Goal: Task Accomplishment & Management: Manage account settings

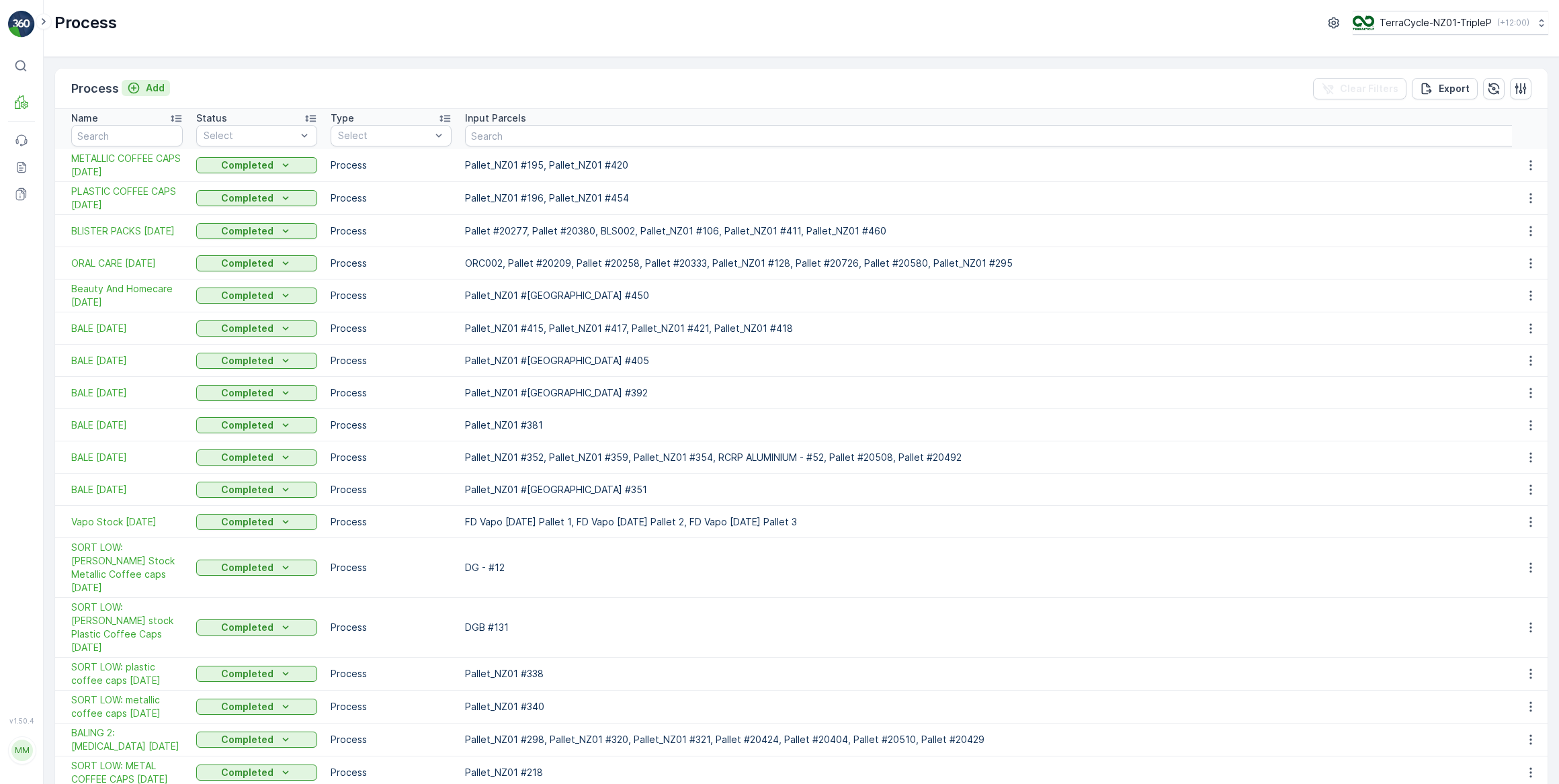
click at [154, 86] on p "Add" at bounding box center [155, 88] width 19 height 14
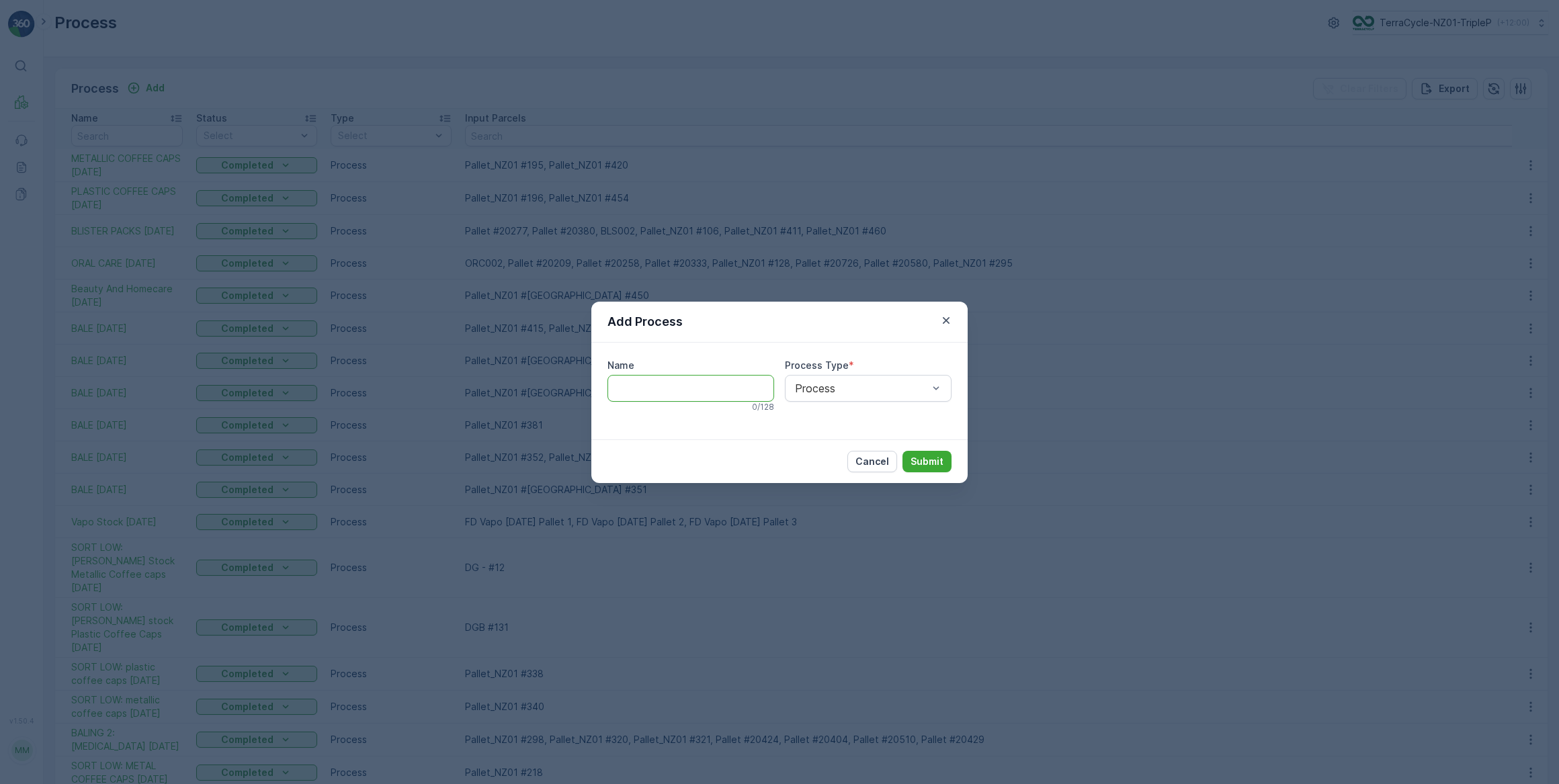
drag, startPoint x: 636, startPoint y: 391, endPoint x: 668, endPoint y: 355, distance: 48.2
click at [637, 390] on input "Name" at bounding box center [690, 389] width 167 height 27
type input "FD Vapo [DATE]"
click at [848, 390] on div at bounding box center [862, 386] width 135 height 12
click at [931, 462] on p "Submit" at bounding box center [927, 463] width 32 height 14
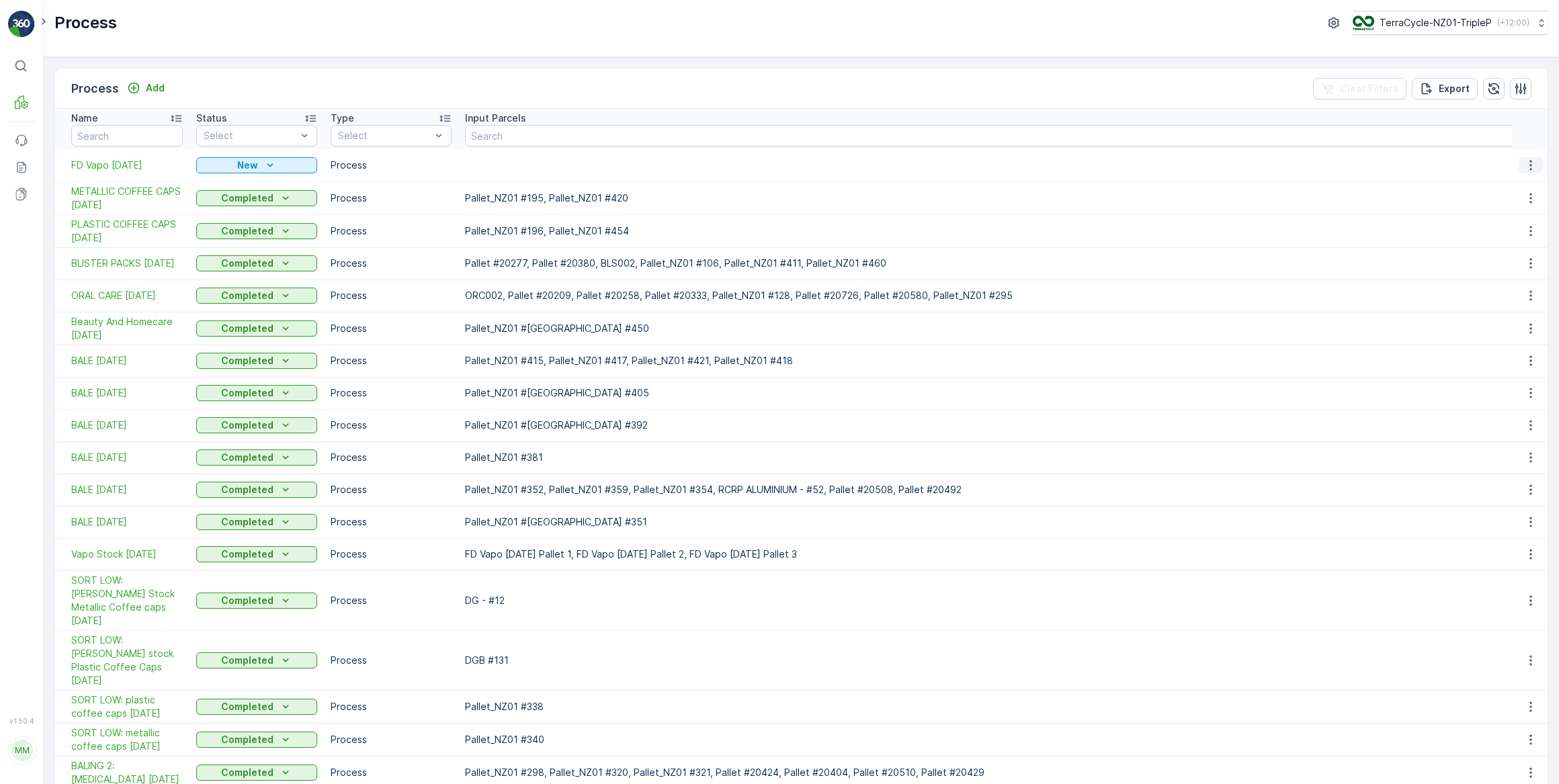
click at [1528, 167] on icon "button" at bounding box center [1530, 165] width 14 height 14
click at [1505, 187] on span "See More Details" at bounding box center [1509, 184] width 78 height 14
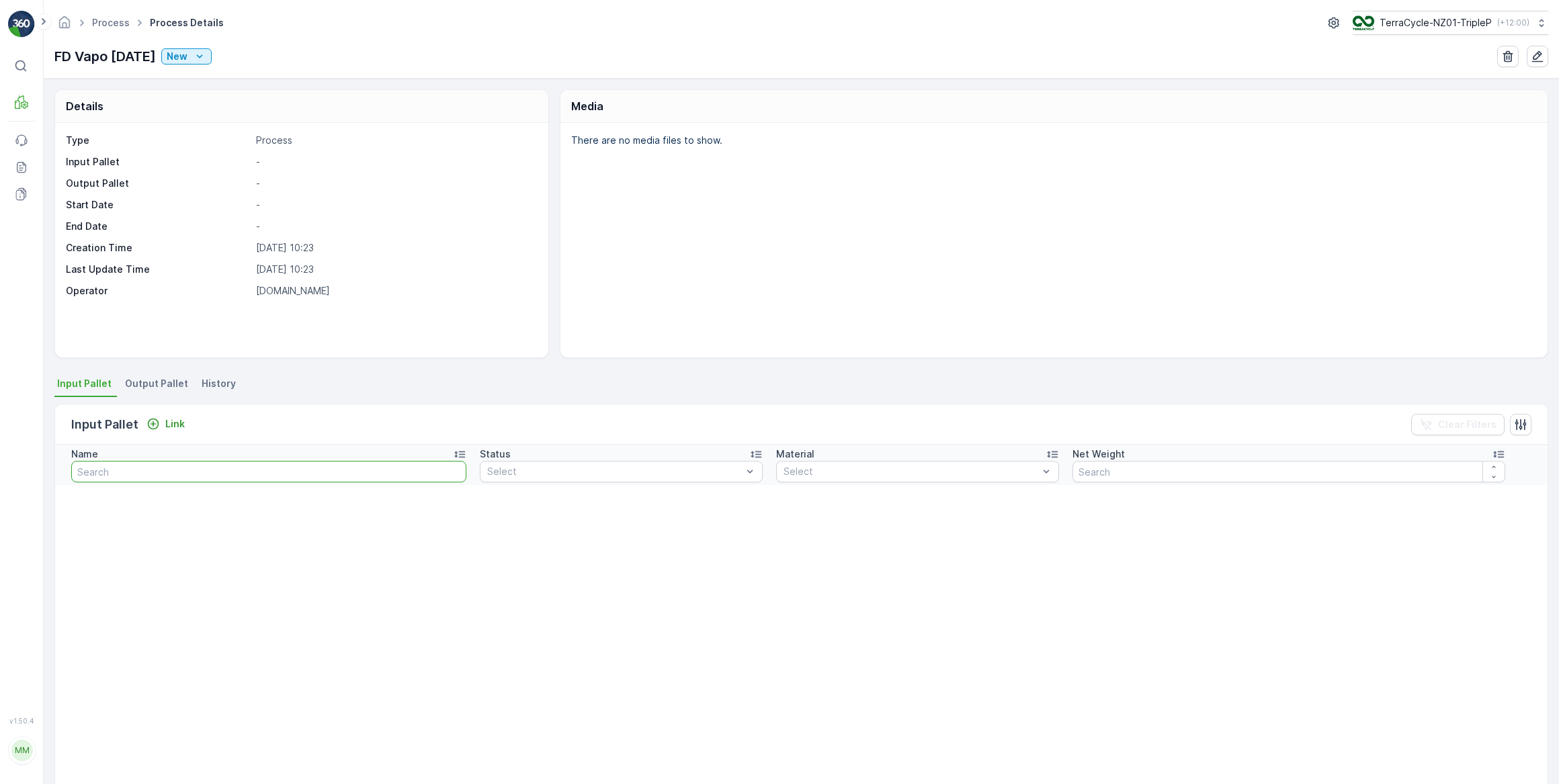
click at [123, 473] on input "text" at bounding box center [269, 472] width 395 height 22
type input "Pallet"
drag, startPoint x: 151, startPoint y: 458, endPoint x: 168, endPoint y: 451, distance: 18.4
click at [161, 454] on div "Name" at bounding box center [281, 454] width 420 height 14
drag, startPoint x: 112, startPoint y: 470, endPoint x: 135, endPoint y: 463, distance: 24.0
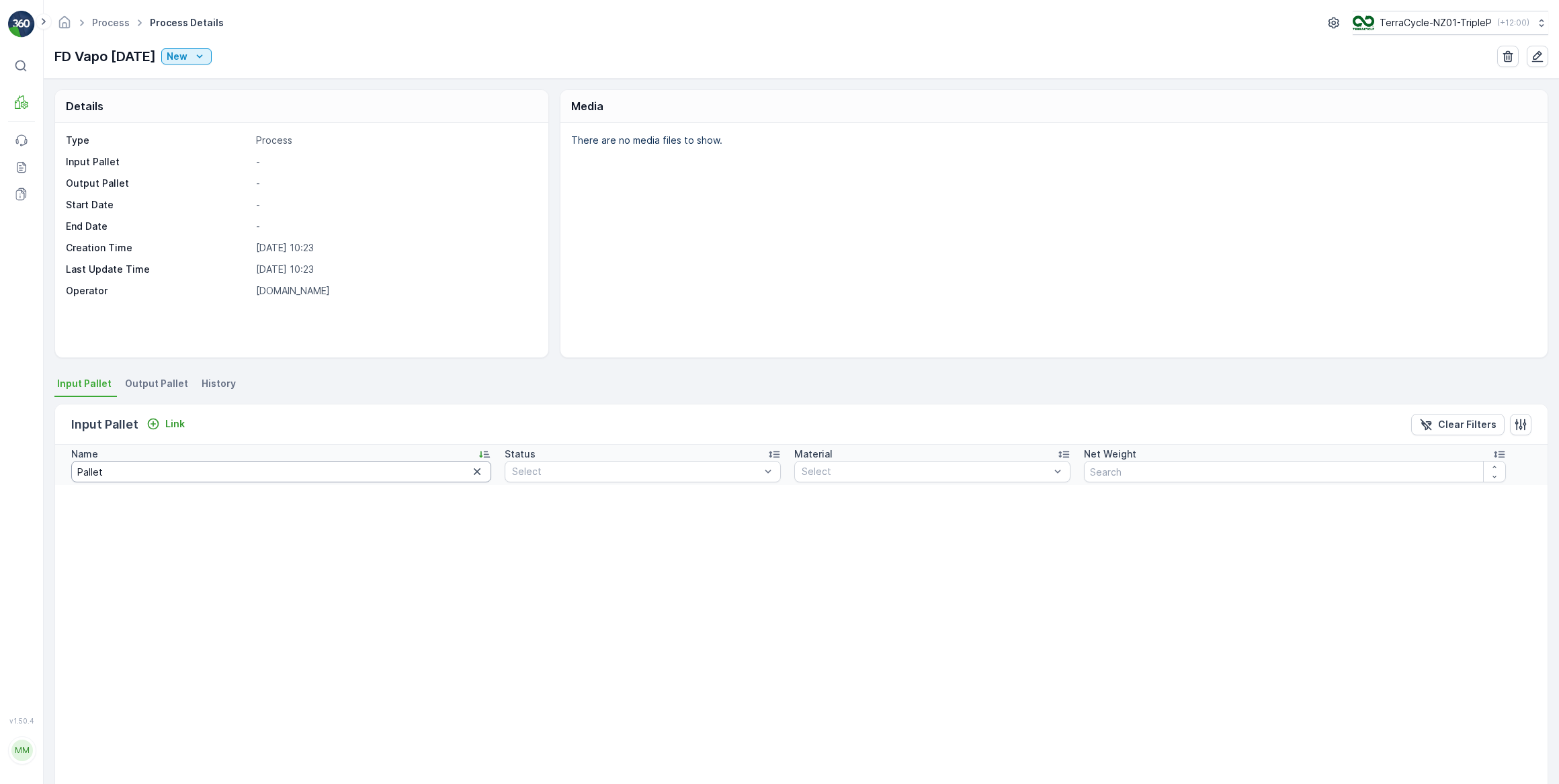
click at [115, 467] on input "Pallet" at bounding box center [281, 472] width 420 height 22
type input "Pallet 1"
type input "vapes"
click at [839, 522] on span "NZ-PI0043 I Vapes" at bounding box center [844, 523] width 83 height 11
click at [1209, 477] on input "number" at bounding box center [1296, 472] width 420 height 22
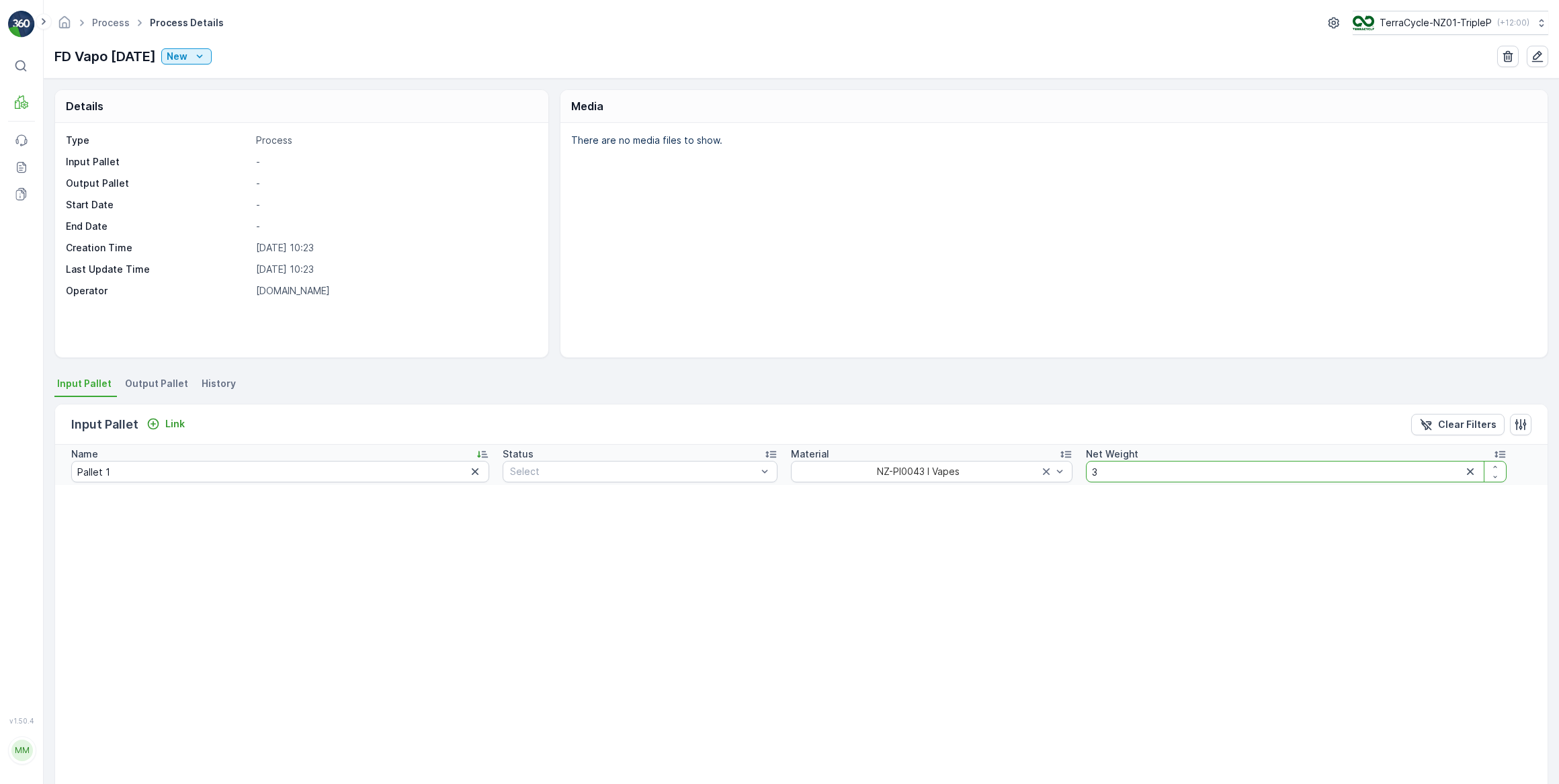
type input "39"
drag, startPoint x: 1100, startPoint y: 469, endPoint x: 1150, endPoint y: 521, distance: 72.1
click at [1104, 473] on input "39" at bounding box center [1285, 472] width 444 height 22
type input "397"
click at [1492, 467] on icon "button" at bounding box center [1495, 466] width 8 height 8
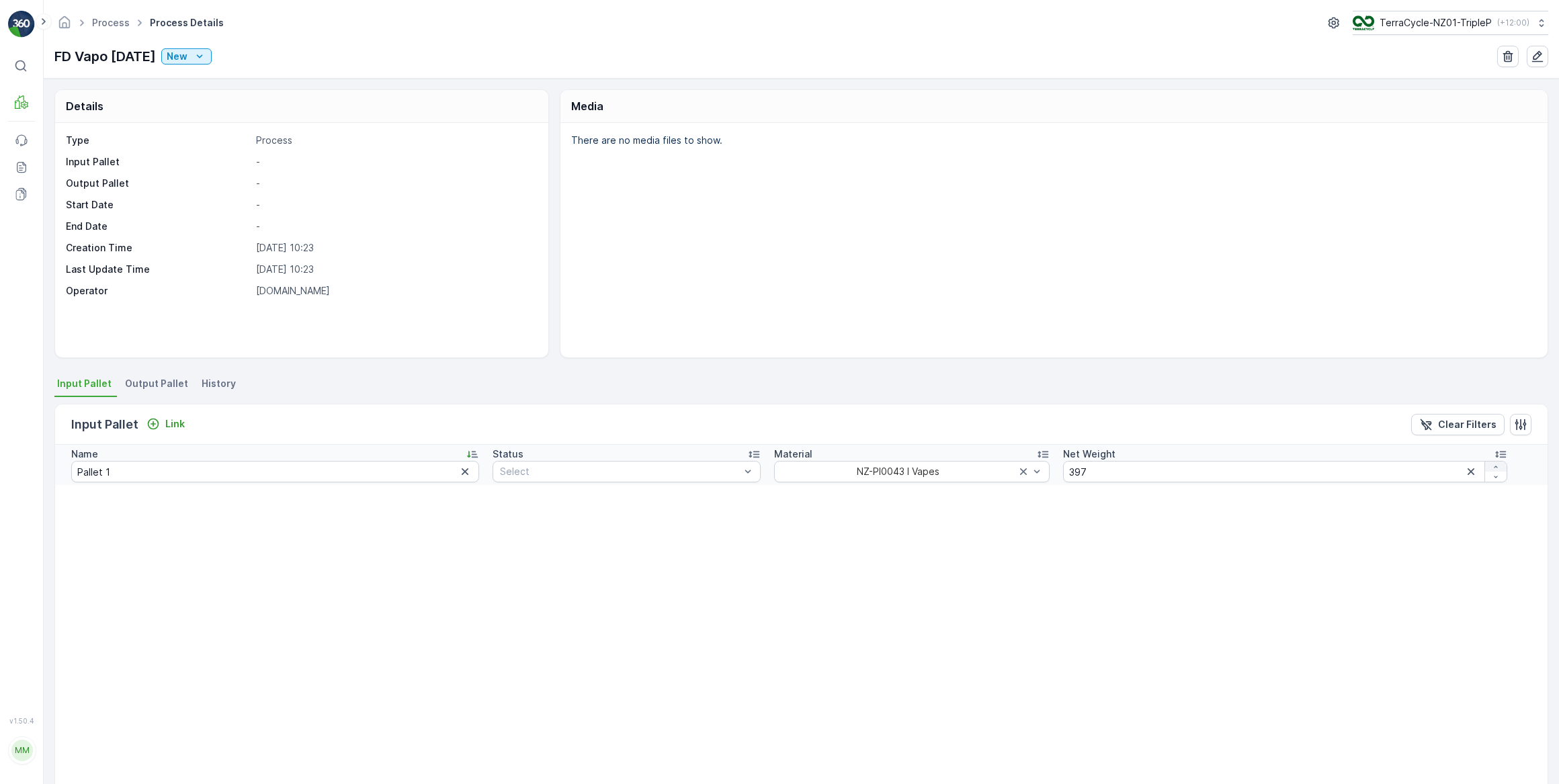
type input "398"
click at [1491, 478] on icon "button" at bounding box center [1495, 476] width 8 height 8
type input "397"
drag, startPoint x: 857, startPoint y: 554, endPoint x: 786, endPoint y: 577, distance: 74.6
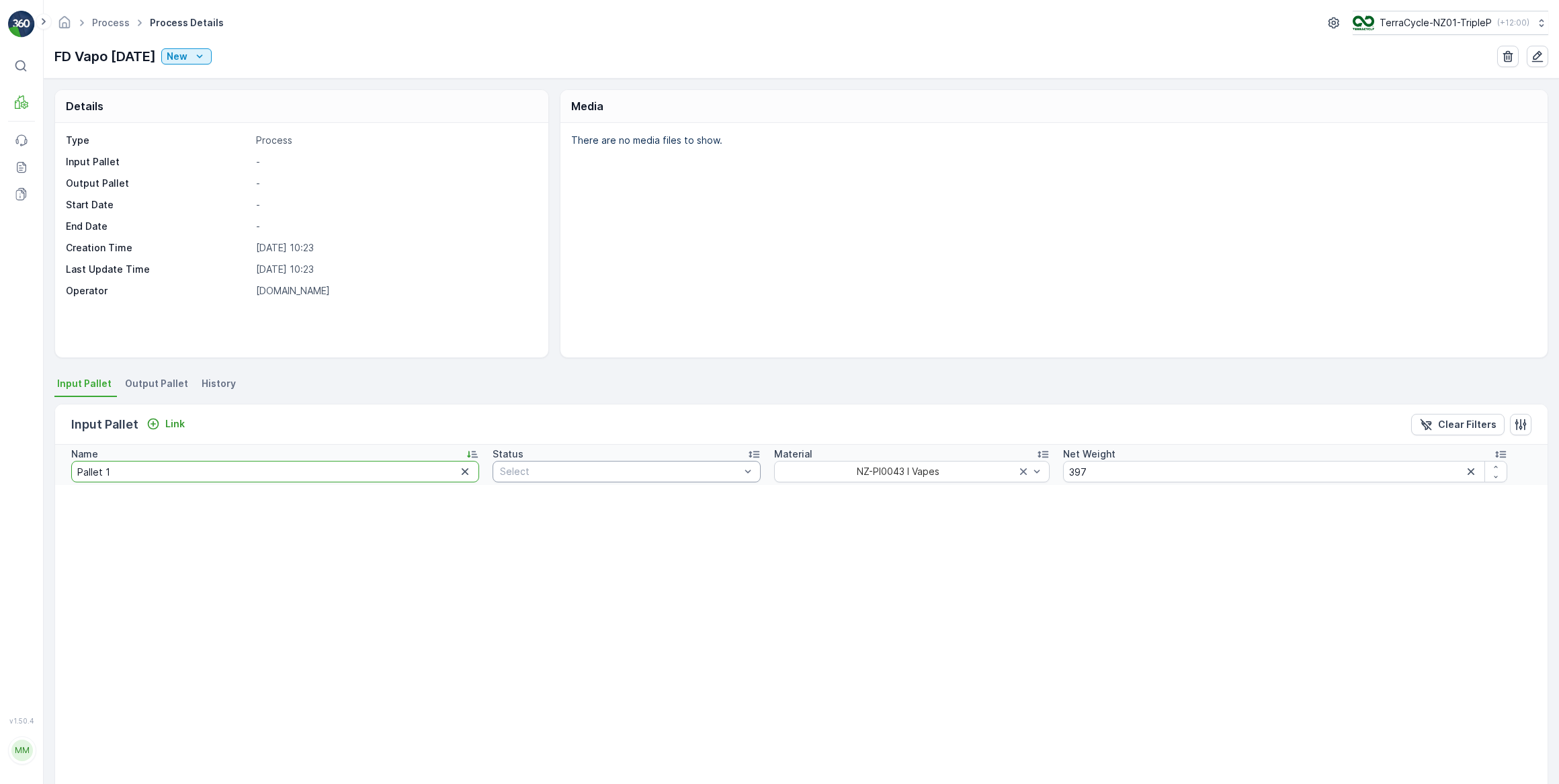
click at [109, 473] on input "Pallet 1" at bounding box center [275, 472] width 408 height 22
type input "P"
drag, startPoint x: 81, startPoint y: 473, endPoint x: 94, endPoint y: 478, distance: 13.9
click at [94, 477] on input "text" at bounding box center [263, 472] width 383 height 22
type input "FD"
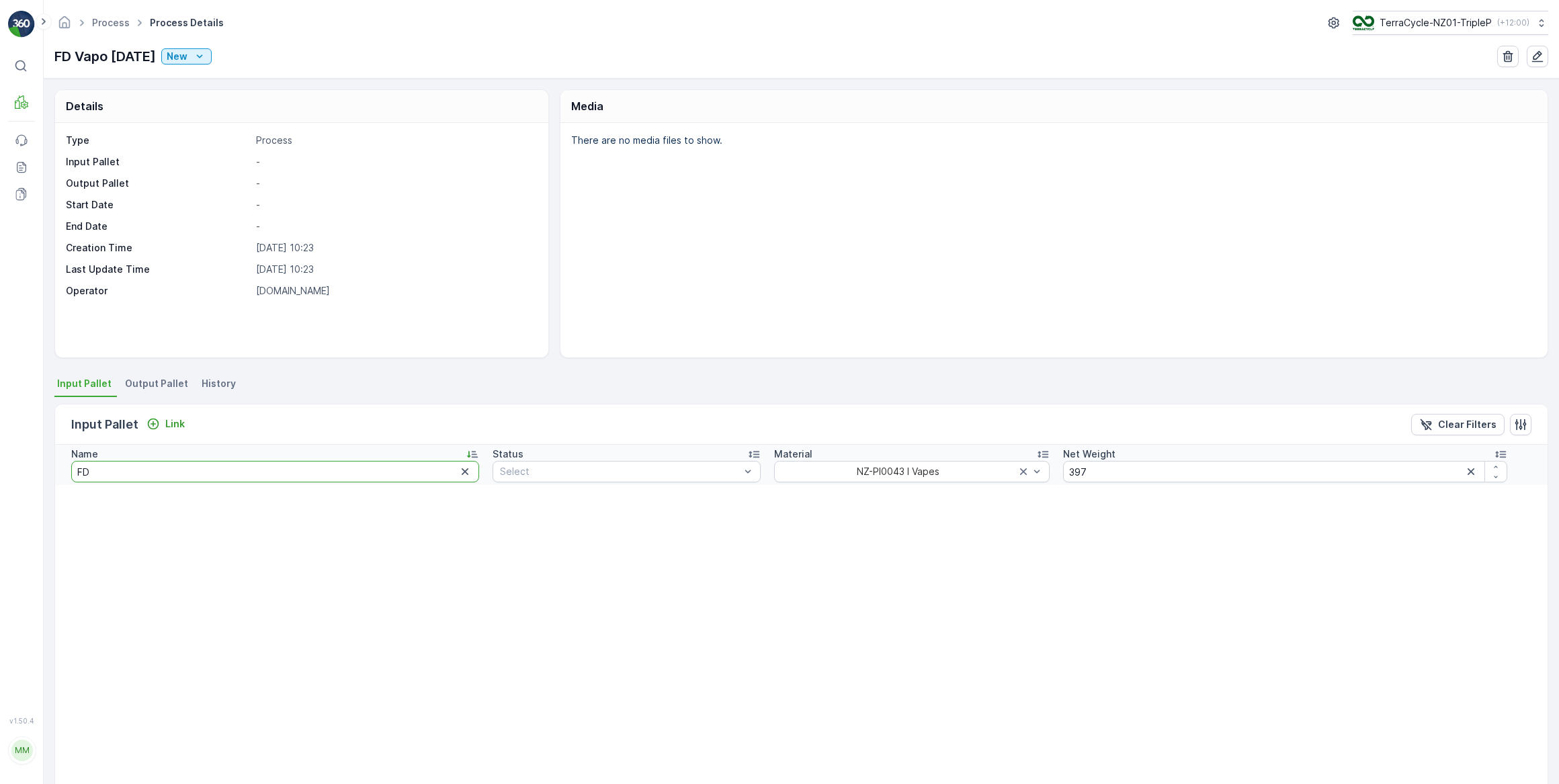
drag, startPoint x: 119, startPoint y: 478, endPoint x: 240, endPoint y: 502, distance: 123.4
click at [120, 478] on input "FD" at bounding box center [275, 472] width 408 height 22
type input "FD Vapo"
click at [145, 479] on input "FD Vapo" at bounding box center [275, 472] width 408 height 22
type input "FD Vapo"
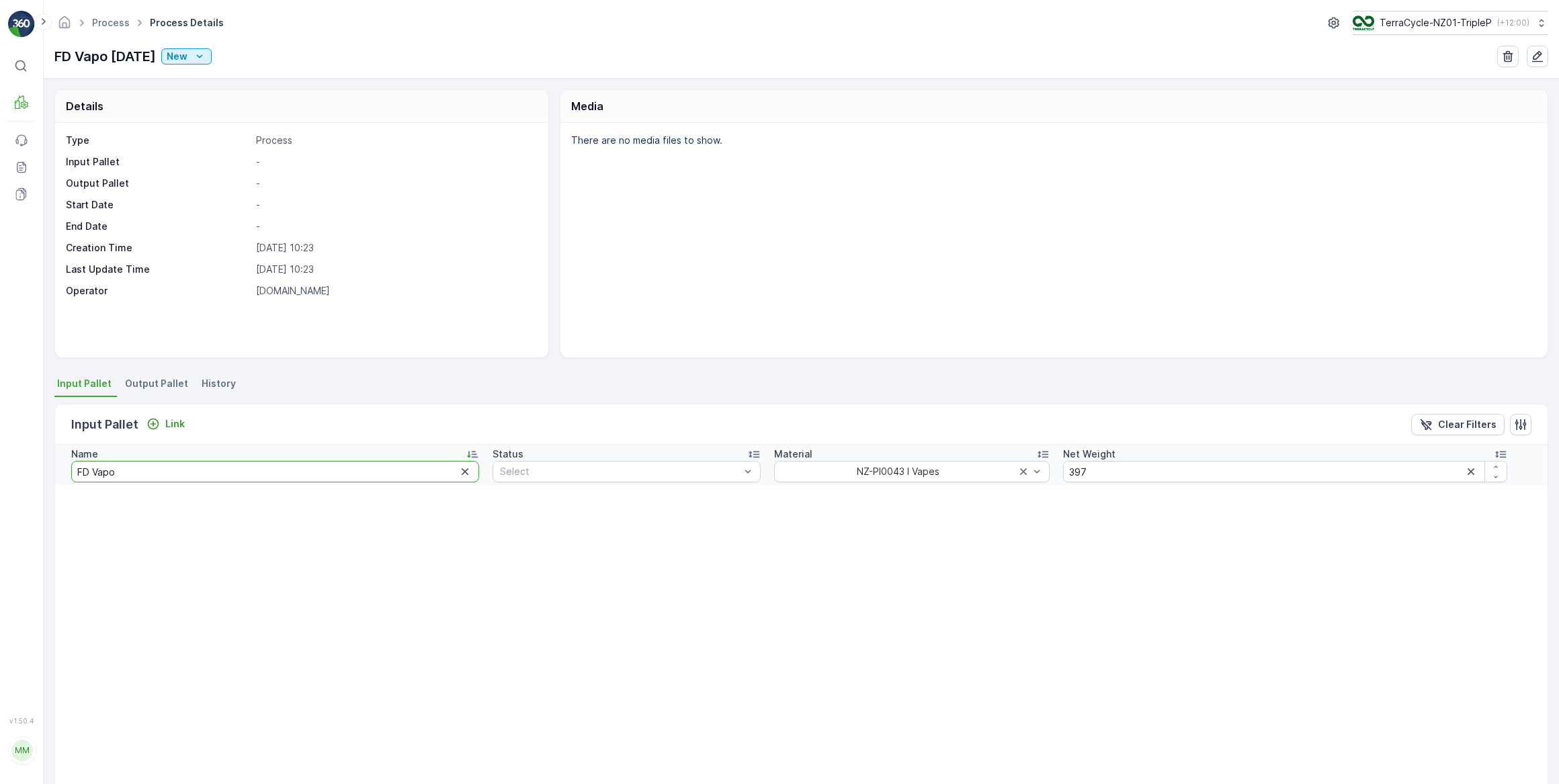
click at [149, 474] on input "FD Vapo" at bounding box center [275, 472] width 408 height 22
type input "FD Vapo 19.08.2025"
click at [153, 470] on input "FD Vapo 19.08.2025" at bounding box center [275, 472] width 408 height 22
type input "FD Vapo [DATE]"
drag, startPoint x: 158, startPoint y: 473, endPoint x: 178, endPoint y: 482, distance: 21.9
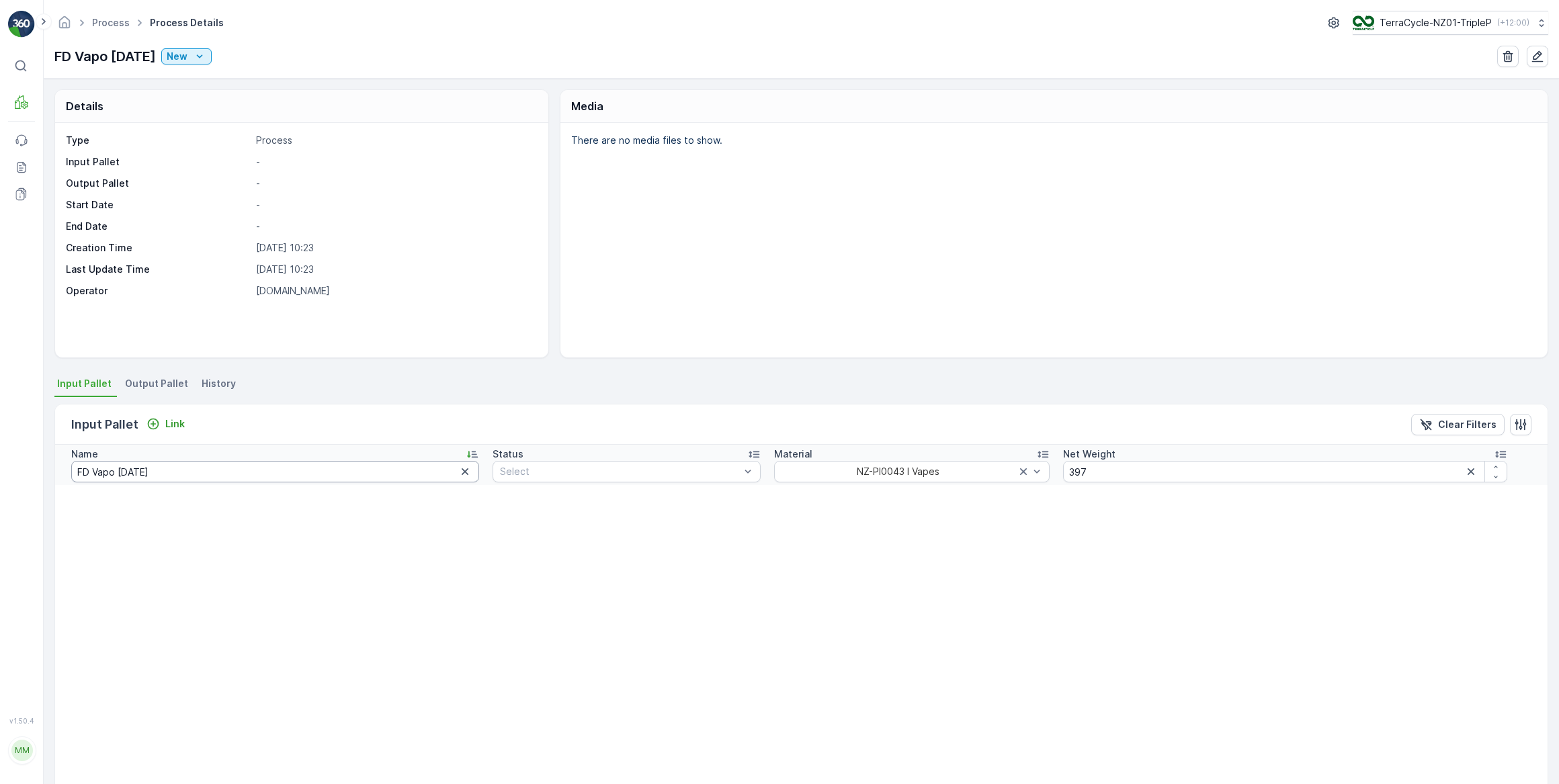
click at [161, 473] on input "FD Vapo [DATE]" at bounding box center [275, 472] width 408 height 22
type input "FD Vapo [DATE]"
click at [171, 471] on input "FD Vapo [DATE]" at bounding box center [275, 472] width 408 height 22
type input "FD Vapo 19.08.25 Pallet 1"
click at [1112, 467] on input "397" at bounding box center [1285, 472] width 444 height 22
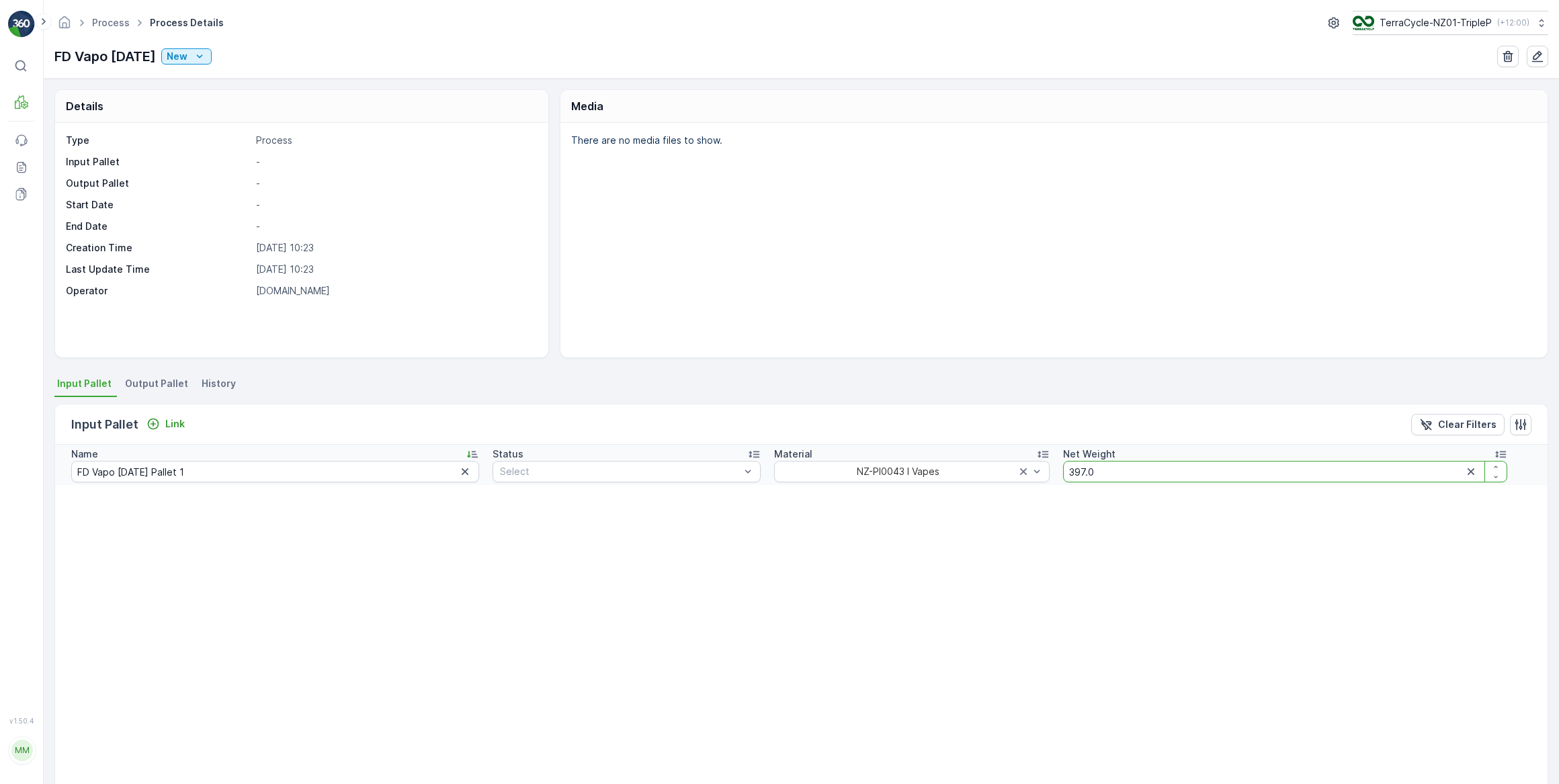
type input "397.00"
click at [175, 424] on p "Link" at bounding box center [175, 424] width 20 height 14
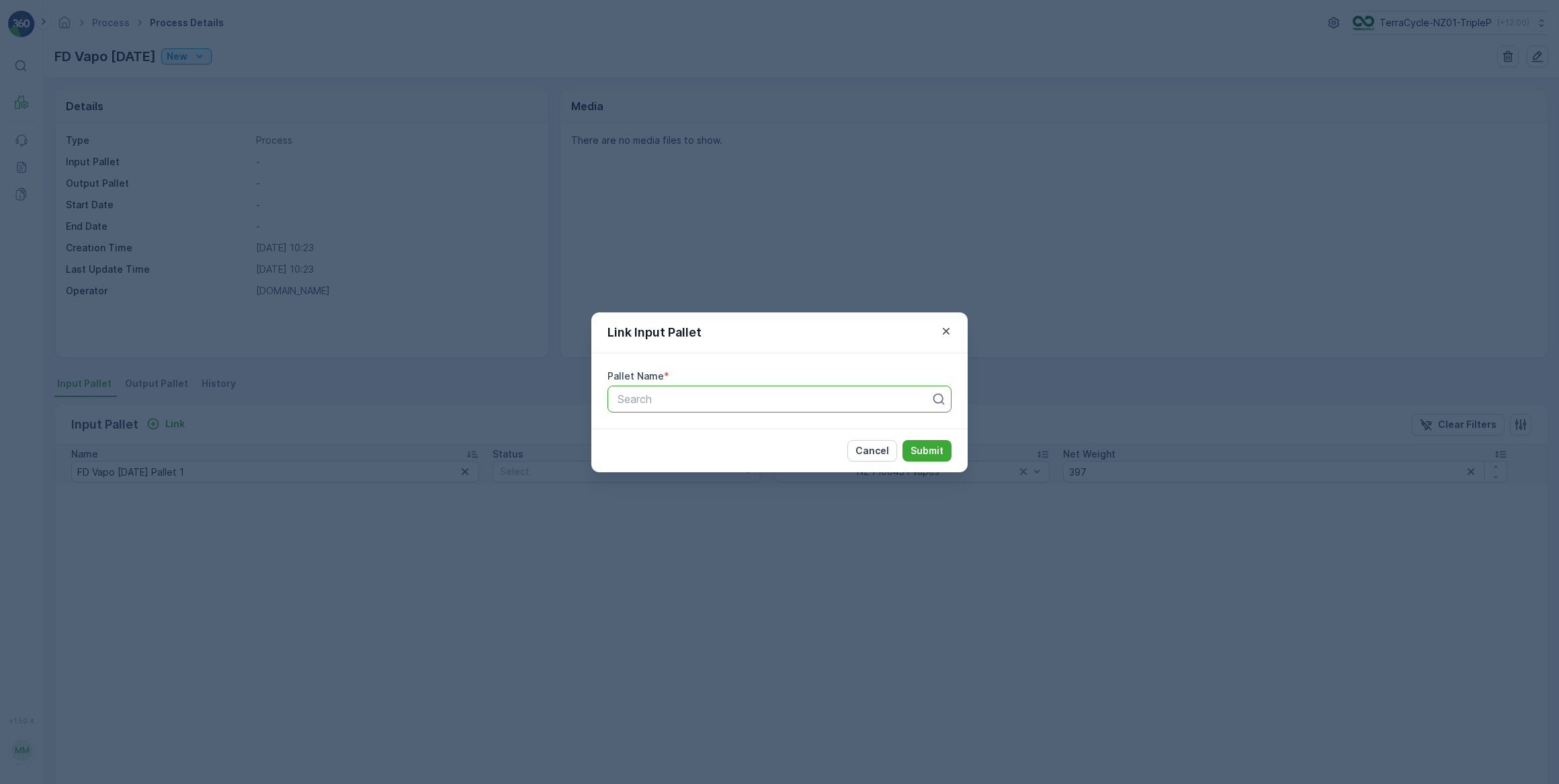
click at [650, 404] on div at bounding box center [774, 399] width 316 height 12
type input "FD Vapo 19.08.2"
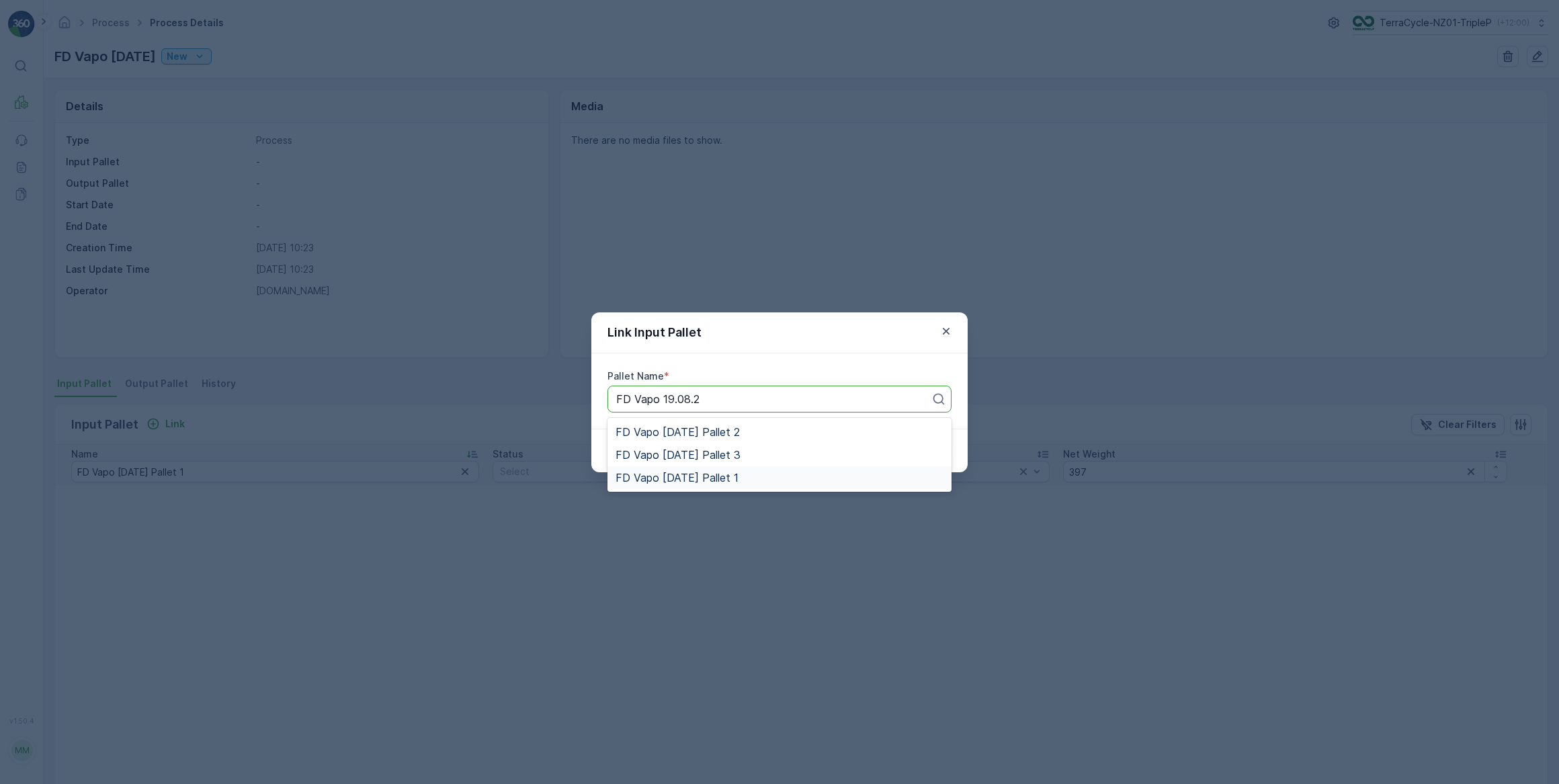
click at [739, 478] on span "FD Vapo [DATE] Pallet 1" at bounding box center [677, 477] width 123 height 12
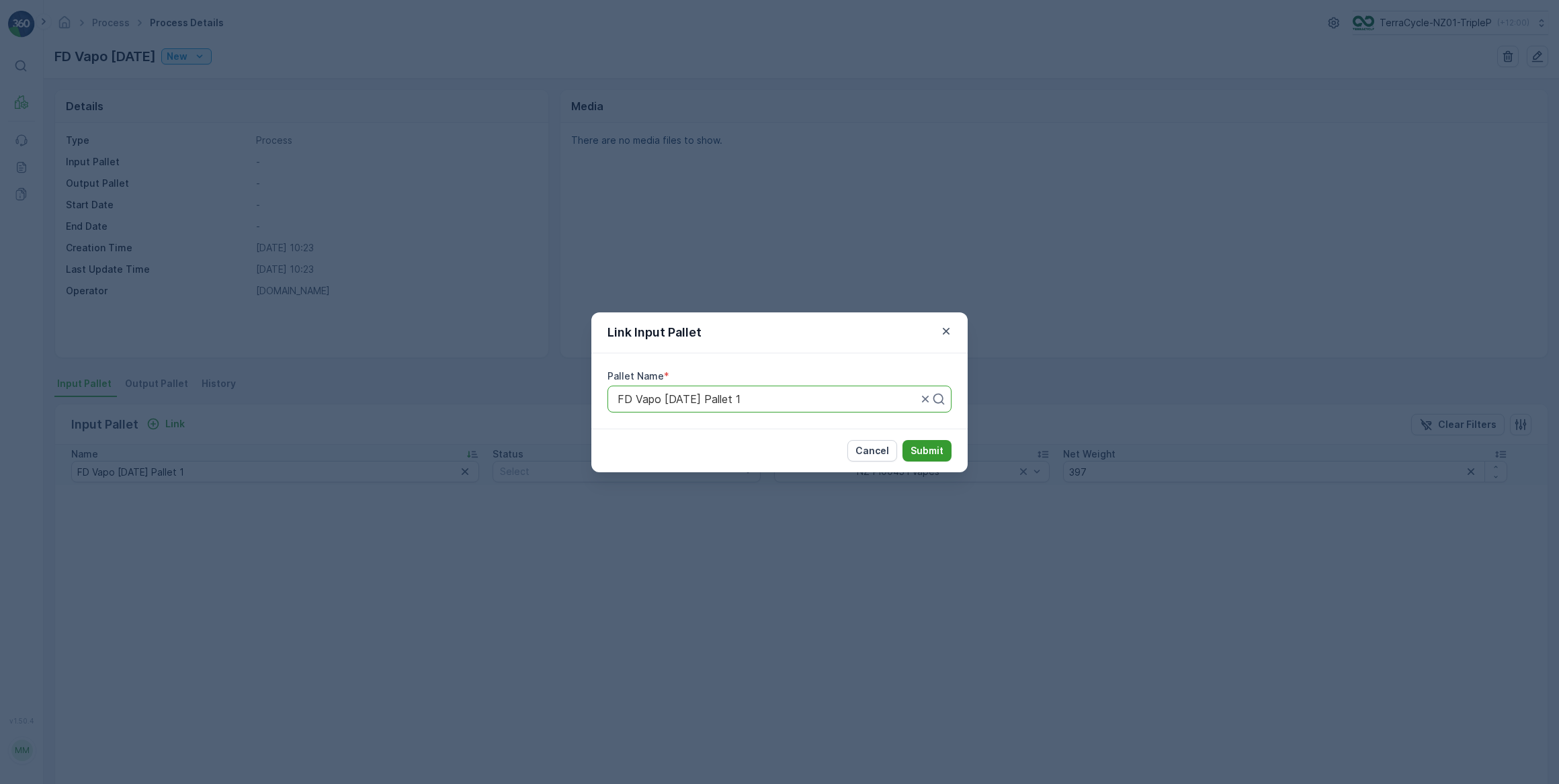
click at [934, 453] on p "Submit" at bounding box center [927, 450] width 32 height 14
click at [875, 455] on p "Cancel" at bounding box center [872, 450] width 33 height 14
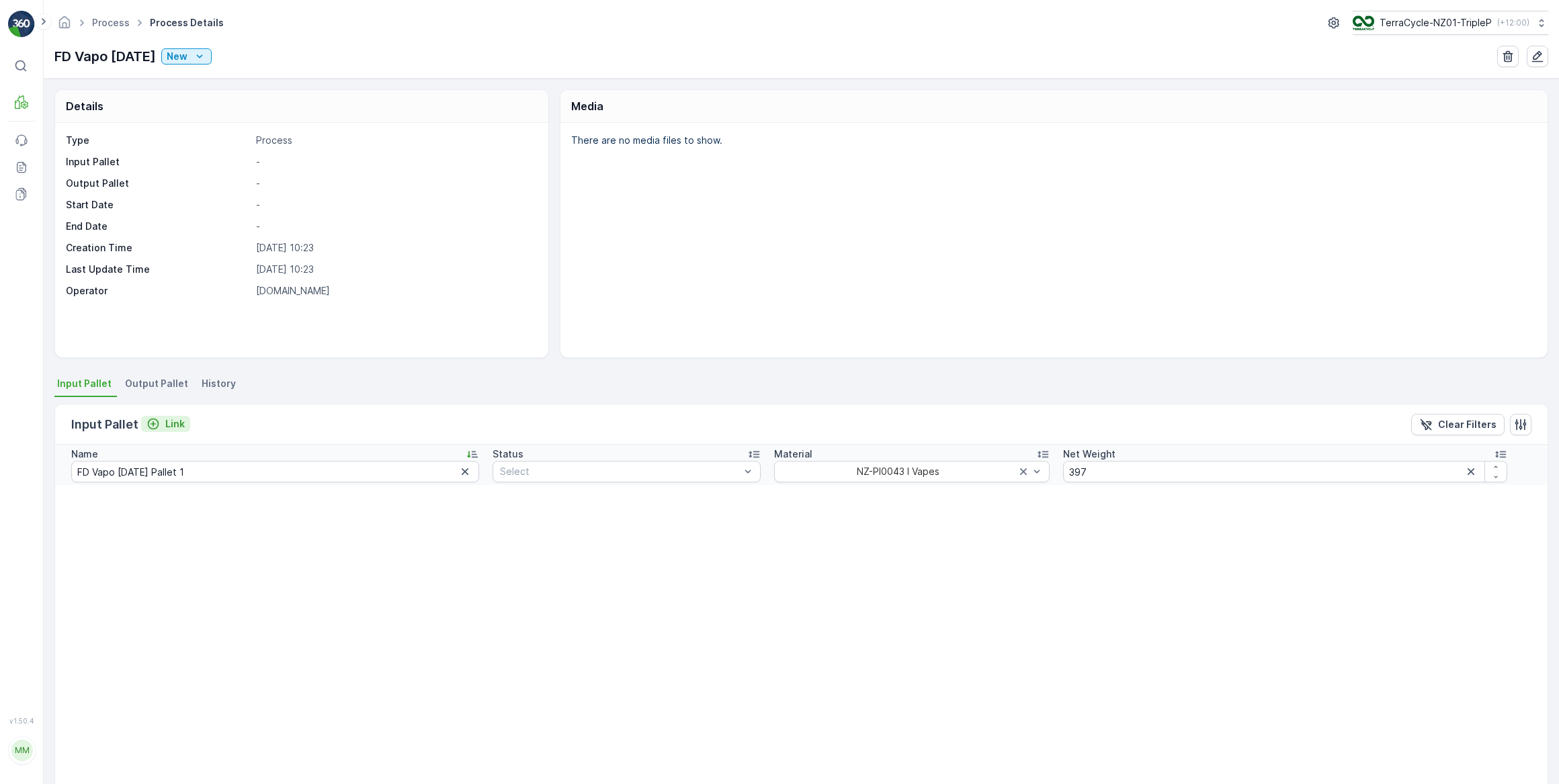
click at [175, 424] on p "Link" at bounding box center [175, 424] width 20 height 14
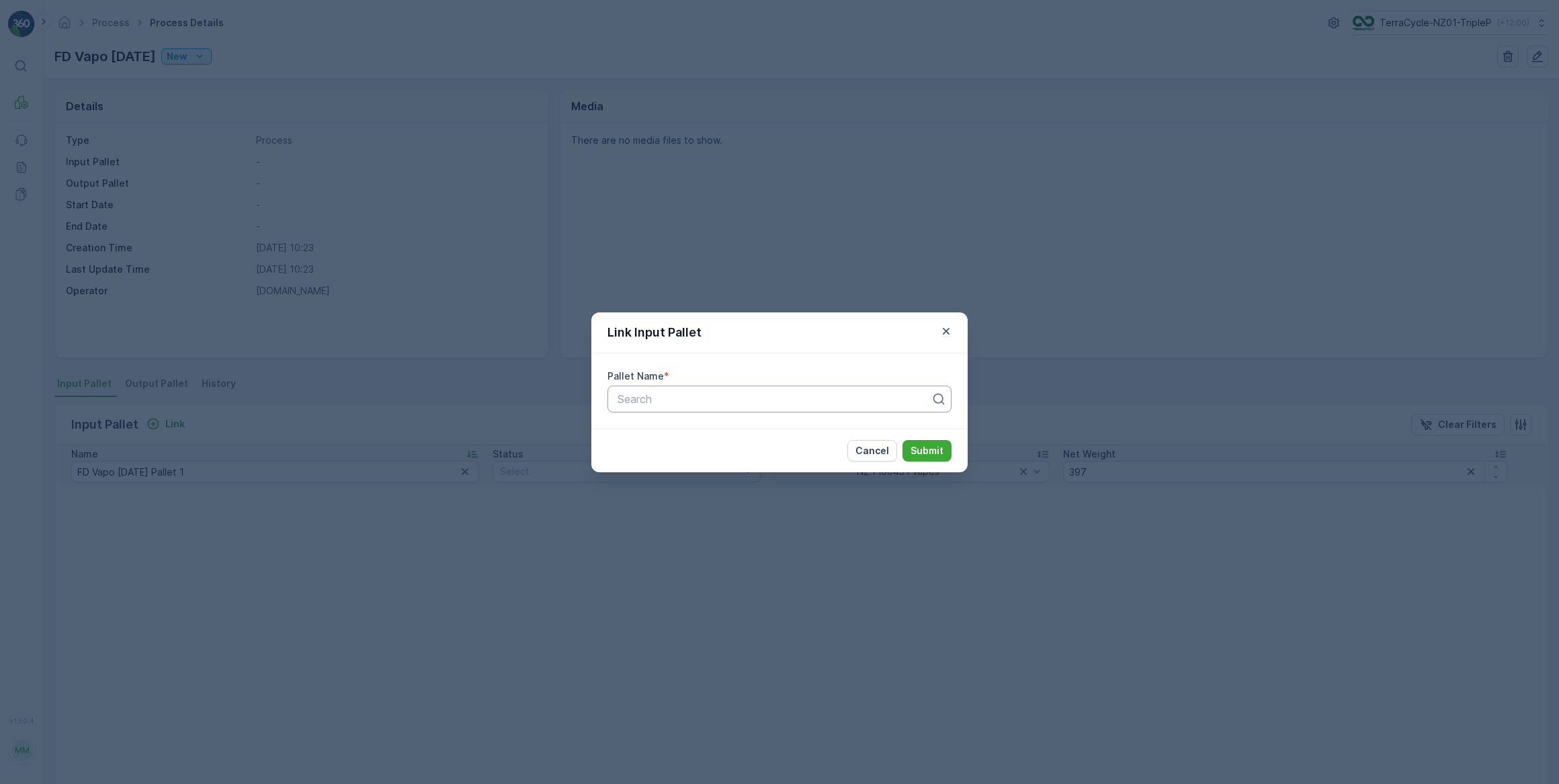
click at [660, 407] on div "Search" at bounding box center [779, 400] width 344 height 27
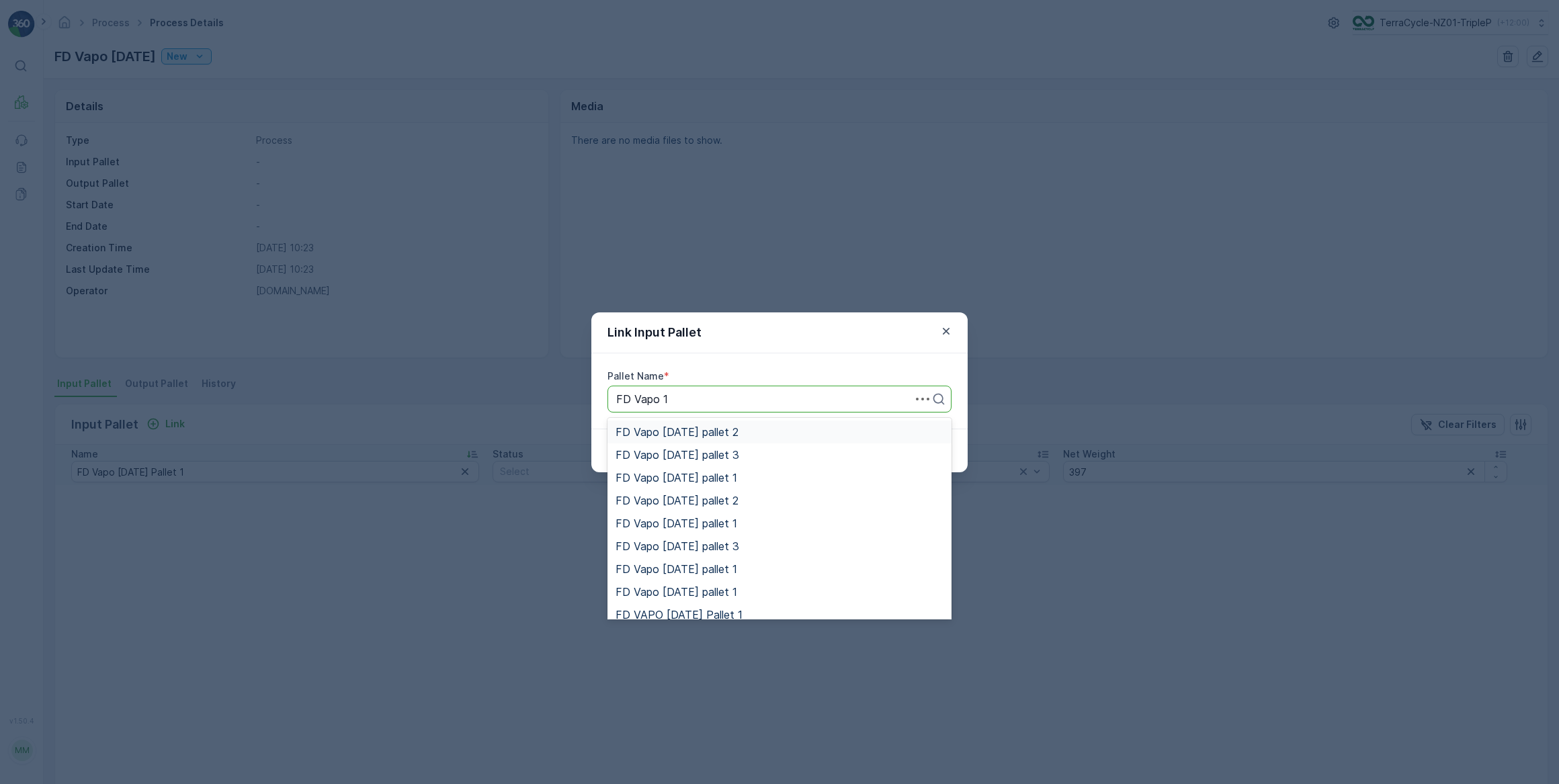
type input "FD Vapo 19"
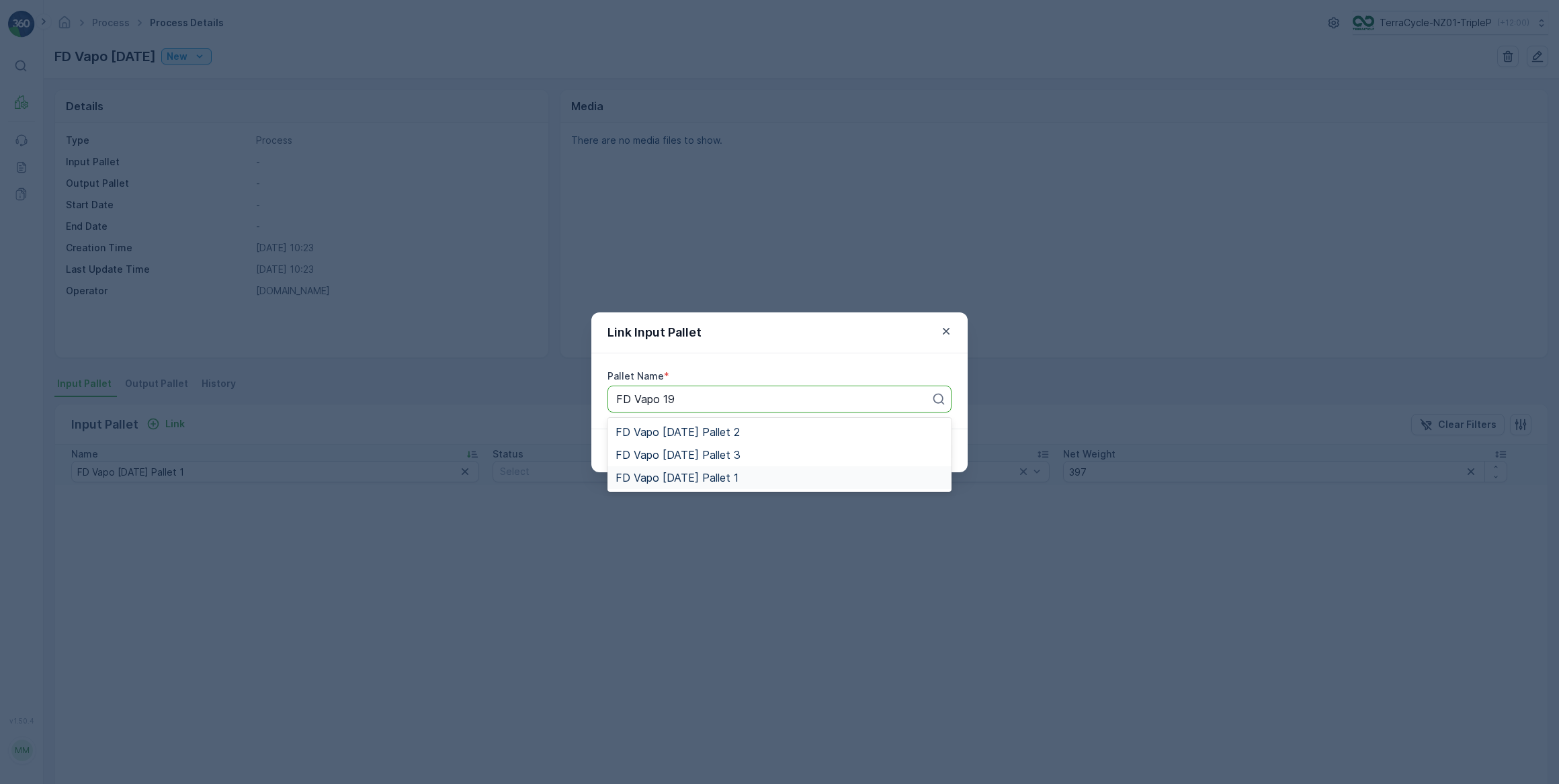
click at [688, 477] on span "FD Vapo [DATE] Pallet 1" at bounding box center [677, 477] width 123 height 12
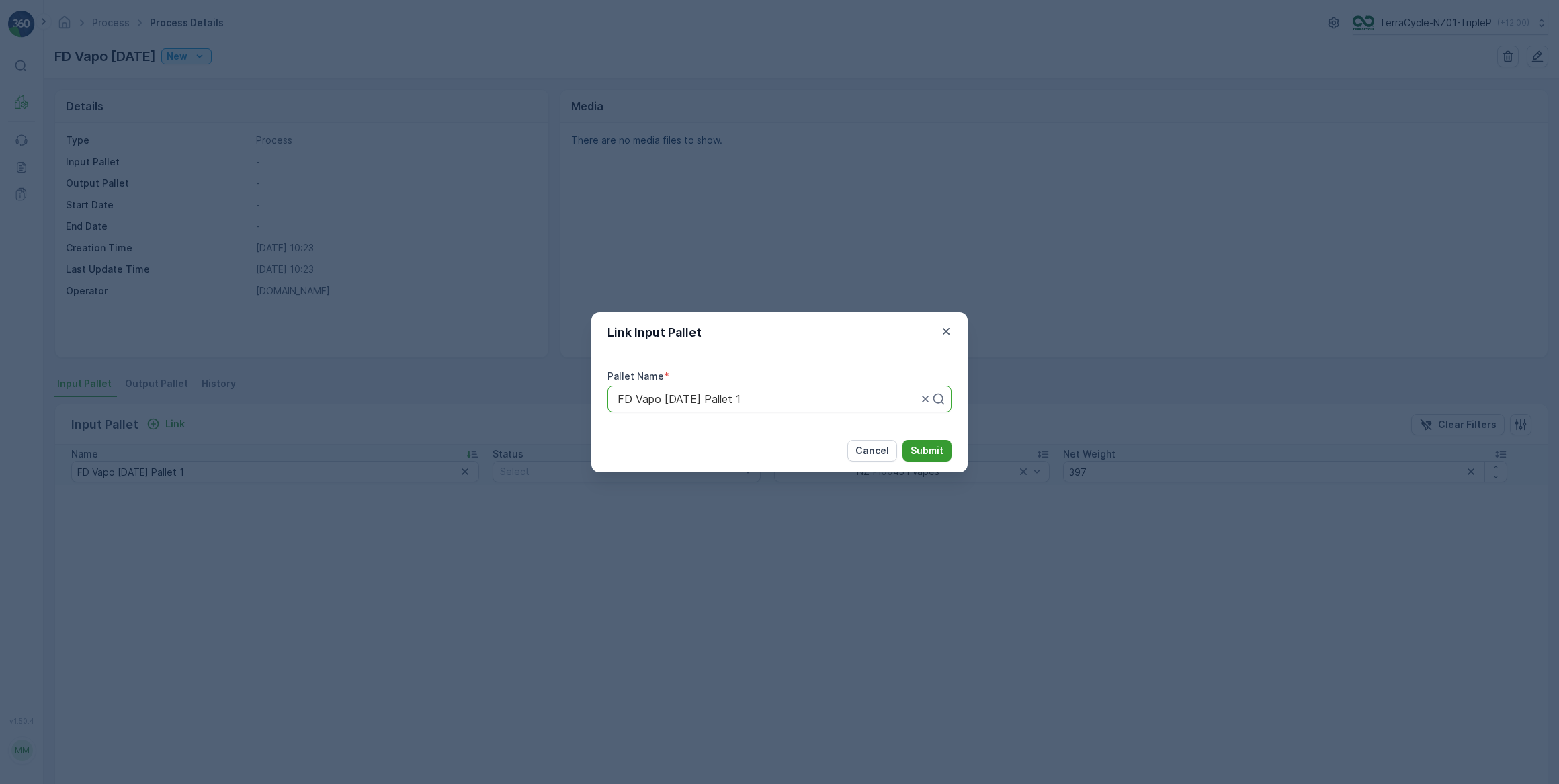
click at [929, 448] on p "Submit" at bounding box center [927, 450] width 32 height 14
click at [918, 449] on p "Submit" at bounding box center [927, 450] width 32 height 14
click at [873, 456] on p "Cancel" at bounding box center [872, 450] width 33 height 14
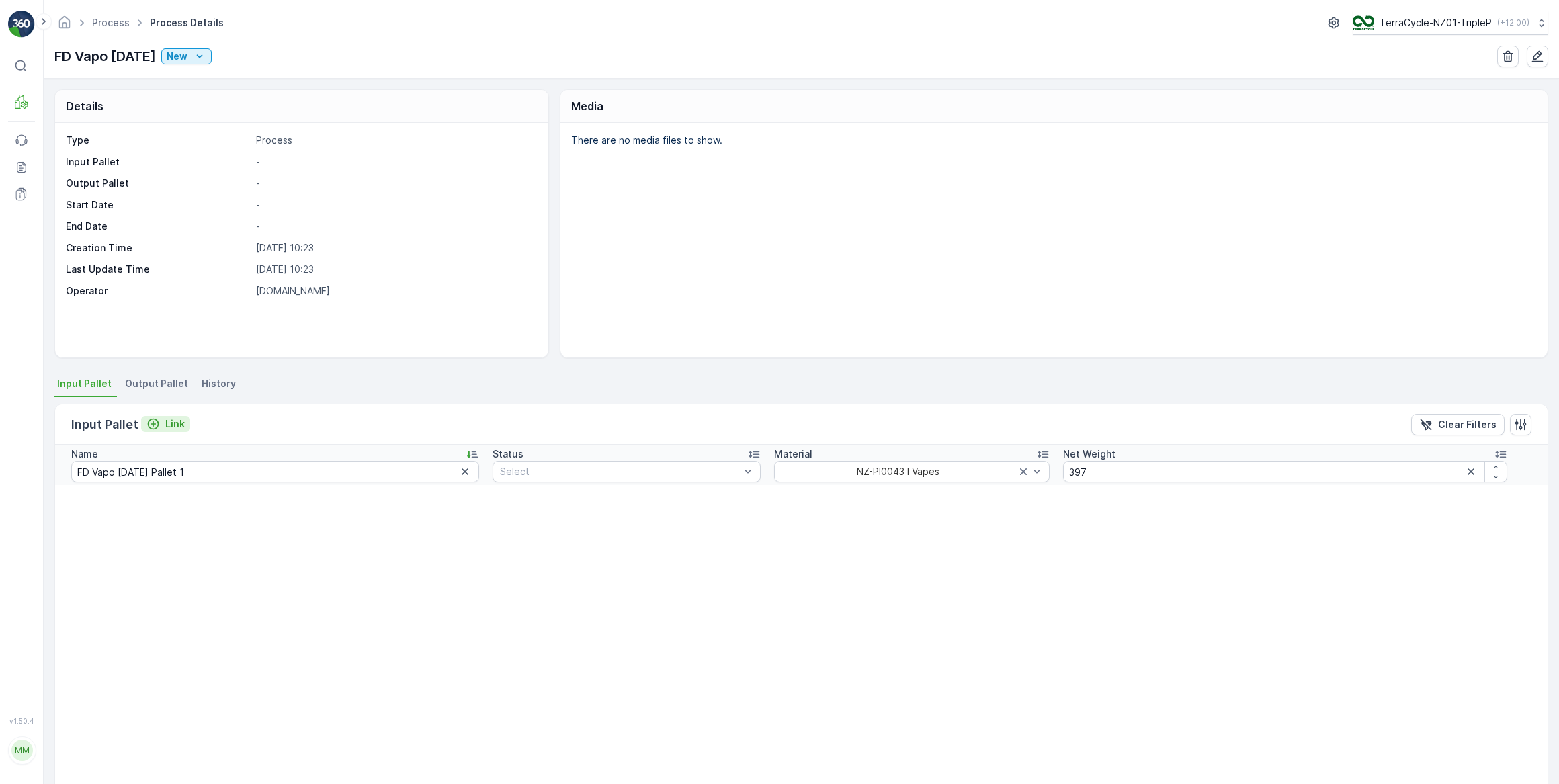
click at [172, 420] on p "Link" at bounding box center [175, 424] width 20 height 14
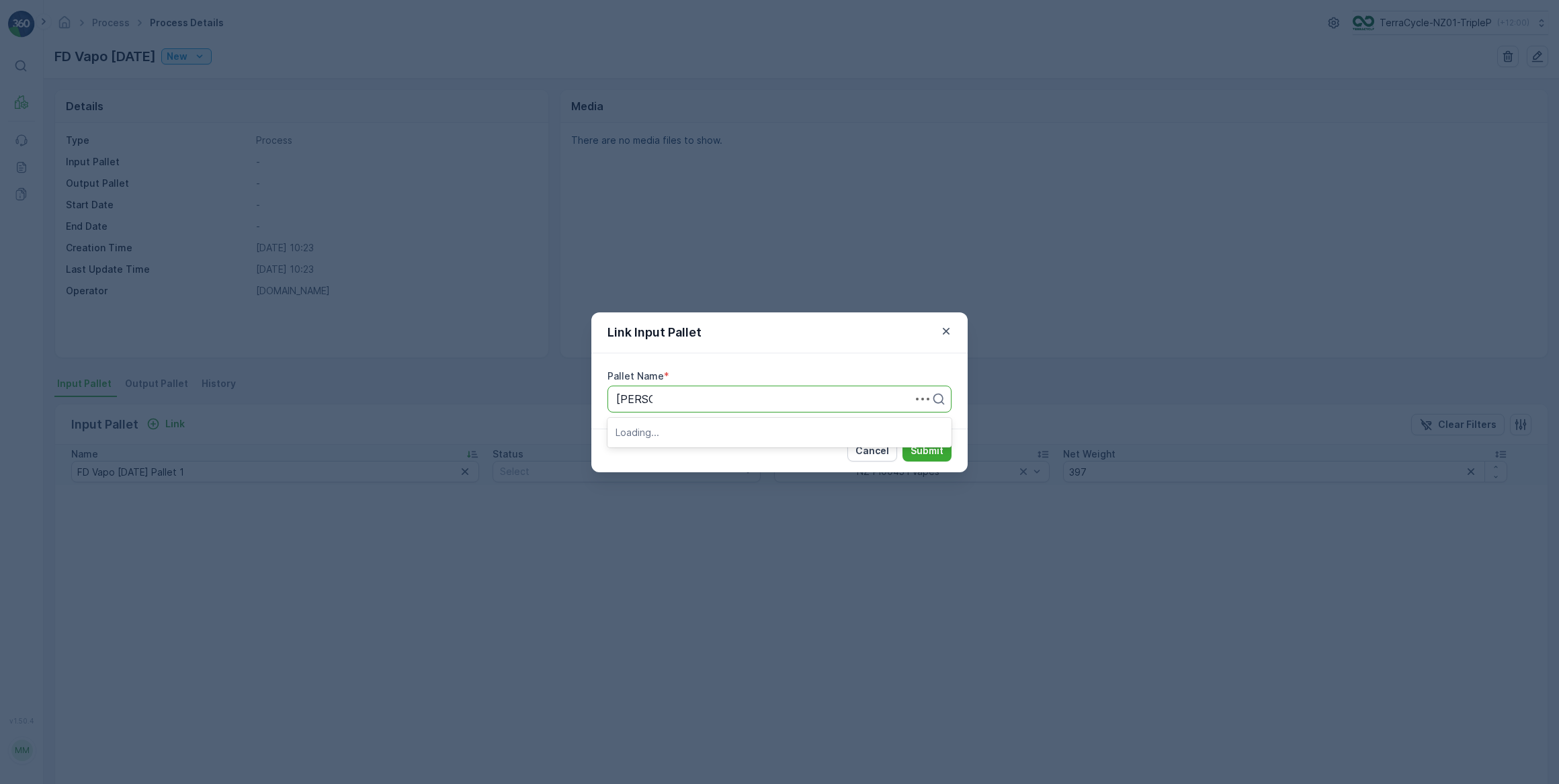
type input "fd vapo"
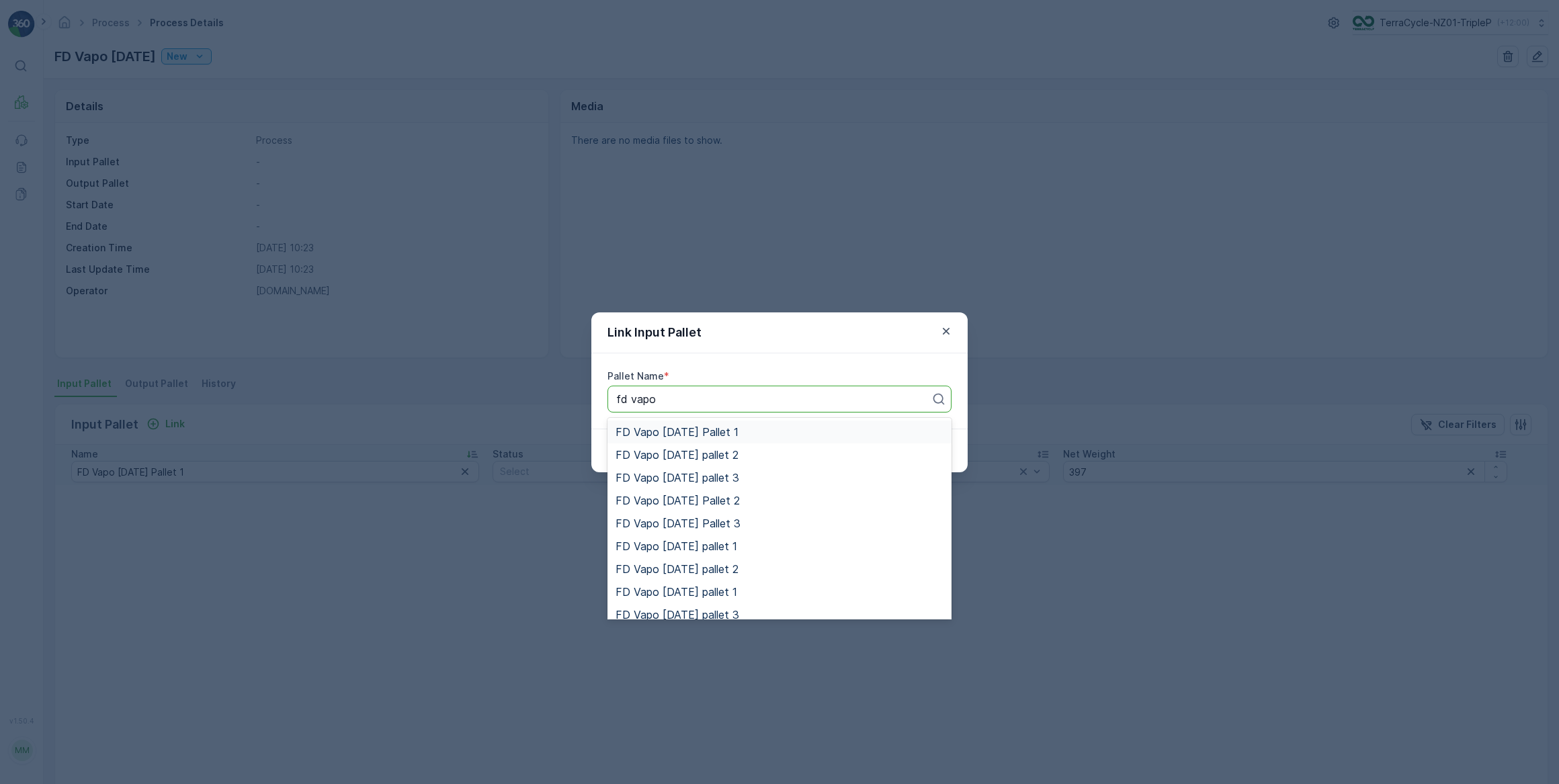
click at [716, 430] on span "FD Vapo [DATE] Pallet 1" at bounding box center [677, 431] width 123 height 12
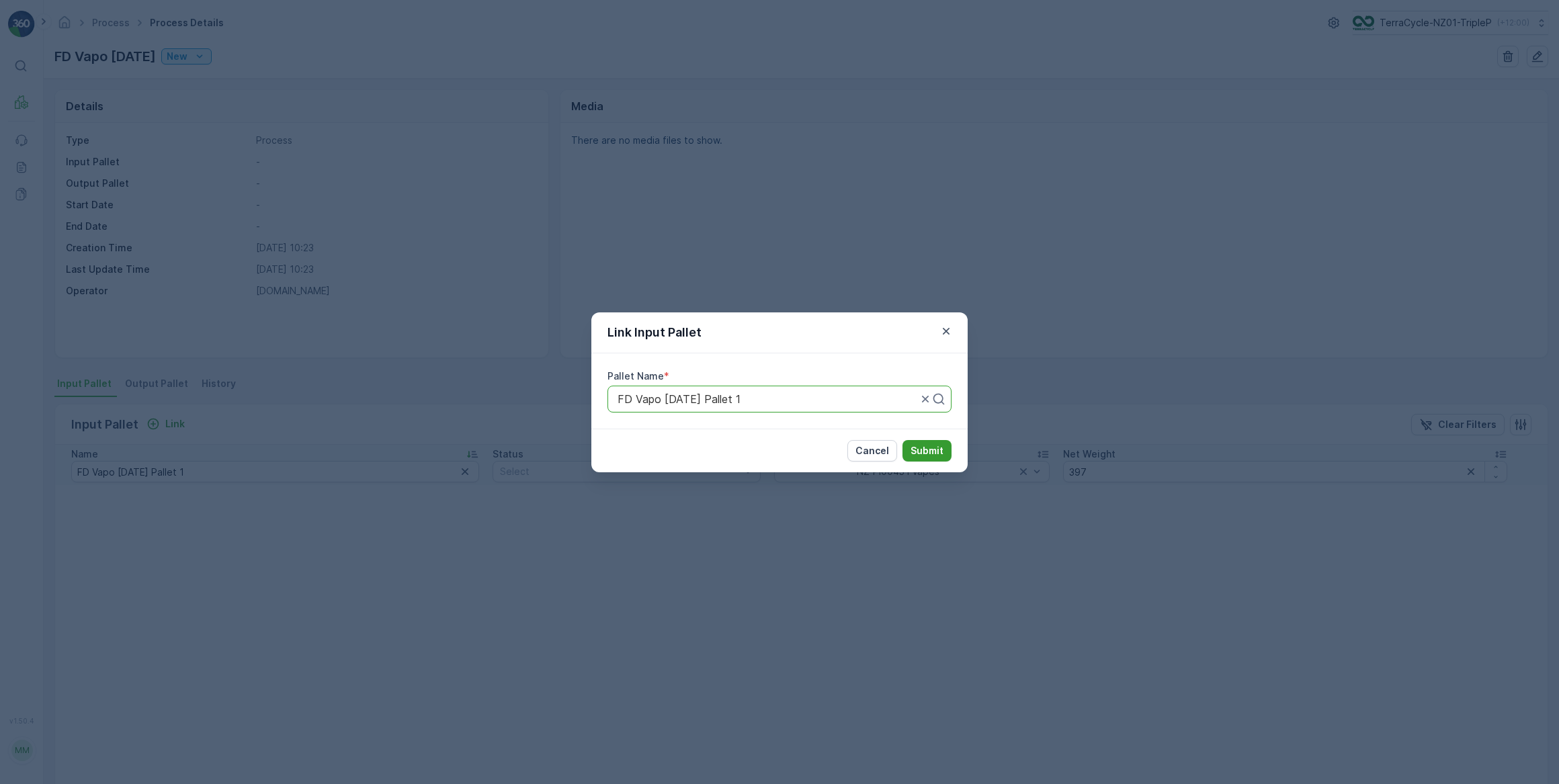
click at [931, 449] on p "Submit" at bounding box center [927, 450] width 32 height 14
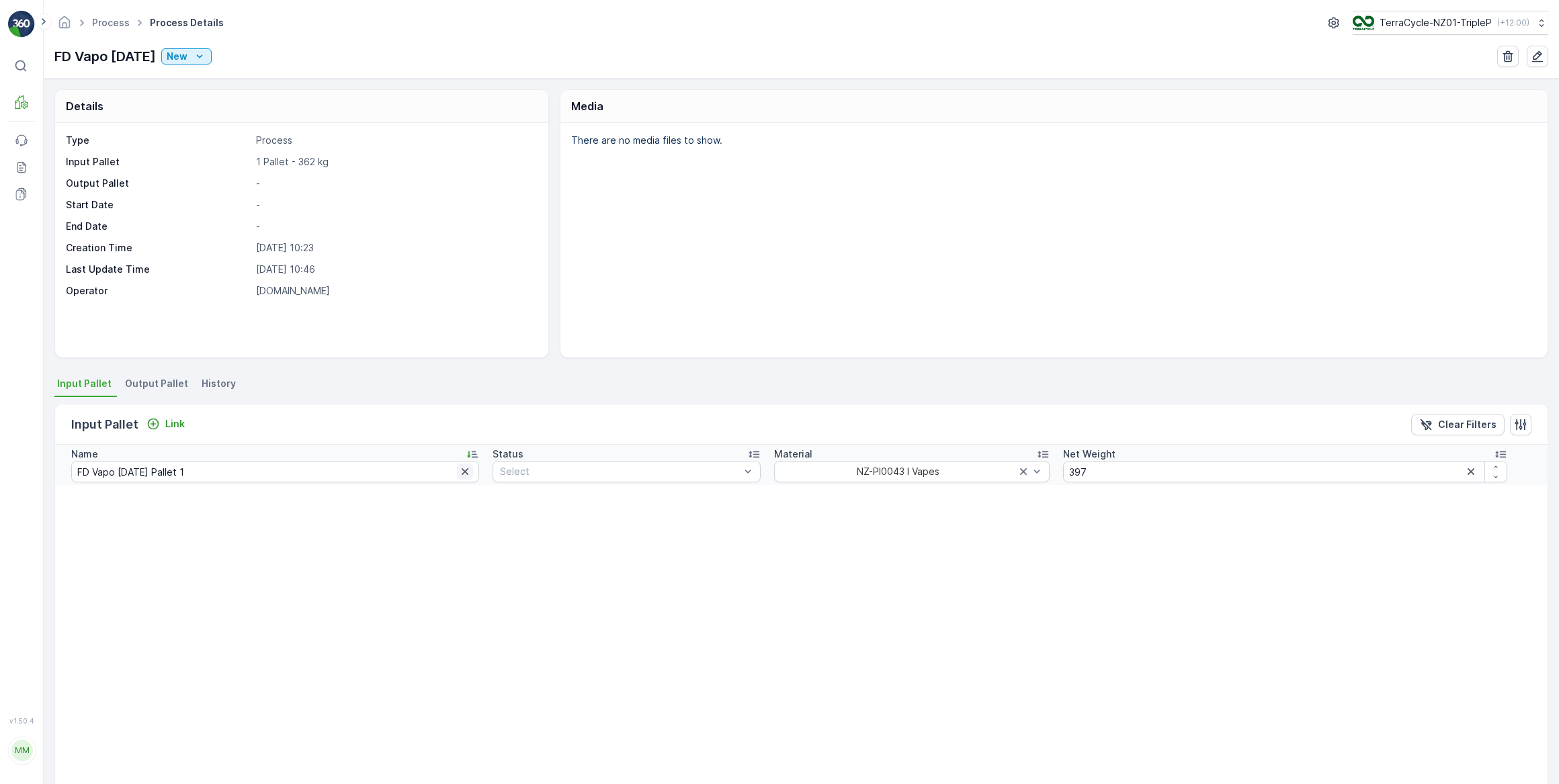
click at [462, 471] on icon "button" at bounding box center [465, 471] width 6 height 6
drag, startPoint x: 136, startPoint y: 470, endPoint x: 228, endPoint y: 418, distance: 105.7
click at [152, 465] on input "text" at bounding box center [263, 472] width 383 height 22
type input "FD"
drag, startPoint x: 210, startPoint y: 475, endPoint x: 223, endPoint y: 472, distance: 13.3
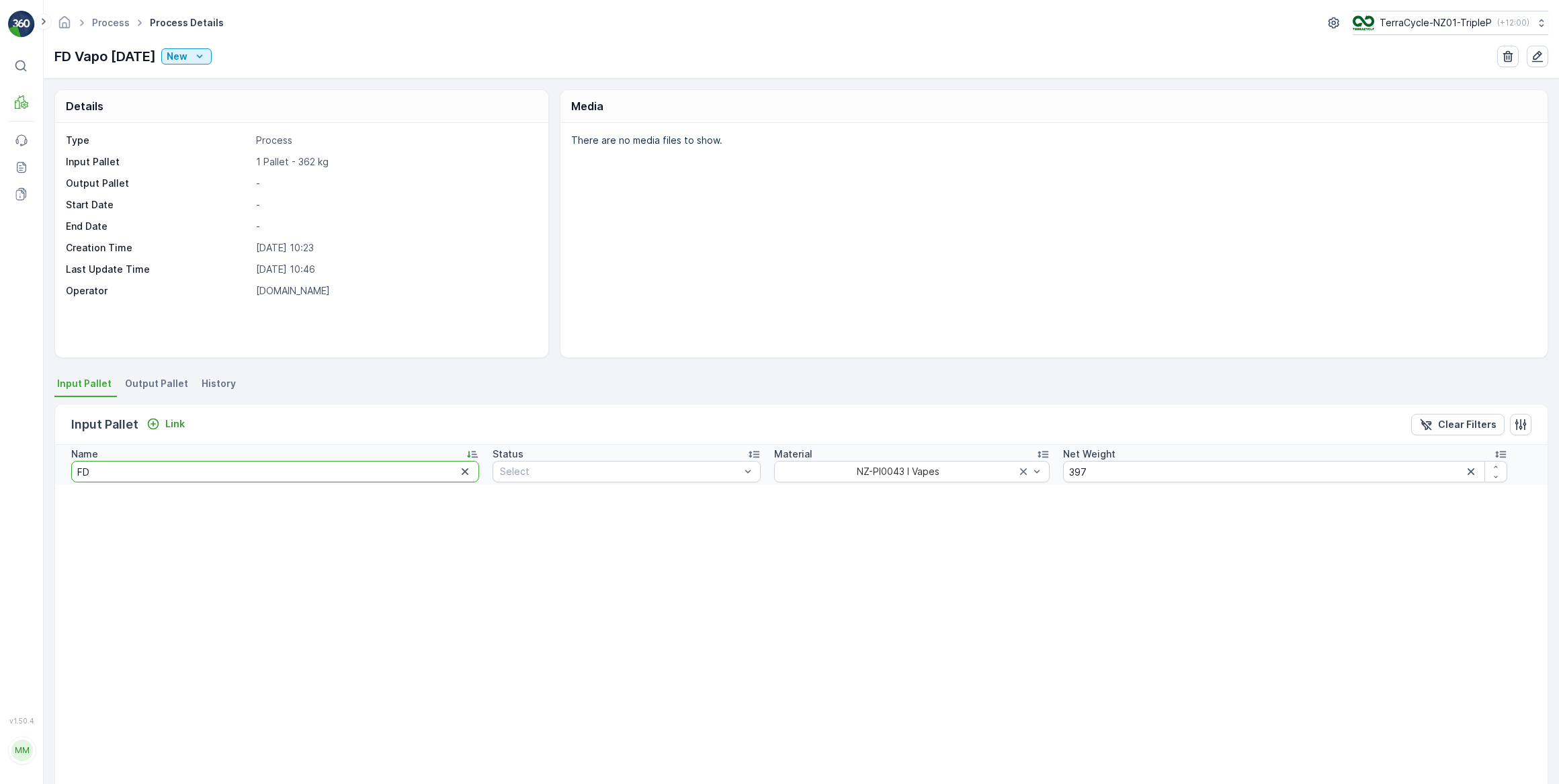
click at [215, 475] on input "FD" at bounding box center [275, 472] width 408 height 22
type input "FD Vapo"
click at [1468, 470] on icon "button" at bounding box center [1471, 471] width 6 height 6
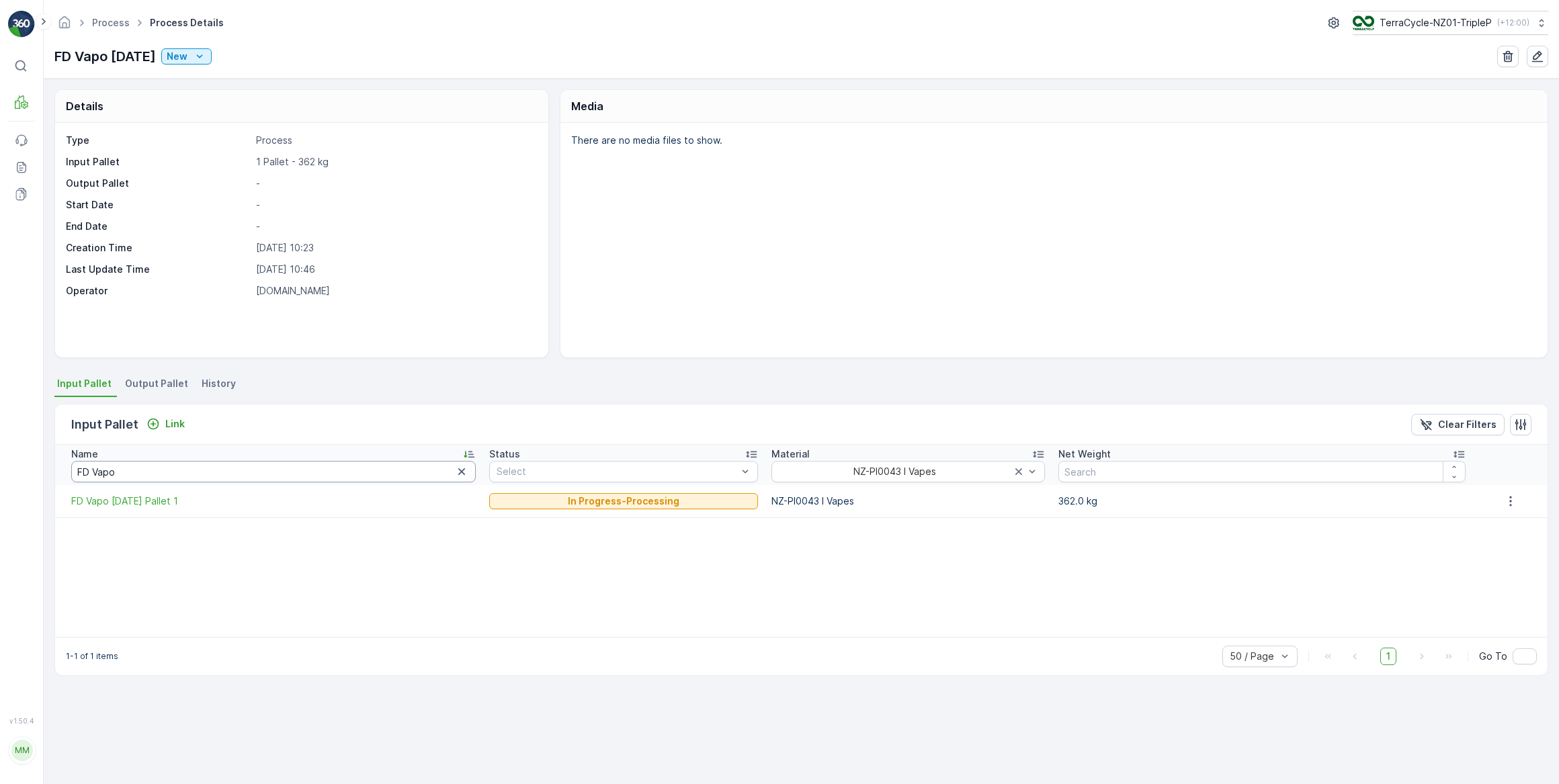
click at [143, 468] on input "FD Vapo" at bounding box center [273, 472] width 404 height 22
type input "FD Vapo [DATE]"
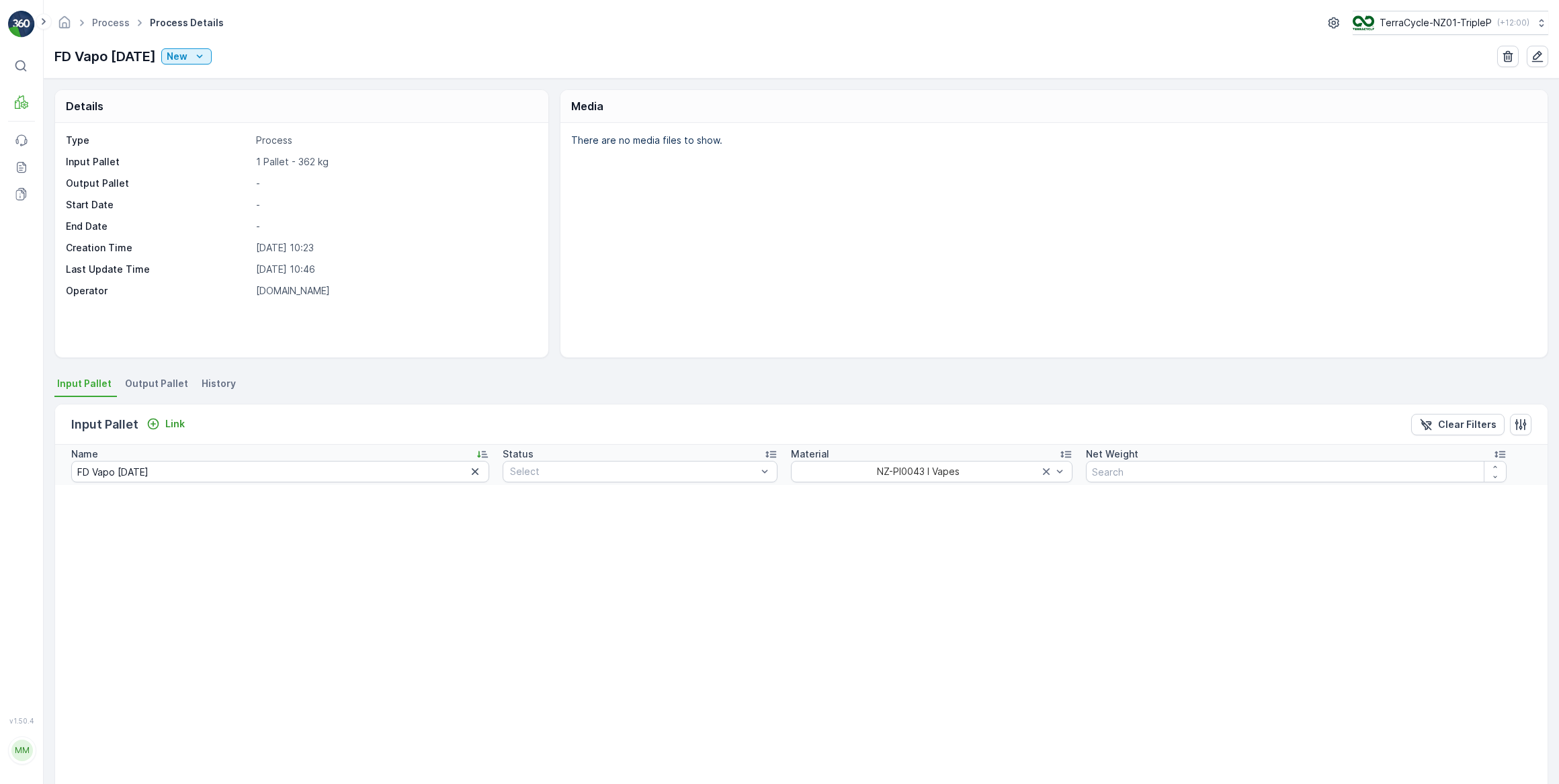
scroll to position [617, 0]
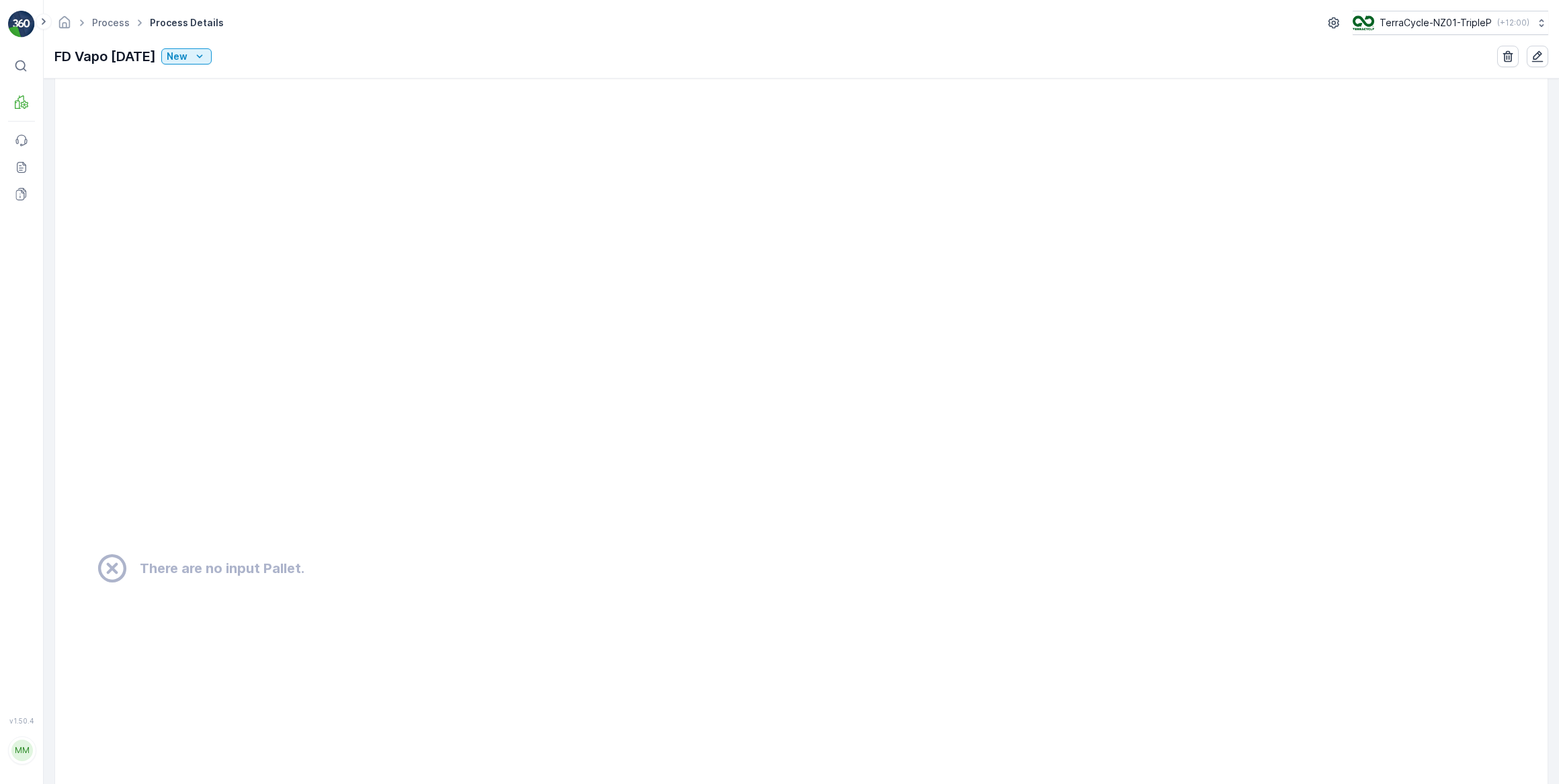
click at [111, 567] on icon at bounding box center [112, 567] width 28 height 28
click at [125, 24] on link "Process" at bounding box center [111, 23] width 38 height 12
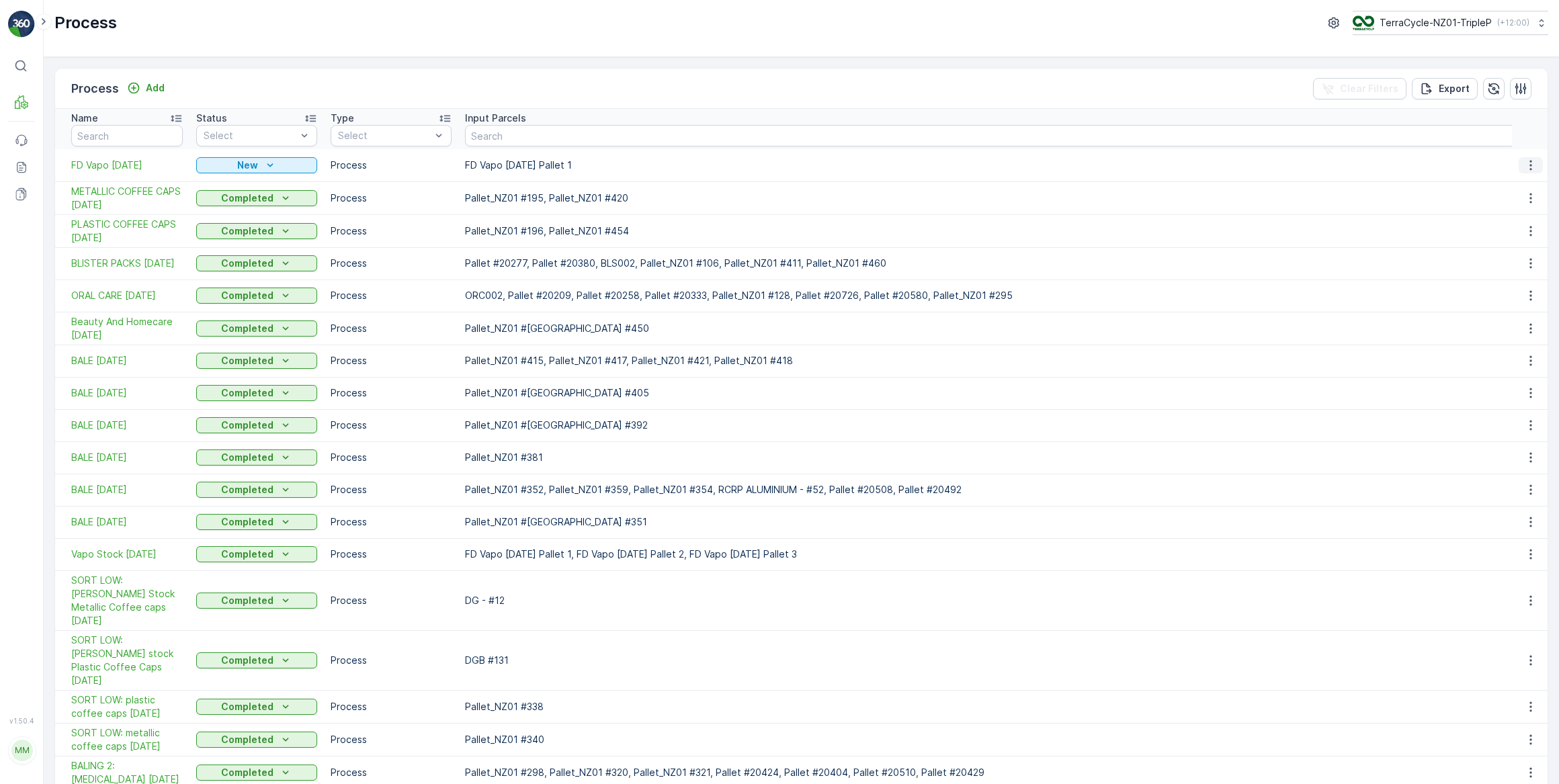
click at [1527, 167] on icon "button" at bounding box center [1530, 165] width 14 height 14
click at [1519, 185] on span "See More Details" at bounding box center [1509, 184] width 78 height 14
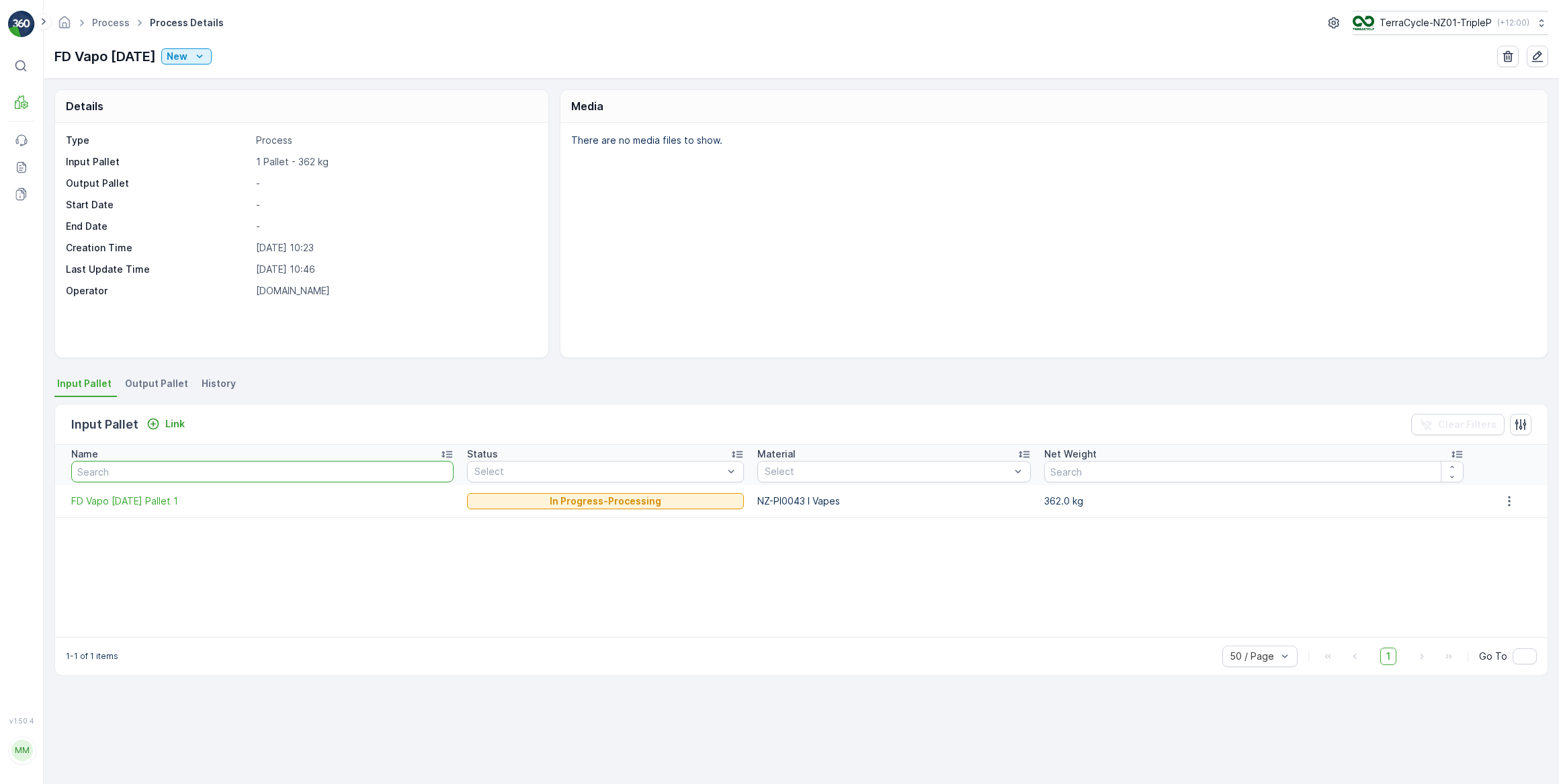
drag, startPoint x: 136, startPoint y: 474, endPoint x: 143, endPoint y: 473, distance: 7.1
click at [138, 474] on input "text" at bounding box center [263, 472] width 383 height 22
type input "FD Vapo"
click at [217, 470] on input "FD Vapo" at bounding box center [274, 472] width 407 height 22
type input "FD Vapo"
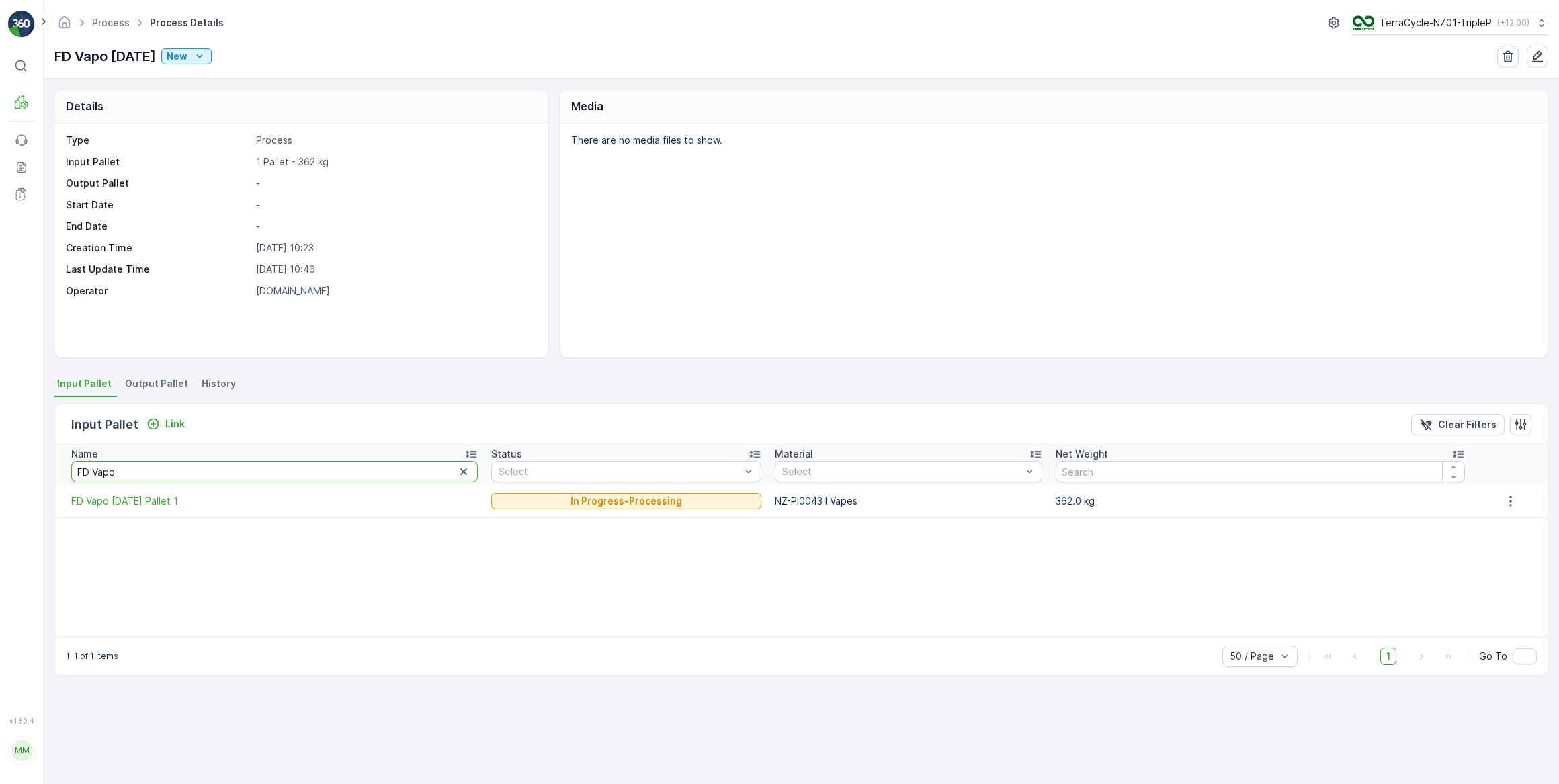
click at [209, 468] on input "FD Vapo" at bounding box center [274, 472] width 407 height 22
type input "FD Vapo 19/09/25"
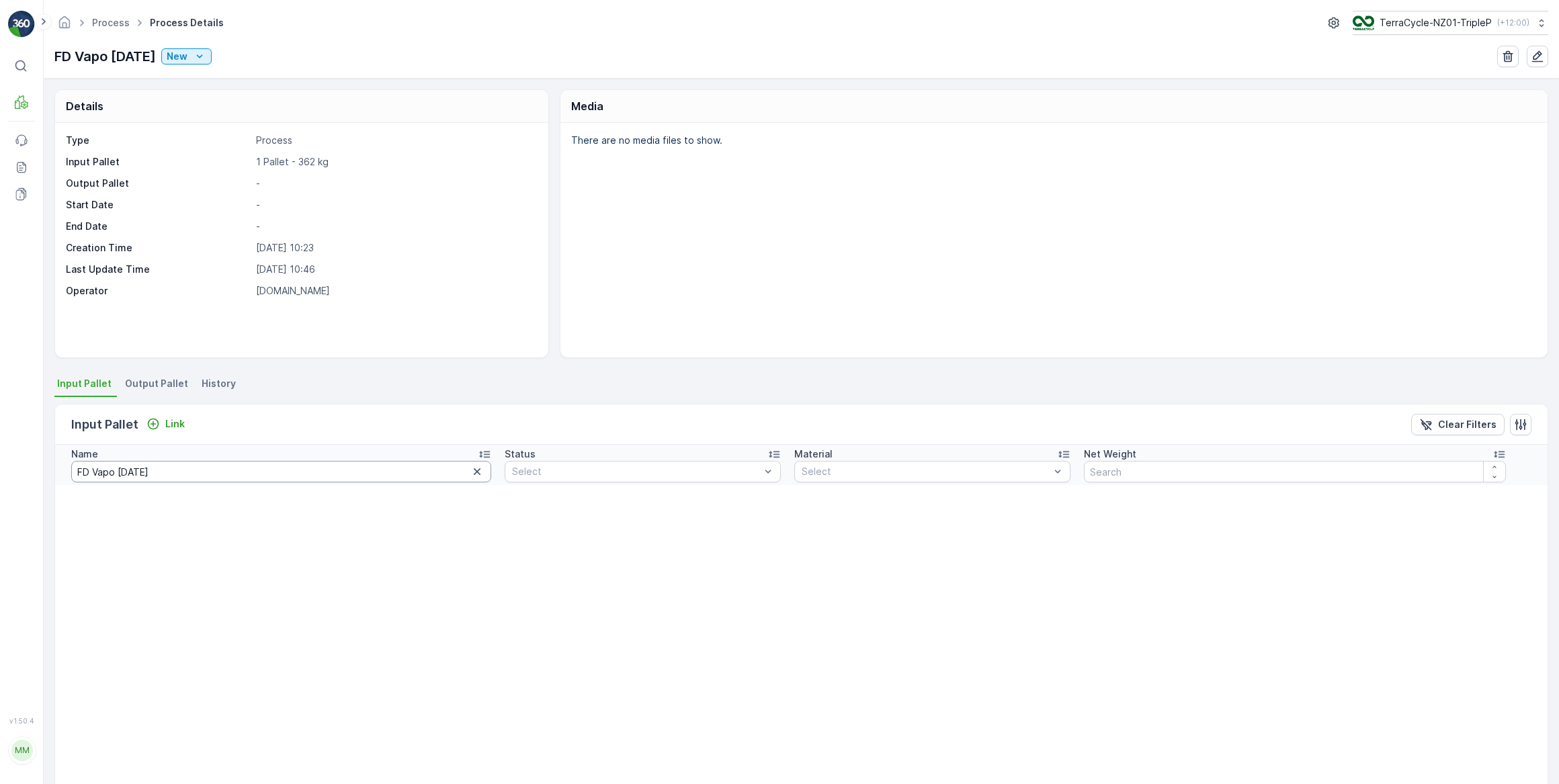
drag, startPoint x: 261, startPoint y: 472, endPoint x: 265, endPoint y: 465, distance: 8.1
click at [263, 468] on input "FD Vapo 19/09/25" at bounding box center [281, 472] width 420 height 22
type input "FD Vapo 19/09/25"
click at [208, 467] on input "FD Vapo 19/09/25" at bounding box center [281, 472] width 420 height 22
type input "FD Vapo 19/09/25 P"
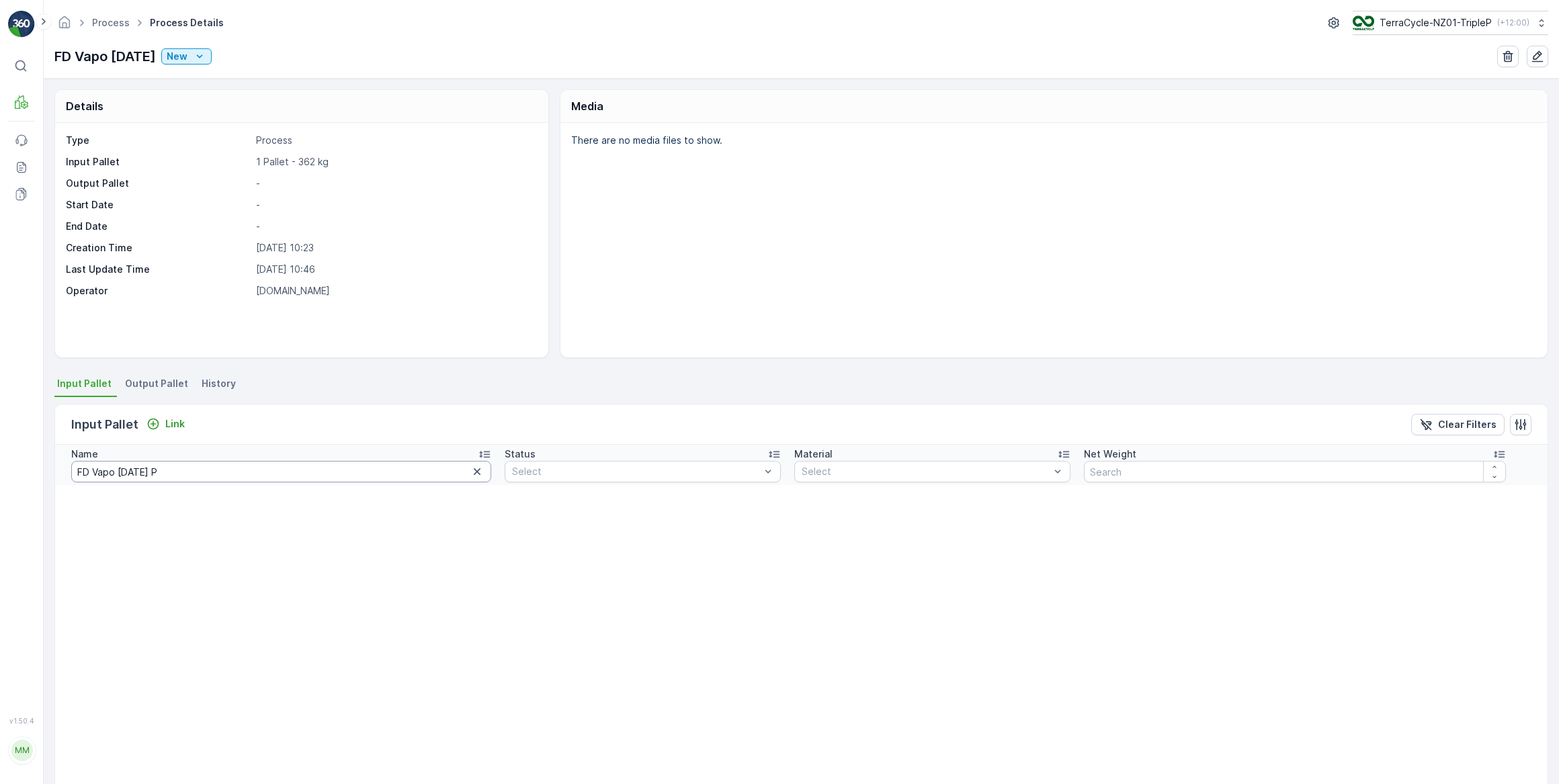
drag, startPoint x: 199, startPoint y: 474, endPoint x: 256, endPoint y: 438, distance: 67.4
click at [204, 470] on input "FD Vapo 19/09/25 P" at bounding box center [281, 472] width 420 height 22
type input "FD Vapo 19/09/25 Pallet"
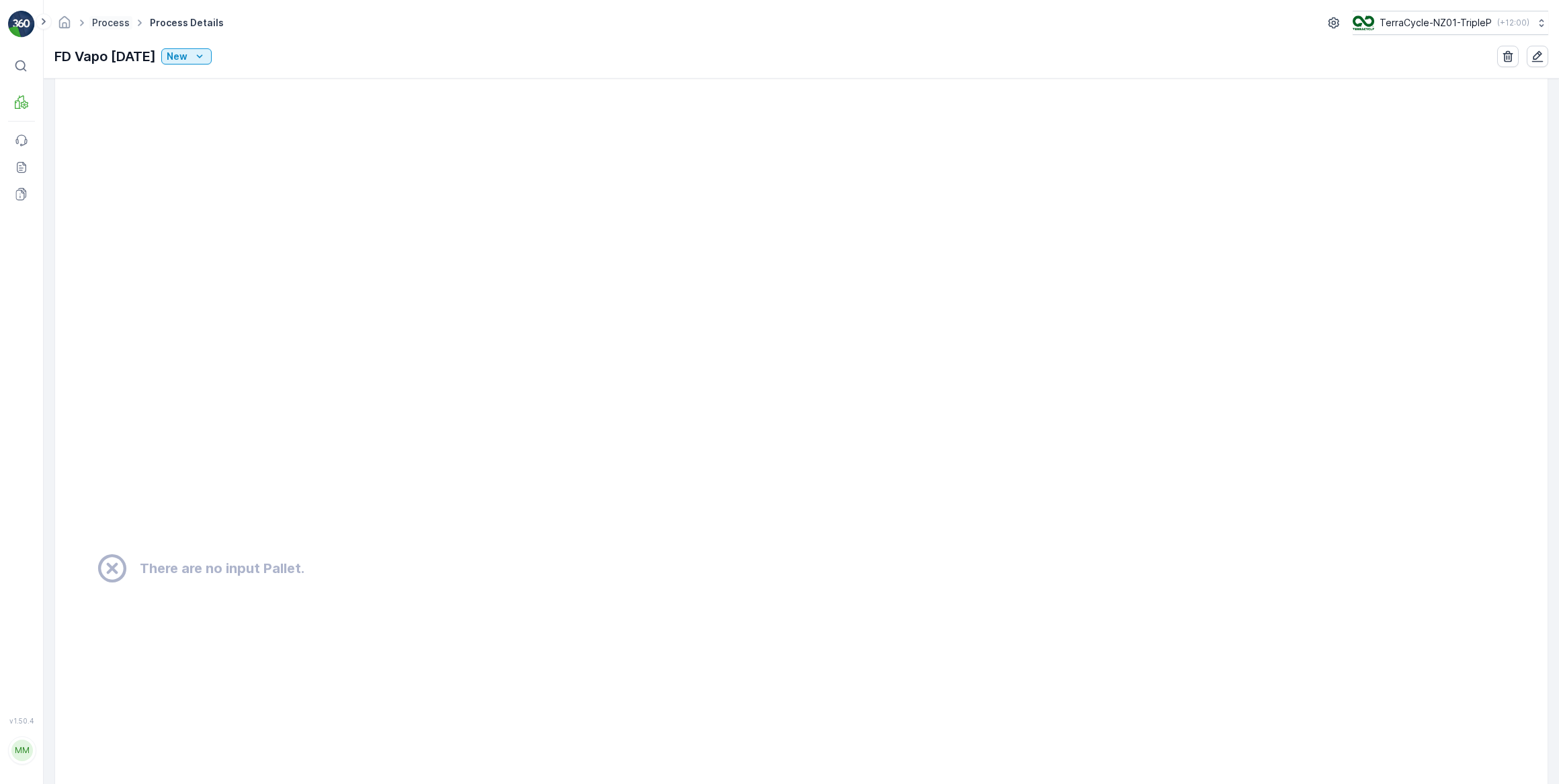
click at [125, 22] on link "Process" at bounding box center [111, 23] width 38 height 12
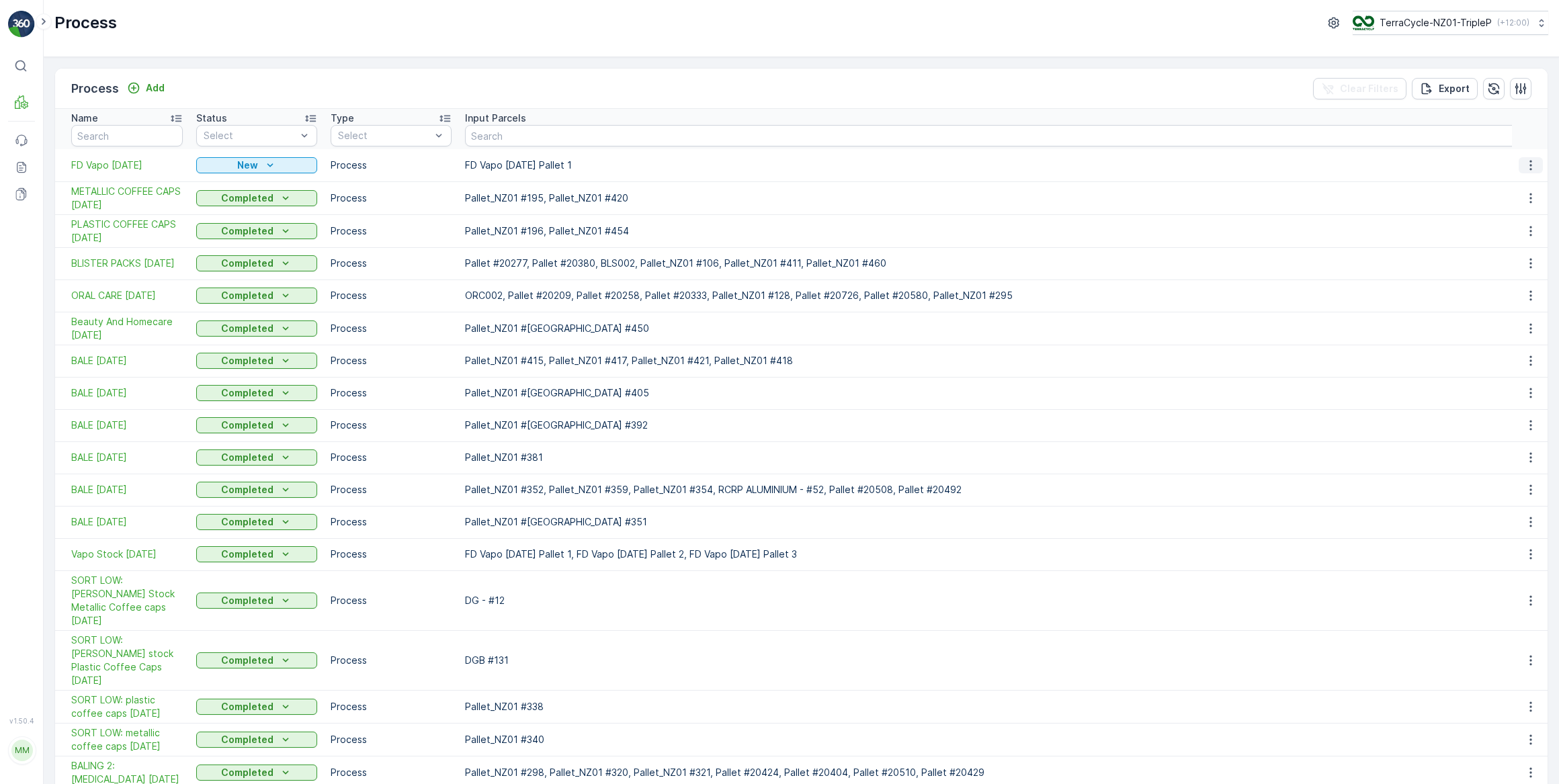
click at [1529, 167] on icon "button" at bounding box center [1530, 165] width 14 height 14
click at [1519, 188] on span "See More Details" at bounding box center [1509, 184] width 78 height 14
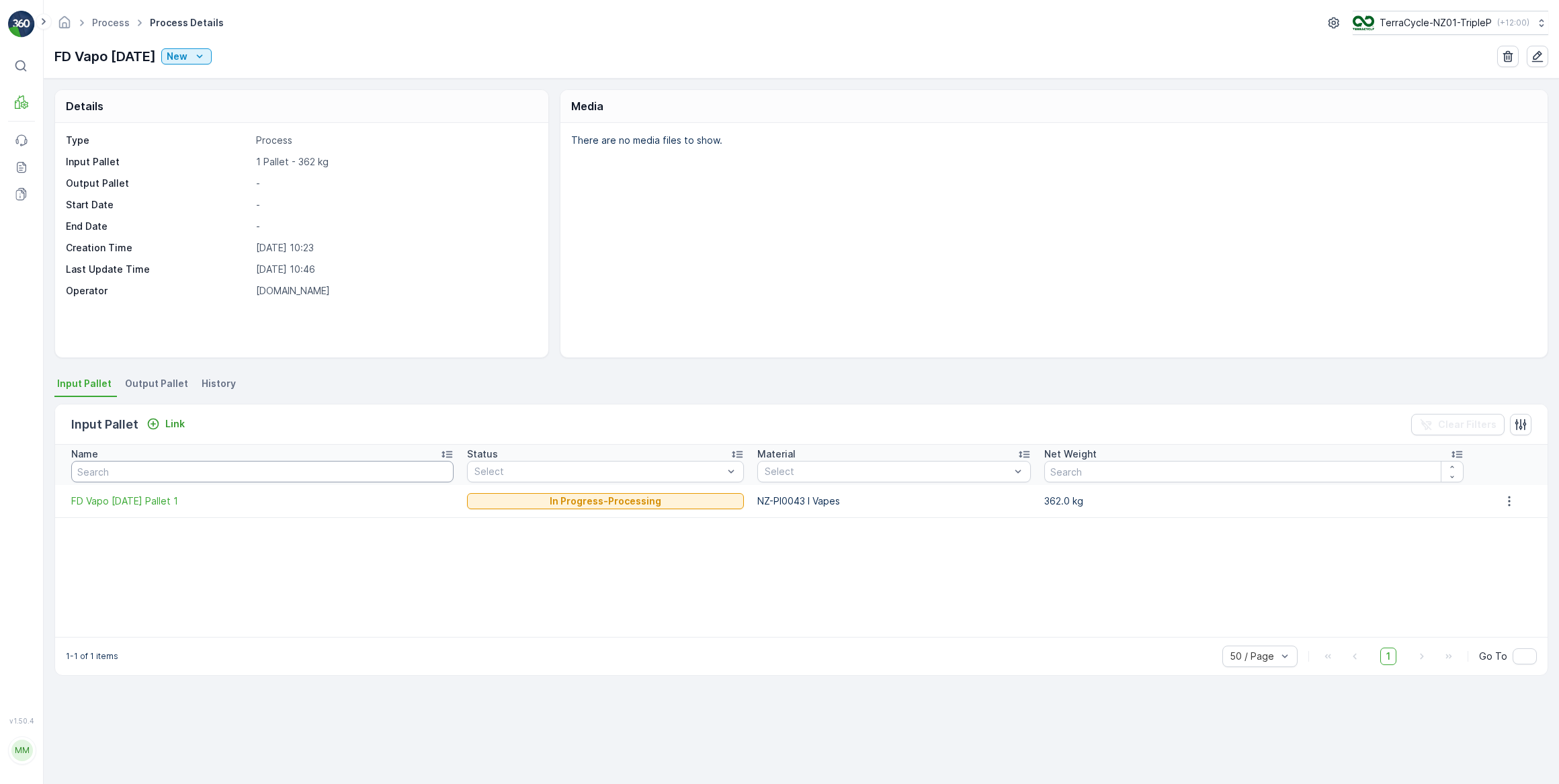
drag, startPoint x: 291, startPoint y: 464, endPoint x: 306, endPoint y: 457, distance: 16.6
click at [301, 461] on input "text" at bounding box center [263, 472] width 383 height 22
type input "FD"
drag, startPoint x: 135, startPoint y: 470, endPoint x: 154, endPoint y: 465, distance: 19.6
click at [143, 467] on input "FD" at bounding box center [274, 472] width 407 height 22
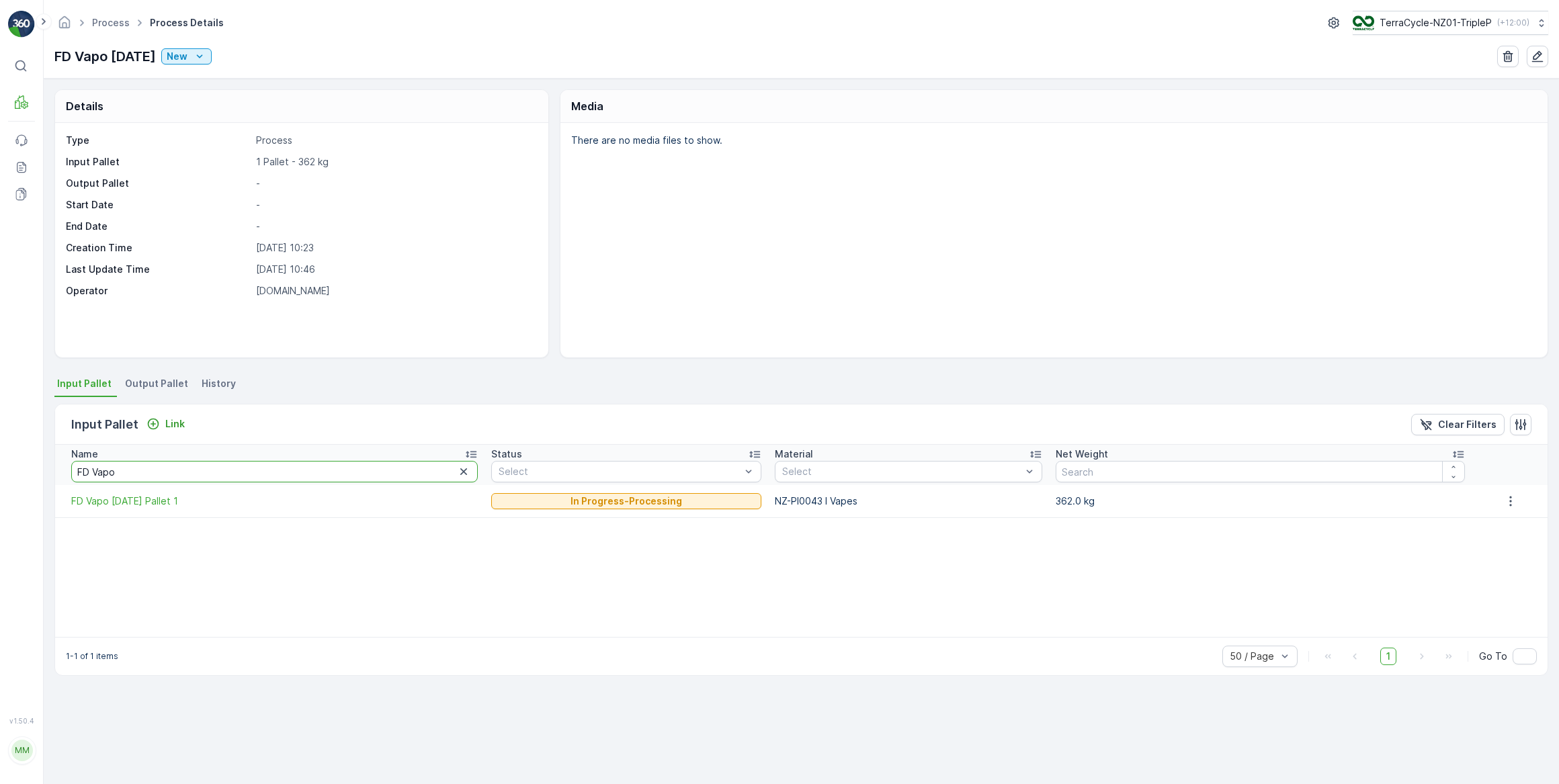
type input "FD Vapoi"
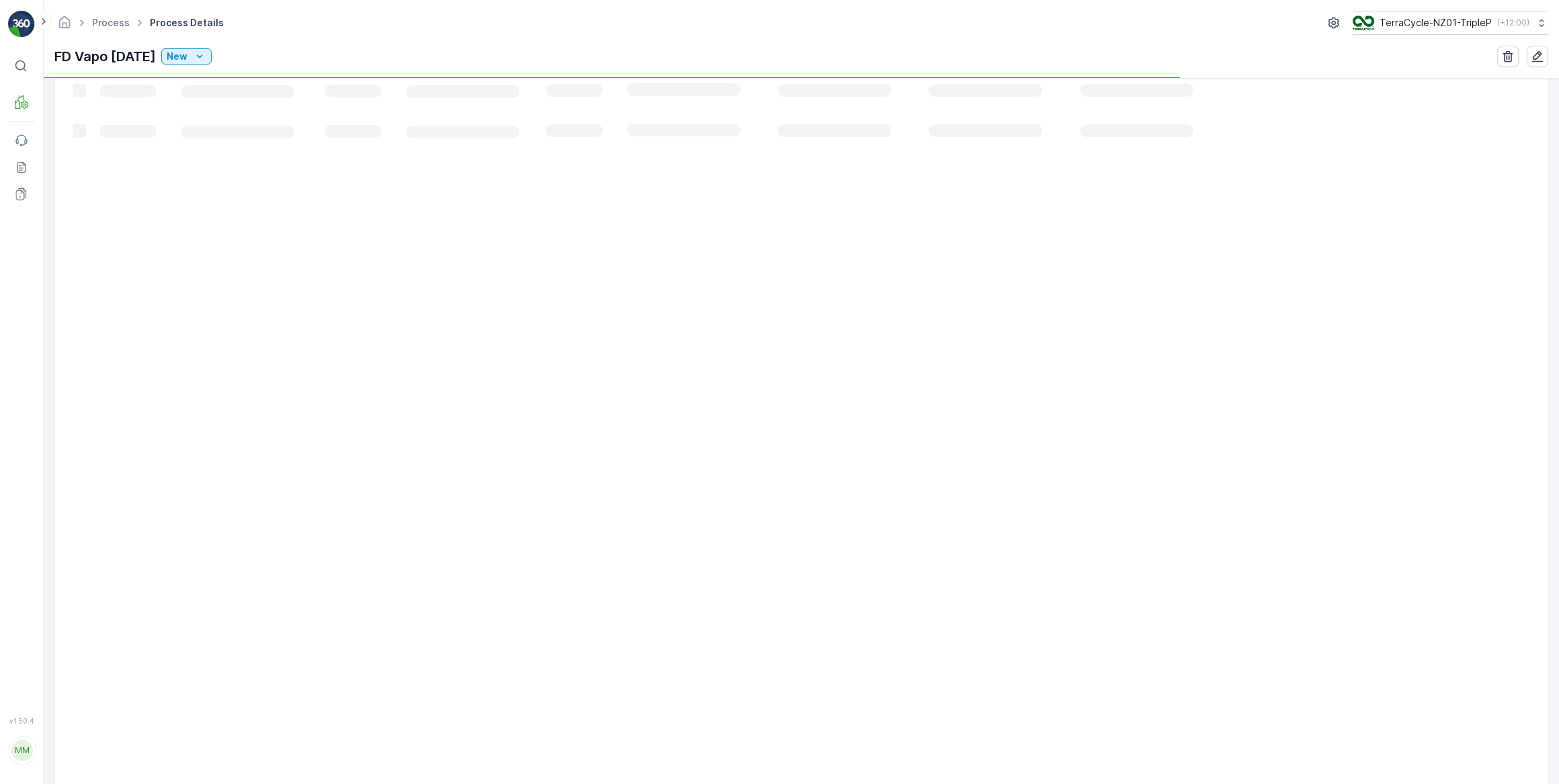
scroll to position [617, 0]
click at [119, 24] on link "Process" at bounding box center [111, 23] width 38 height 12
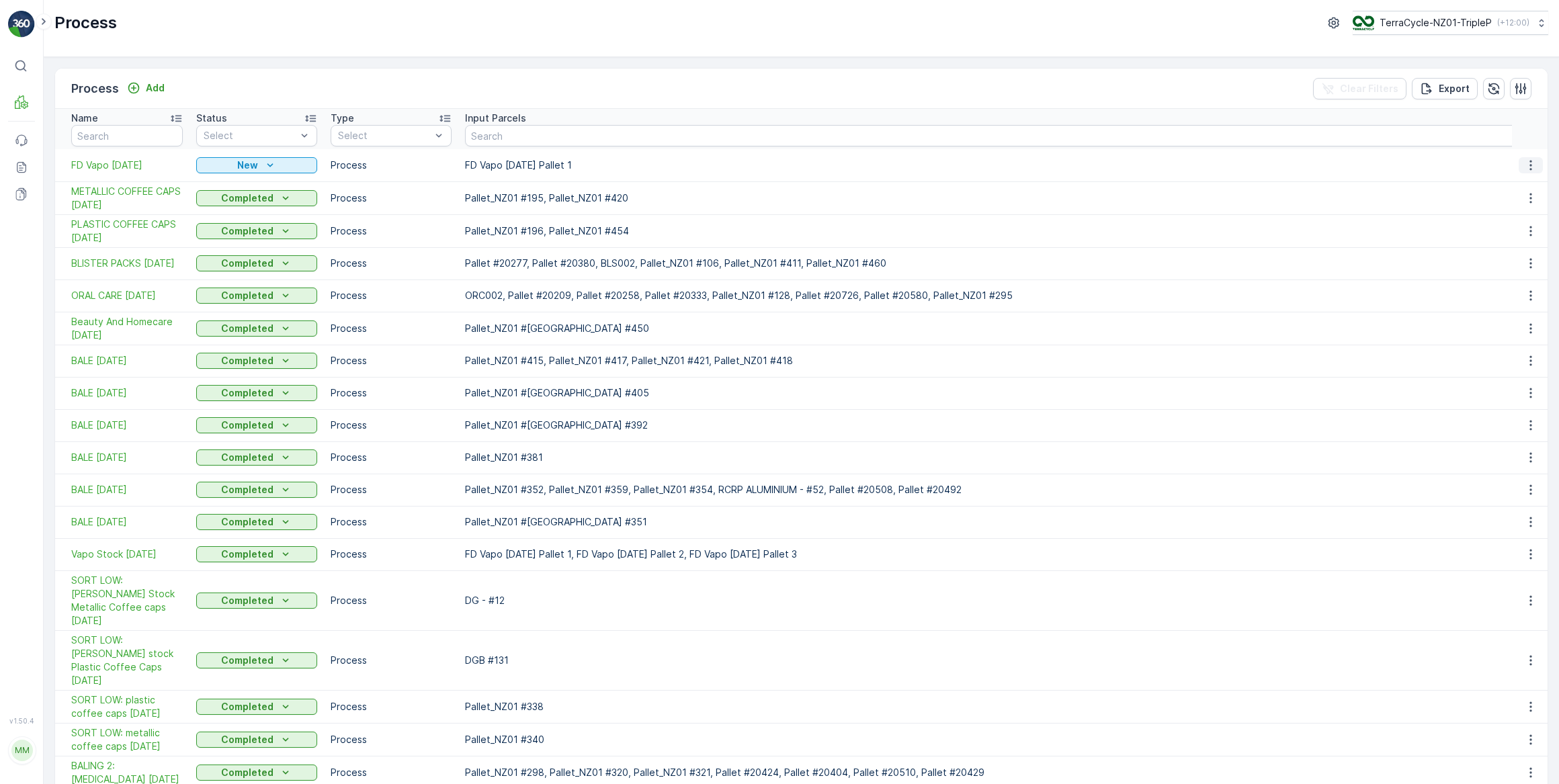
click at [1529, 166] on icon "button" at bounding box center [1530, 165] width 14 height 14
click at [1512, 186] on span "See More Details" at bounding box center [1509, 184] width 78 height 14
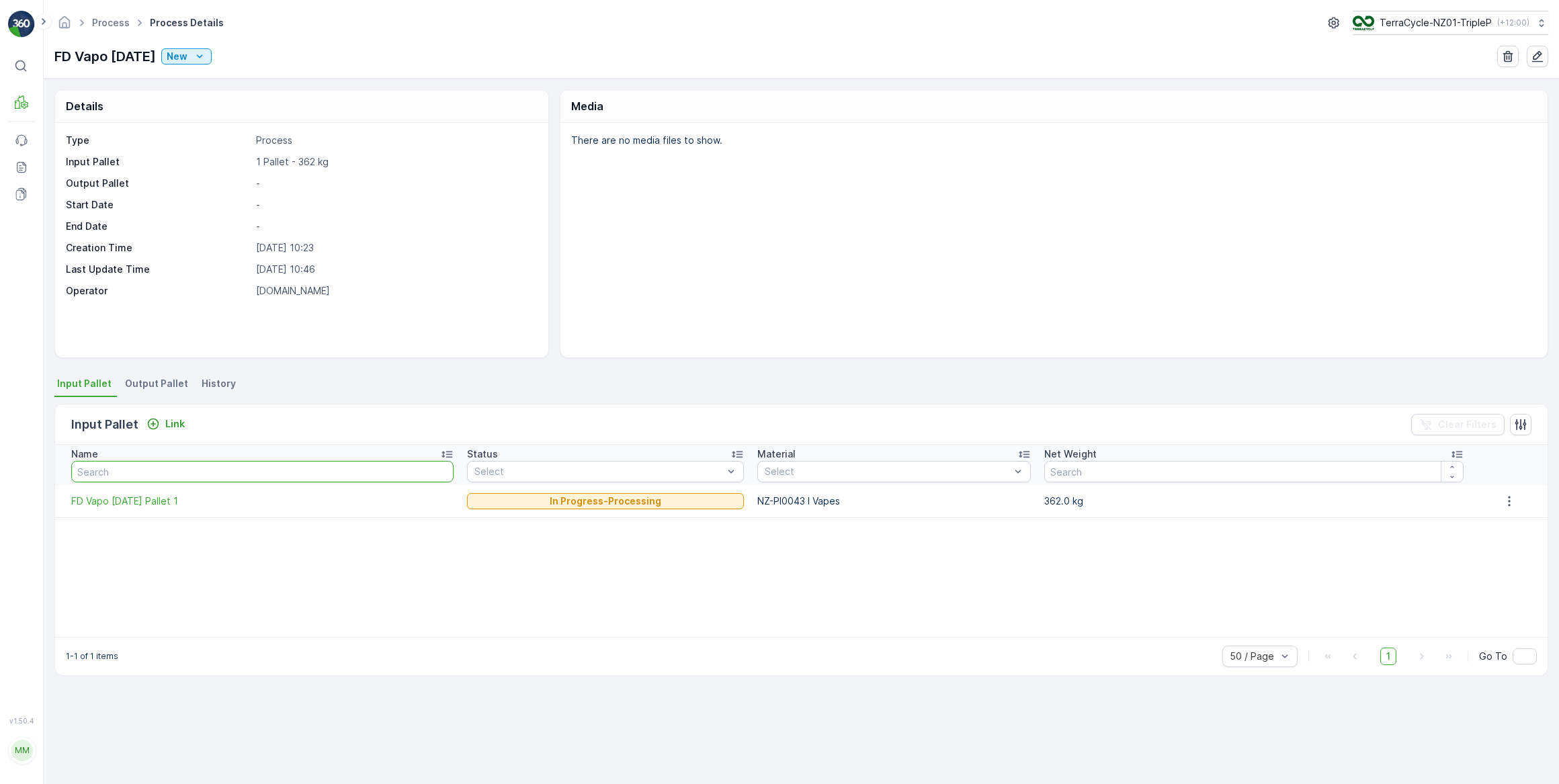
drag, startPoint x: 105, startPoint y: 469, endPoint x: 113, endPoint y: 467, distance: 8.2
click at [107, 468] on input "text" at bounding box center [263, 472] width 383 height 22
type input "FD Vapo"
drag, startPoint x: 218, startPoint y: 473, endPoint x: 249, endPoint y: 473, distance: 31.0
click at [219, 471] on input "FD Vapo" at bounding box center [274, 472] width 407 height 22
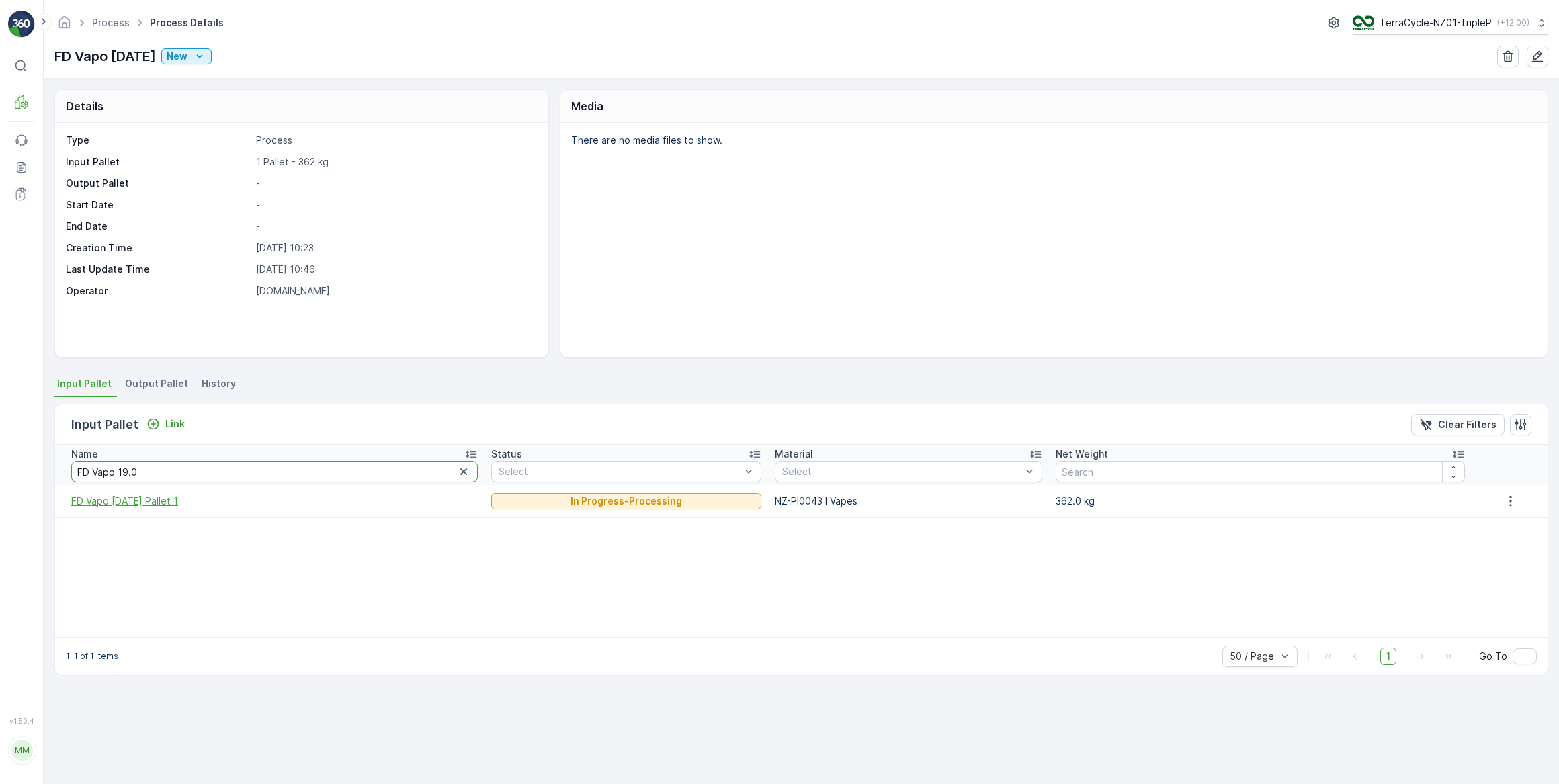
type input "FD Vapo 19.08"
click at [144, 470] on input "FD Vapo 19.08" at bounding box center [274, 472] width 407 height 22
type input "FD Vapo [DATE]"
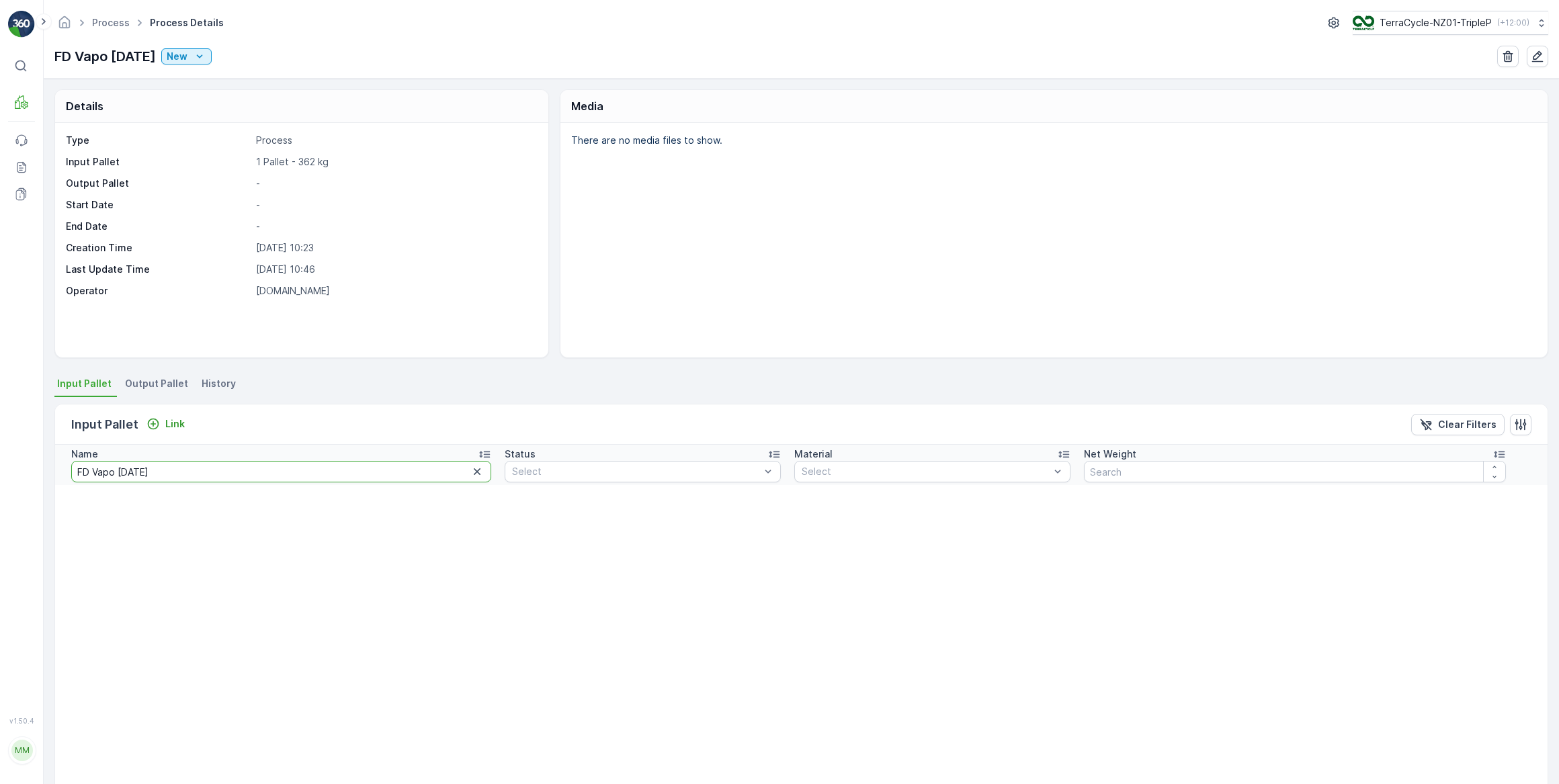
drag, startPoint x: 215, startPoint y: 469, endPoint x: 223, endPoint y: 459, distance: 12.8
click at [215, 467] on input "FD Vapo [DATE]" at bounding box center [281, 472] width 420 height 22
type input "FD Vapo 19.08.25 Pallet"
click at [227, 473] on input "FD Vapo 19.08.25 Pallet" at bounding box center [281, 472] width 420 height 22
type input "FD Vapo 19.08.25 Pallet 2"
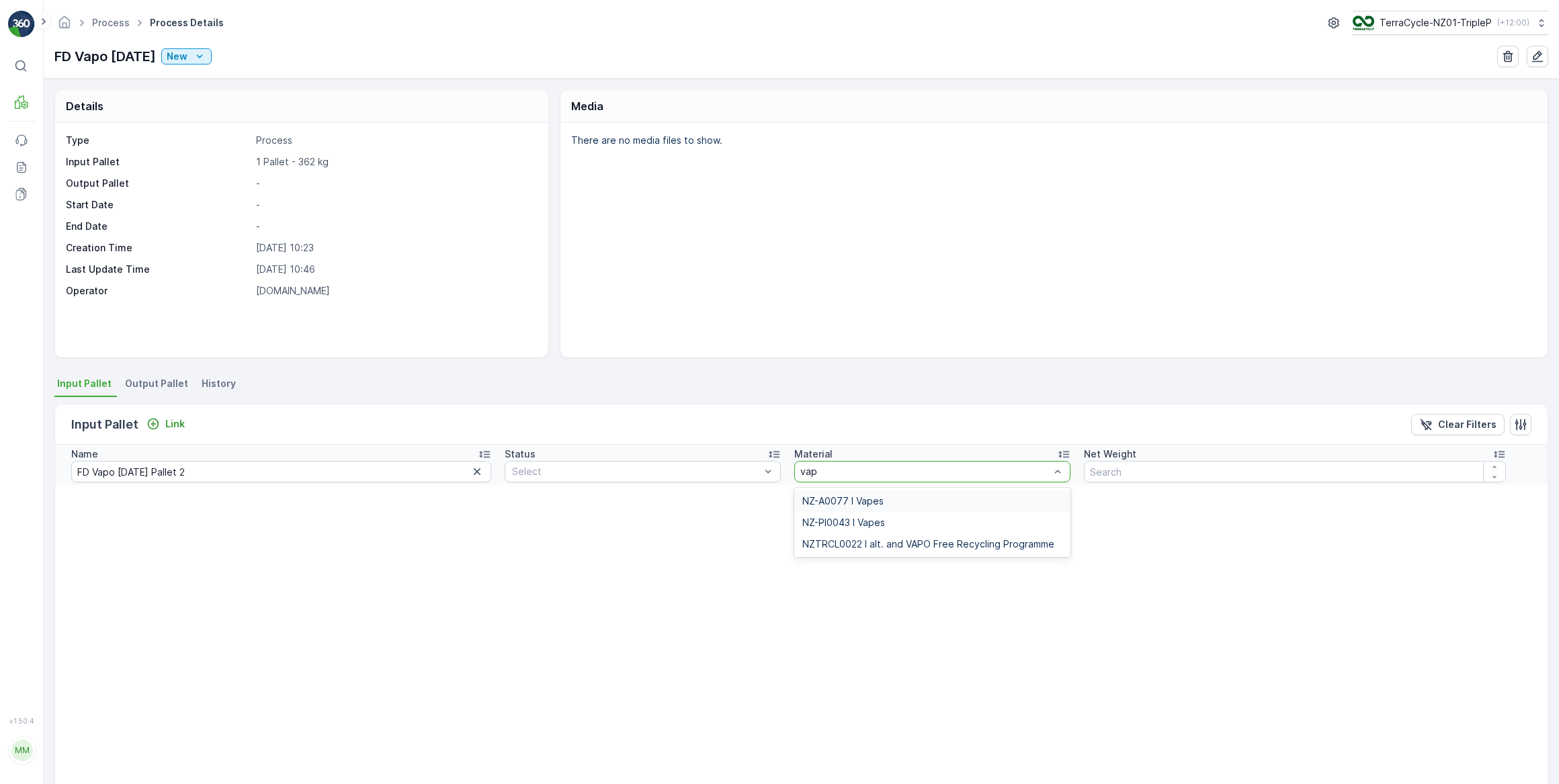
type input "vape"
click at [865, 522] on span "NZ-PI0043 I Vapes" at bounding box center [844, 523] width 83 height 11
click at [1129, 473] on input "number" at bounding box center [1296, 472] width 420 height 22
type input "352.00"
click at [176, 423] on p "Link" at bounding box center [175, 424] width 20 height 14
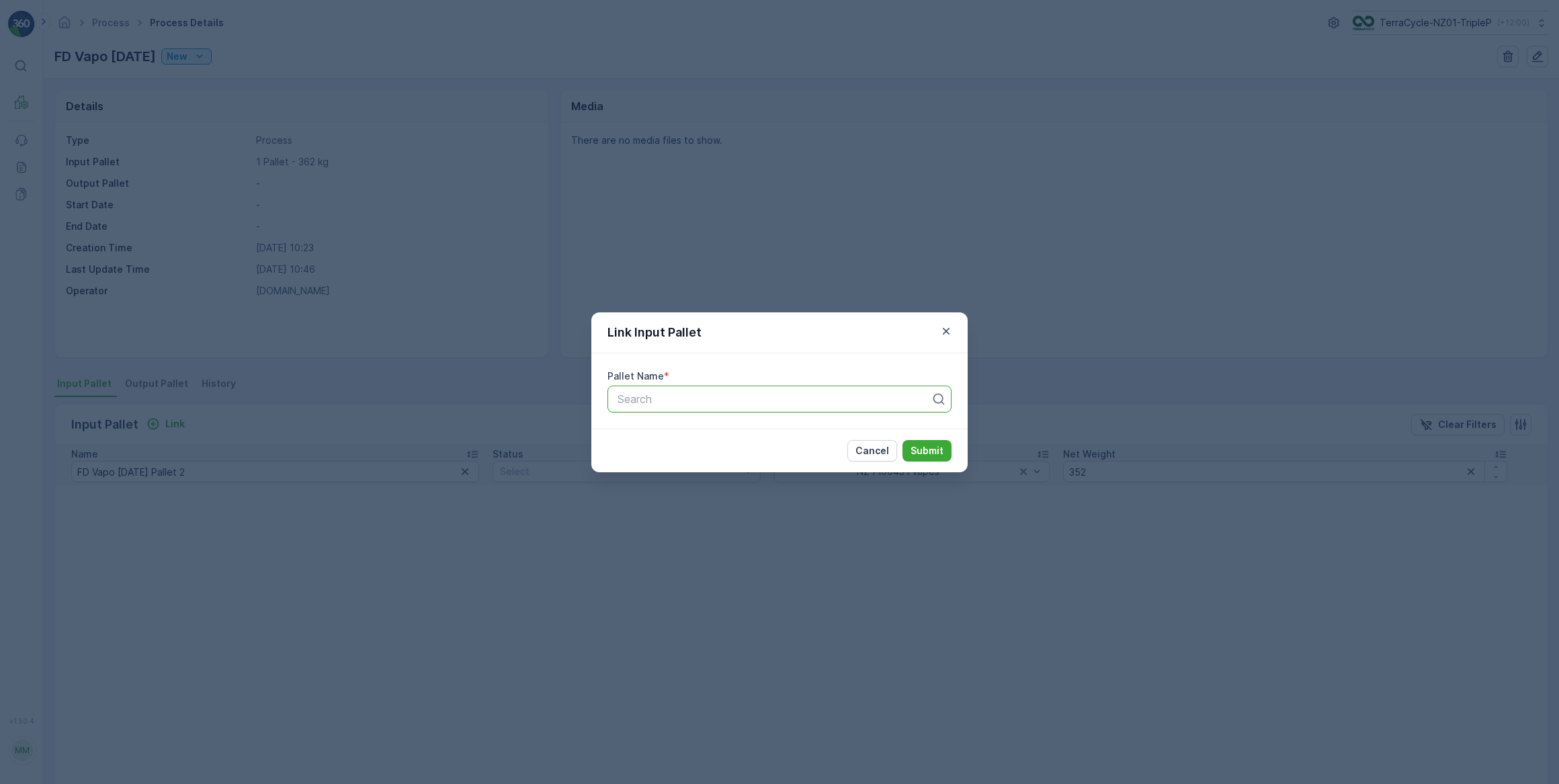
click at [643, 408] on div "Search" at bounding box center [779, 400] width 344 height 27
type input "FD Vapo"
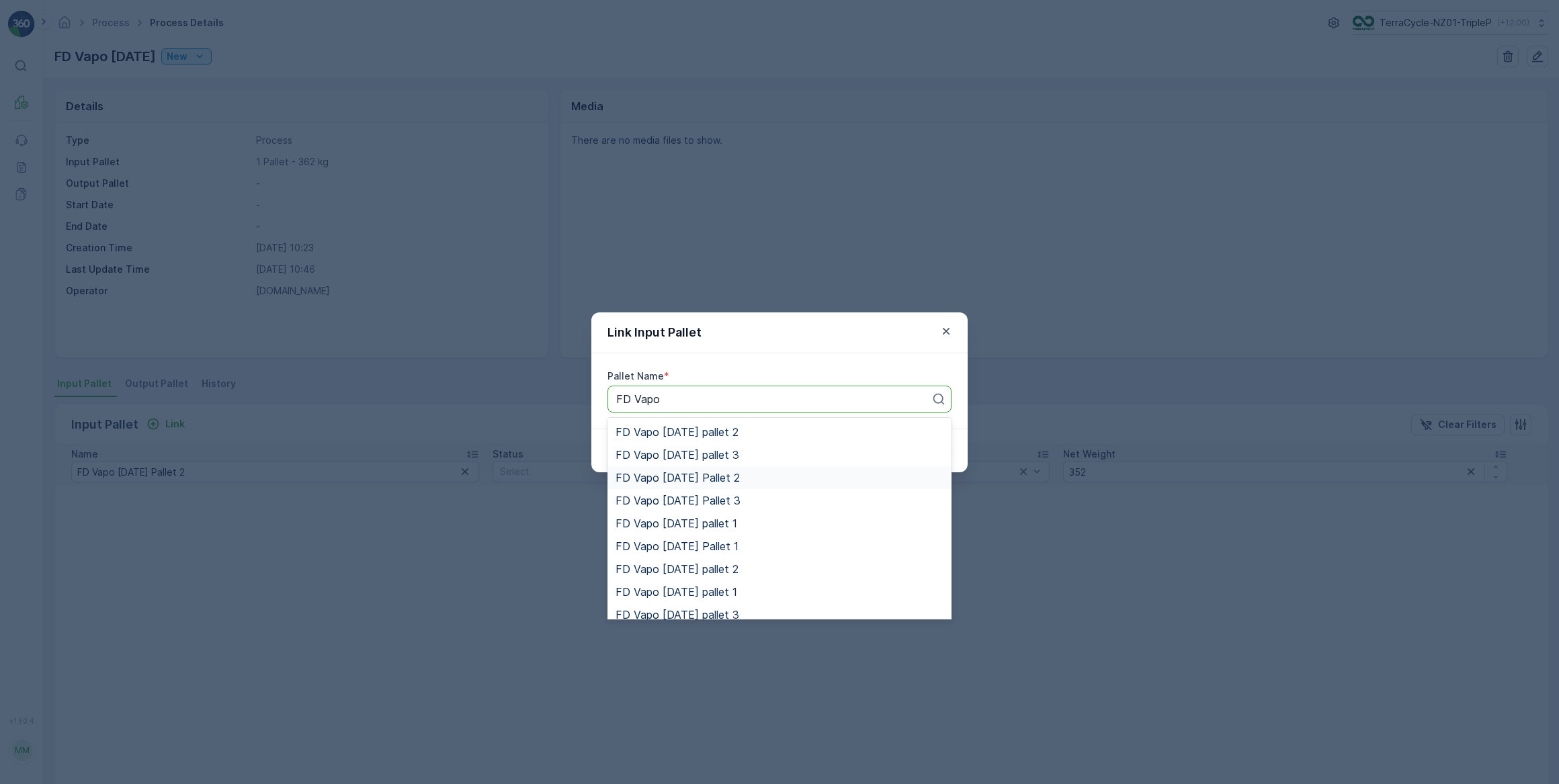
click at [740, 475] on span "FD Vapo [DATE] Pallet 2" at bounding box center [678, 477] width 125 height 12
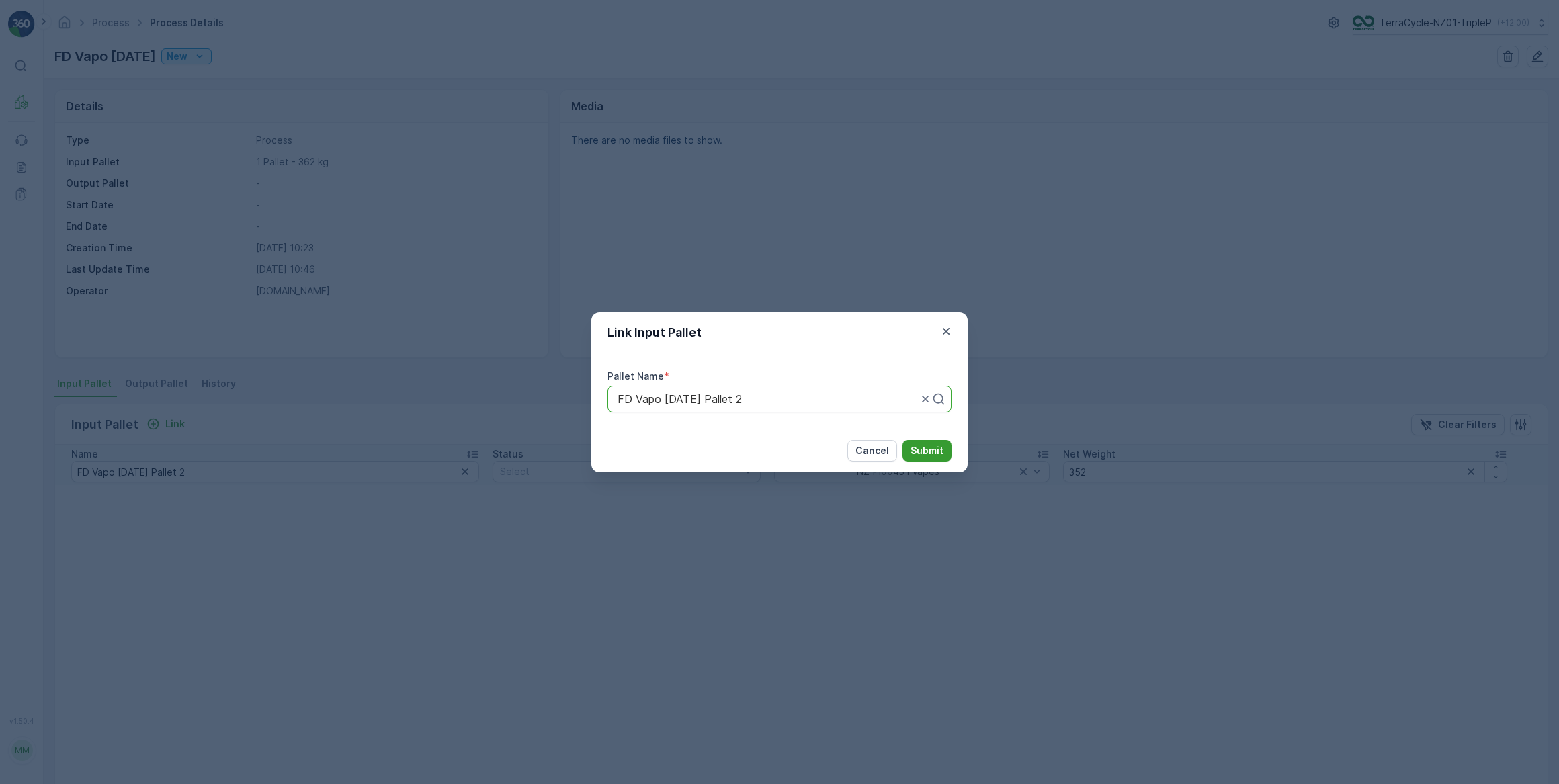
click at [923, 449] on p "Submit" at bounding box center [927, 450] width 32 height 14
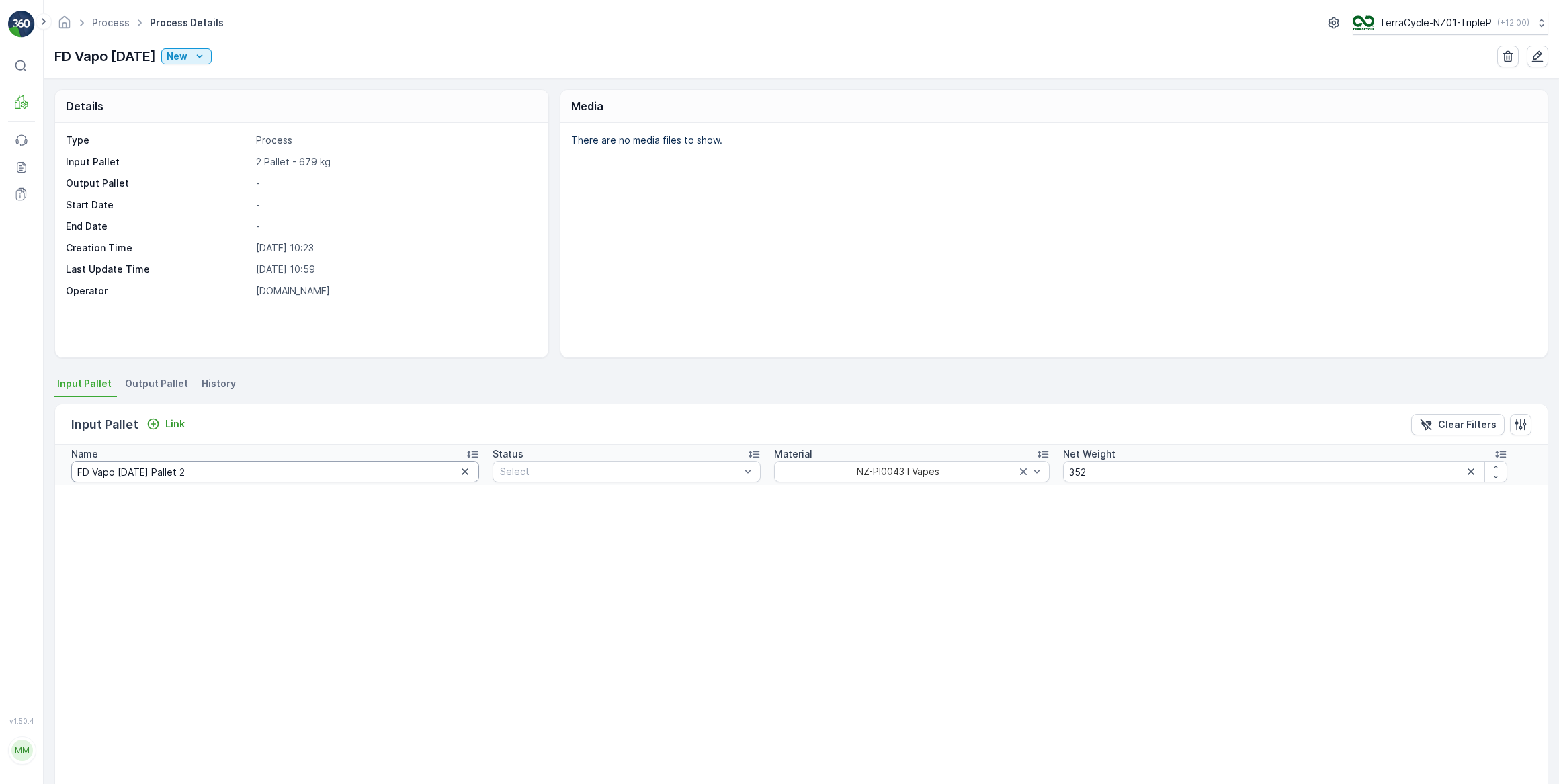
click at [239, 470] on input "FD Vapo 19.08.25 Pallet 2" at bounding box center [275, 472] width 408 height 22
type input "FD Vapo 19.08.25 Pallet 3"
drag, startPoint x: 1108, startPoint y: 471, endPoint x: 1126, endPoint y: 479, distance: 19.7
click at [1108, 472] on input "352" at bounding box center [1285, 472] width 444 height 22
type input "3"
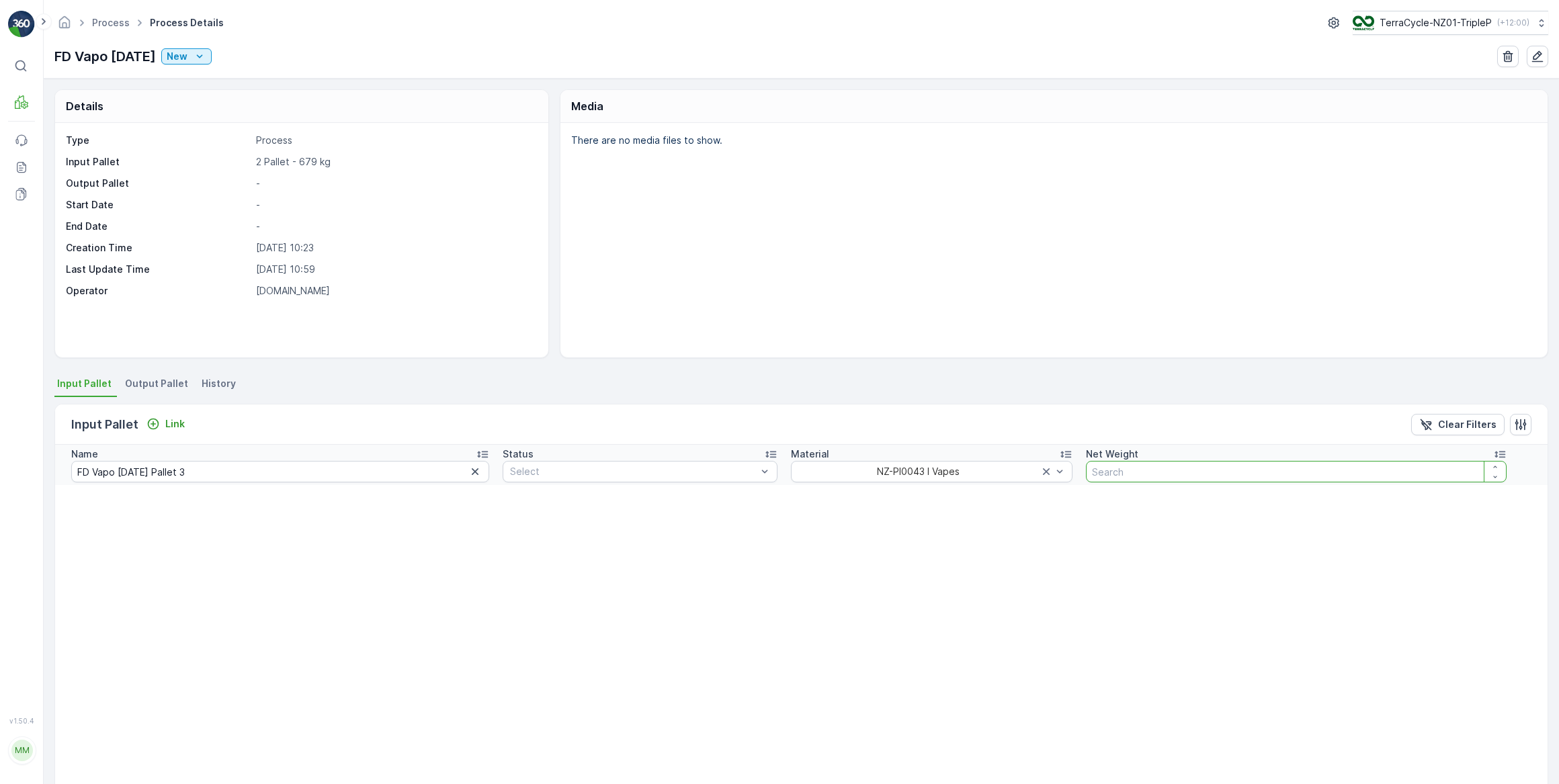
click at [1125, 473] on input "number" at bounding box center [1296, 472] width 420 height 22
type input "432.00"
click at [173, 425] on p "Link" at bounding box center [175, 424] width 20 height 14
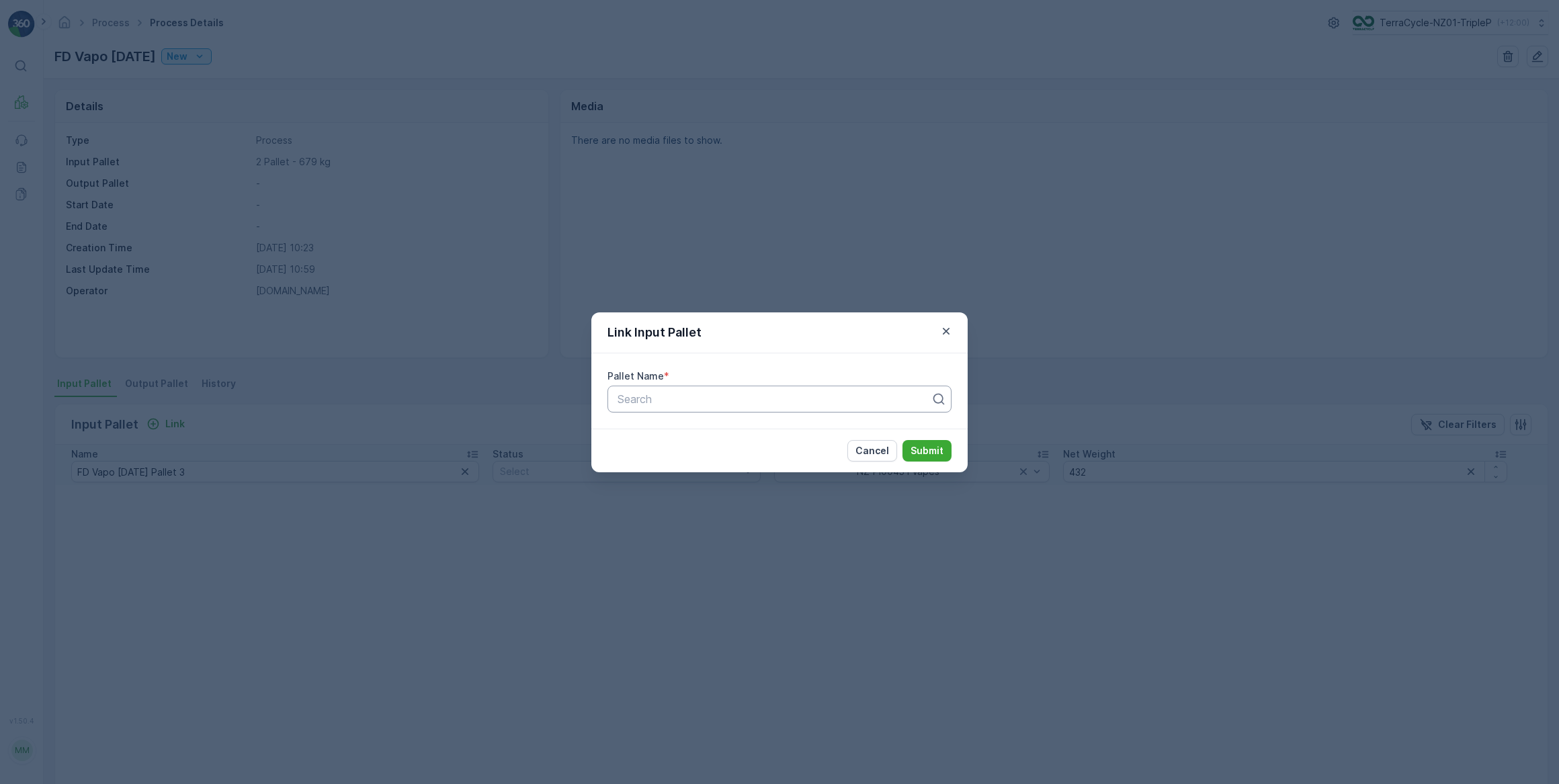
click at [656, 399] on div at bounding box center [774, 399] width 316 height 12
type input "FD Vapo"
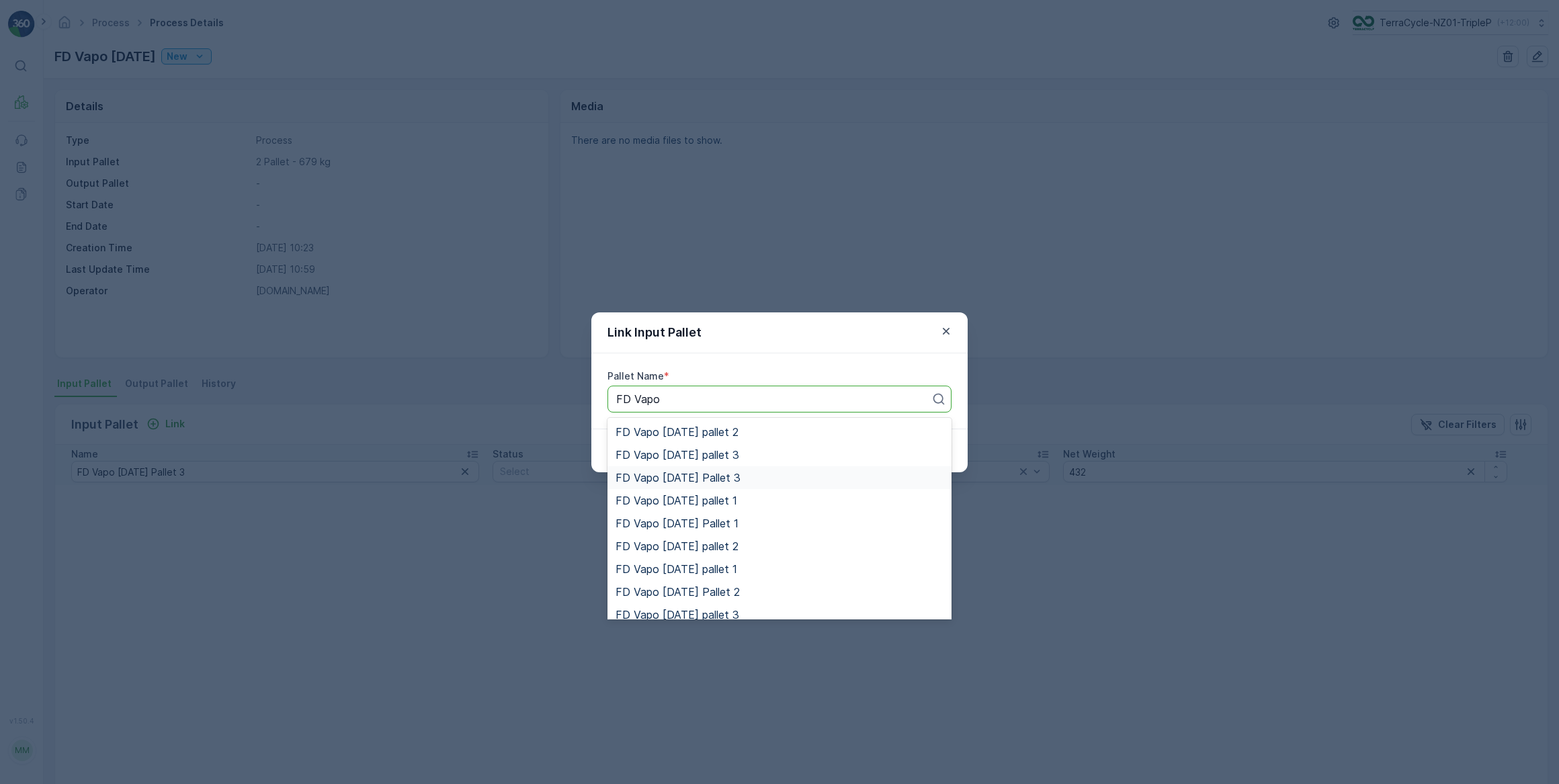
click at [731, 477] on span "FD Vapo [DATE] Pallet 3" at bounding box center [678, 477] width 125 height 12
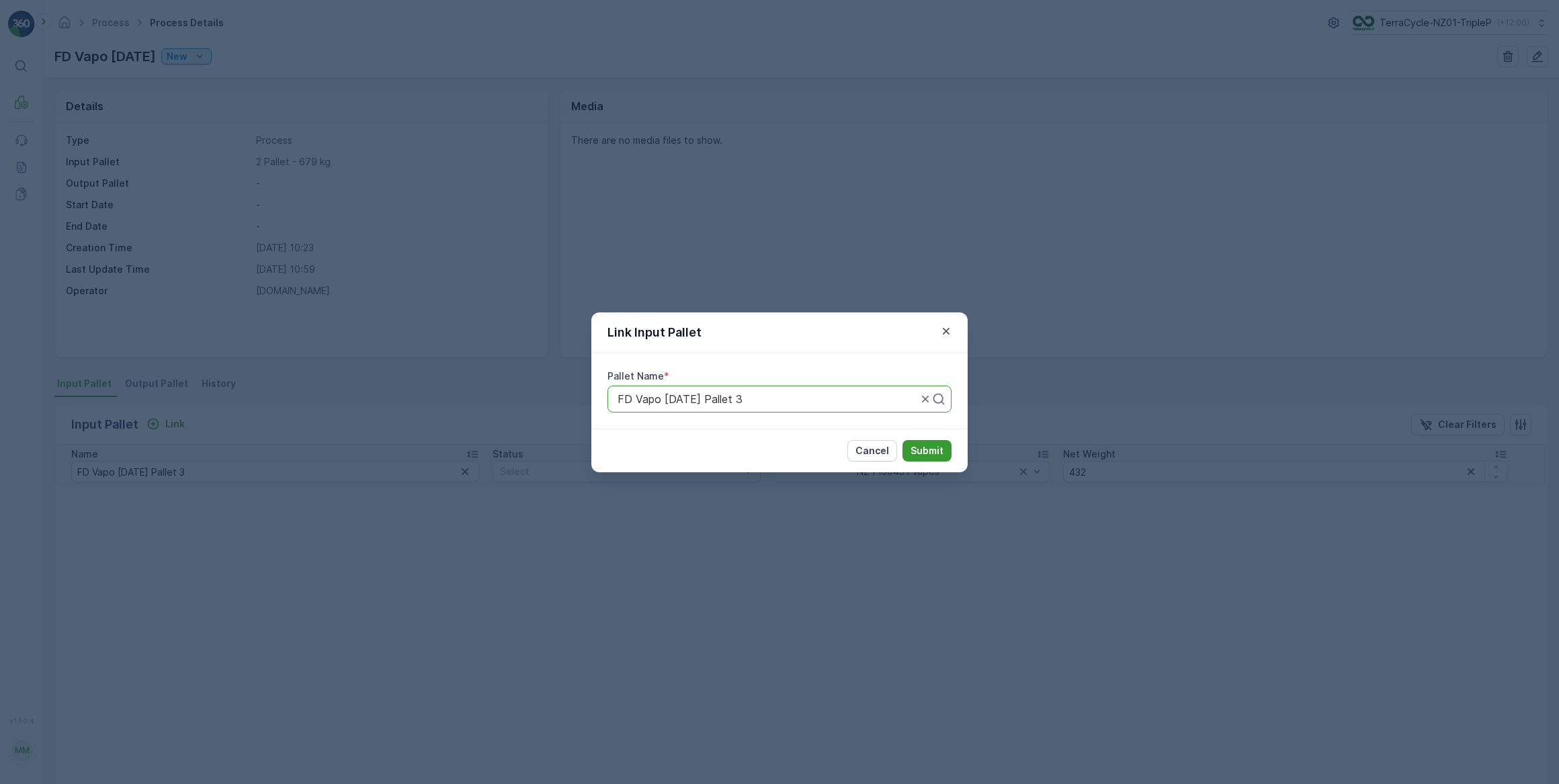
click at [926, 449] on p "Submit" at bounding box center [927, 450] width 32 height 14
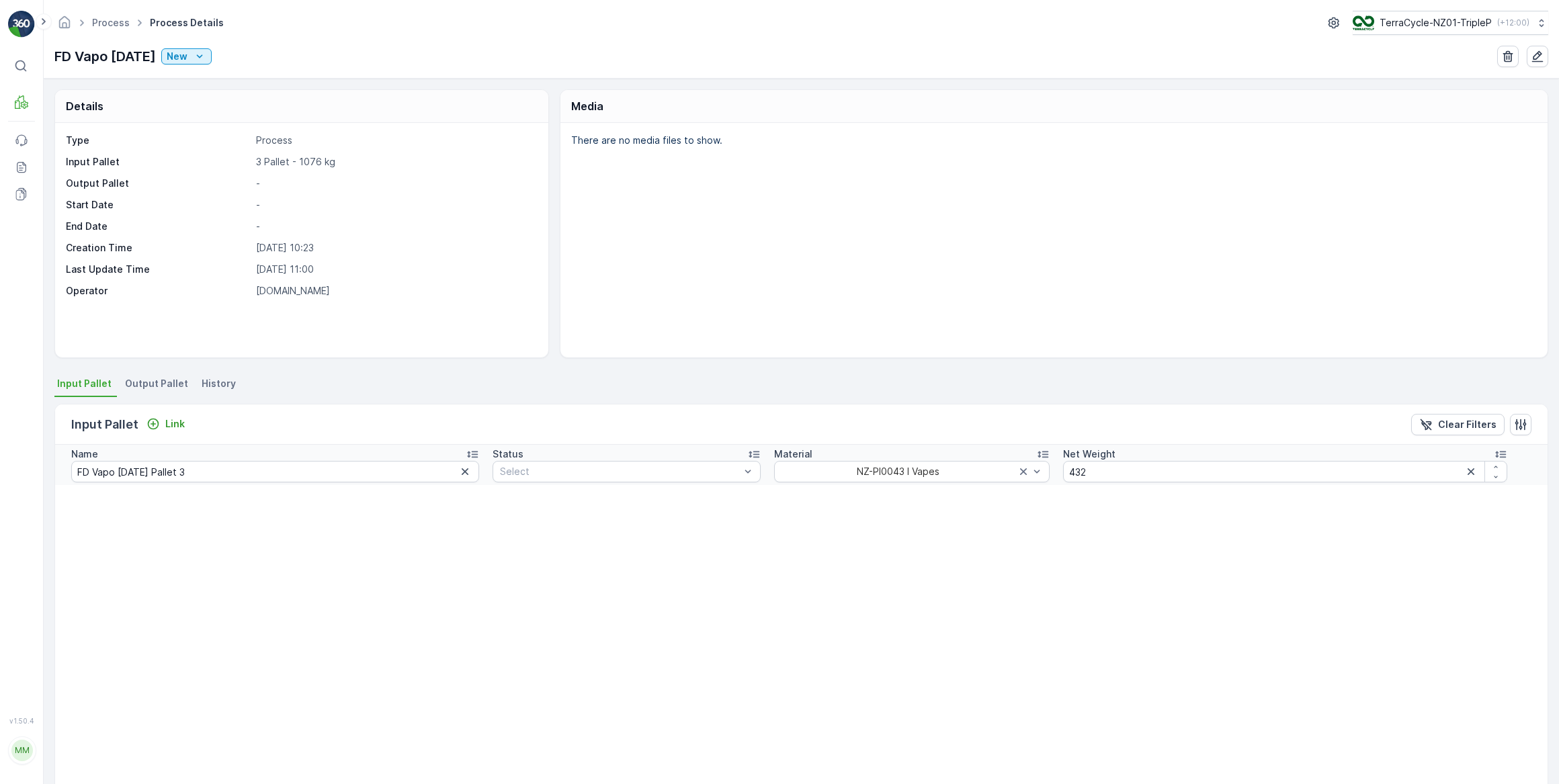
click at [259, 187] on p "-" at bounding box center [395, 183] width 278 height 14
click at [261, 180] on p "-" at bounding box center [395, 183] width 278 height 14
click at [207, 53] on icon "New" at bounding box center [199, 56] width 14 height 14
click at [199, 96] on span "Ready" at bounding box center [197, 95] width 29 height 14
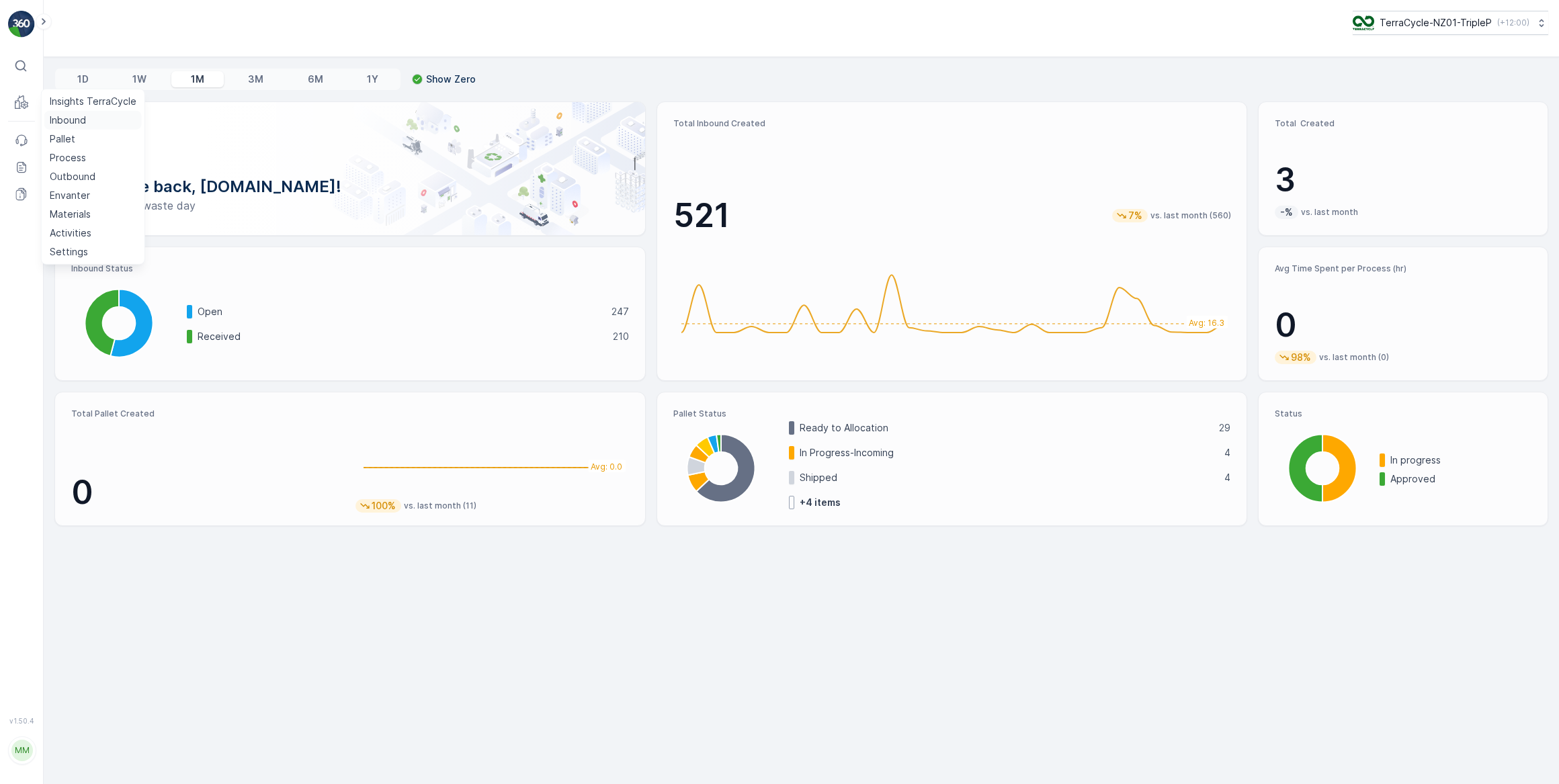
click at [76, 121] on p "Inbound" at bounding box center [68, 120] width 36 height 14
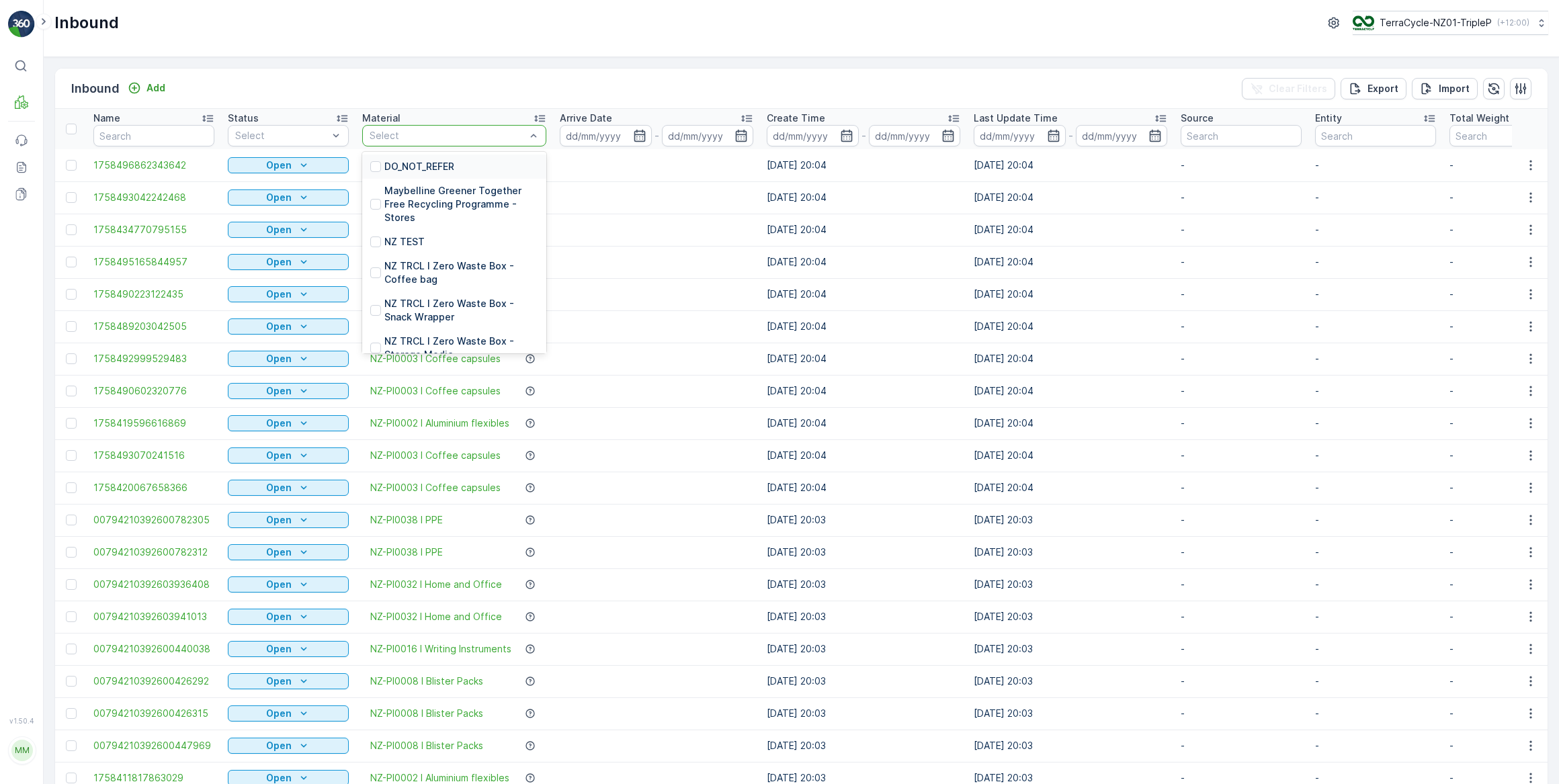
drag, startPoint x: 425, startPoint y: 134, endPoint x: 434, endPoint y: 108, distance: 27.5
click at [428, 127] on div "Select" at bounding box center [454, 136] width 184 height 22
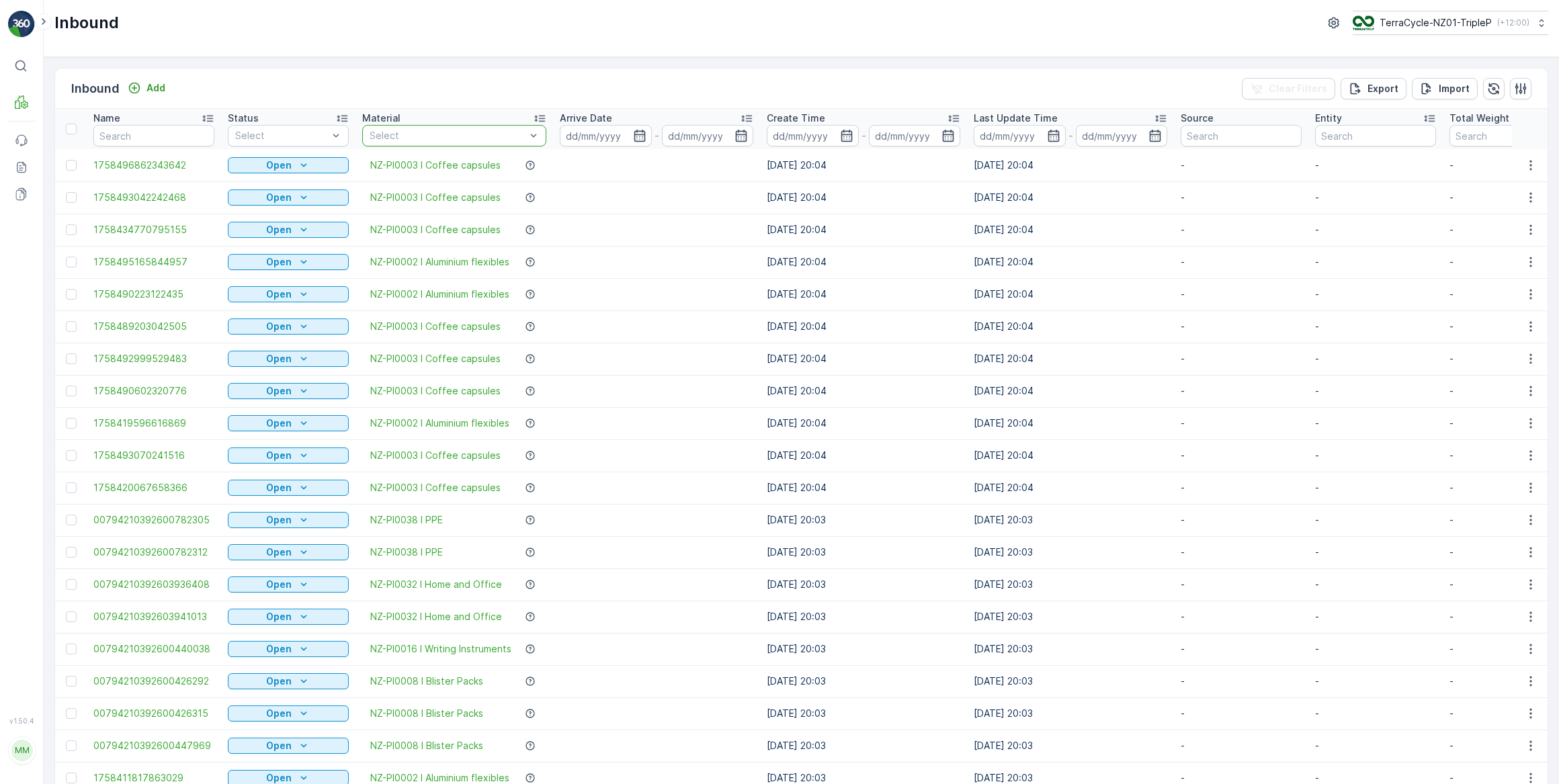
click at [381, 125] on div "Select" at bounding box center [454, 136] width 184 height 22
type input "vapes"
drag, startPoint x: 454, startPoint y: 190, endPoint x: 455, endPoint y: 181, distance: 9.1
click at [454, 189] on p "NZ-PI0043 I Vapes" at bounding box center [429, 190] width 88 height 14
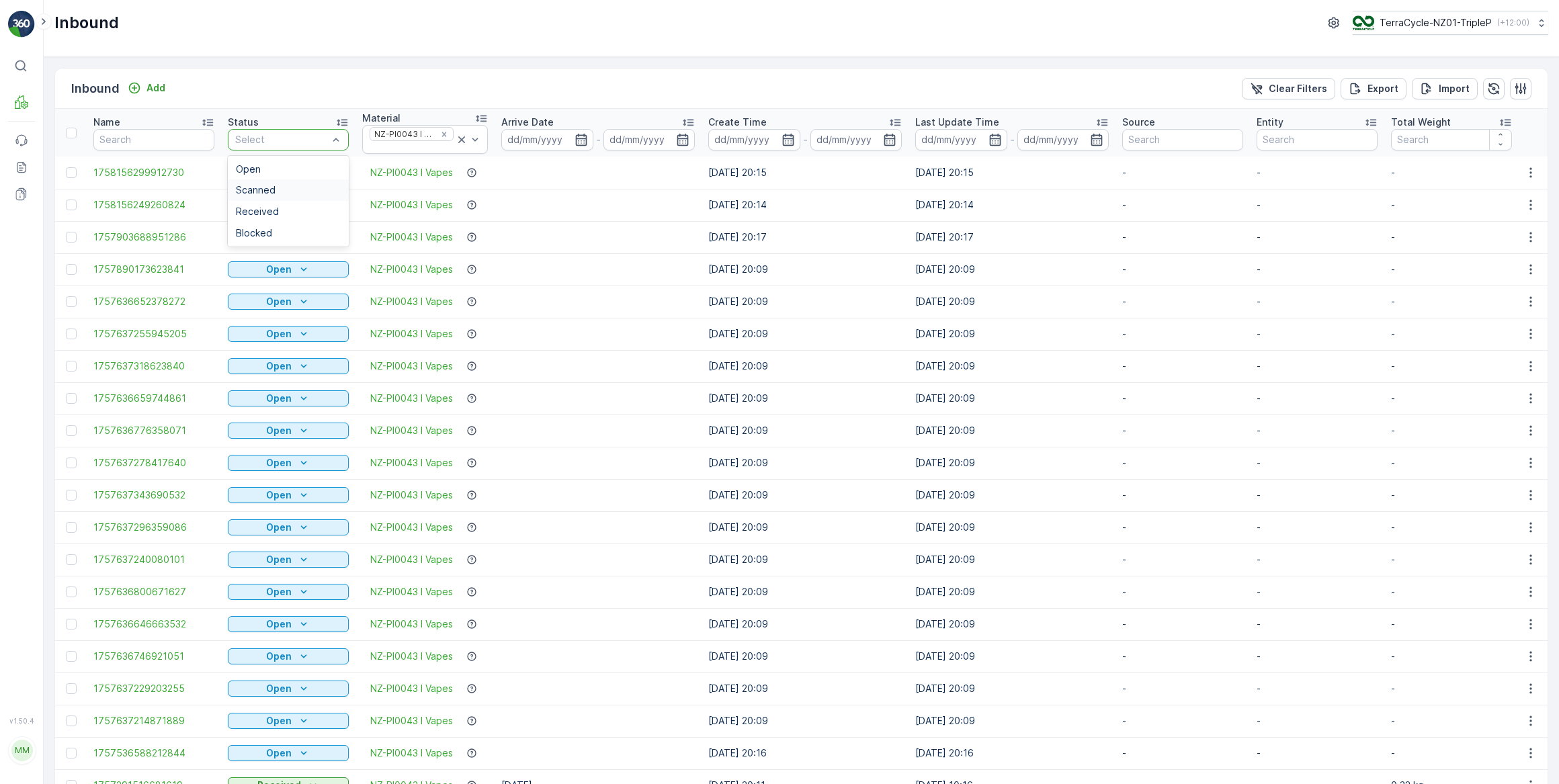
drag, startPoint x: 254, startPoint y: 194, endPoint x: 255, endPoint y: 187, distance: 7.1
click at [254, 192] on span "Scanned" at bounding box center [255, 190] width 40 height 11
click at [263, 215] on span "Received" at bounding box center [257, 212] width 43 height 11
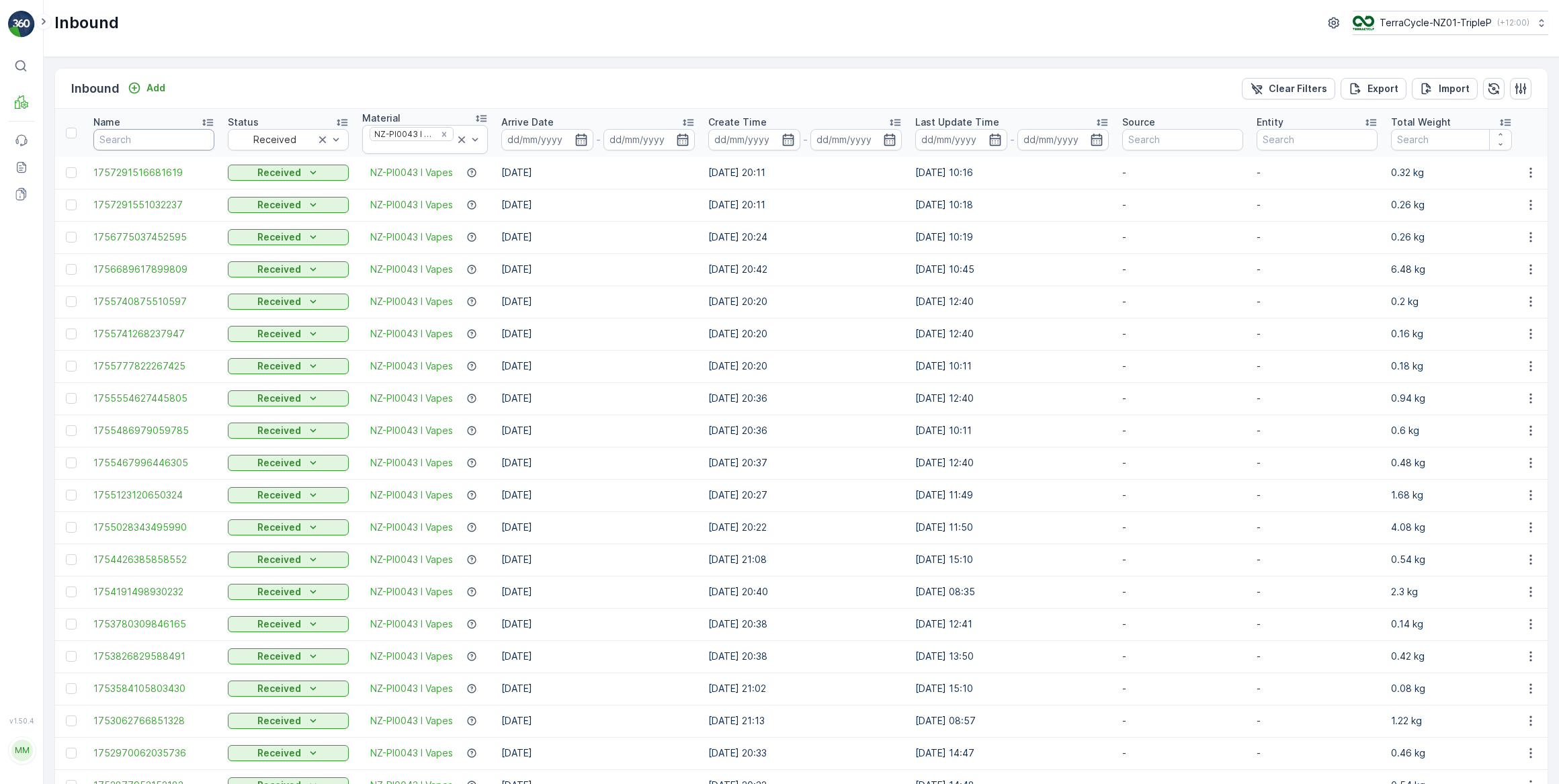
drag, startPoint x: 109, startPoint y: 141, endPoint x: 152, endPoint y: 126, distance: 45.5
click at [117, 140] on input "text" at bounding box center [154, 140] width 121 height 22
type input "fd"
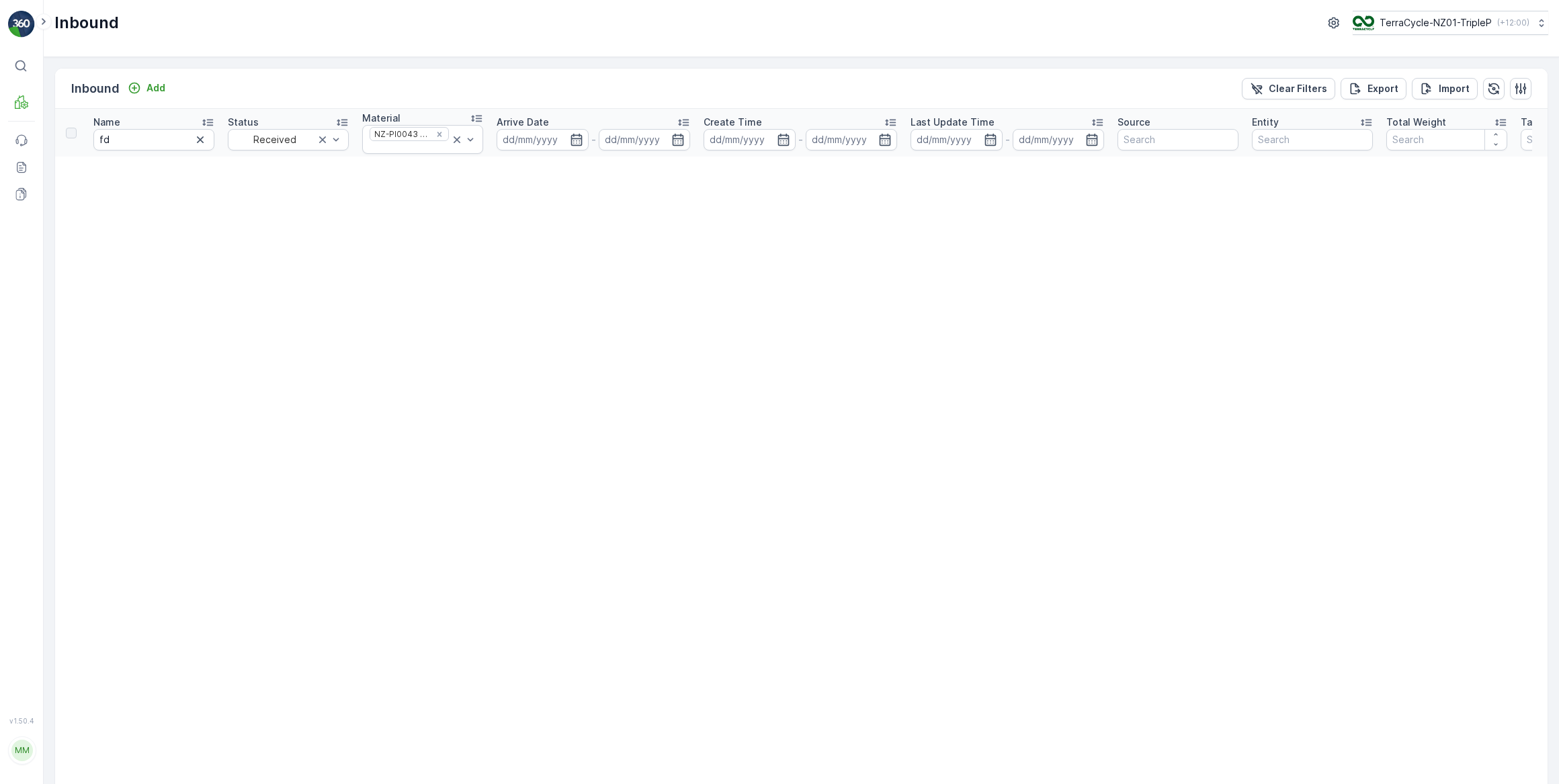
click at [198, 141] on icon "button" at bounding box center [199, 139] width 6 height 6
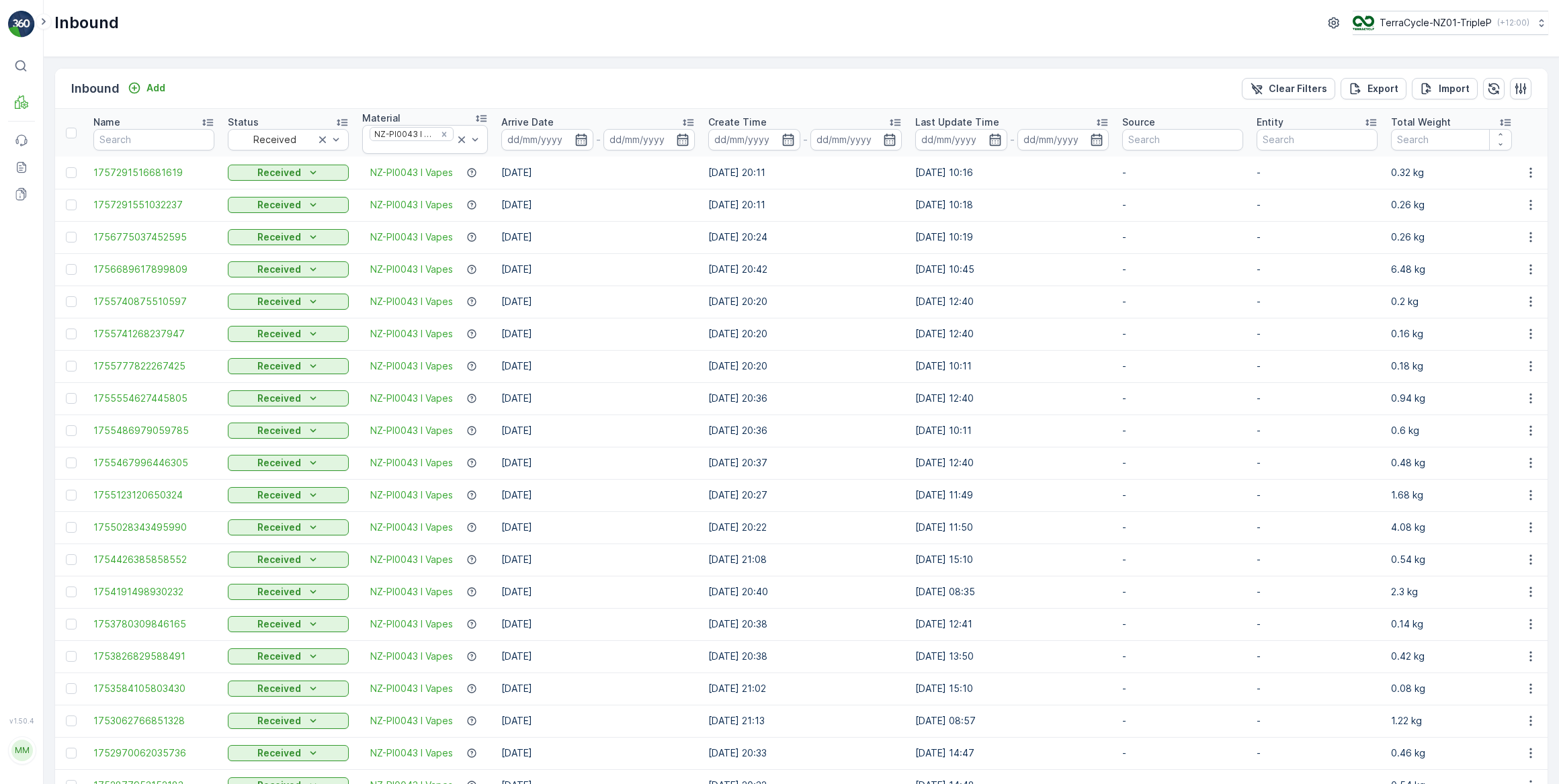
click at [164, 152] on th "Name" at bounding box center [153, 133] width 134 height 48
click at [130, 135] on input "text" at bounding box center [154, 140] width 121 height 22
type input "FD V"
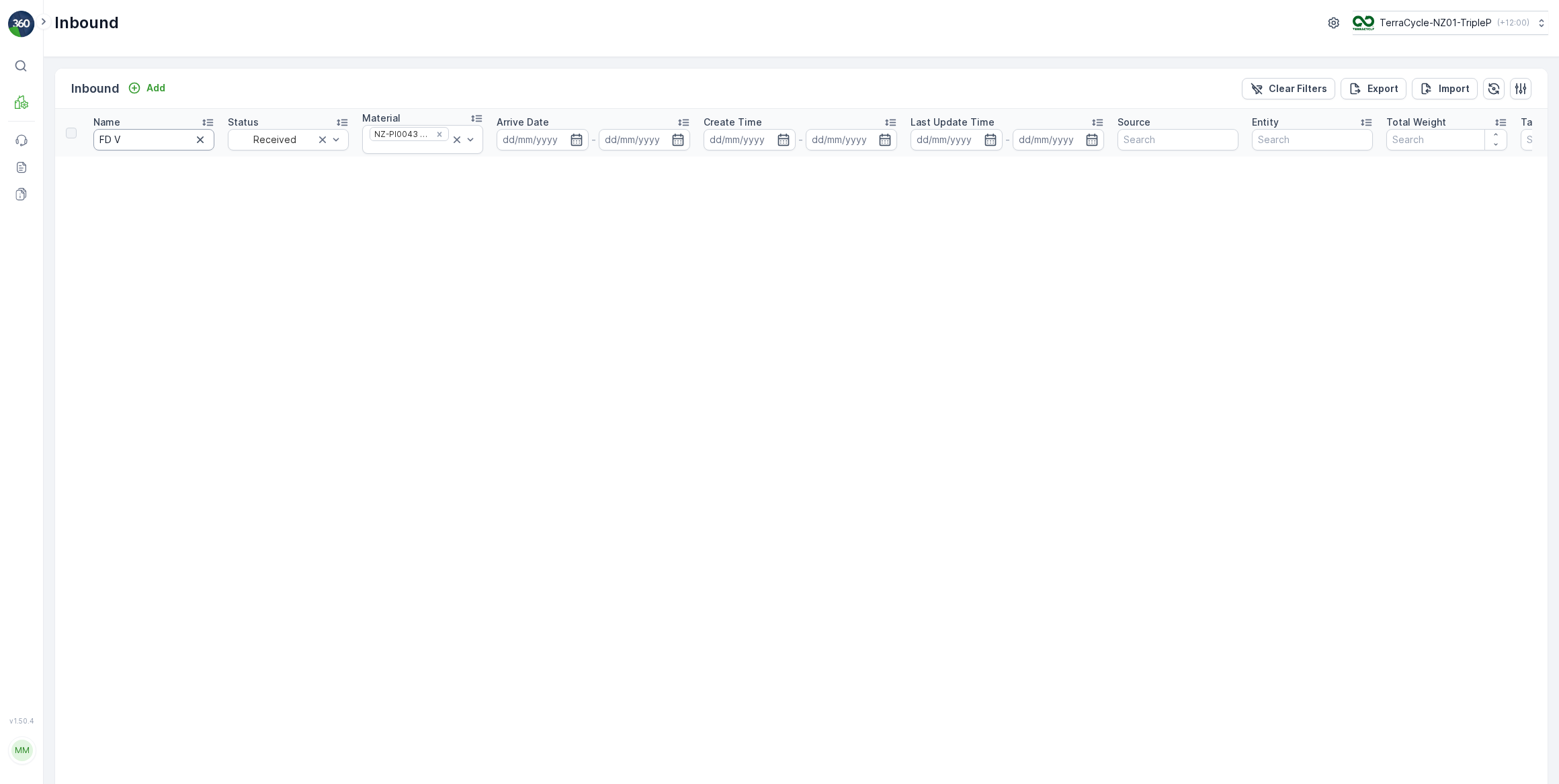
drag, startPoint x: 134, startPoint y: 140, endPoint x: 143, endPoint y: 141, distance: 9.1
click at [135, 140] on input "FD V" at bounding box center [154, 140] width 121 height 22
type input "FD Vapo"
click at [164, 134] on input "FD Vapo" at bounding box center [154, 140] width 121 height 22
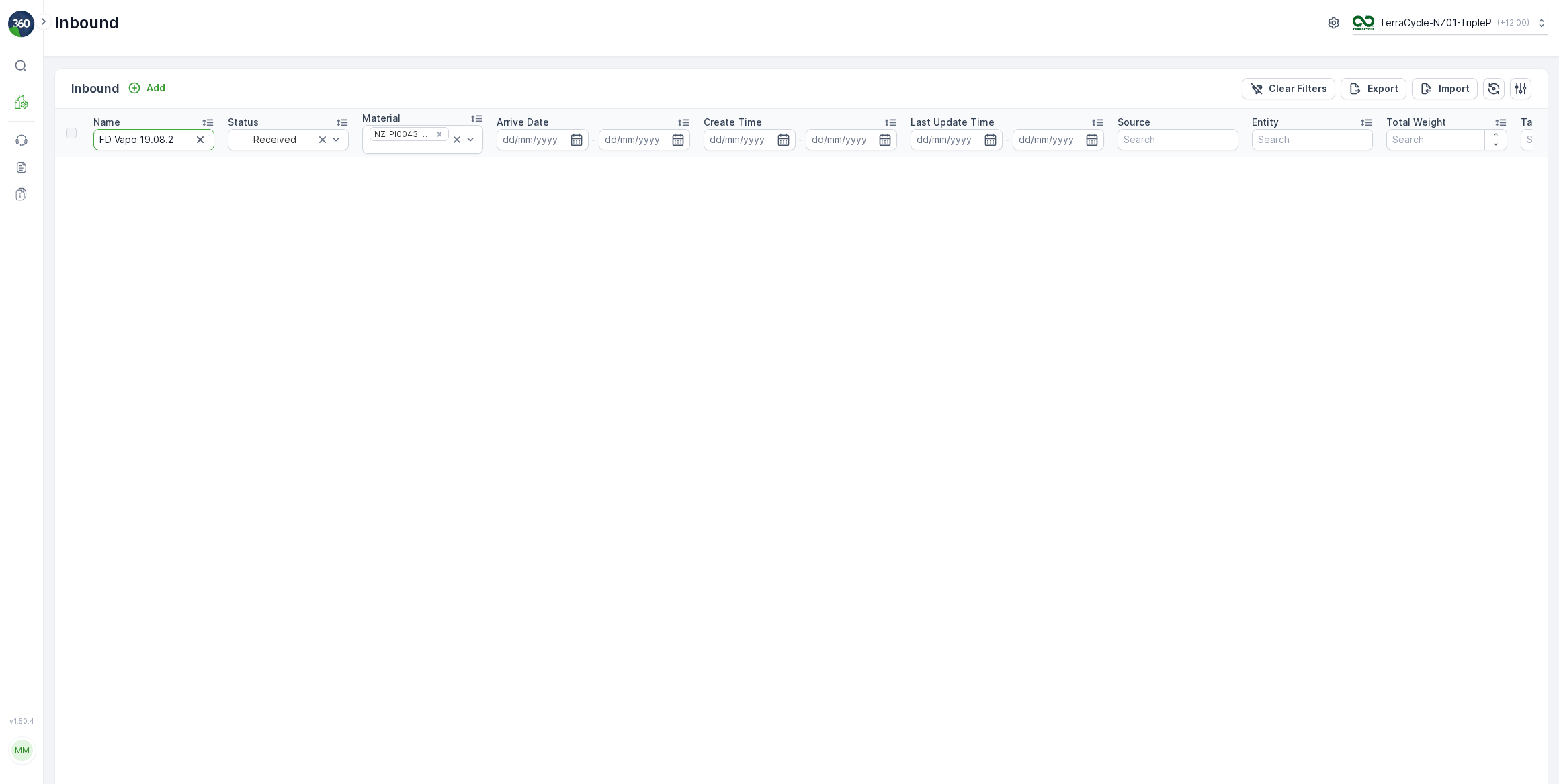
type input "FD Vapo [DATE]"
click at [199, 137] on icon "button" at bounding box center [200, 139] width 14 height 14
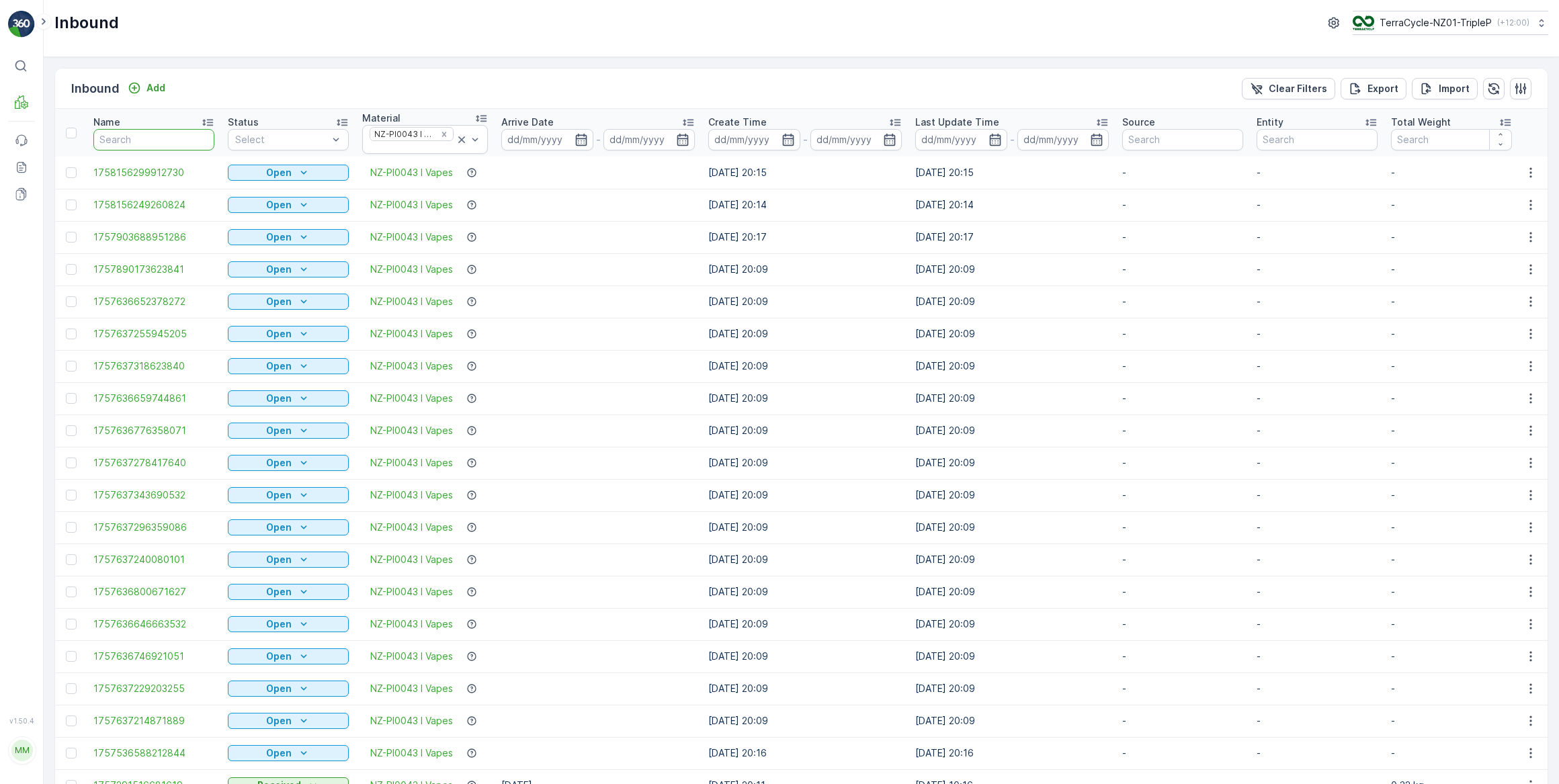
click at [164, 141] on input "text" at bounding box center [154, 140] width 121 height 22
type input "Pallet"
type input "Pallet2"
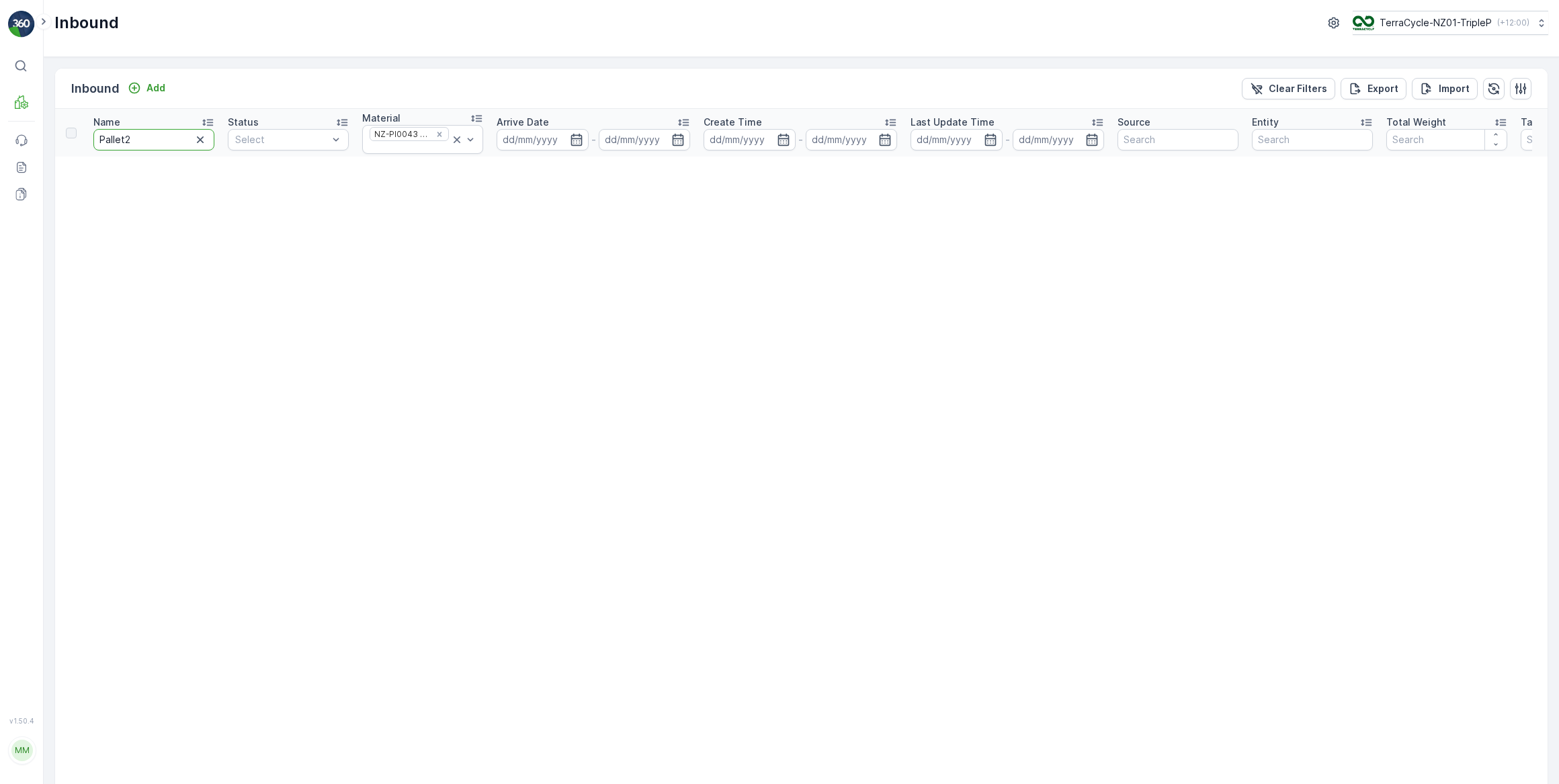
drag, startPoint x: 145, startPoint y: 134, endPoint x: 149, endPoint y: 113, distance: 21.4
click at [149, 130] on input "Pallet2" at bounding box center [154, 140] width 121 height 22
type input "Pallet"
click at [172, 148] on input "Pallet" at bounding box center [154, 140] width 121 height 22
type input "Pallet"
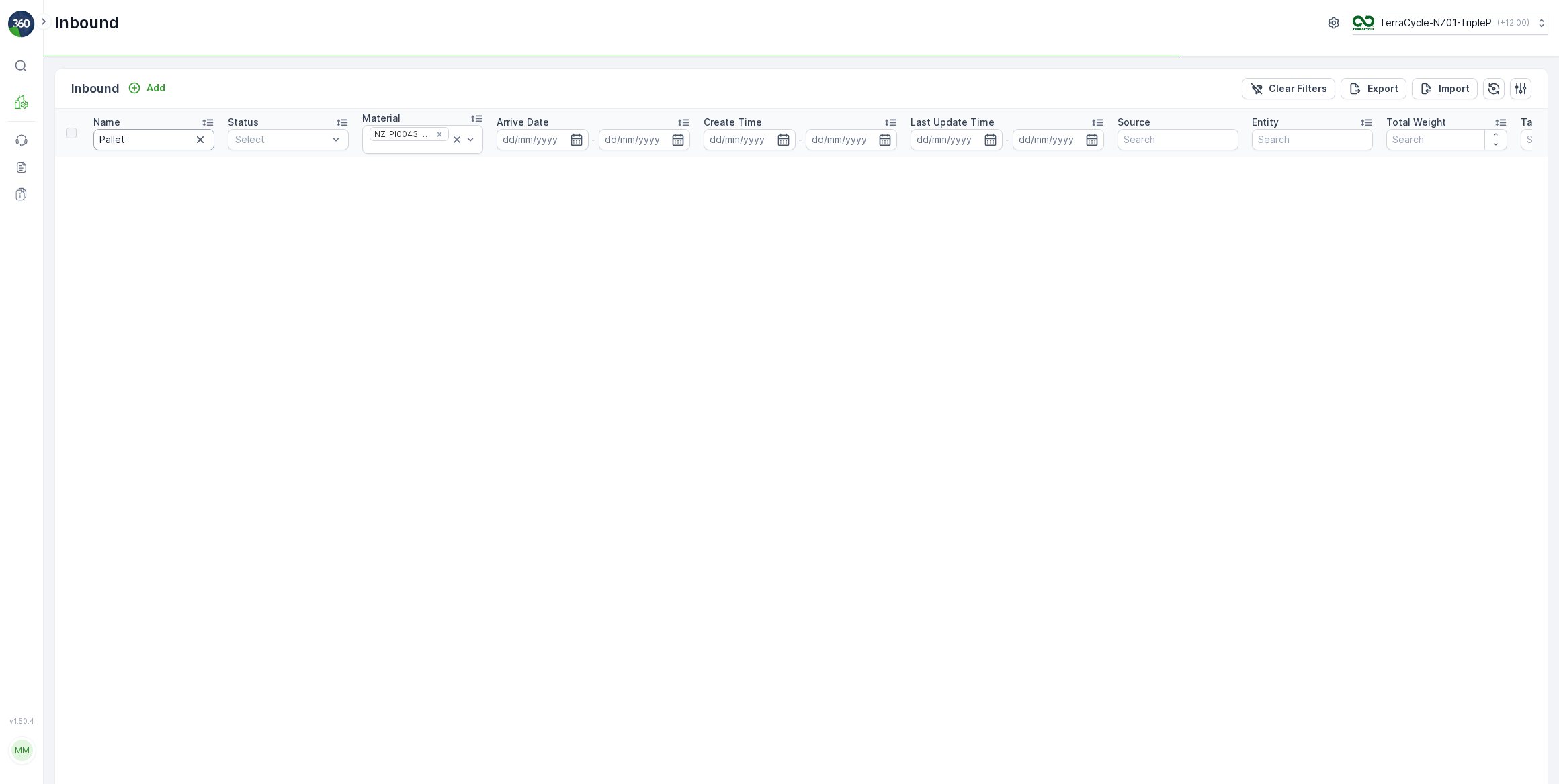
click at [170, 147] on input "Pallet" at bounding box center [154, 140] width 121 height 22
click at [164, 141] on input "Pallet" at bounding box center [154, 140] width 121 height 22
type input "Pallet 2"
click at [63, 138] on p "Pallet" at bounding box center [62, 139] width 25 height 14
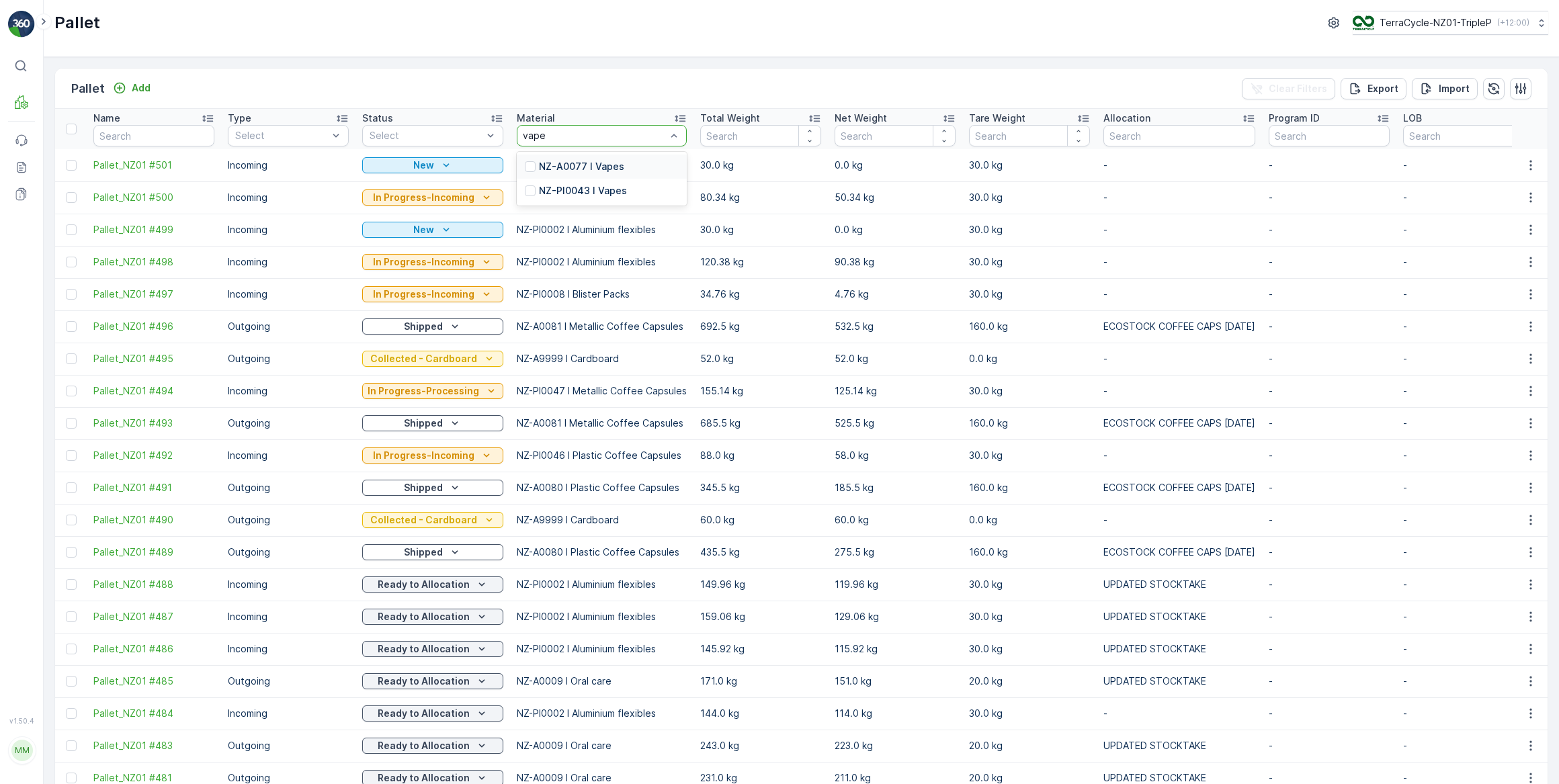
type input "vapes"
click at [604, 191] on p "NZ-PI0043 I Vapes" at bounding box center [583, 190] width 88 height 14
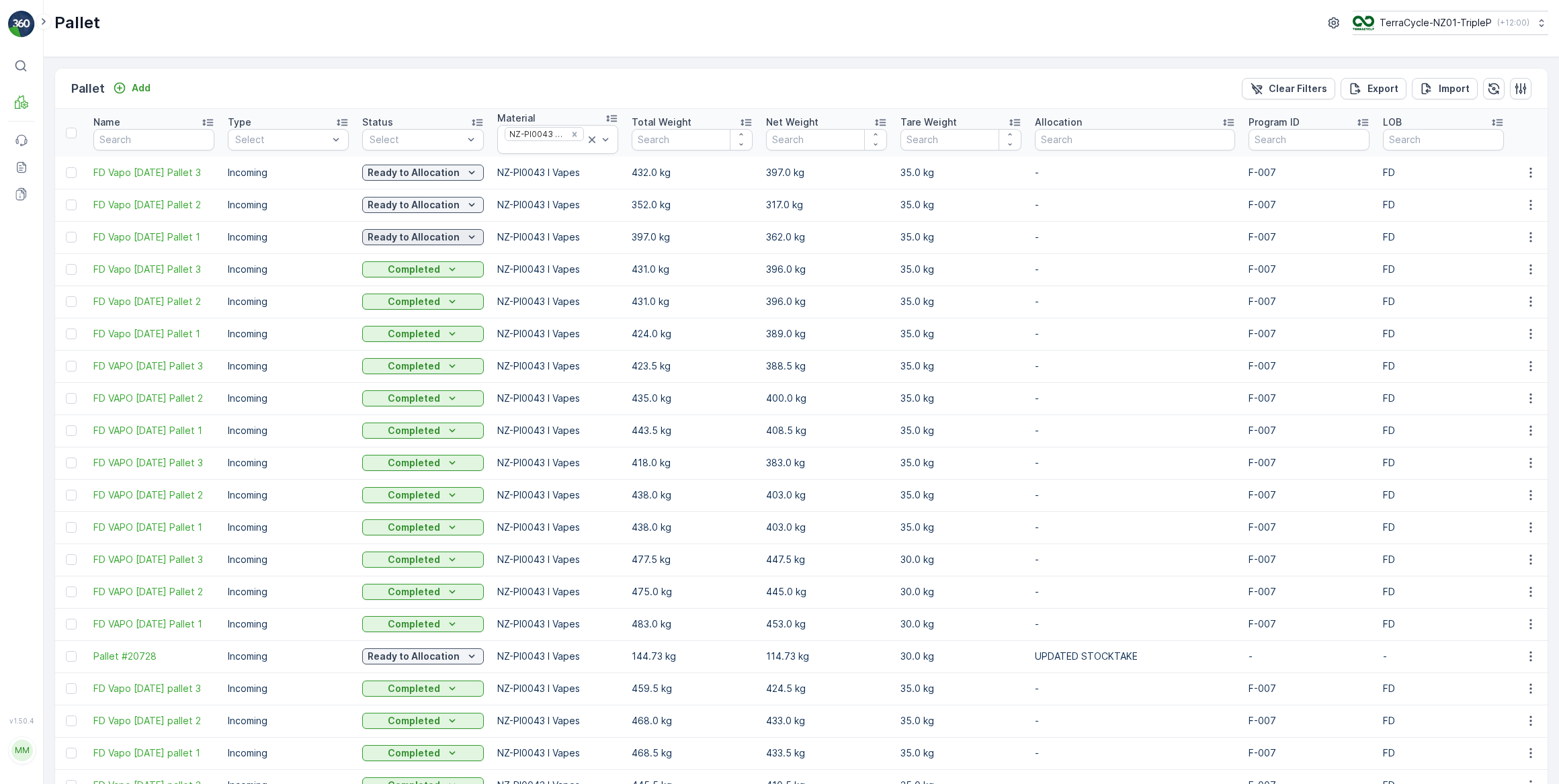
click at [469, 235] on icon "Ready to Allocation" at bounding box center [472, 237] width 6 height 4
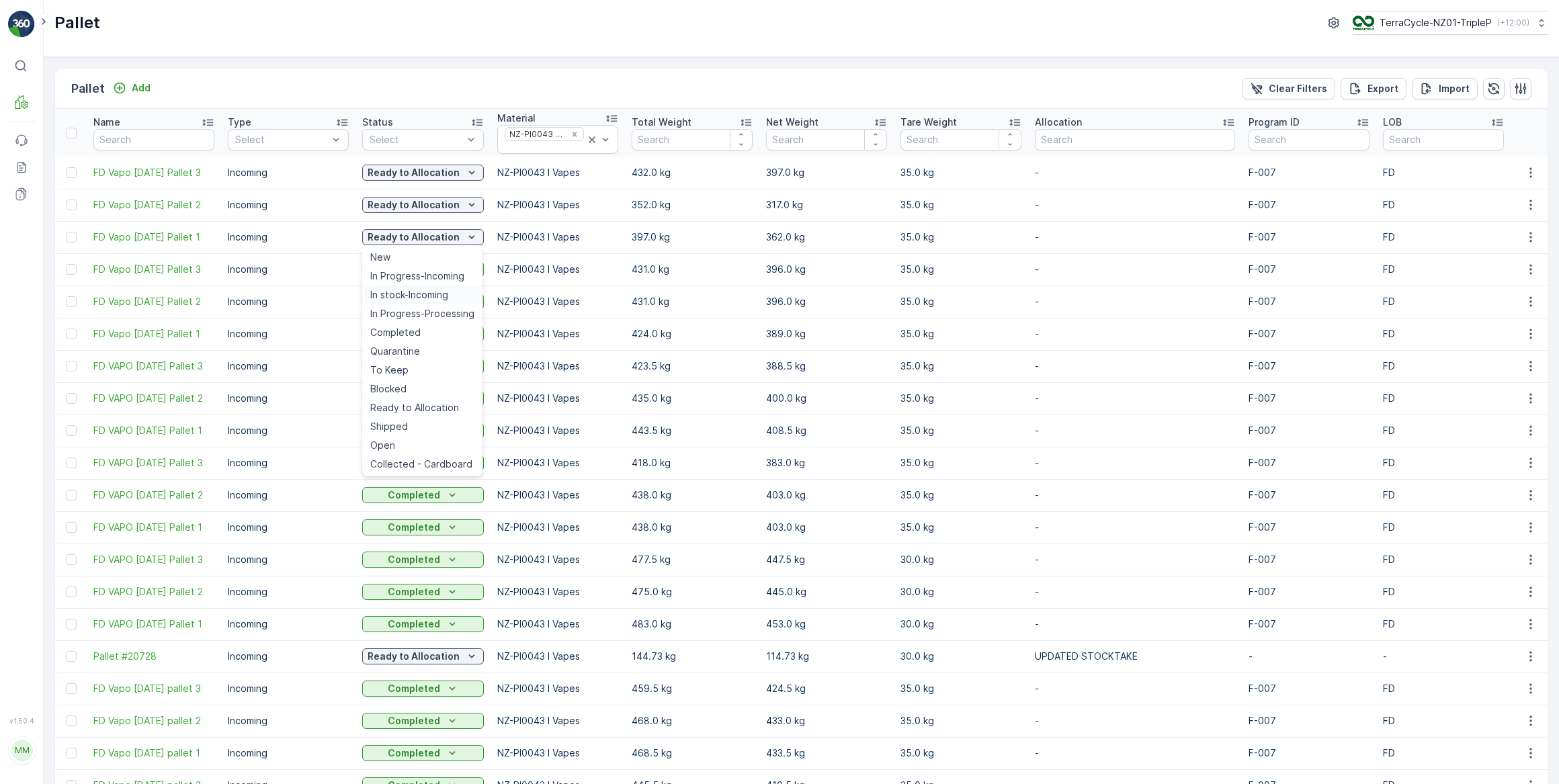
click at [419, 297] on span "In stock-Incoming" at bounding box center [409, 295] width 78 height 14
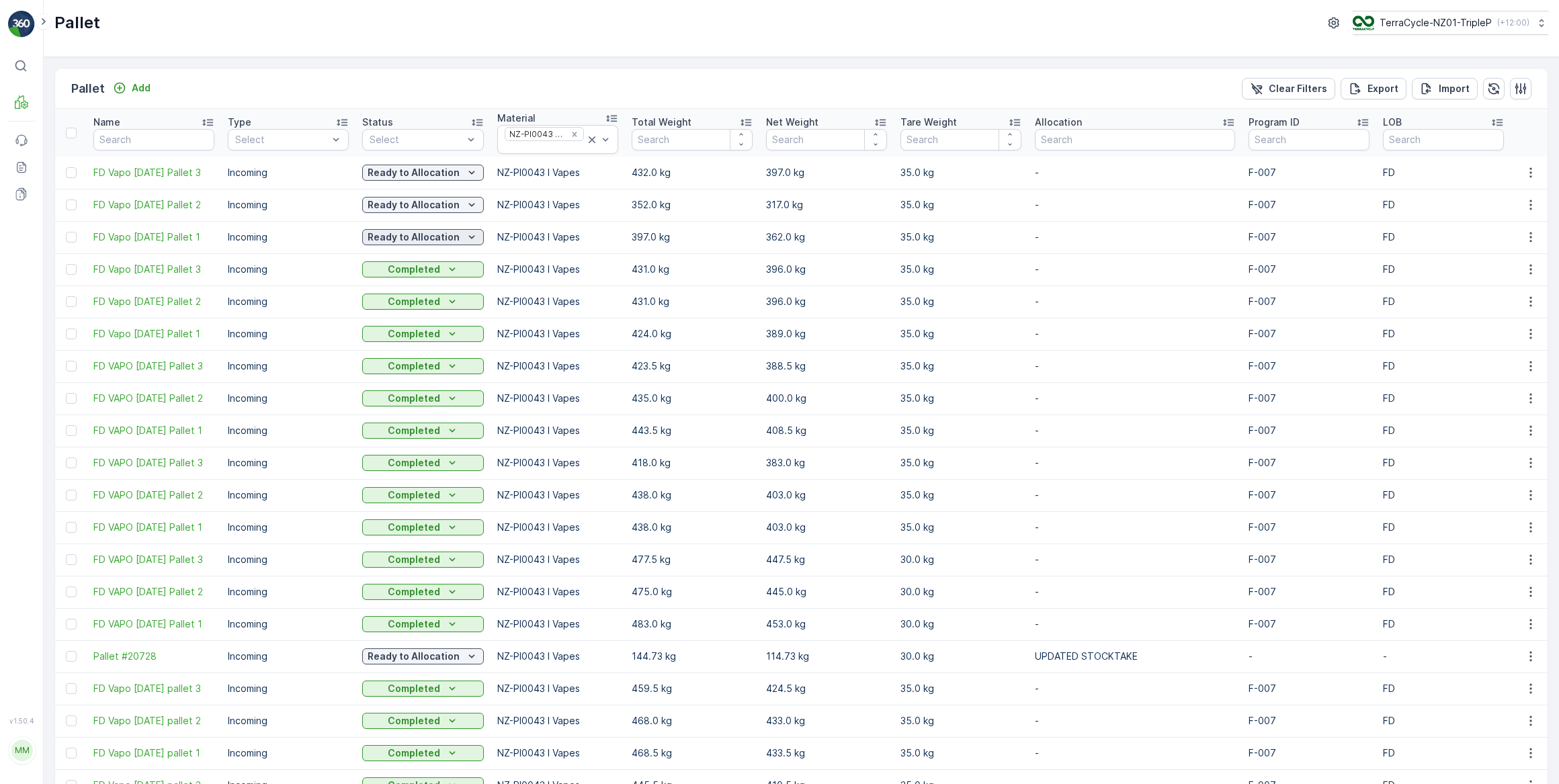
click at [445, 236] on p "Ready to Allocation" at bounding box center [413, 236] width 92 height 14
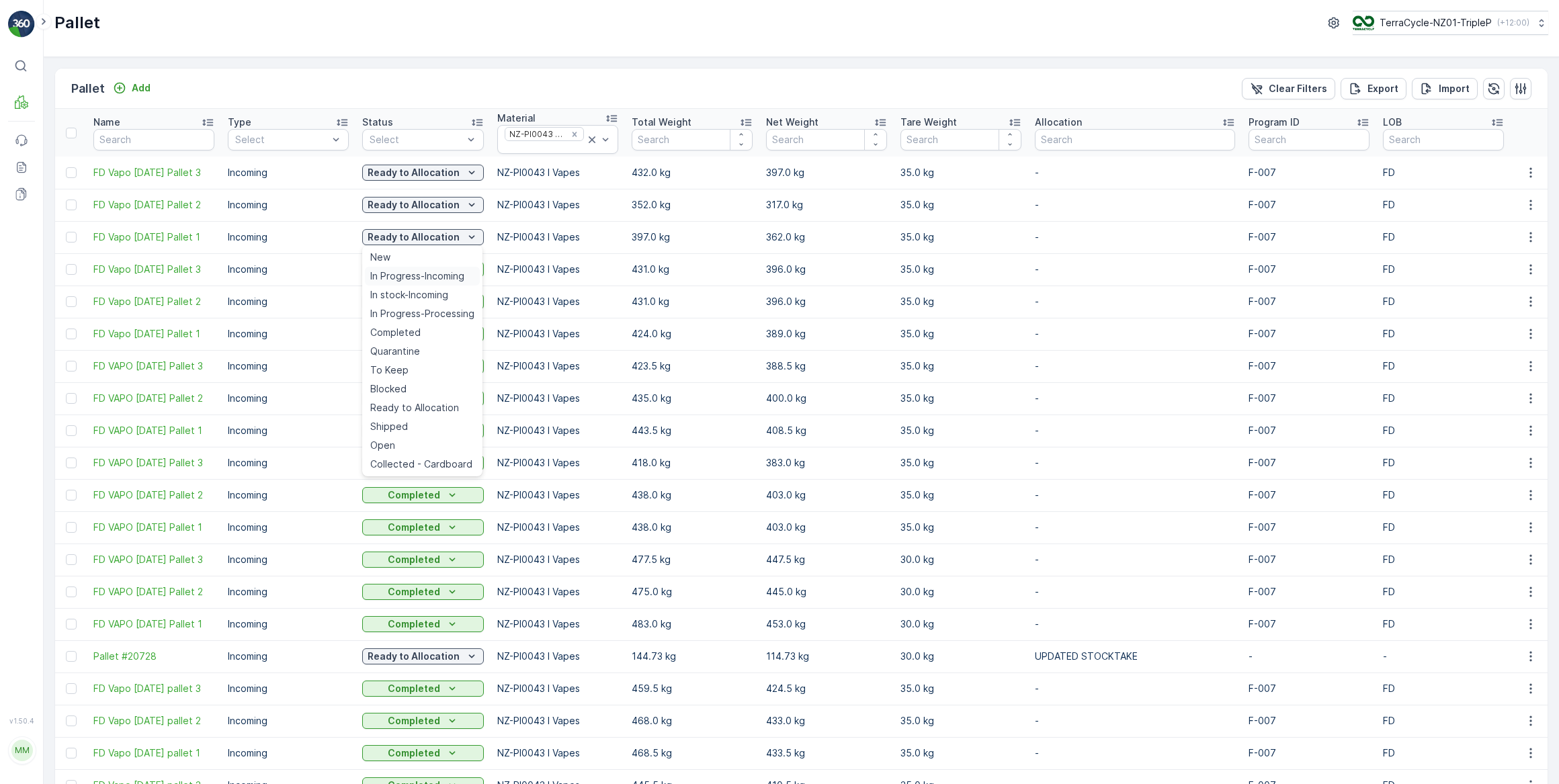
click at [435, 277] on span "In Progress-Incoming" at bounding box center [417, 276] width 94 height 14
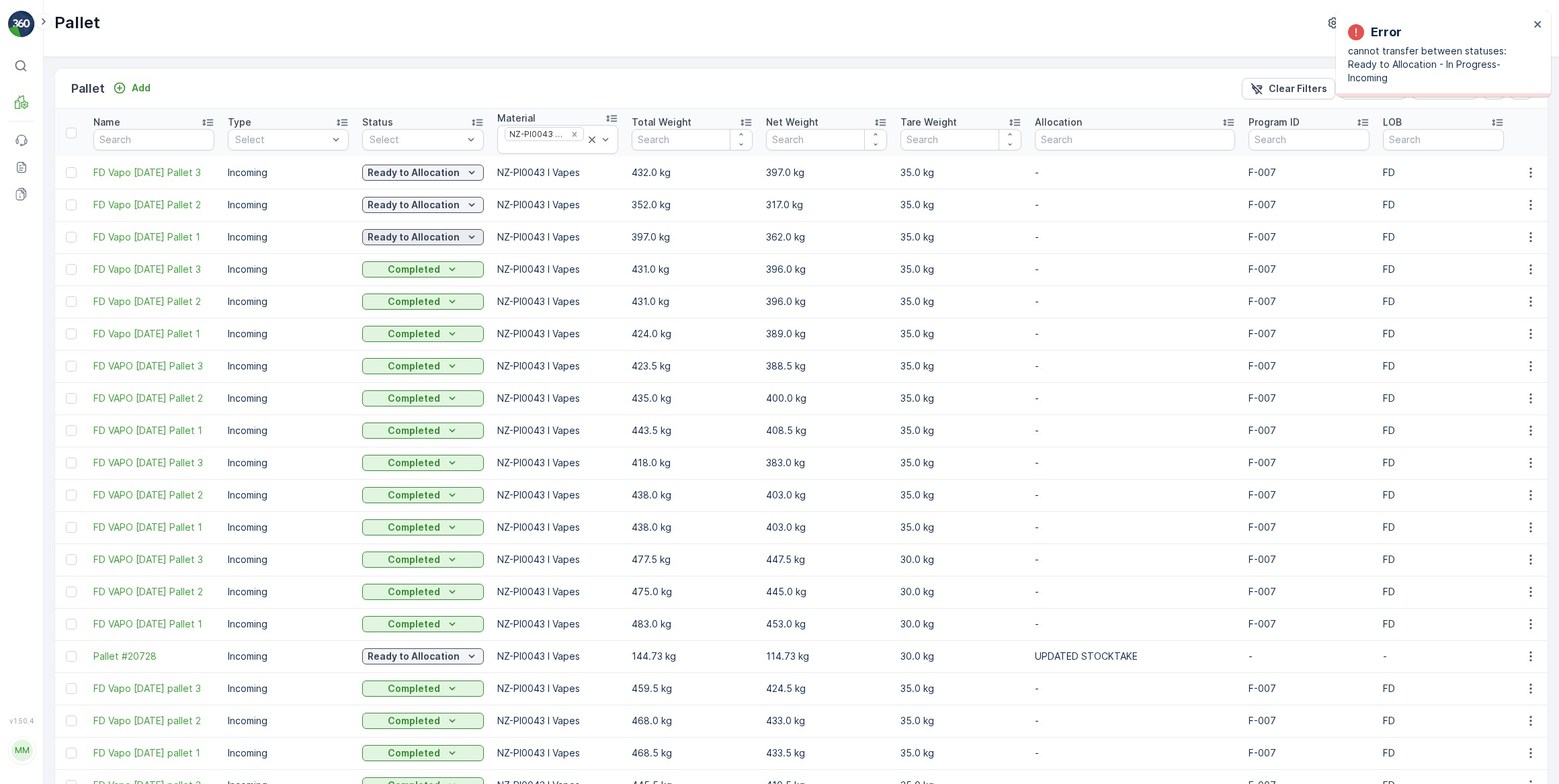
click at [448, 238] on p "Ready to Allocation" at bounding box center [413, 236] width 92 height 14
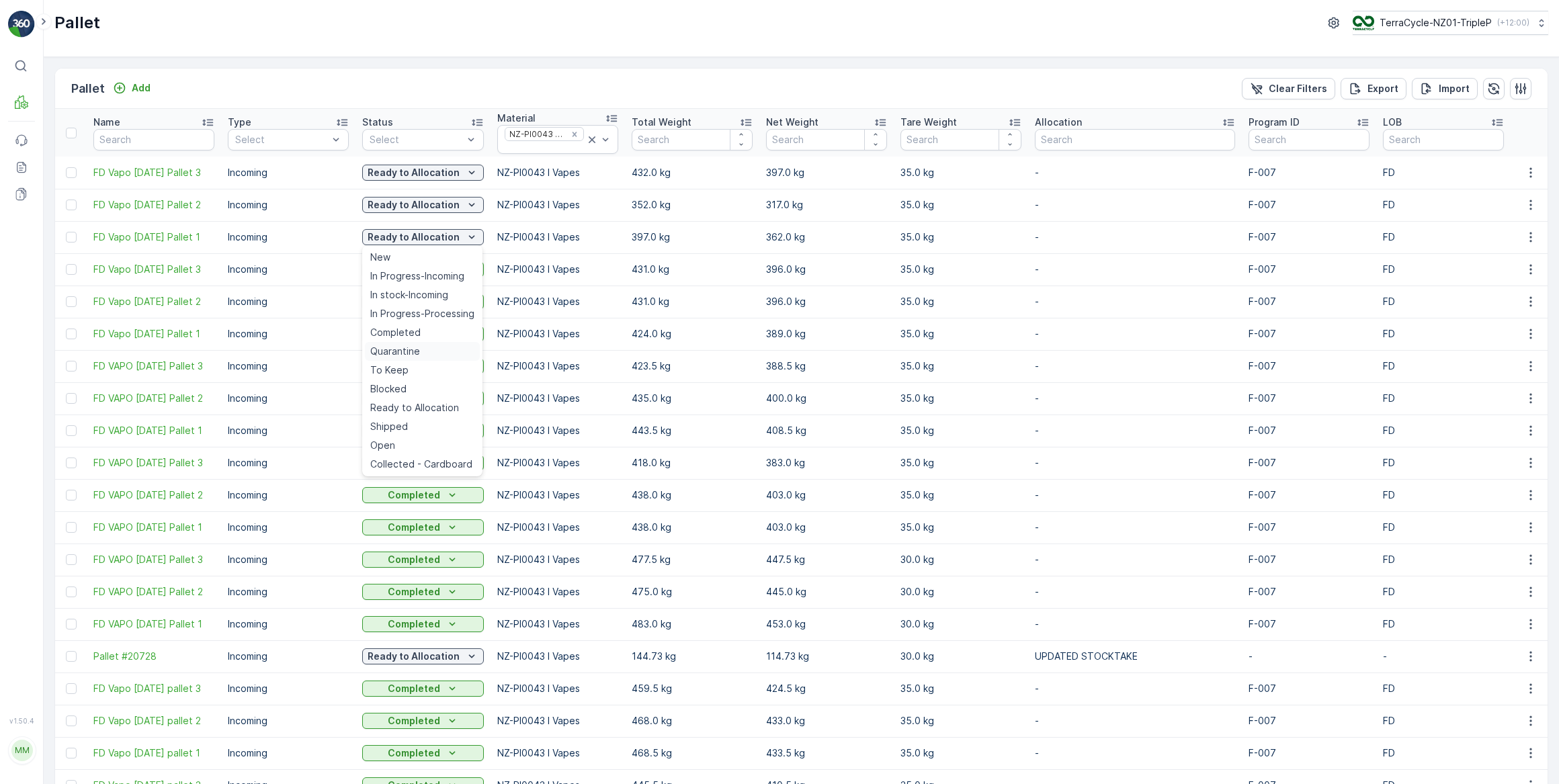
click at [407, 353] on span "Quarantine" at bounding box center [394, 351] width 50 height 14
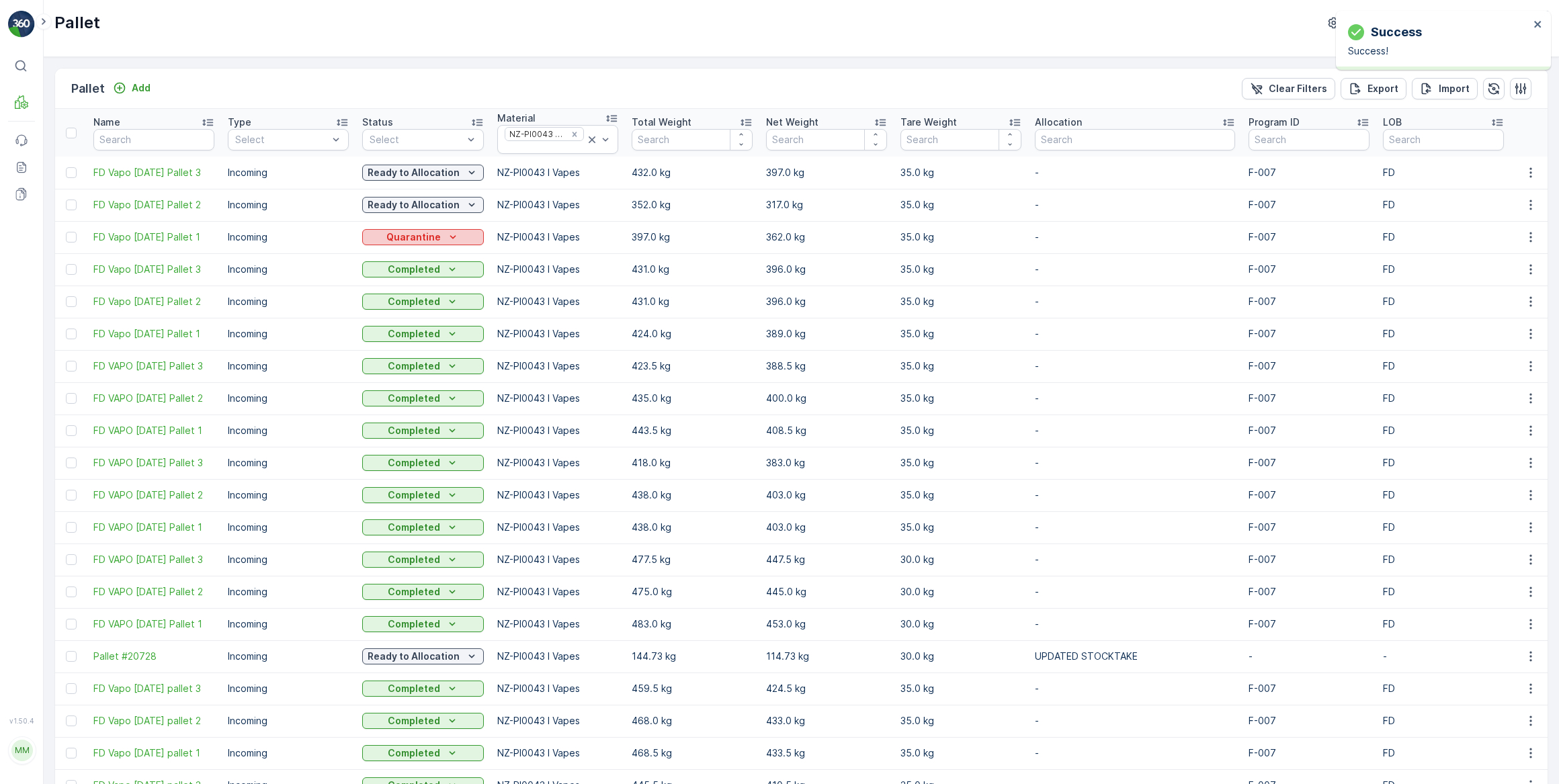
click at [449, 235] on icon "Quarantine" at bounding box center [453, 236] width 14 height 14
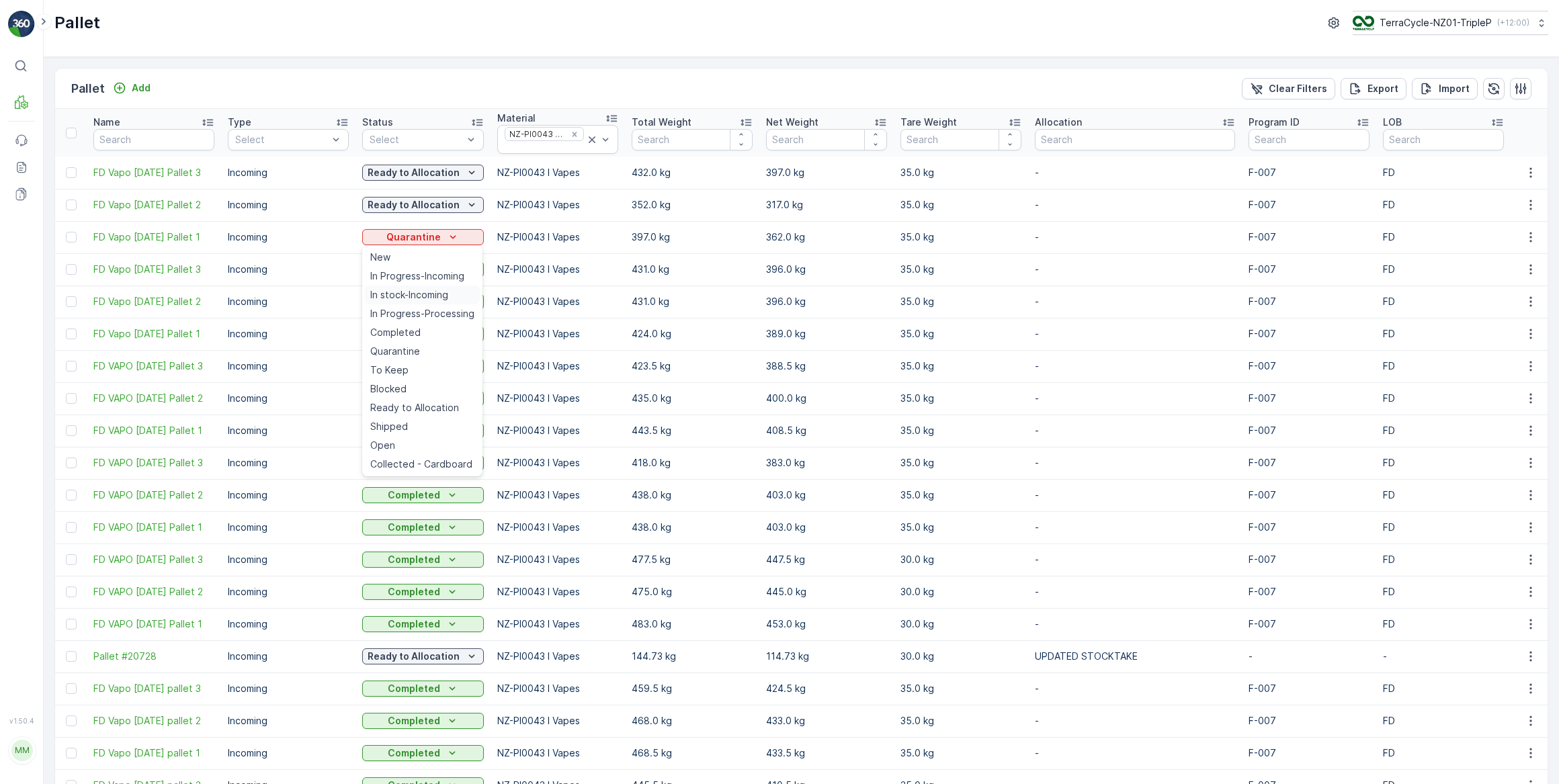
click at [433, 296] on span "In stock-Incoming" at bounding box center [409, 295] width 78 height 14
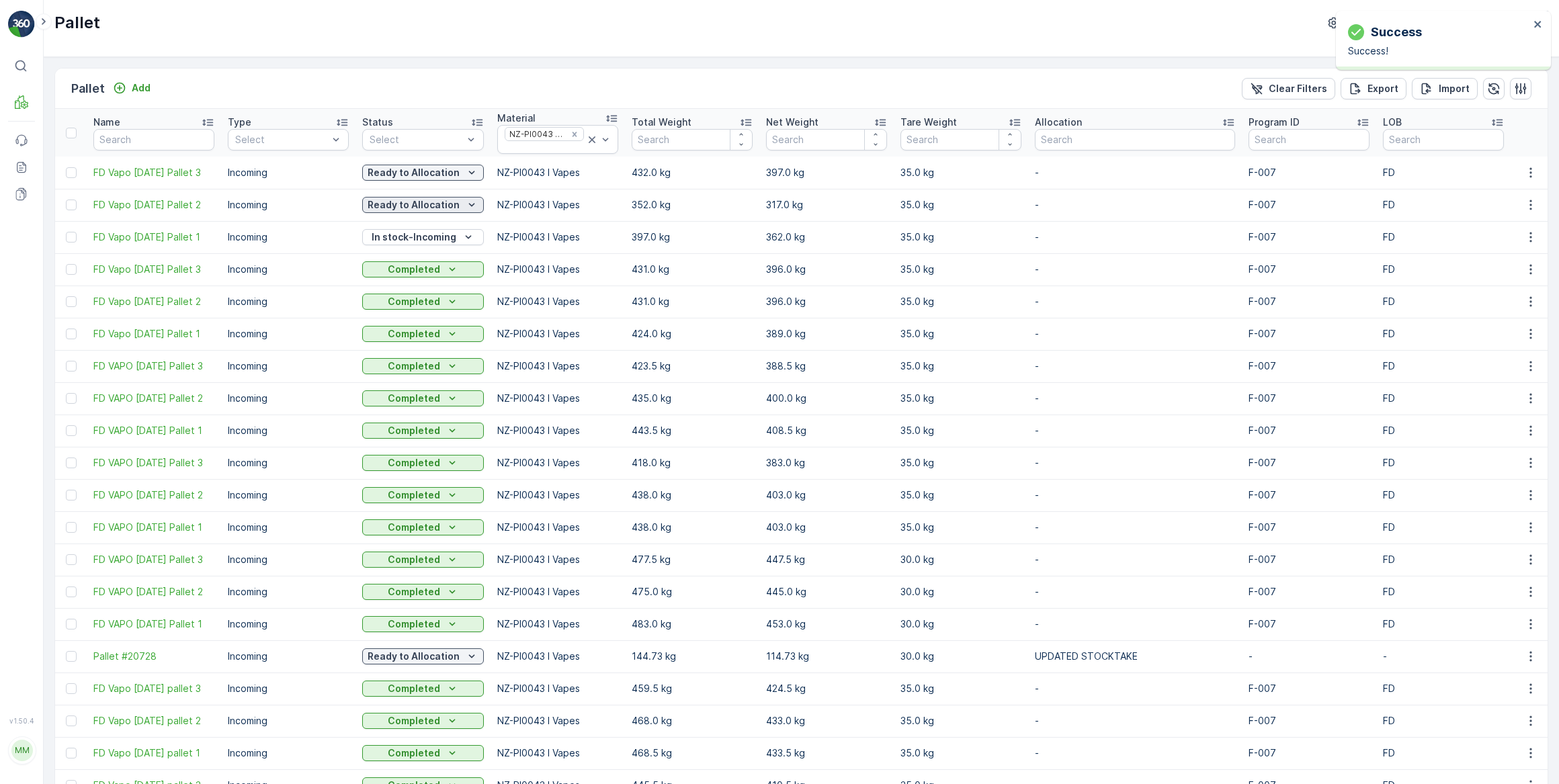
click at [435, 204] on p "Ready to Allocation" at bounding box center [413, 205] width 92 height 14
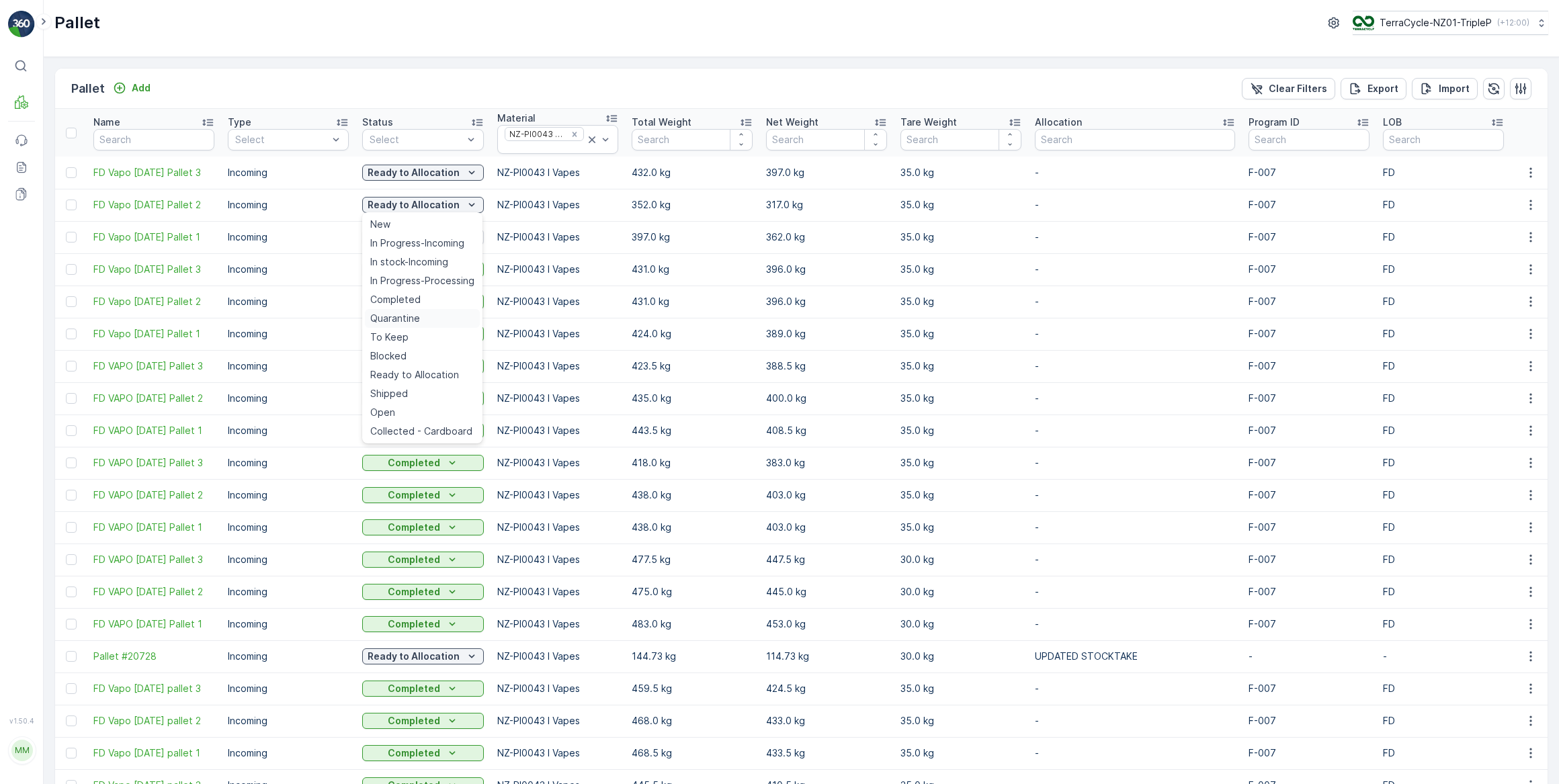
click at [403, 322] on span "Quarantine" at bounding box center [394, 318] width 50 height 14
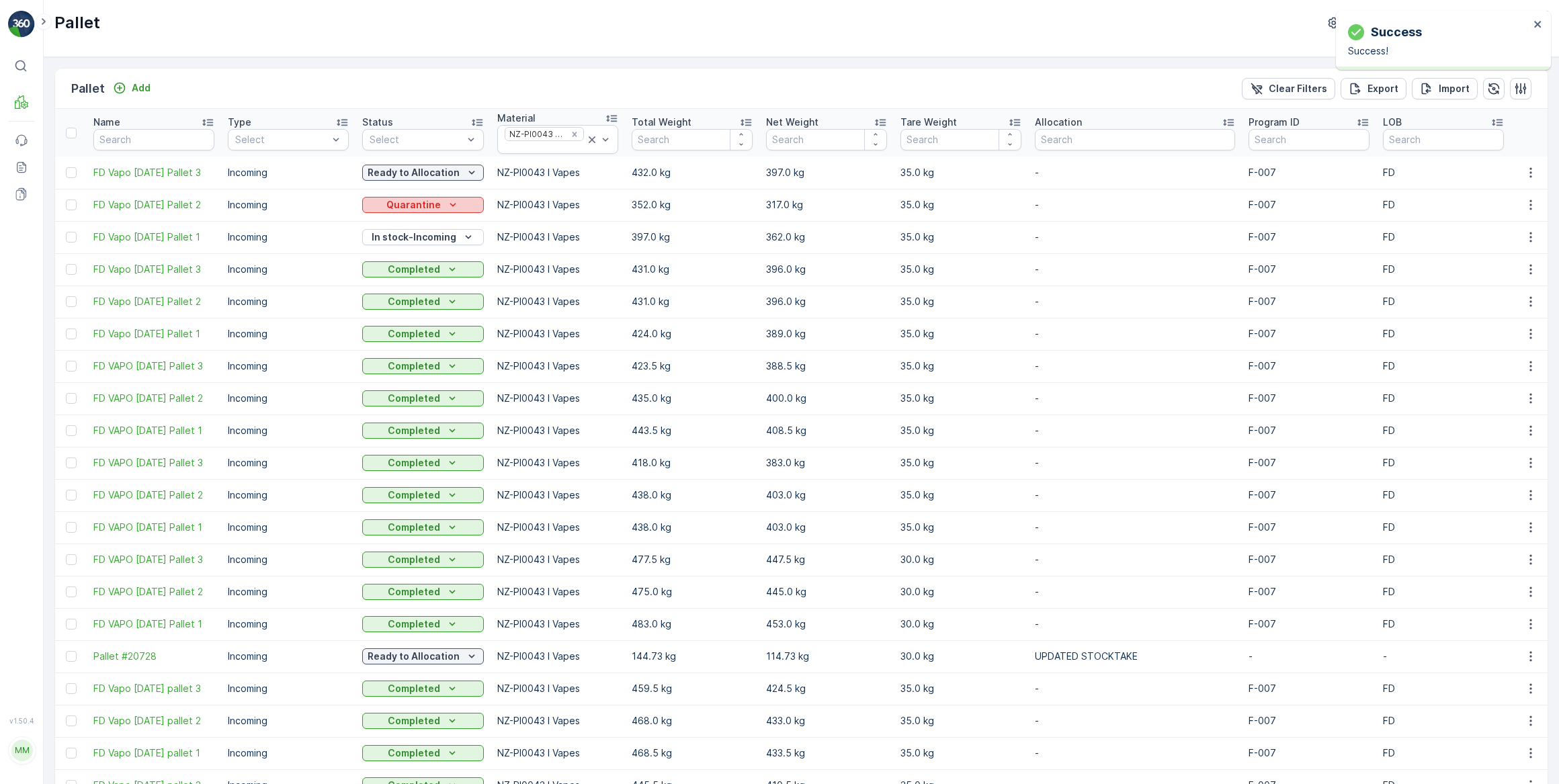
click at [429, 205] on p "Quarantine" at bounding box center [413, 205] width 54 height 14
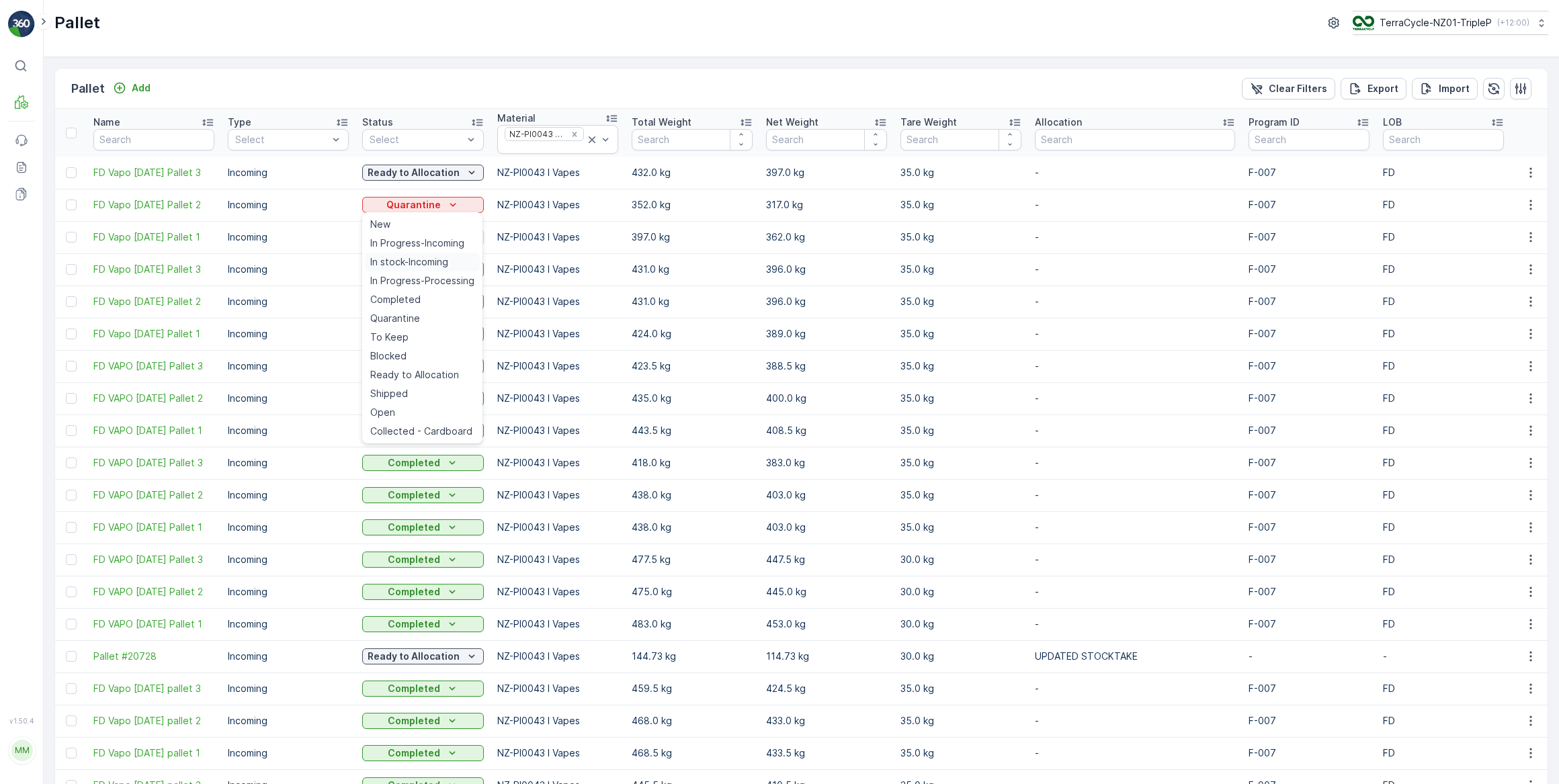
click at [418, 264] on span "In stock-Incoming" at bounding box center [409, 262] width 78 height 14
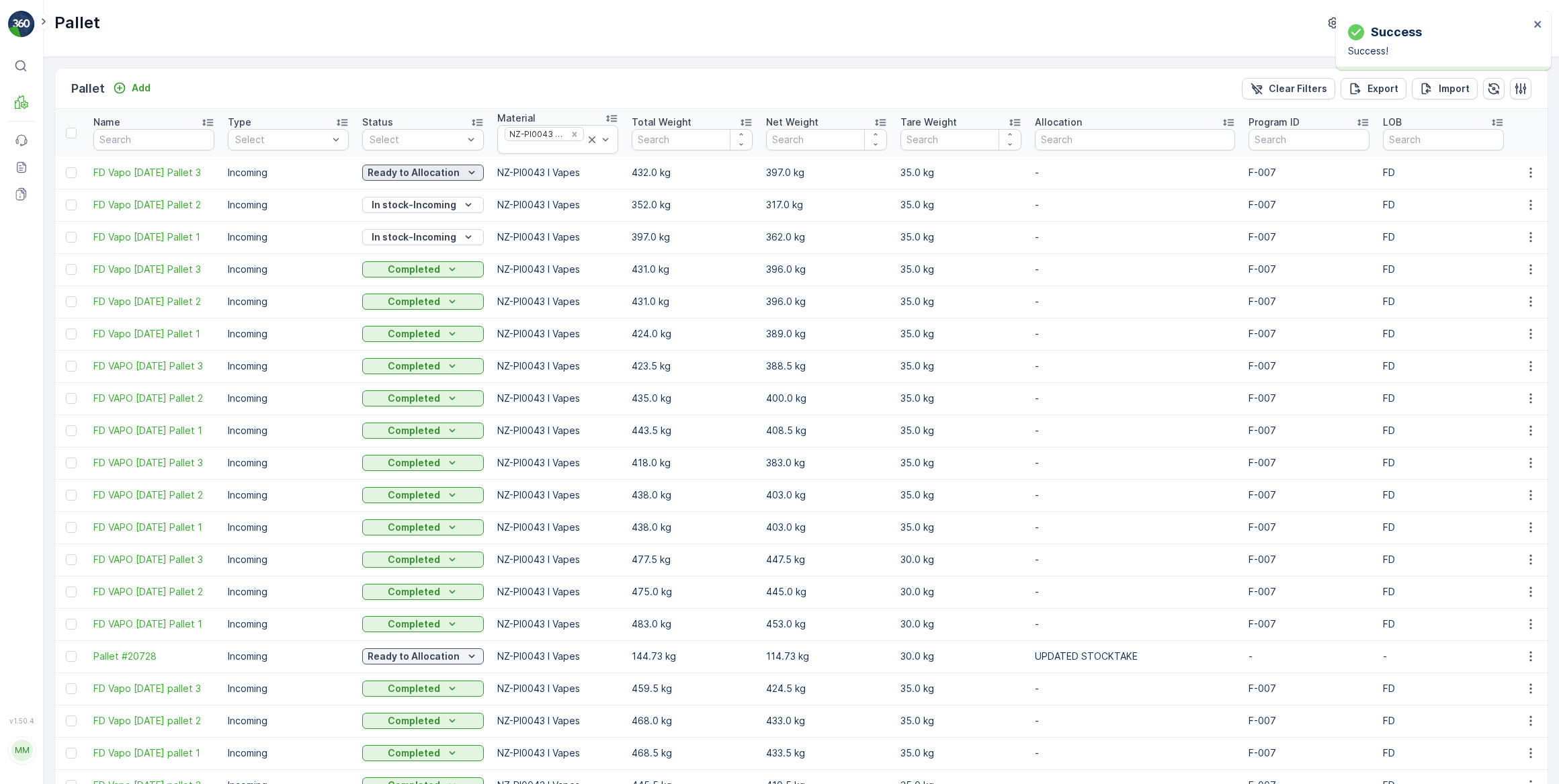
click at [426, 172] on p "Ready to Allocation" at bounding box center [413, 172] width 92 height 14
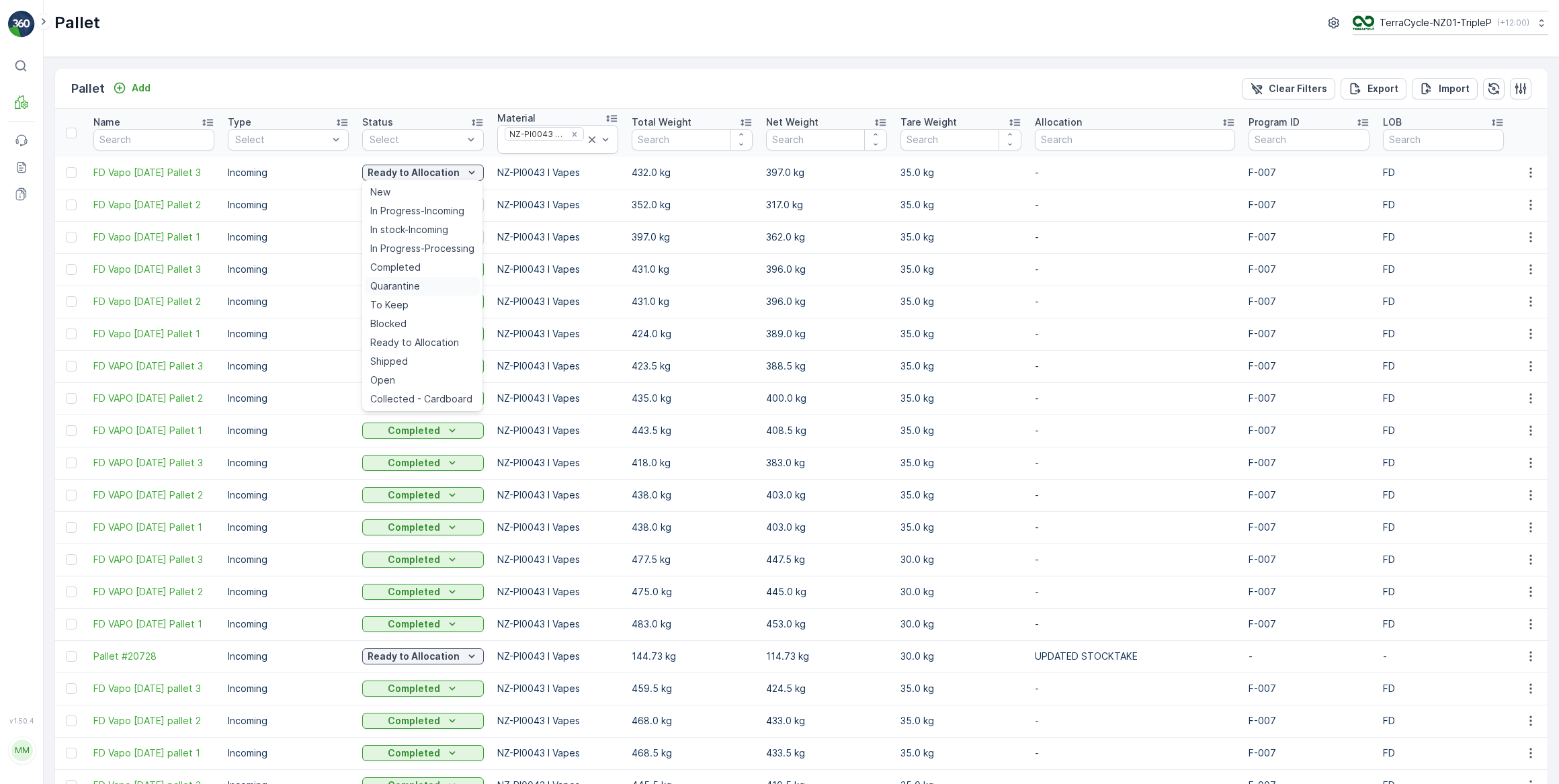
click at [404, 289] on span "Quarantine" at bounding box center [394, 286] width 50 height 14
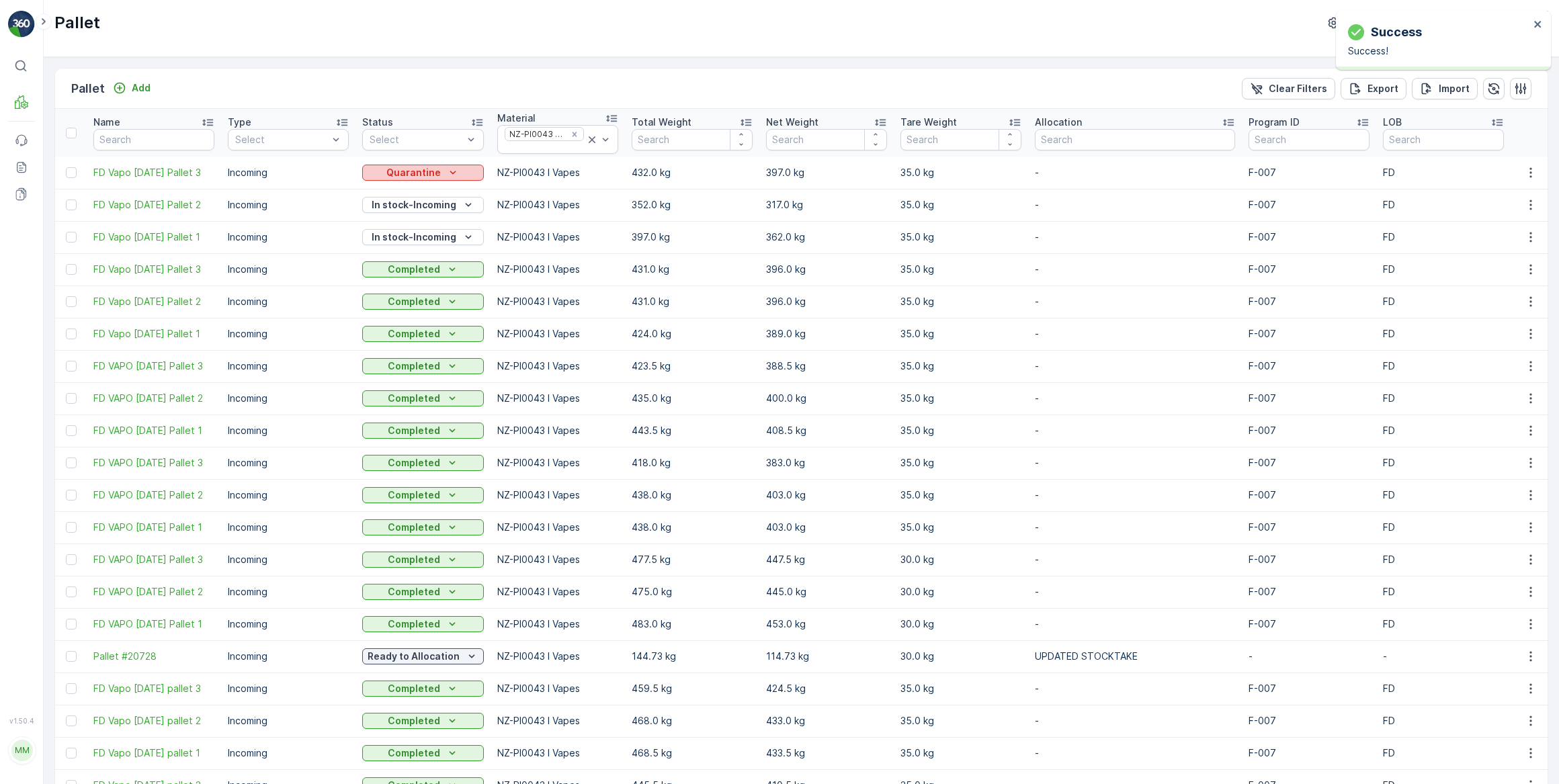
click at [420, 168] on p "Quarantine" at bounding box center [413, 172] width 54 height 14
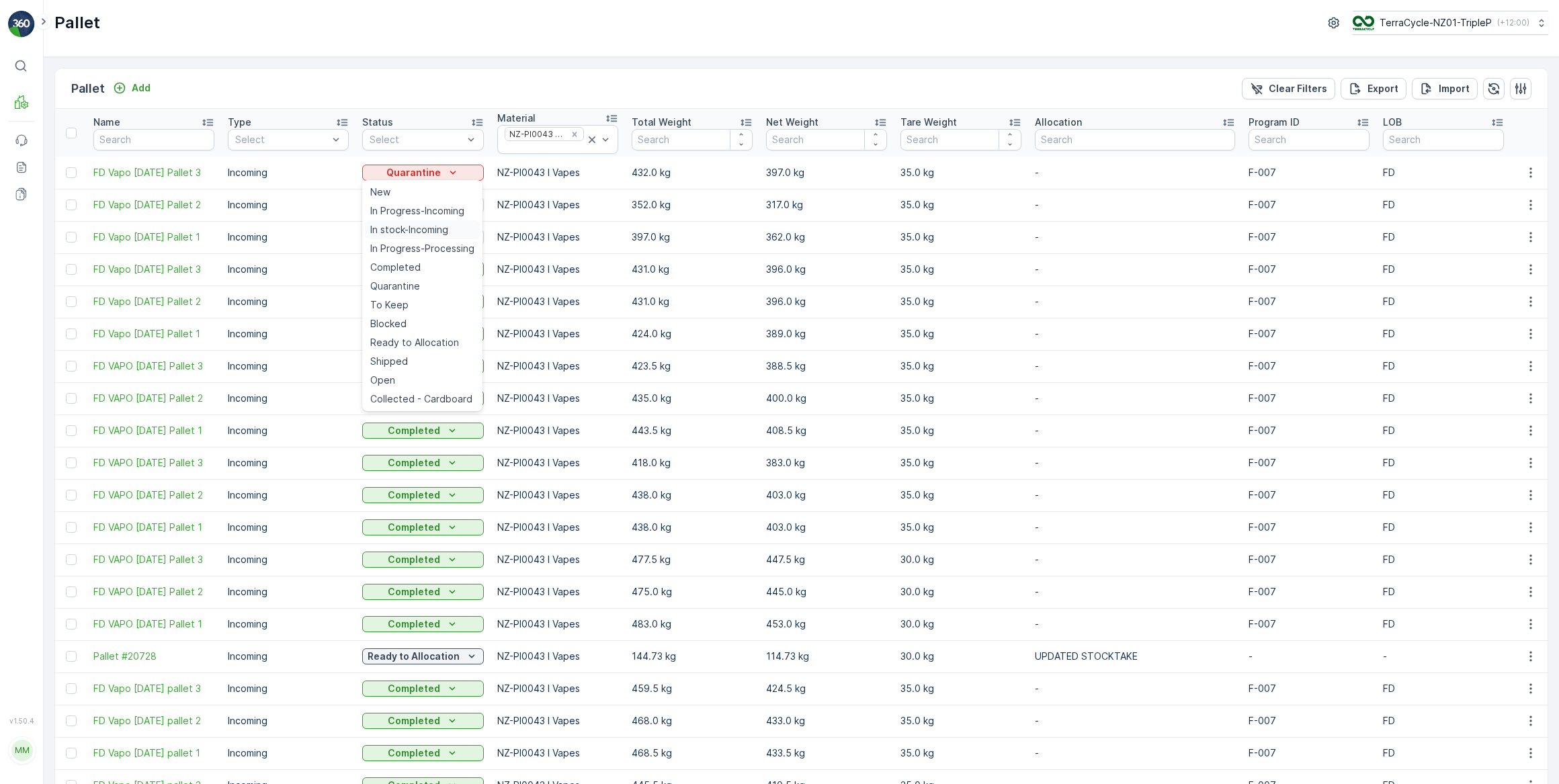
click at [405, 230] on span "In stock-Incoming" at bounding box center [409, 229] width 78 height 14
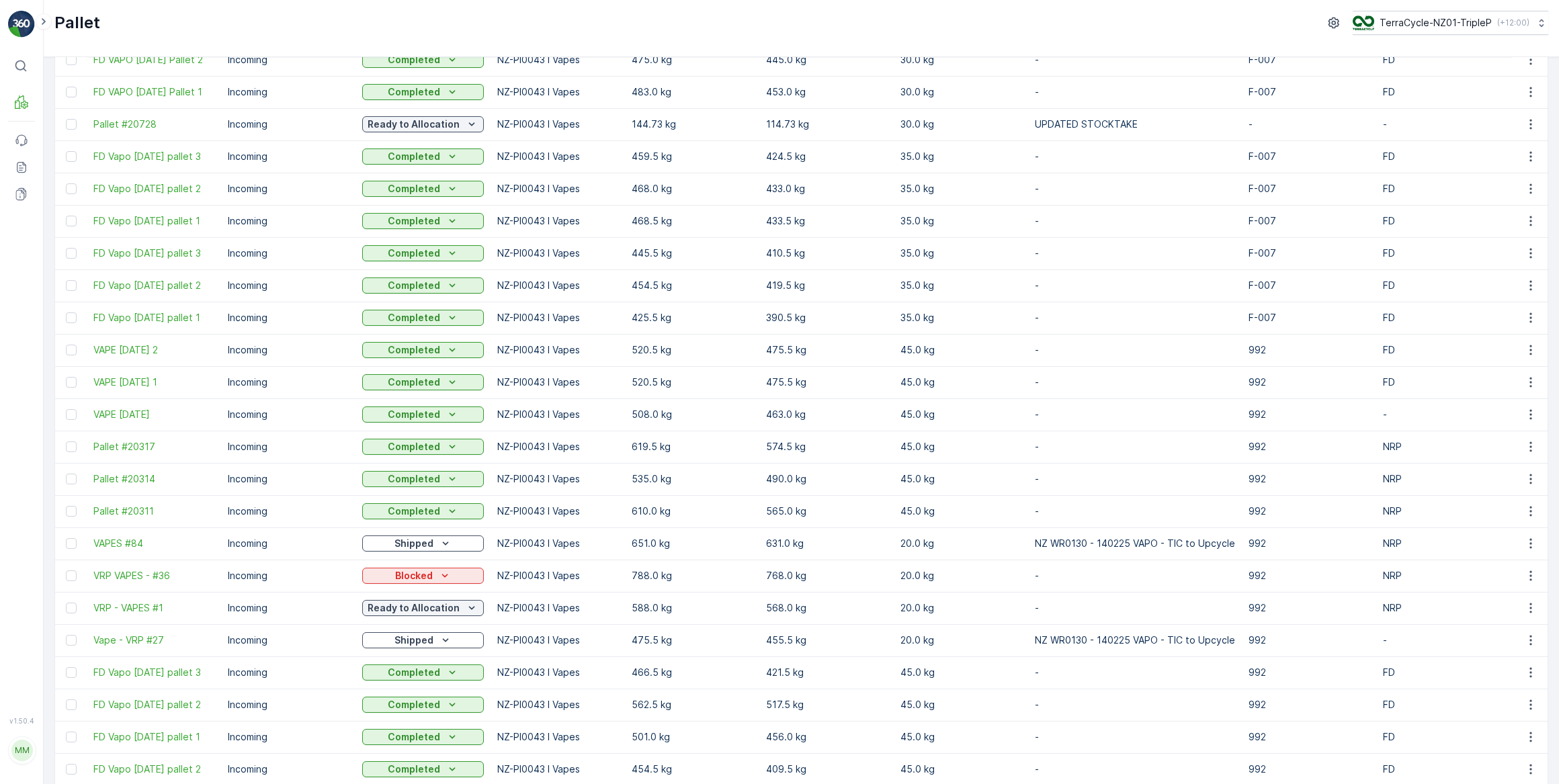
scroll to position [512, 0]
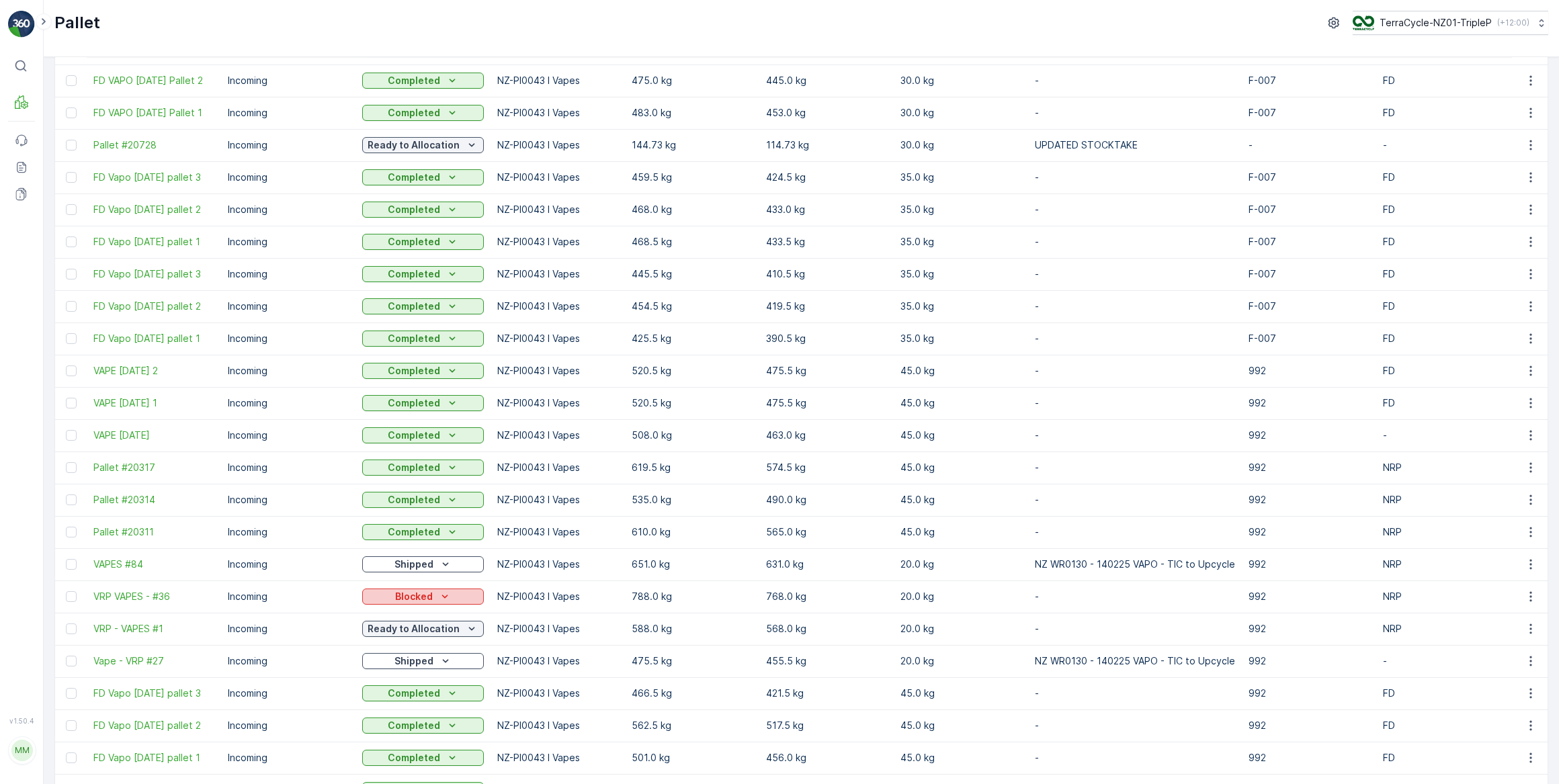
click at [450, 604] on div "Blocked" at bounding box center [422, 596] width 111 height 14
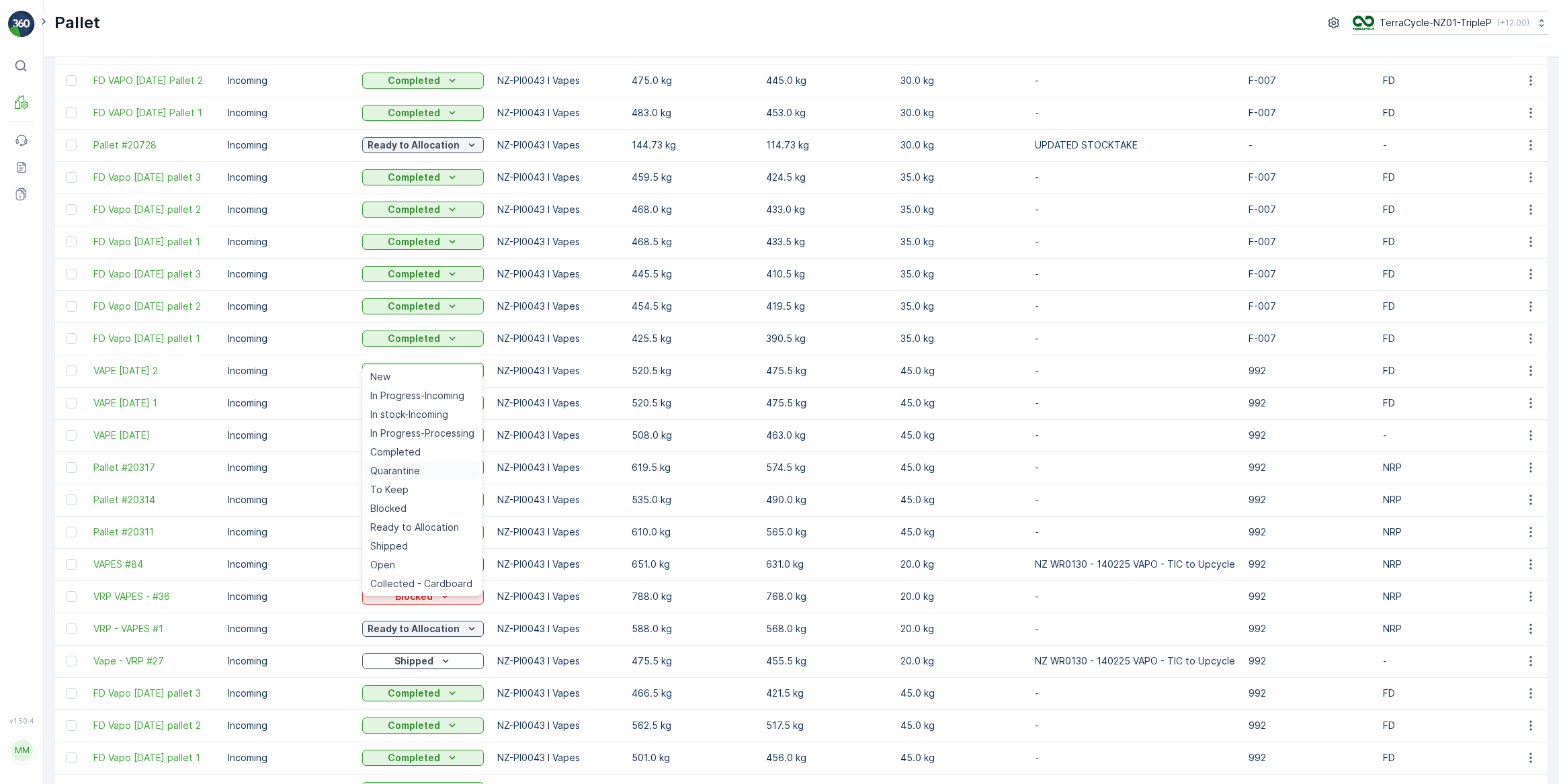
click at [408, 472] on span "Quarantine" at bounding box center [394, 471] width 50 height 14
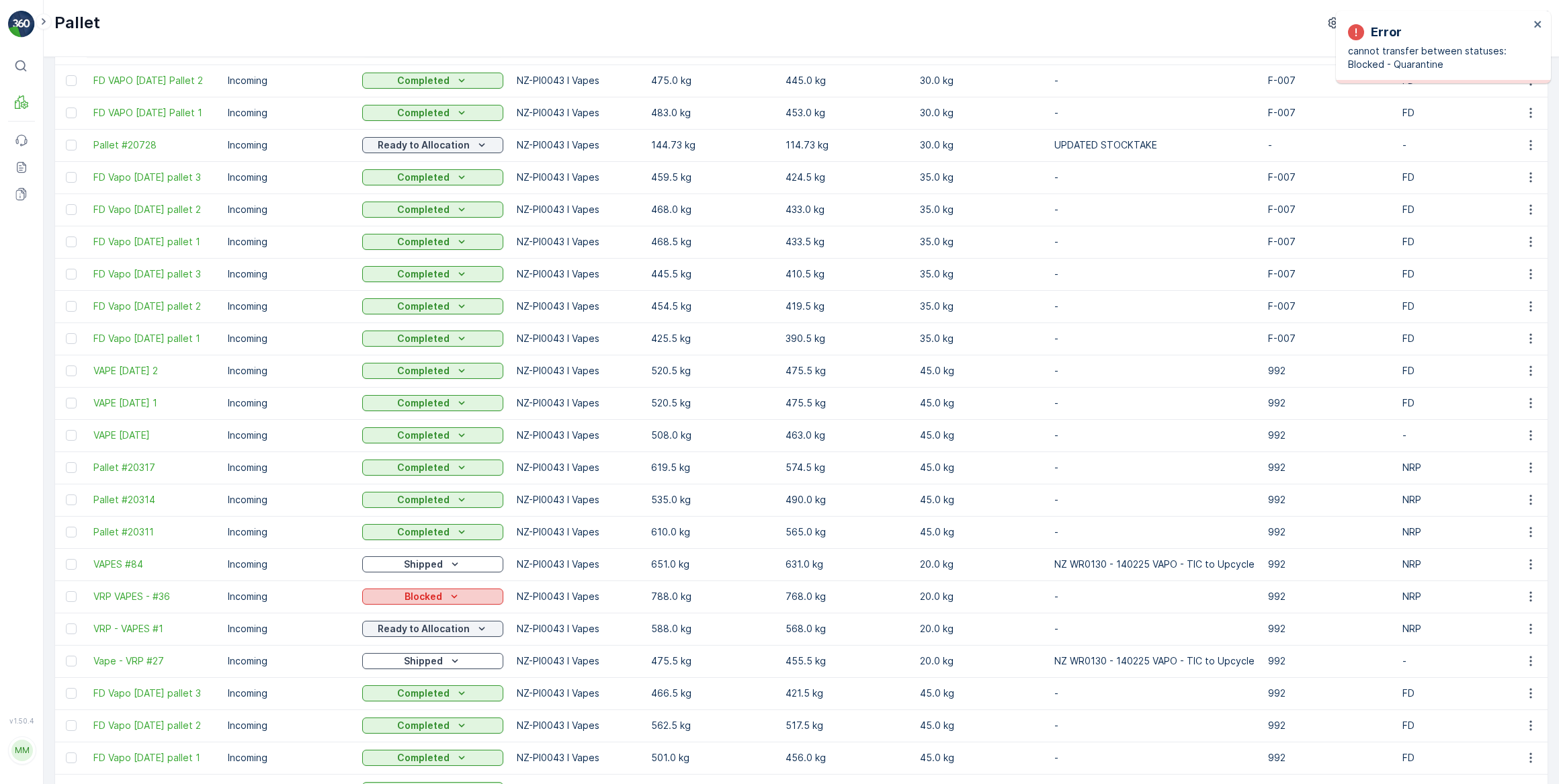
click at [436, 604] on p "Blocked" at bounding box center [423, 596] width 38 height 14
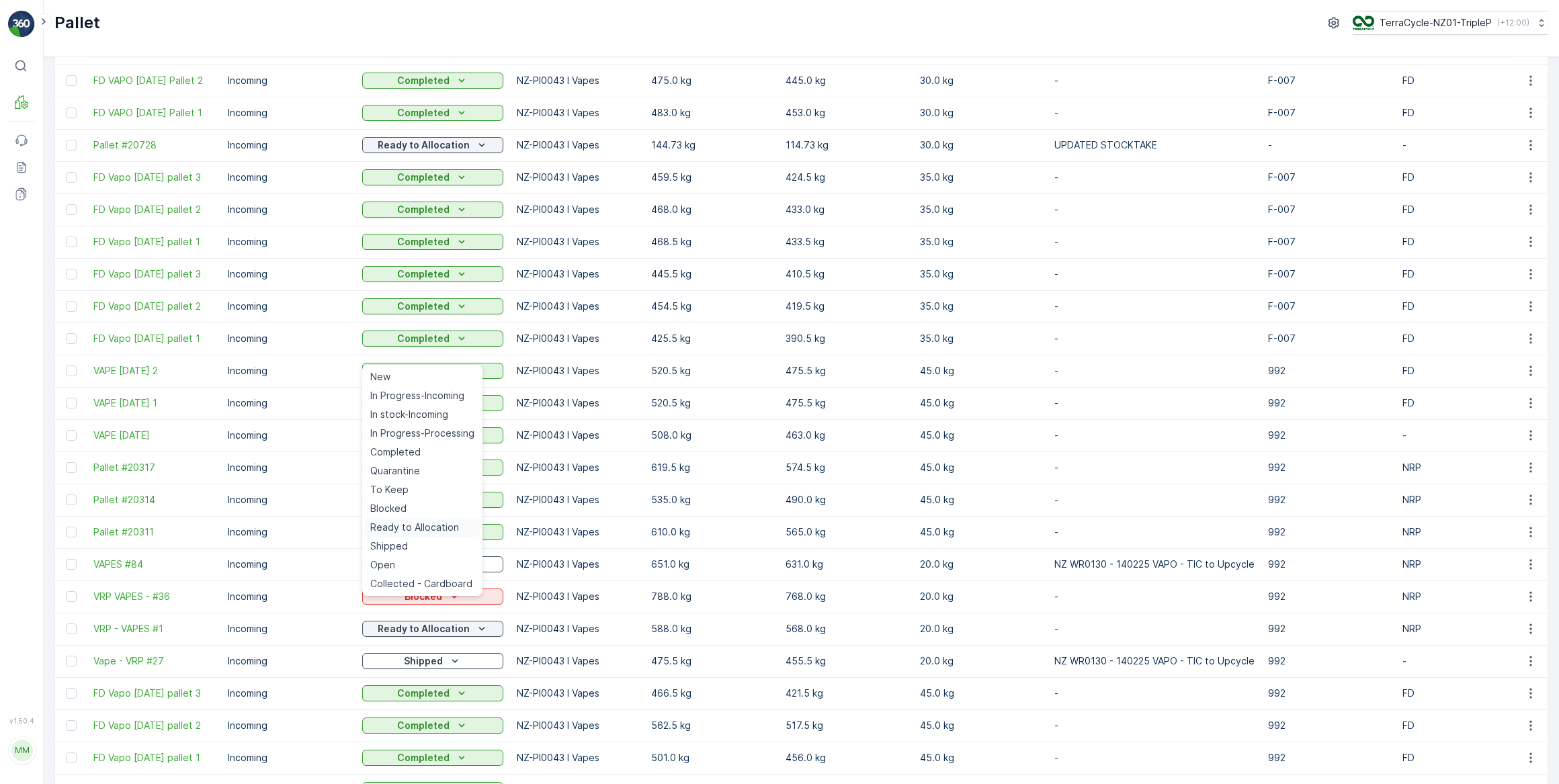
click at [444, 527] on span "Ready to Allocation" at bounding box center [414, 527] width 88 height 14
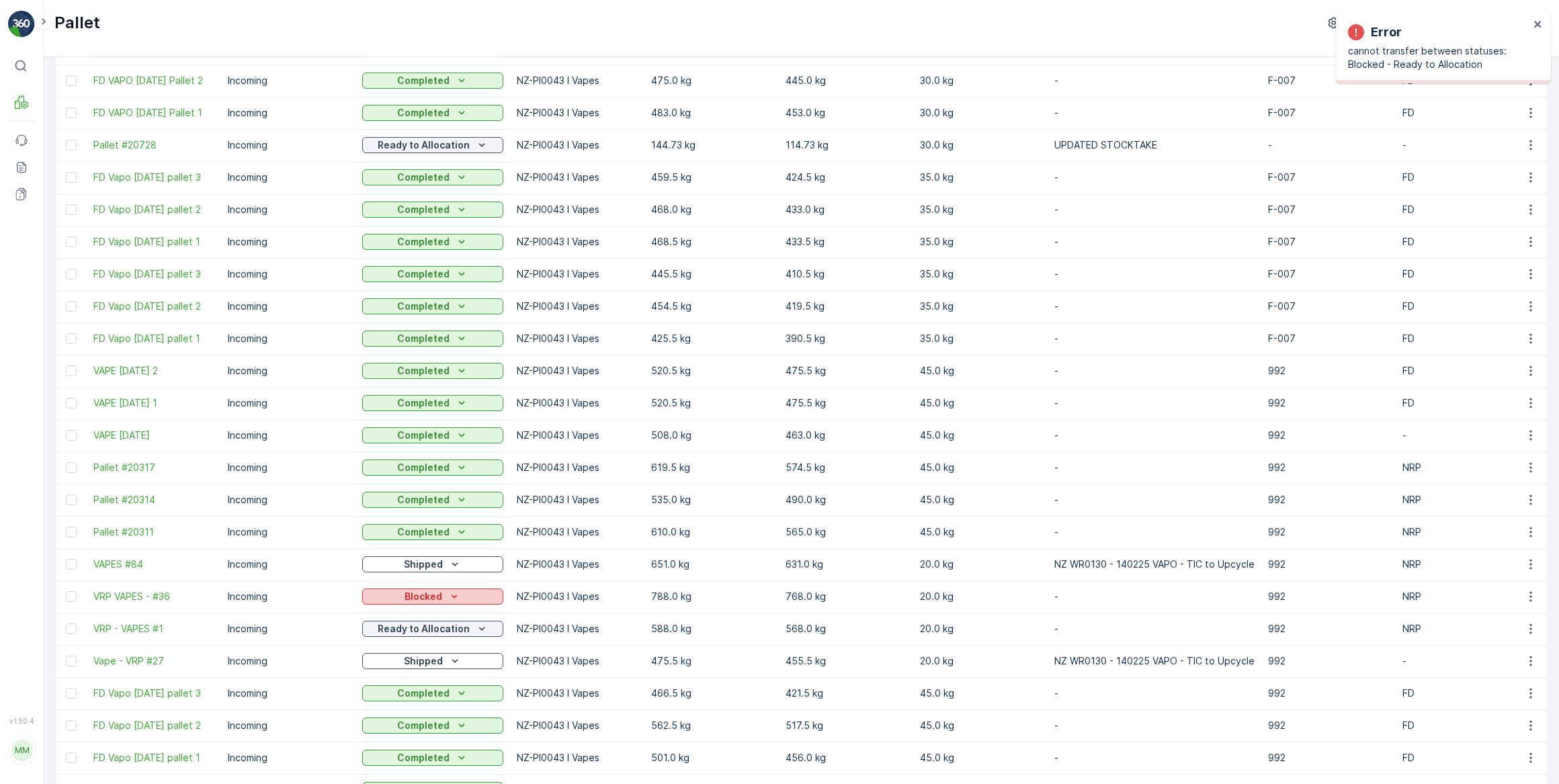
click at [438, 604] on p "Blocked" at bounding box center [423, 596] width 38 height 14
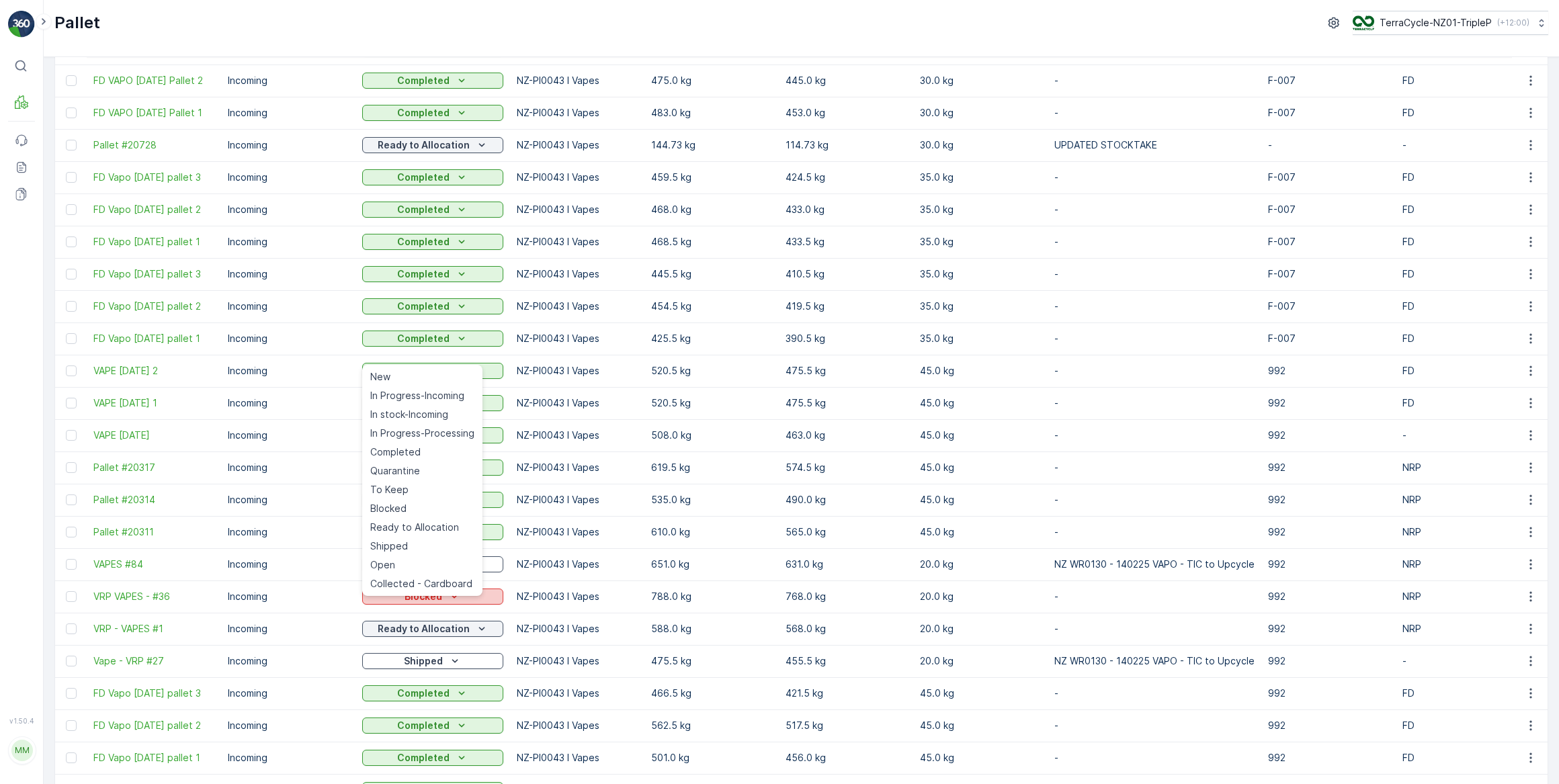
click at [436, 604] on p "Blocked" at bounding box center [423, 596] width 38 height 14
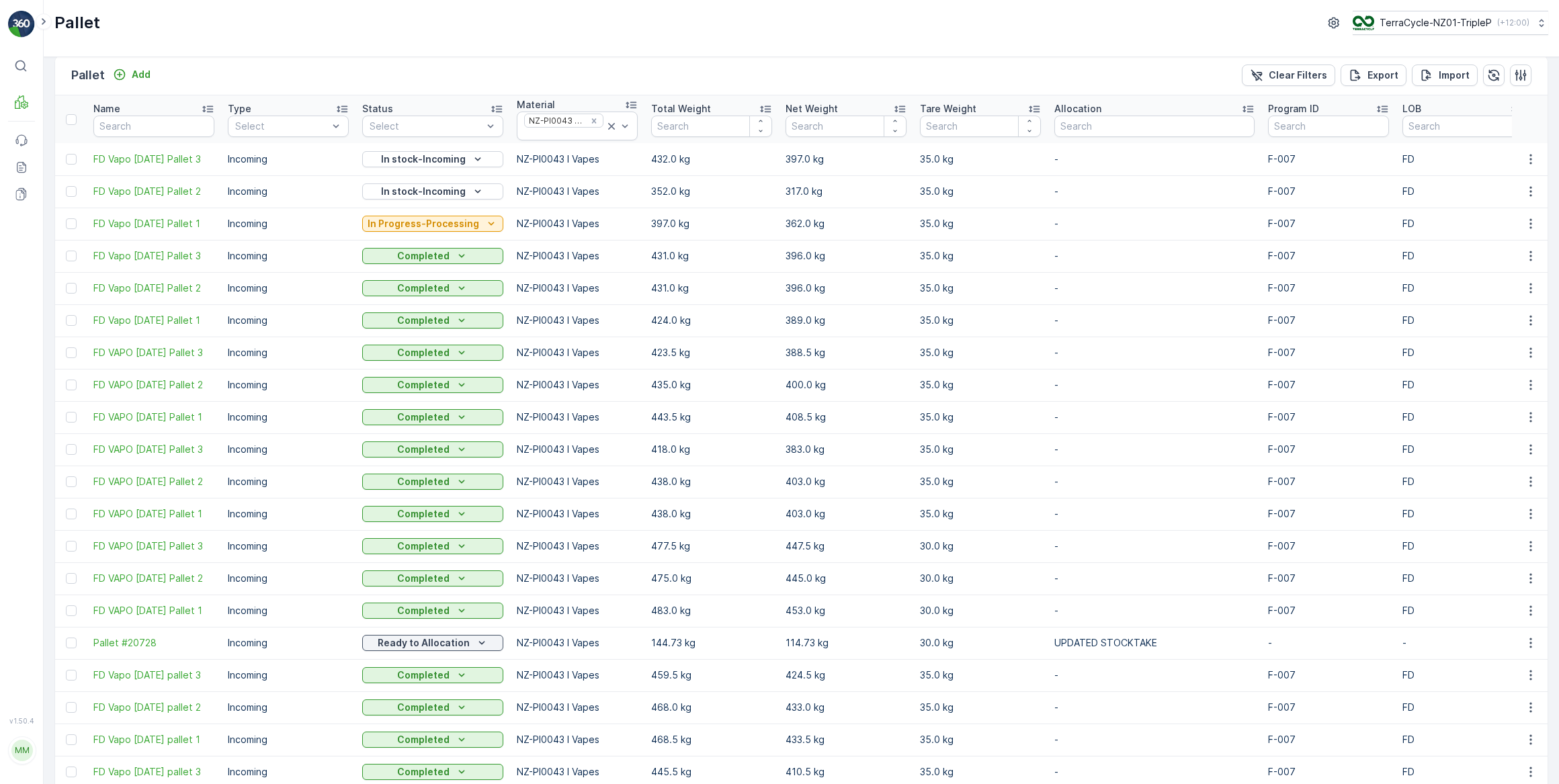
scroll to position [0, 0]
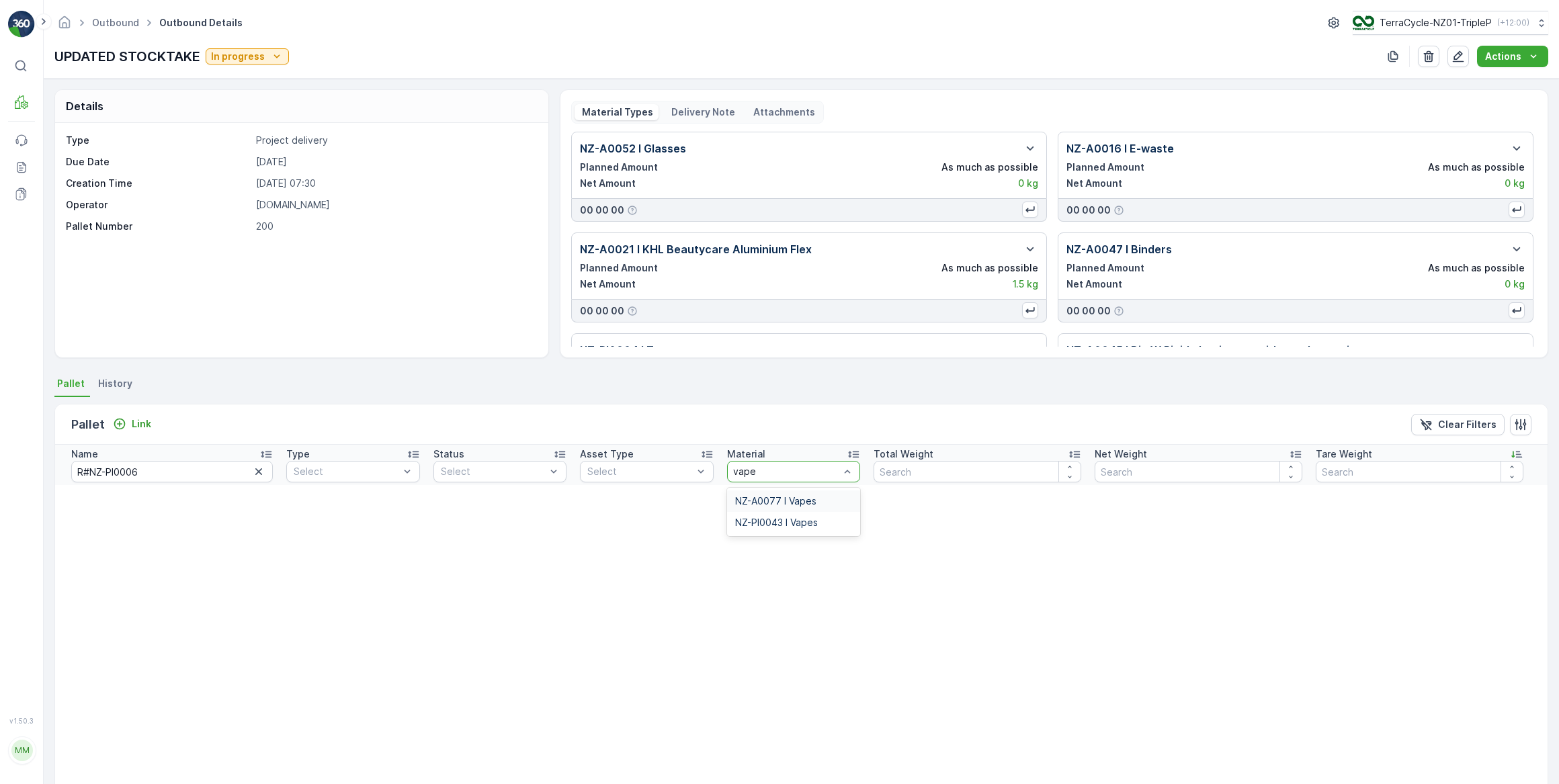
type input "vapes"
click at [794, 523] on span "NZ-PI0043 I Vapes" at bounding box center [777, 523] width 83 height 11
click at [252, 473] on icon "button" at bounding box center [258, 471] width 14 height 14
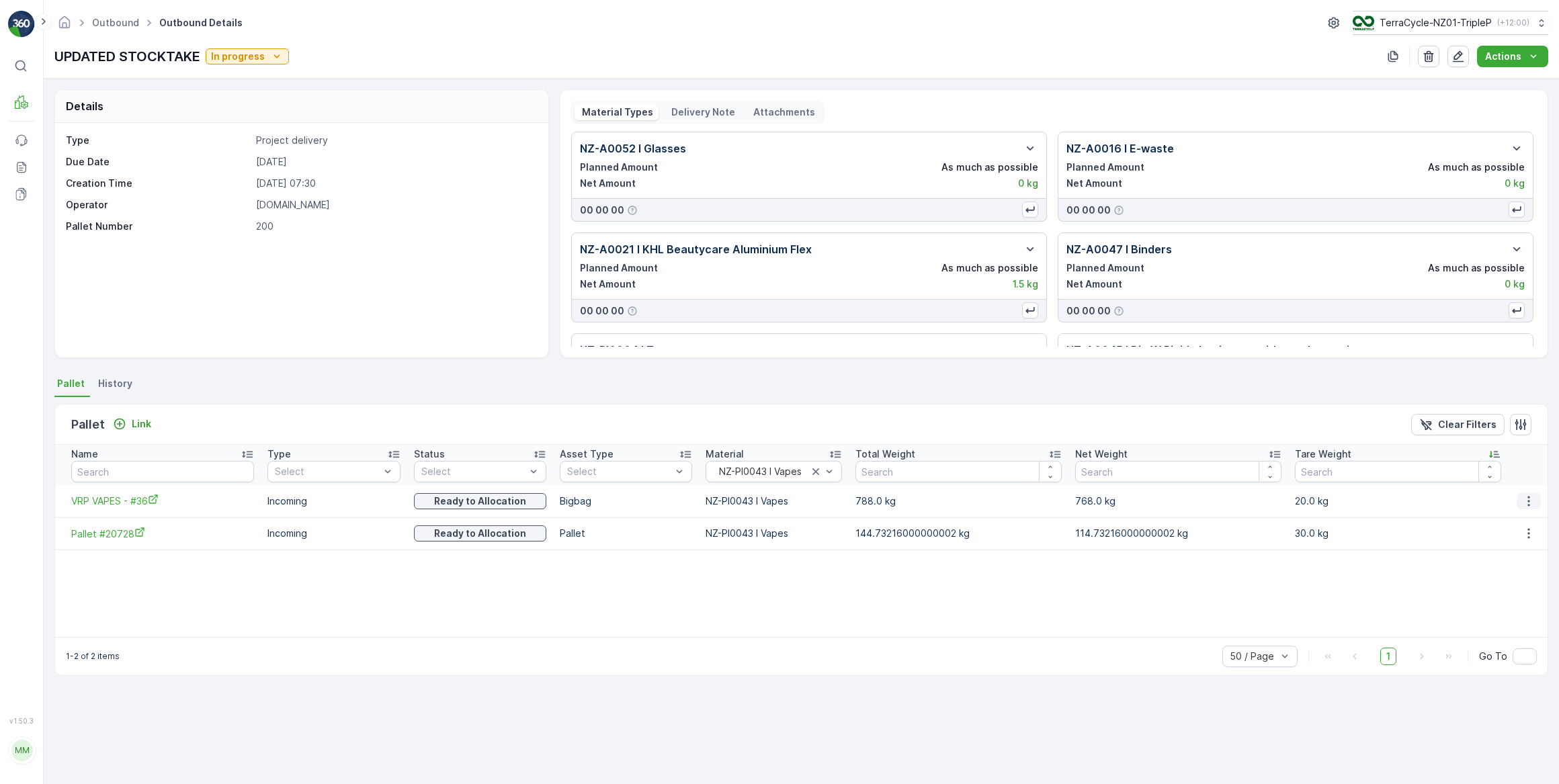
click at [1527, 502] on icon "button" at bounding box center [1528, 501] width 2 height 10
click at [1507, 544] on span "Unlink Pallet" at bounding box center [1503, 545] width 54 height 14
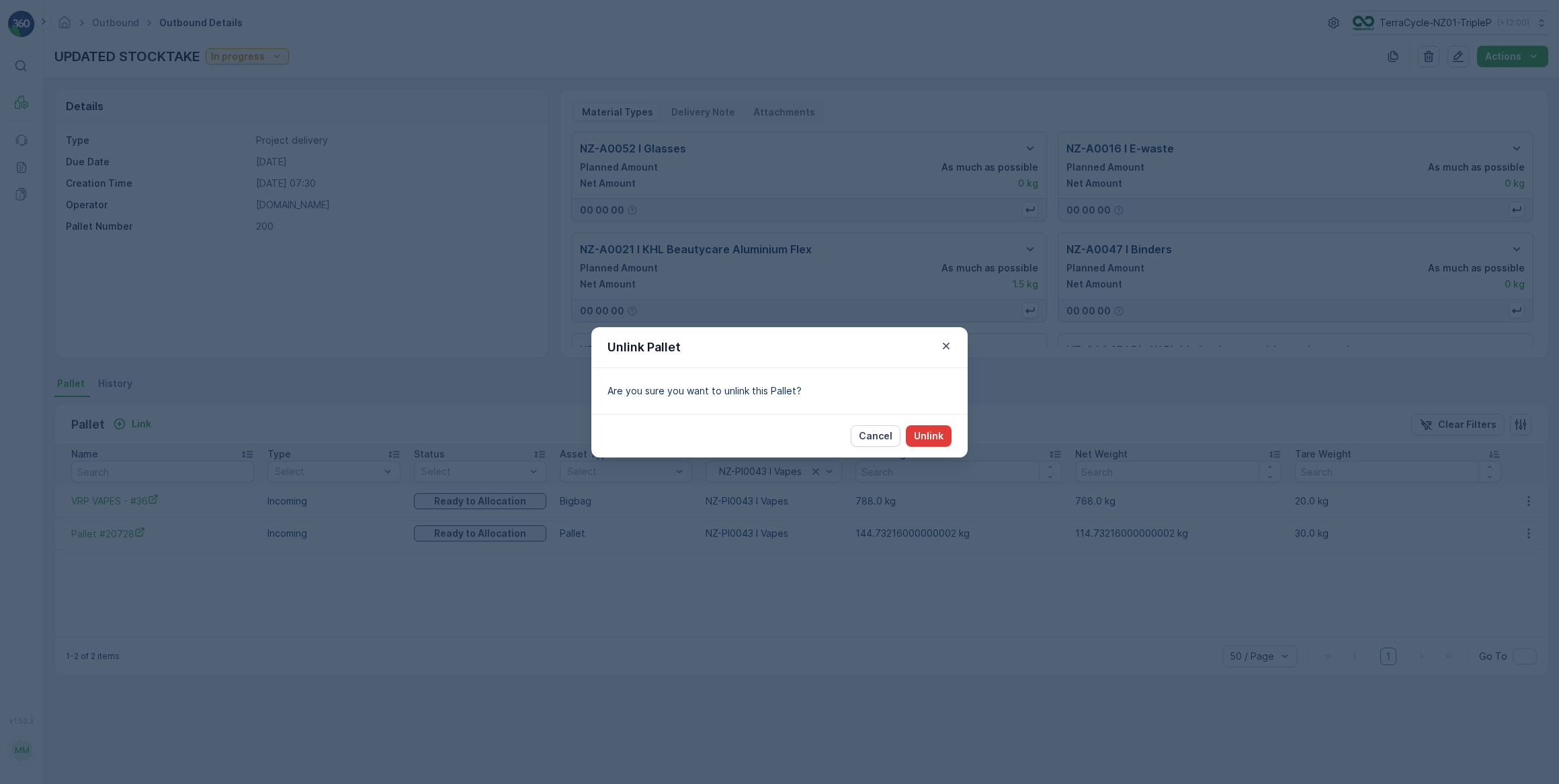
click at [941, 438] on p "Unlink" at bounding box center [928, 436] width 30 height 14
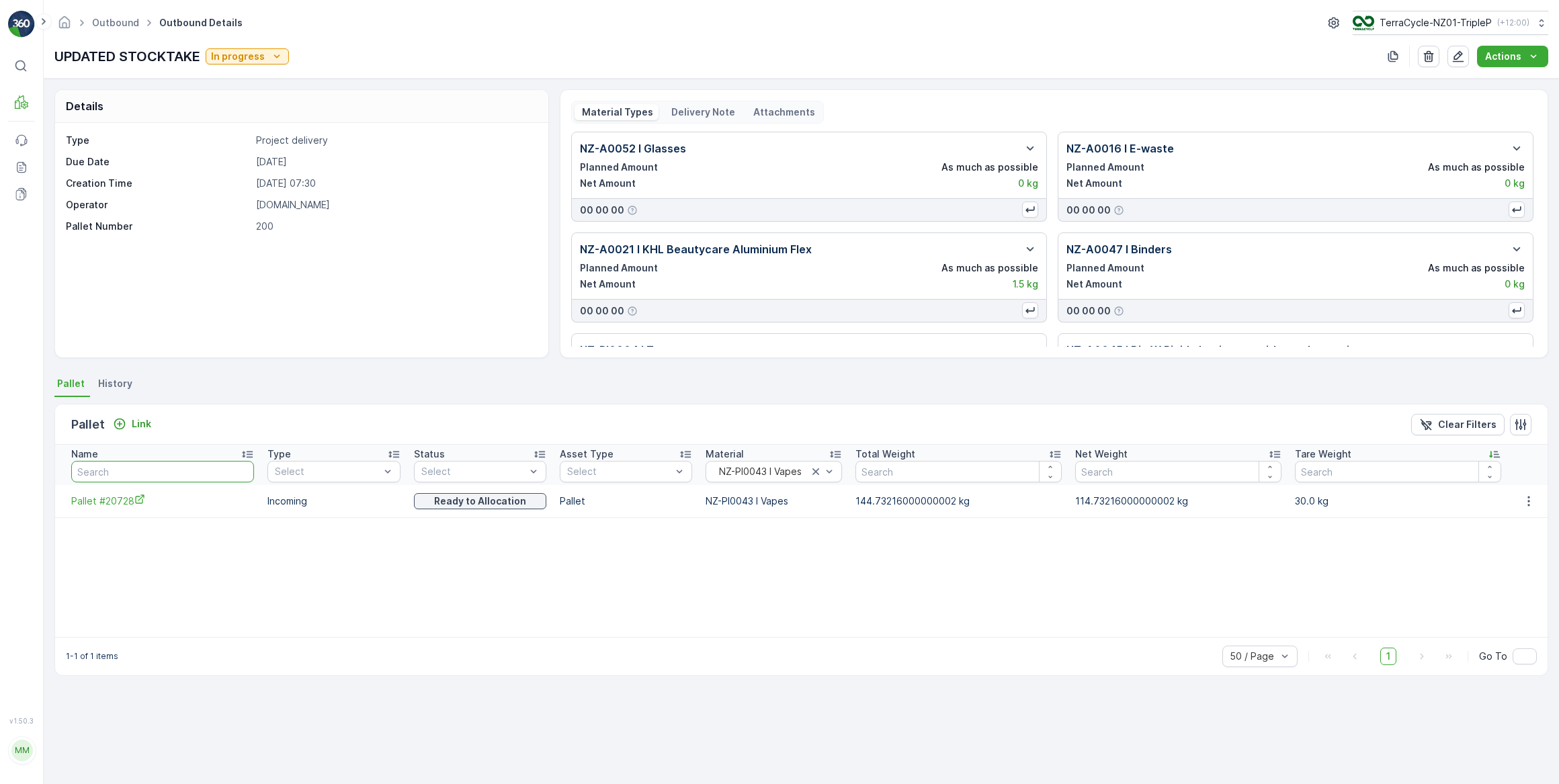
drag, startPoint x: 103, startPoint y: 470, endPoint x: 113, endPoint y: 464, distance: 11.7
click at [104, 470] on input "text" at bounding box center [162, 472] width 183 height 22
type input "vrp"
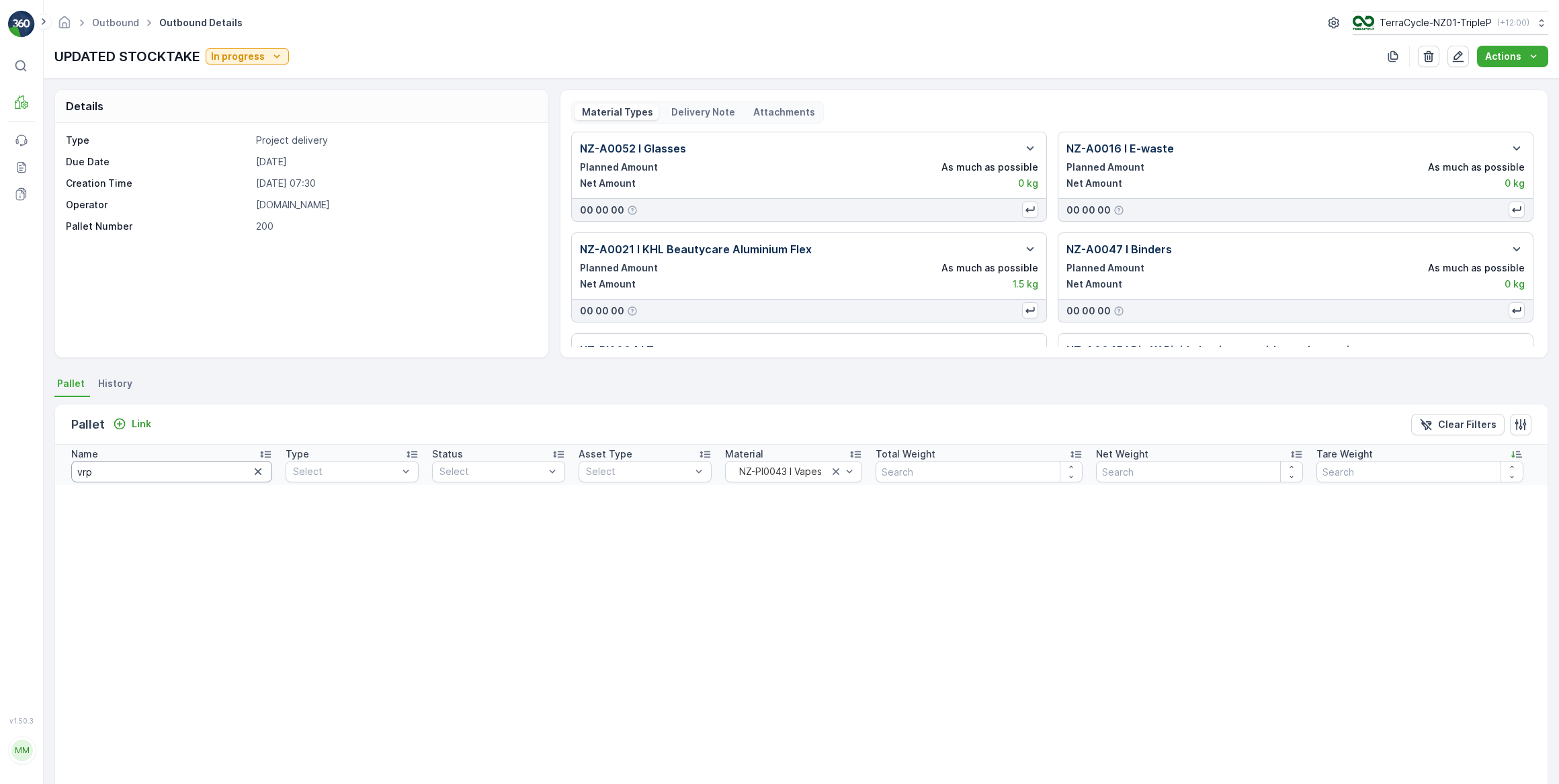
drag, startPoint x: 130, startPoint y: 470, endPoint x: 159, endPoint y: 418, distance: 59.5
click at [138, 462] on input "vrp" at bounding box center [171, 472] width 201 height 22
type input "v"
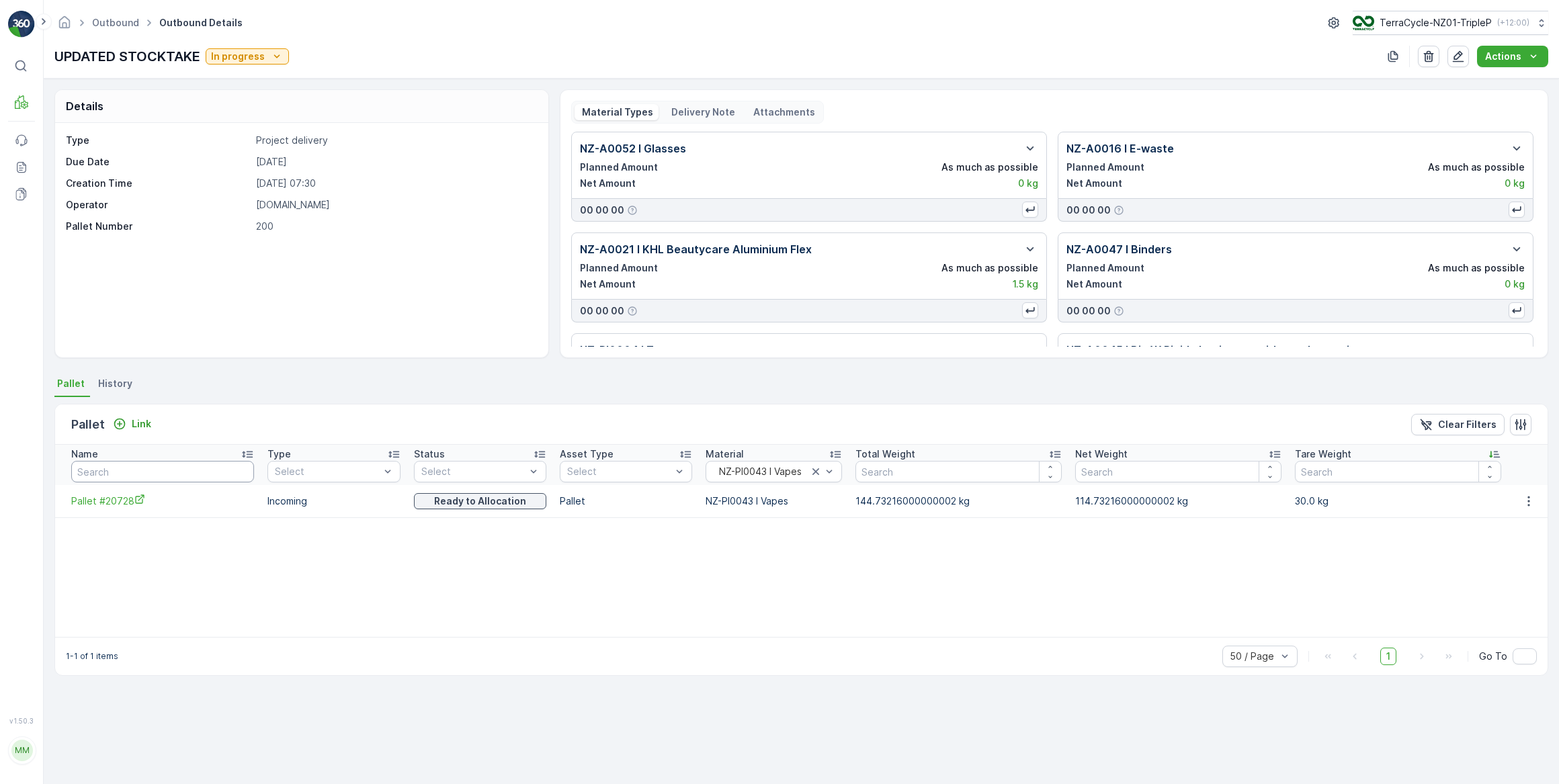
drag, startPoint x: 112, startPoint y: 473, endPoint x: 161, endPoint y: 429, distance: 65.9
click at [123, 464] on input "text" at bounding box center [162, 472] width 183 height 22
type input "VR"
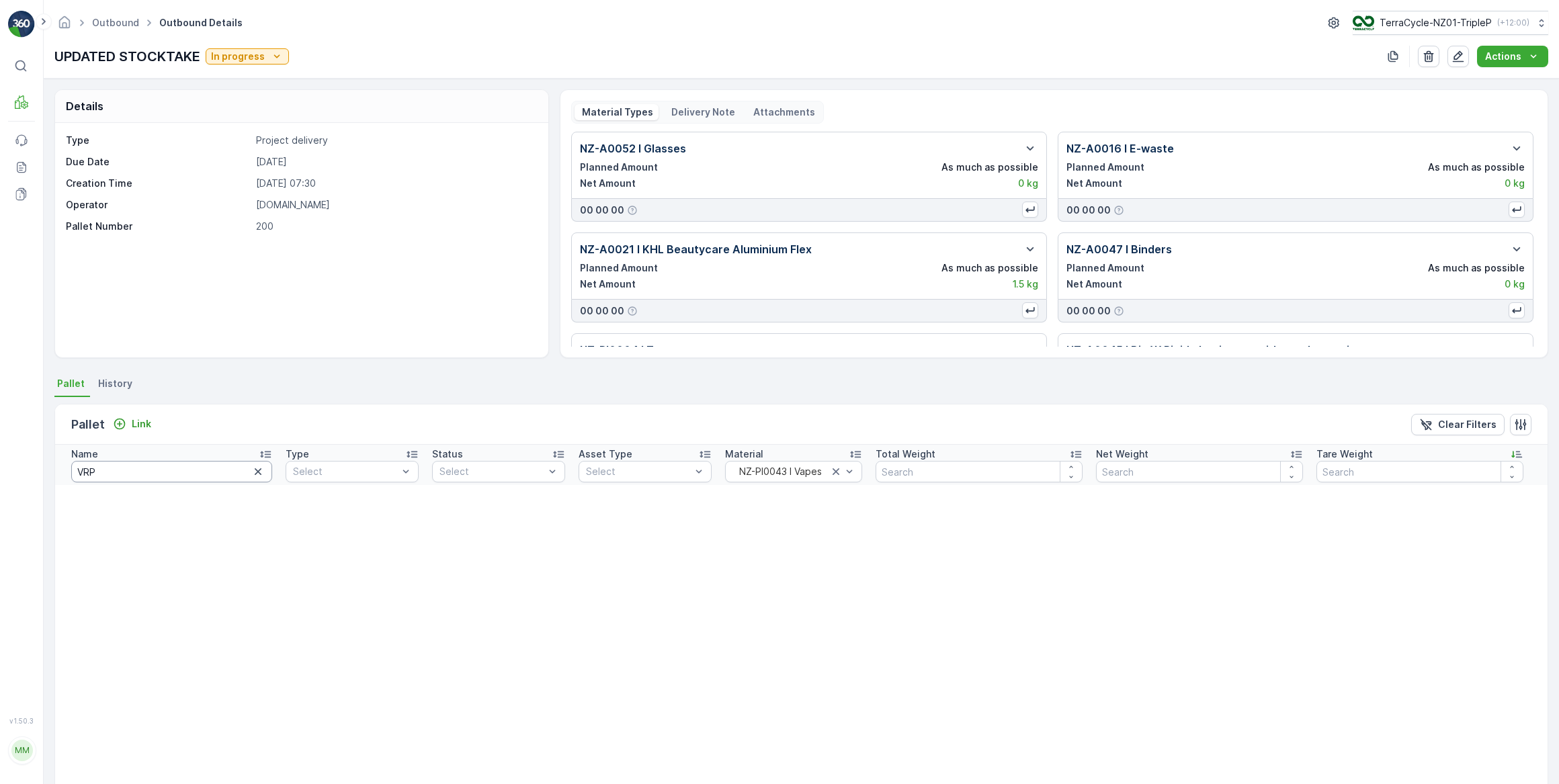
drag, startPoint x: 123, startPoint y: 473, endPoint x: 131, endPoint y: 463, distance: 12.8
click at [125, 472] on input "VRP" at bounding box center [171, 472] width 201 height 22
type input "VRP"
click at [141, 469] on input "VRP" at bounding box center [171, 472] width 201 height 22
type input "VRP Vapes"
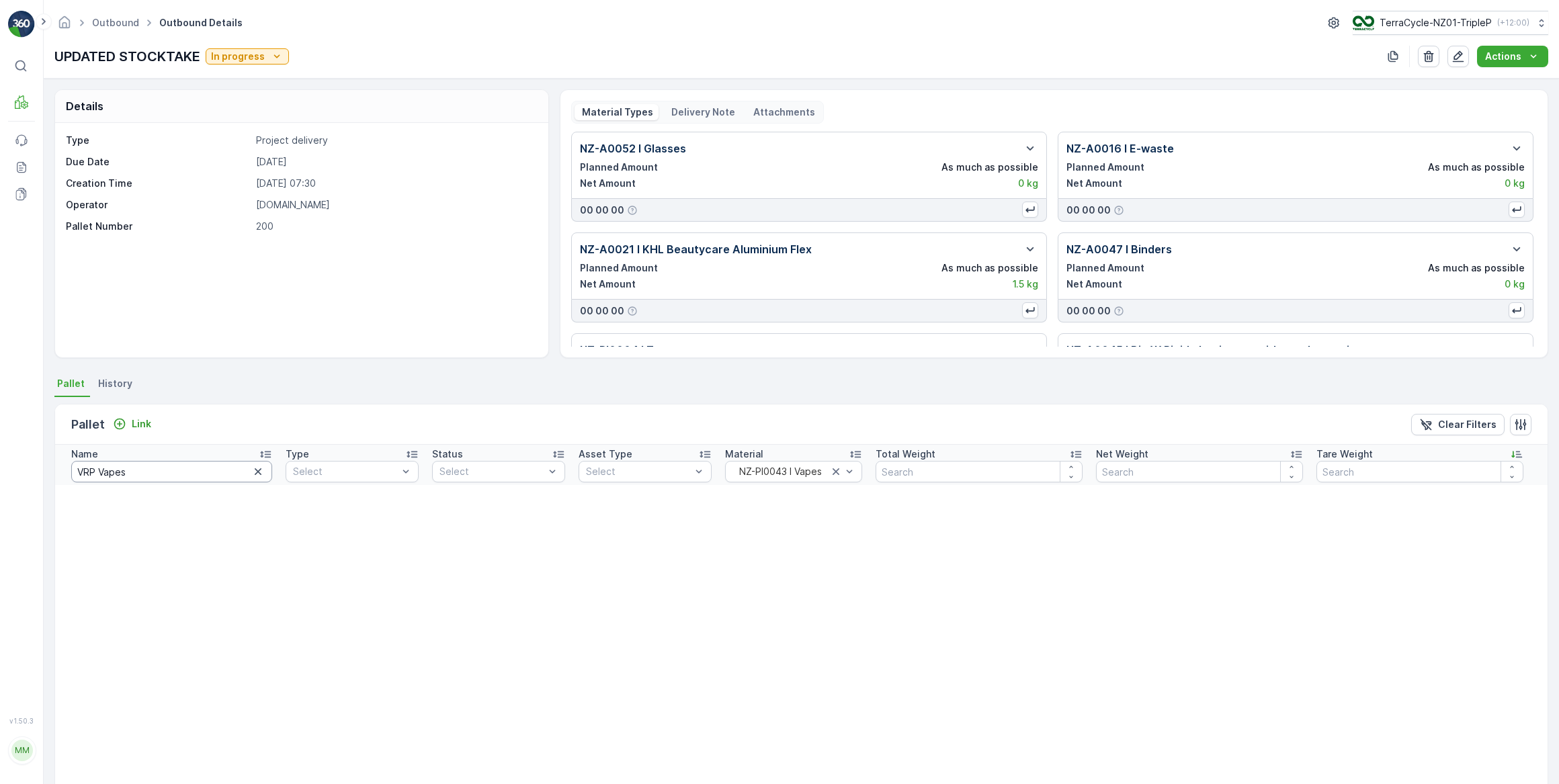
click at [158, 478] on input "VRP Vapes" at bounding box center [171, 472] width 201 height 22
type input "VRP Vapes -"
click at [152, 469] on input "VRP Vapes -" at bounding box center [171, 472] width 201 height 22
type input "VRP Vapes -#"
drag, startPoint x: 161, startPoint y: 466, endPoint x: 212, endPoint y: 410, distance: 75.7
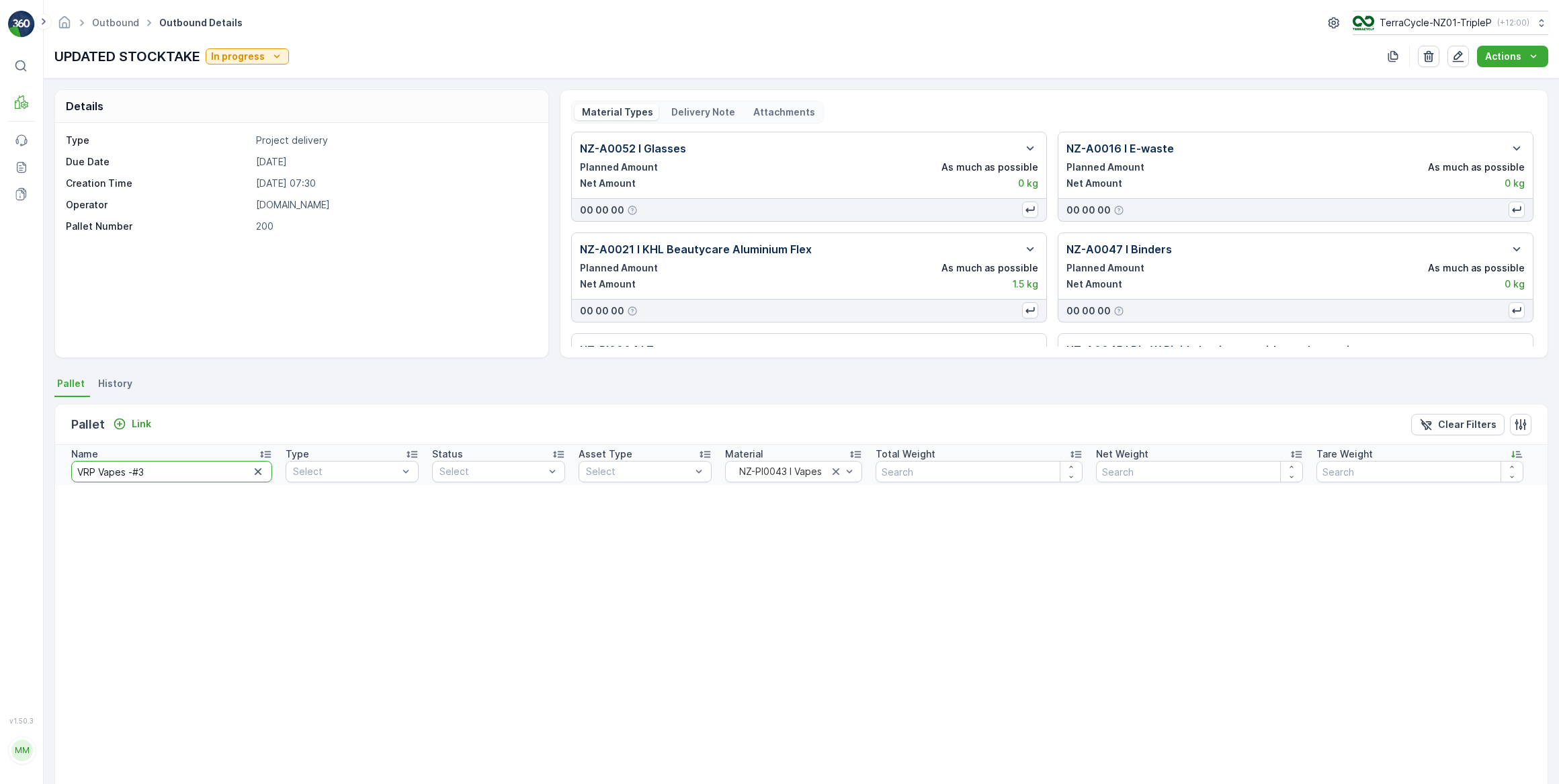
click at [168, 461] on input "VRP Vapes -#3" at bounding box center [171, 472] width 201 height 22
type input "VRP Vapes -#36"
click at [123, 23] on link "Outbound" at bounding box center [115, 23] width 47 height 12
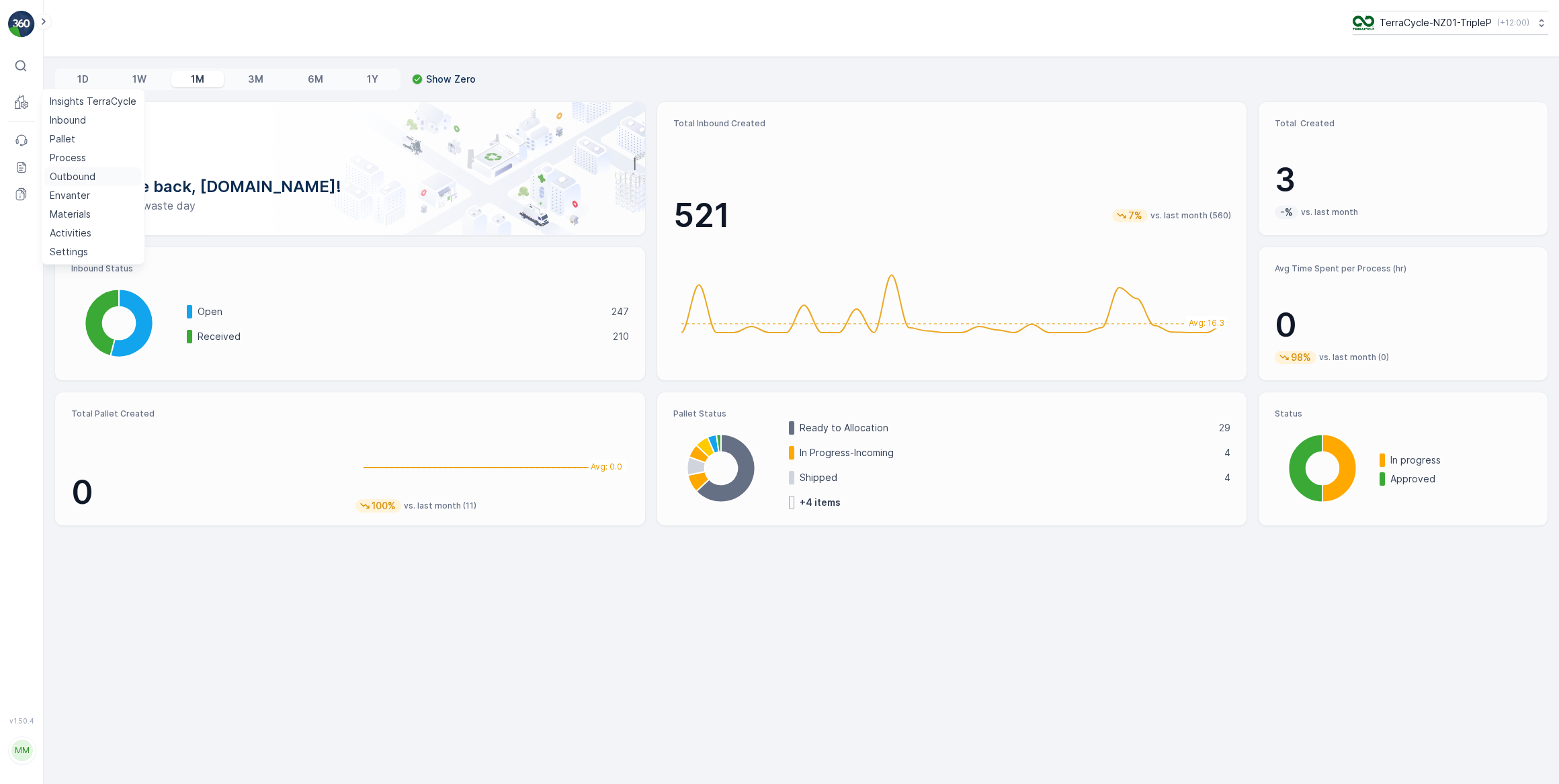
click at [77, 176] on p "Outbound" at bounding box center [72, 176] width 46 height 14
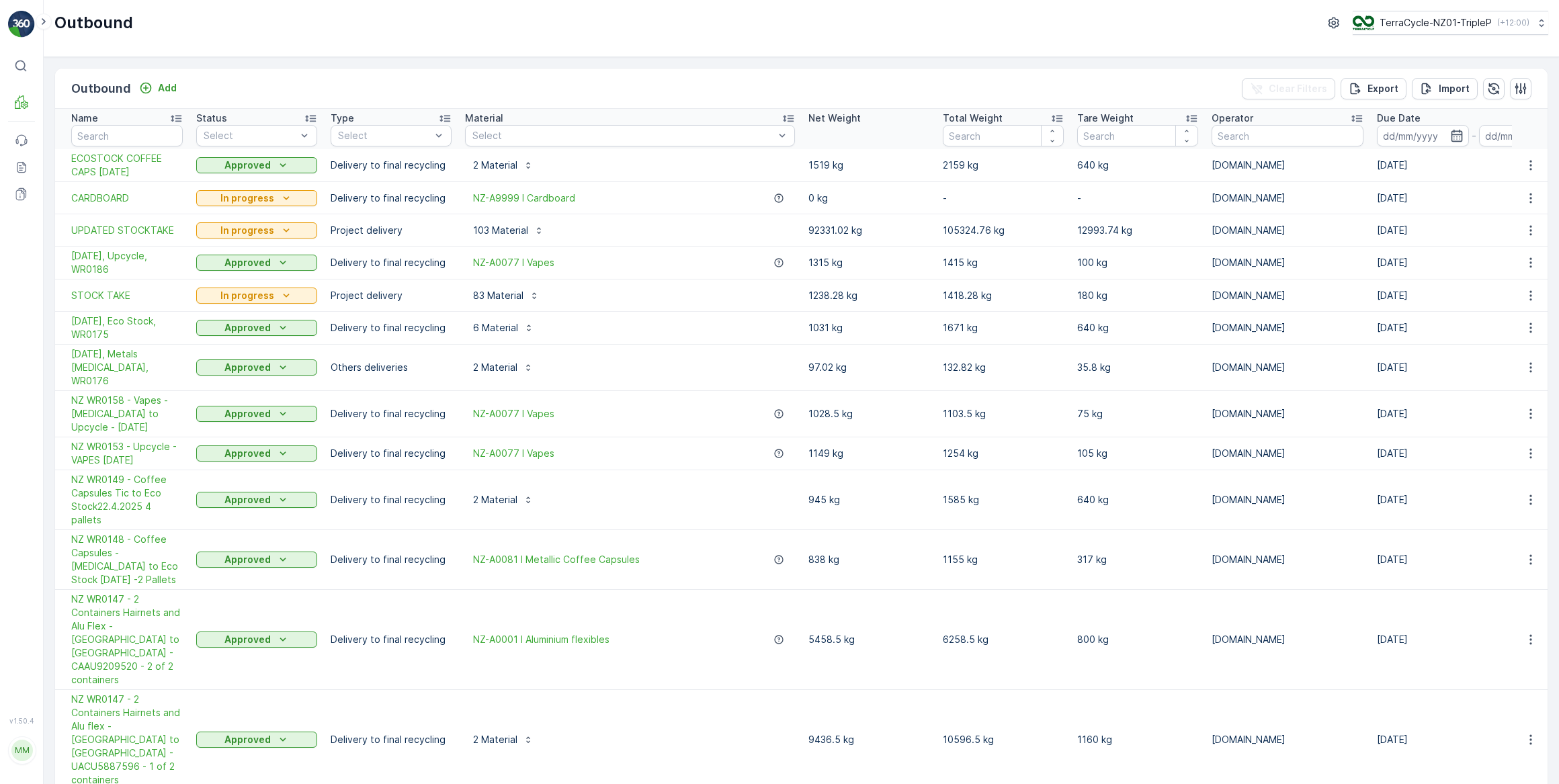
drag, startPoint x: 578, startPoint y: 327, endPoint x: 609, endPoint y: 279, distance: 57.1
click at [609, 280] on td "83 Material" at bounding box center [630, 296] width 344 height 32
click at [1531, 407] on icon "button" at bounding box center [1530, 413] width 14 height 14
click at [1487, 420] on span "See More Details" at bounding box center [1497, 420] width 78 height 14
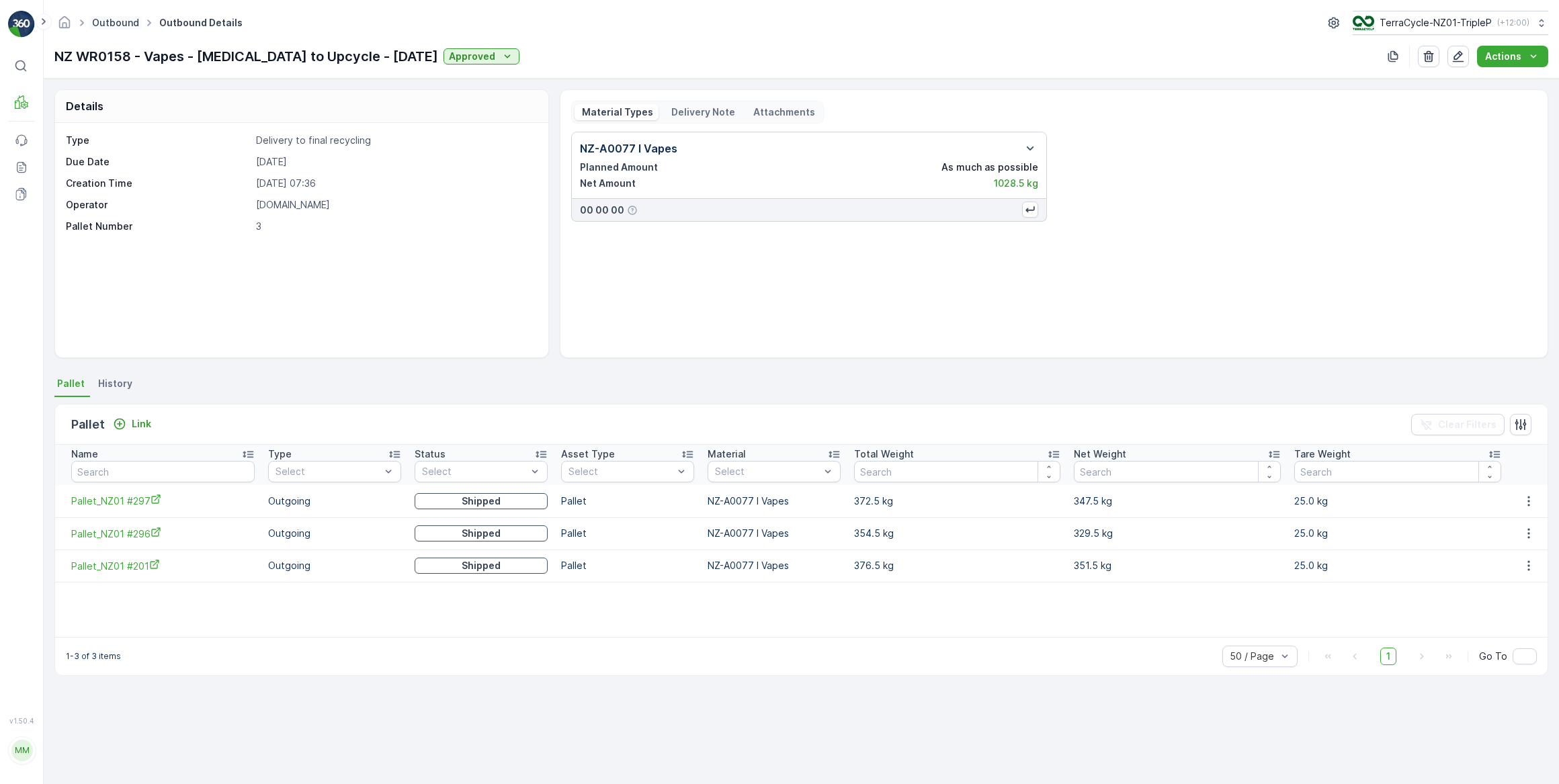
click at [121, 24] on link "Outbound" at bounding box center [115, 23] width 47 height 12
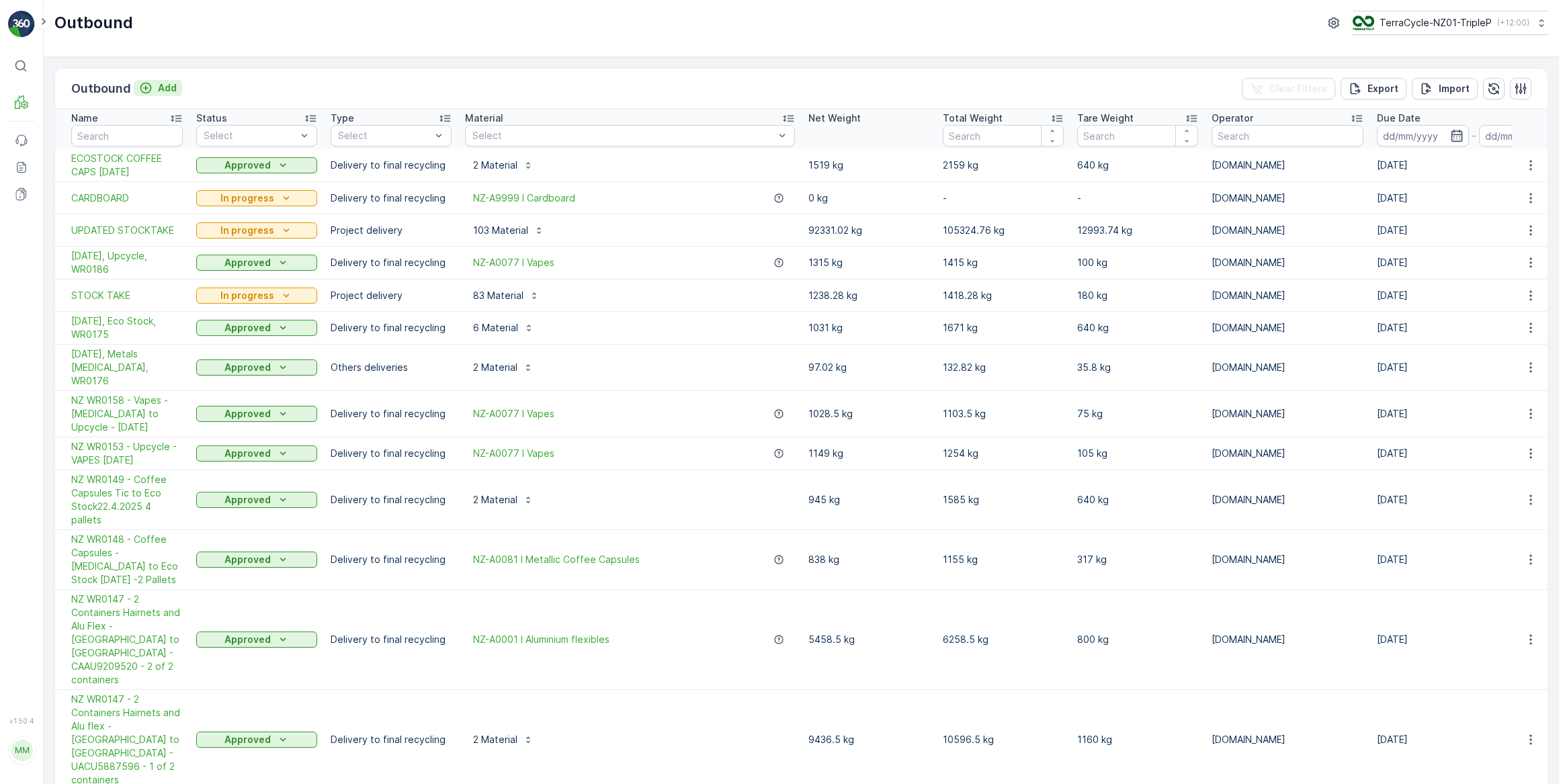
click at [163, 84] on p "Add" at bounding box center [167, 88] width 19 height 14
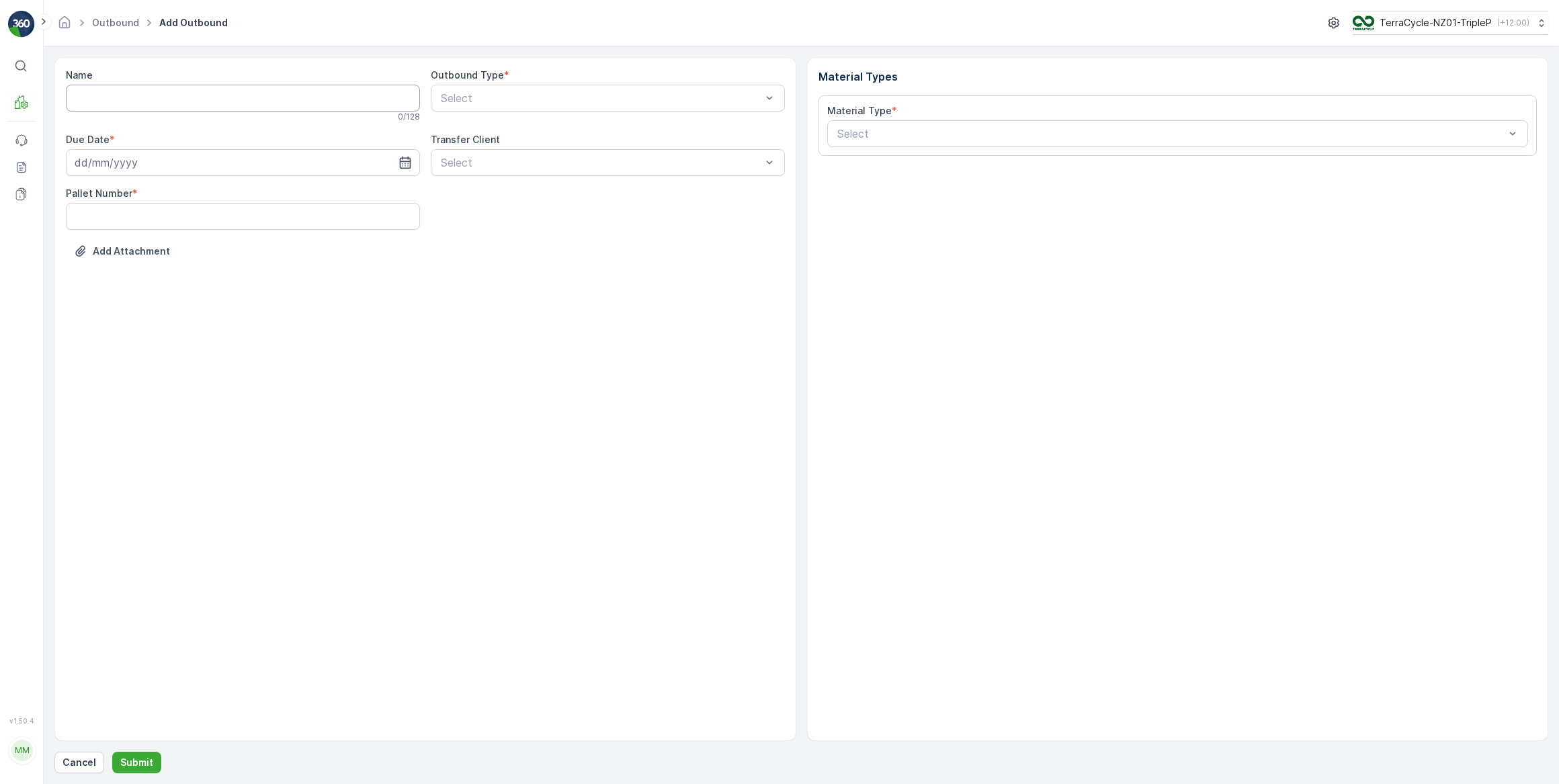
click at [161, 100] on input "Name" at bounding box center [243, 98] width 355 height 27
type input "FD Vapo [DATE]"
click at [526, 133] on span "Delivery to final recycling" at bounding box center [501, 131] width 125 height 12
click at [263, 166] on input at bounding box center [243, 165] width 355 height 27
click at [137, 330] on div "23" at bounding box center [137, 331] width 22 height 22
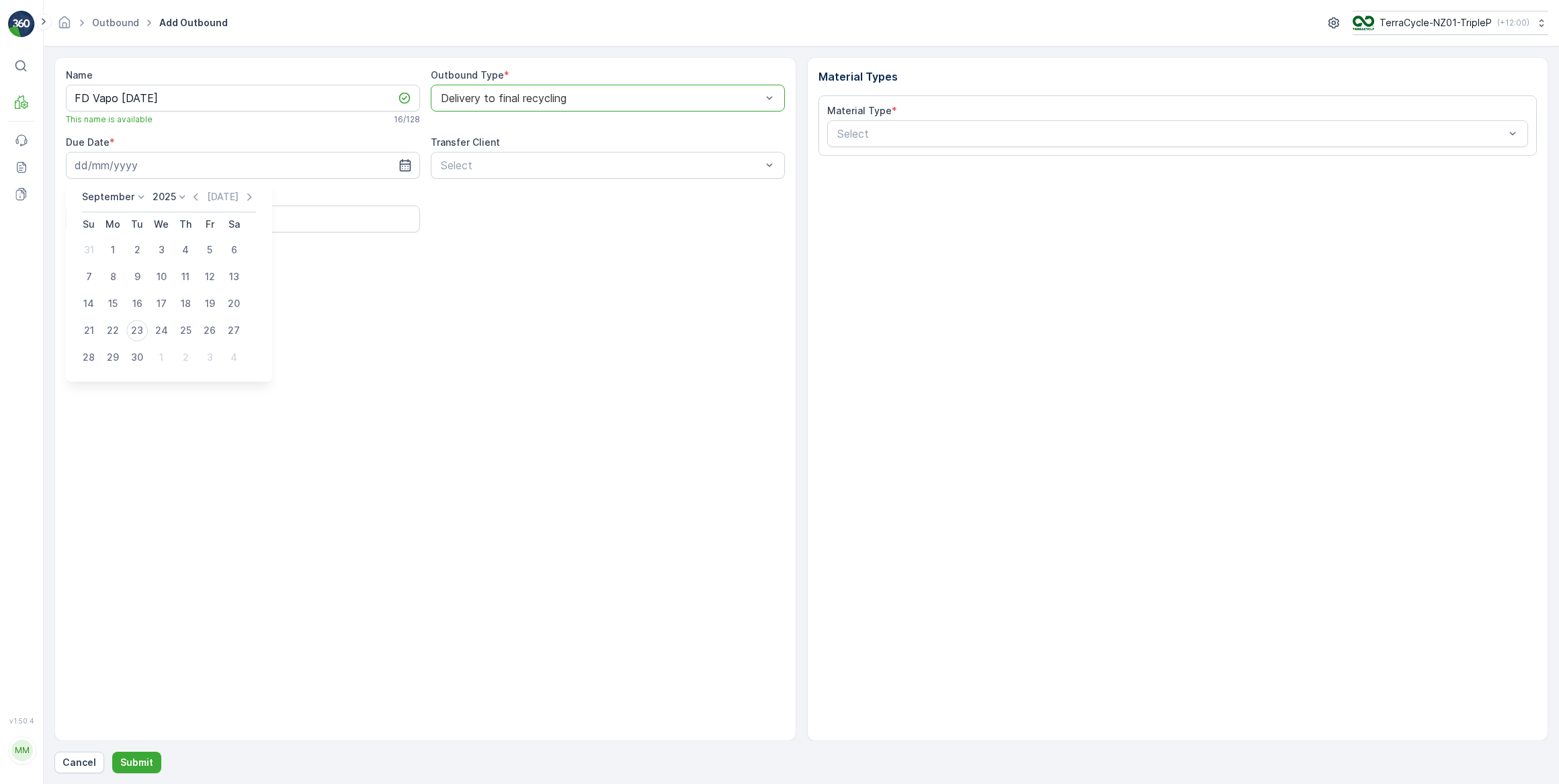
type input "23.09.2025"
click at [167, 217] on Number "Pallet Number" at bounding box center [243, 219] width 355 height 27
type Number "1"
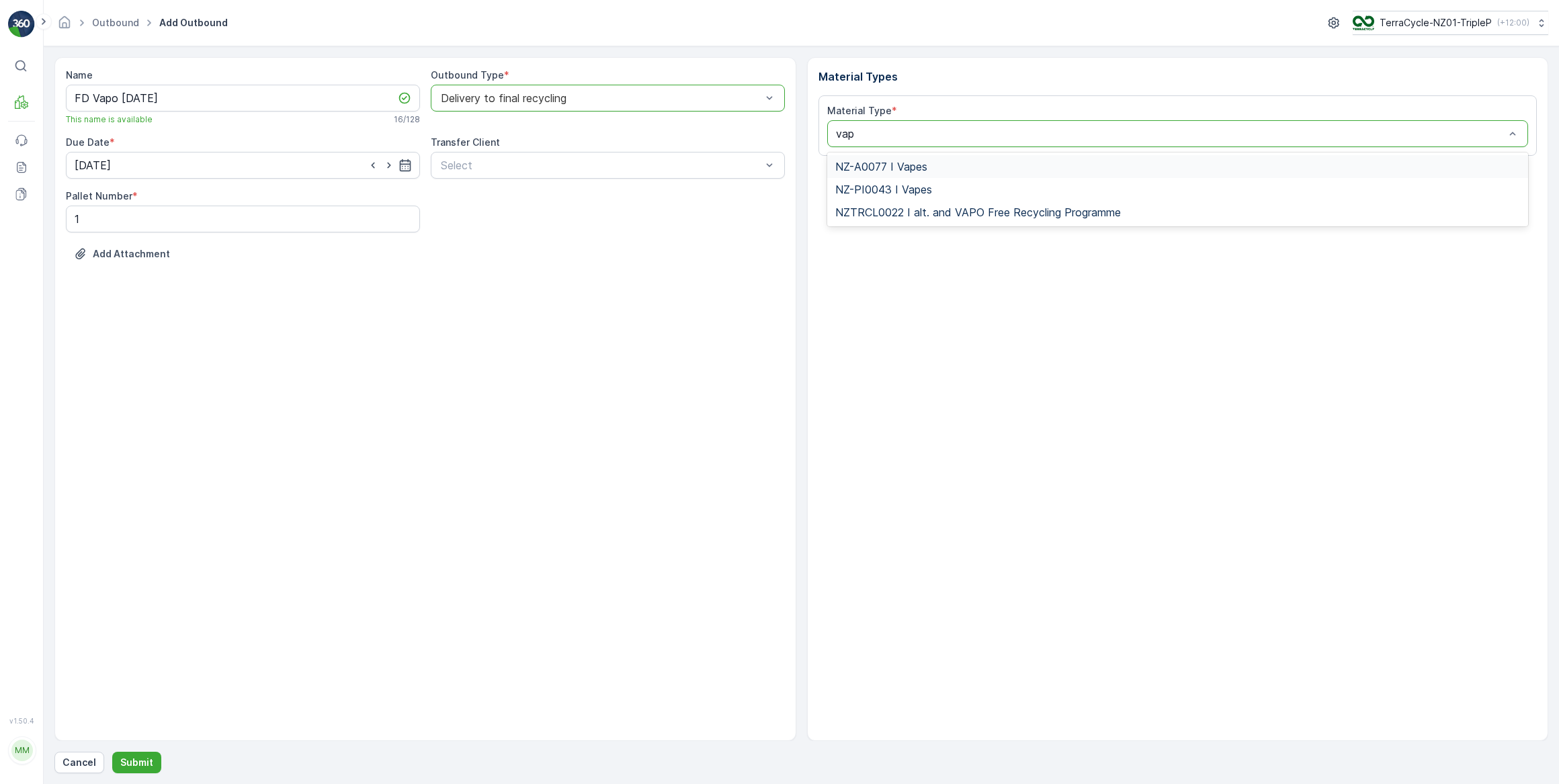
type input "vape"
click at [883, 165] on span "NZ-A0077 I Vapes" at bounding box center [881, 166] width 92 height 12
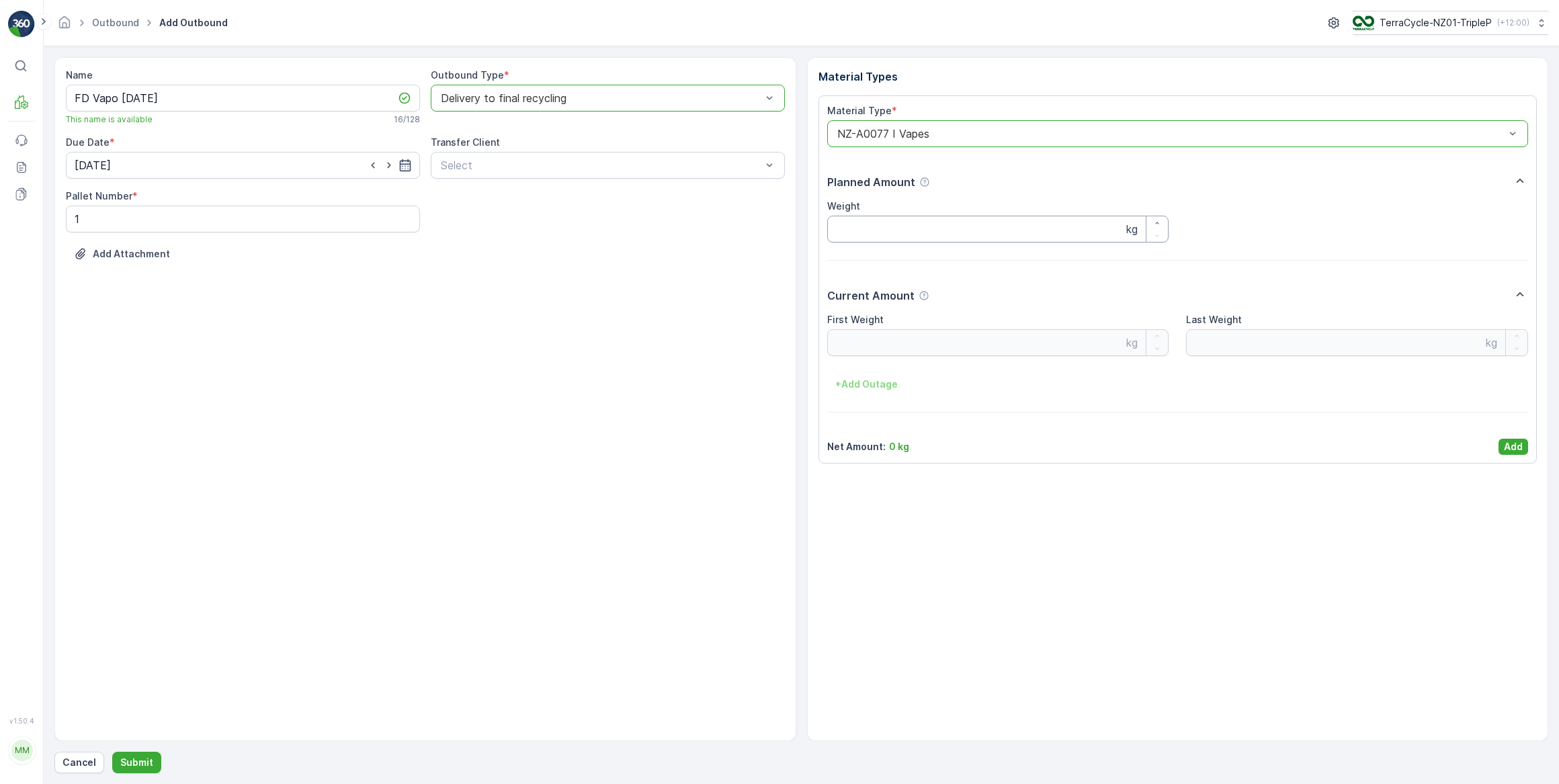
click at [875, 222] on input "Weight" at bounding box center [998, 229] width 342 height 27
type input "362.00"
click at [138, 766] on p "Submit" at bounding box center [136, 762] width 32 height 14
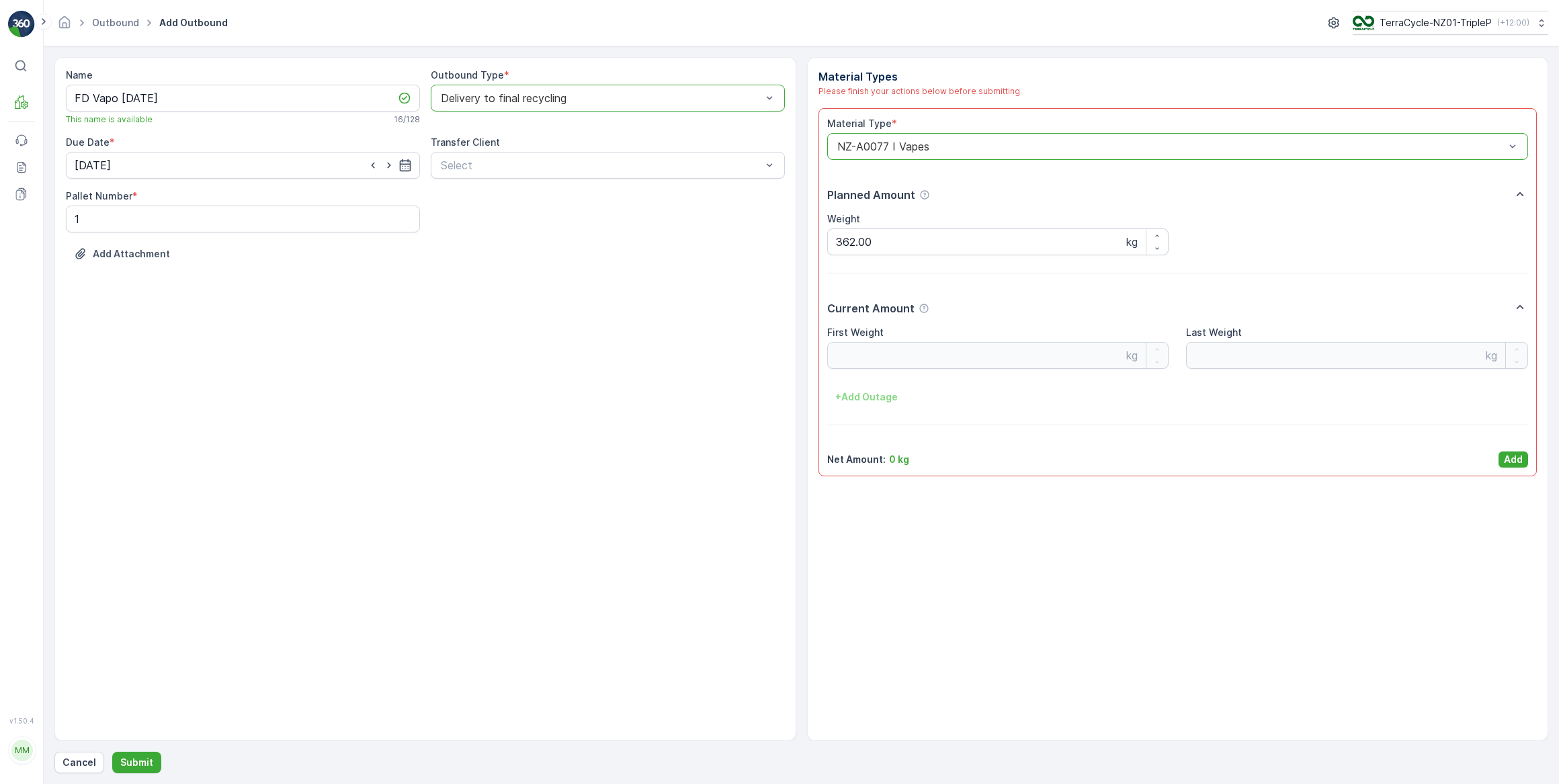
click at [895, 459] on p "0 kg" at bounding box center [899, 459] width 20 height 14
click at [1513, 457] on p "Add" at bounding box center [1513, 459] width 19 height 14
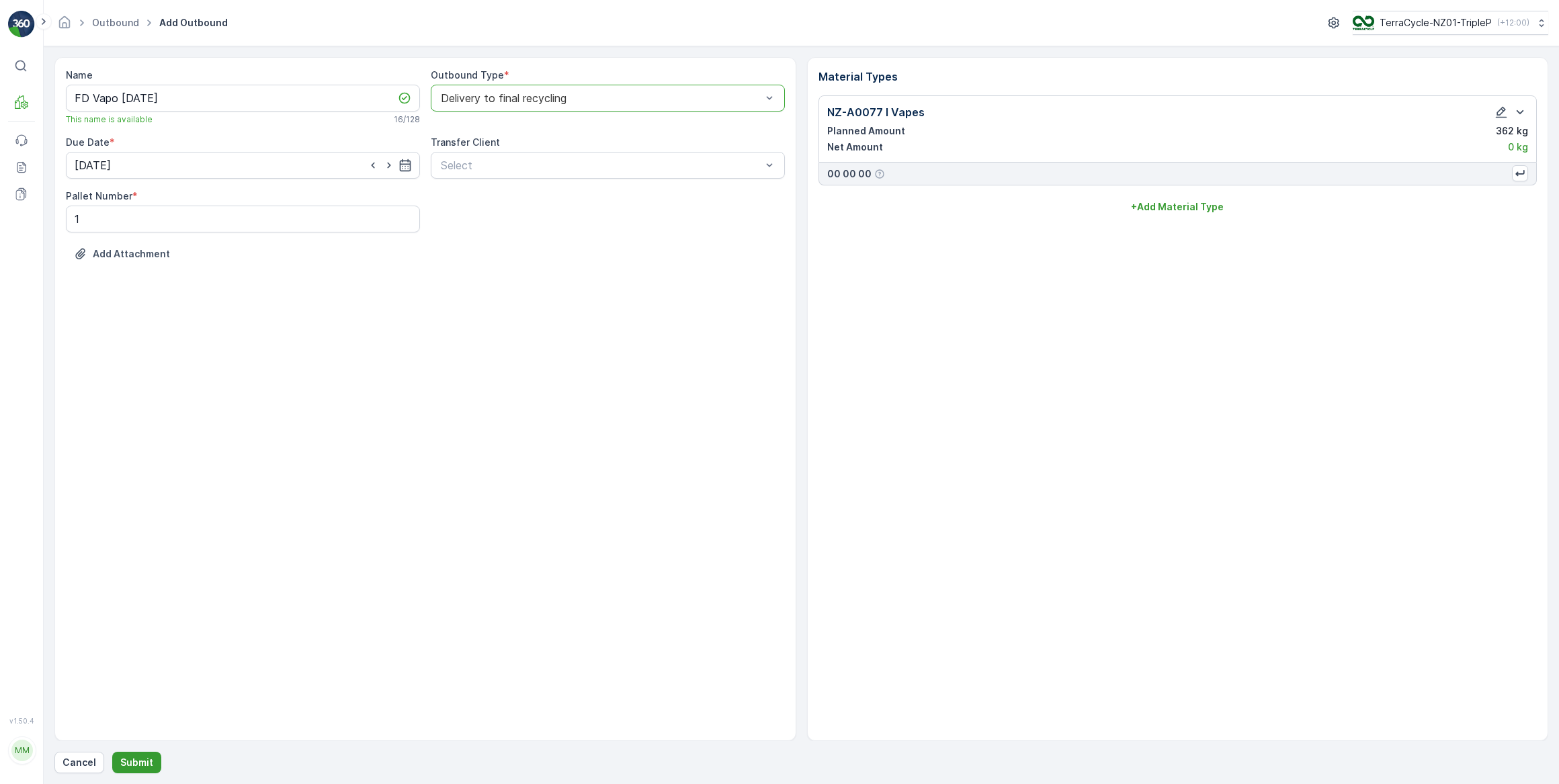
click at [121, 762] on p "Submit" at bounding box center [136, 762] width 32 height 14
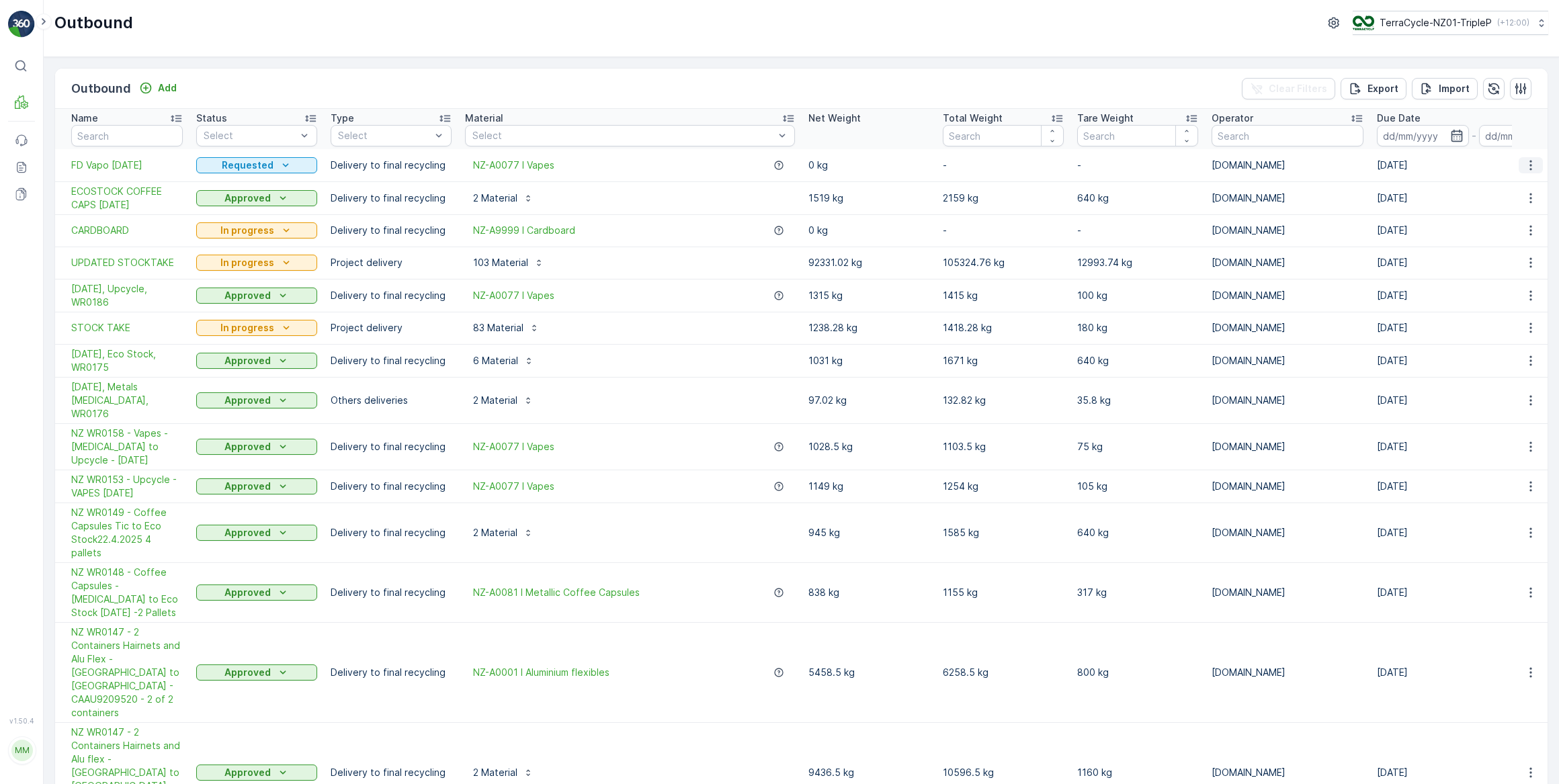
click at [1526, 168] on icon "button" at bounding box center [1530, 165] width 14 height 14
click at [1491, 204] on span "Edit Outbound" at bounding box center [1490, 203] width 66 height 14
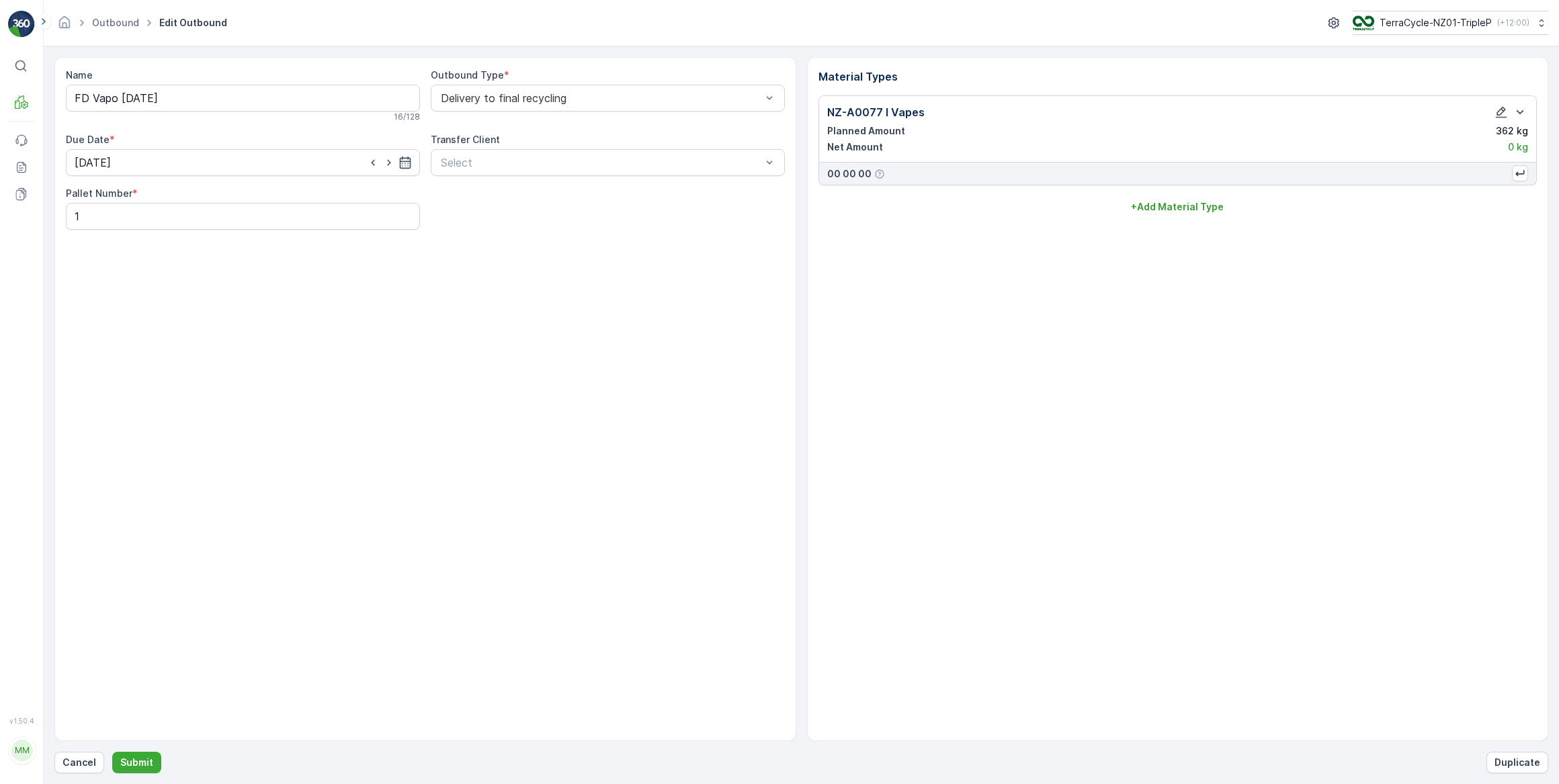
click at [1512, 146] on p "0 kg" at bounding box center [1517, 147] width 20 height 14
click at [1502, 115] on icon "button" at bounding box center [1500, 112] width 14 height 14
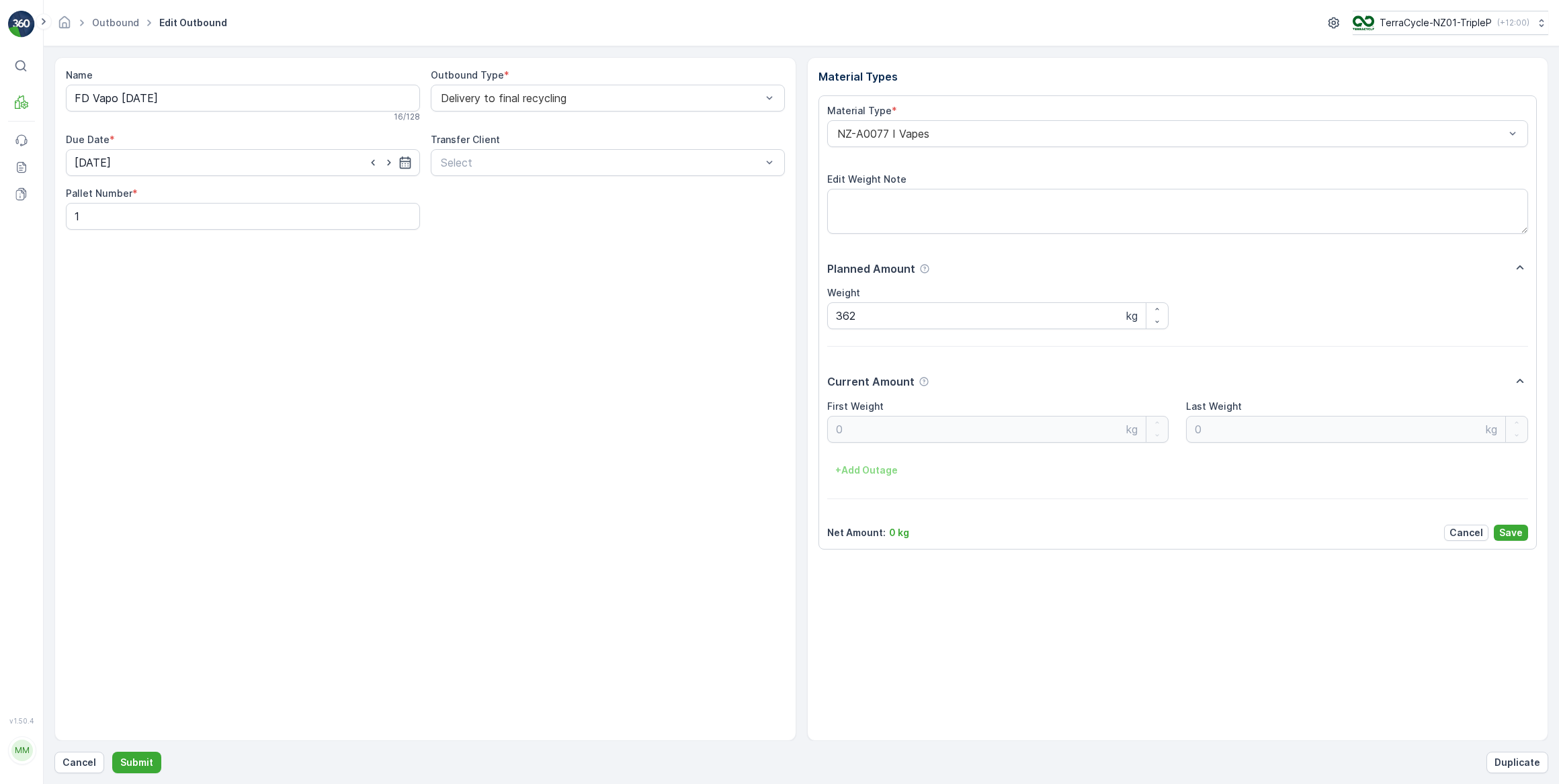
click at [886, 540] on div "Net Amount : 0 kg Cancel Save" at bounding box center [1178, 533] width 702 height 16
click at [1195, 543] on div "Material Type * NZ-A0077 I Vapes Edit Weight Note Planned Amount Weight 362 kg …" at bounding box center [1177, 322] width 719 height 454
click at [1486, 427] on p "kg" at bounding box center [1491, 429] width 12 height 16
click at [889, 535] on p "0 kg" at bounding box center [899, 532] width 20 height 14
click at [889, 534] on p "0 kg" at bounding box center [899, 532] width 20 height 14
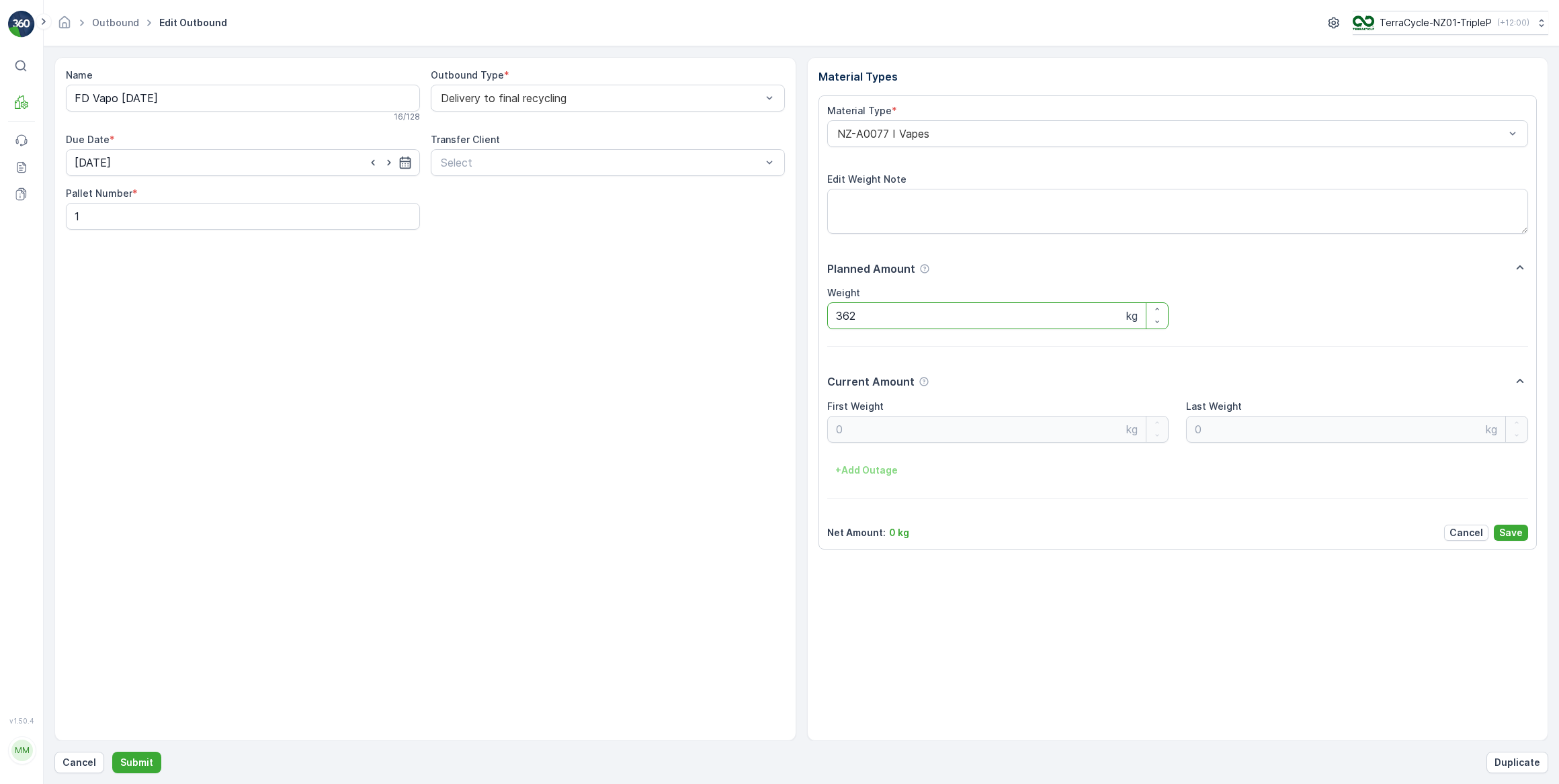
click at [867, 318] on input "362" at bounding box center [998, 316] width 342 height 27
type input "3"
click at [1518, 381] on icon "button" at bounding box center [1520, 381] width 7 height 4
click at [1519, 378] on icon "button" at bounding box center [1520, 381] width 16 height 16
click at [1517, 267] on icon "button" at bounding box center [1520, 267] width 16 height 16
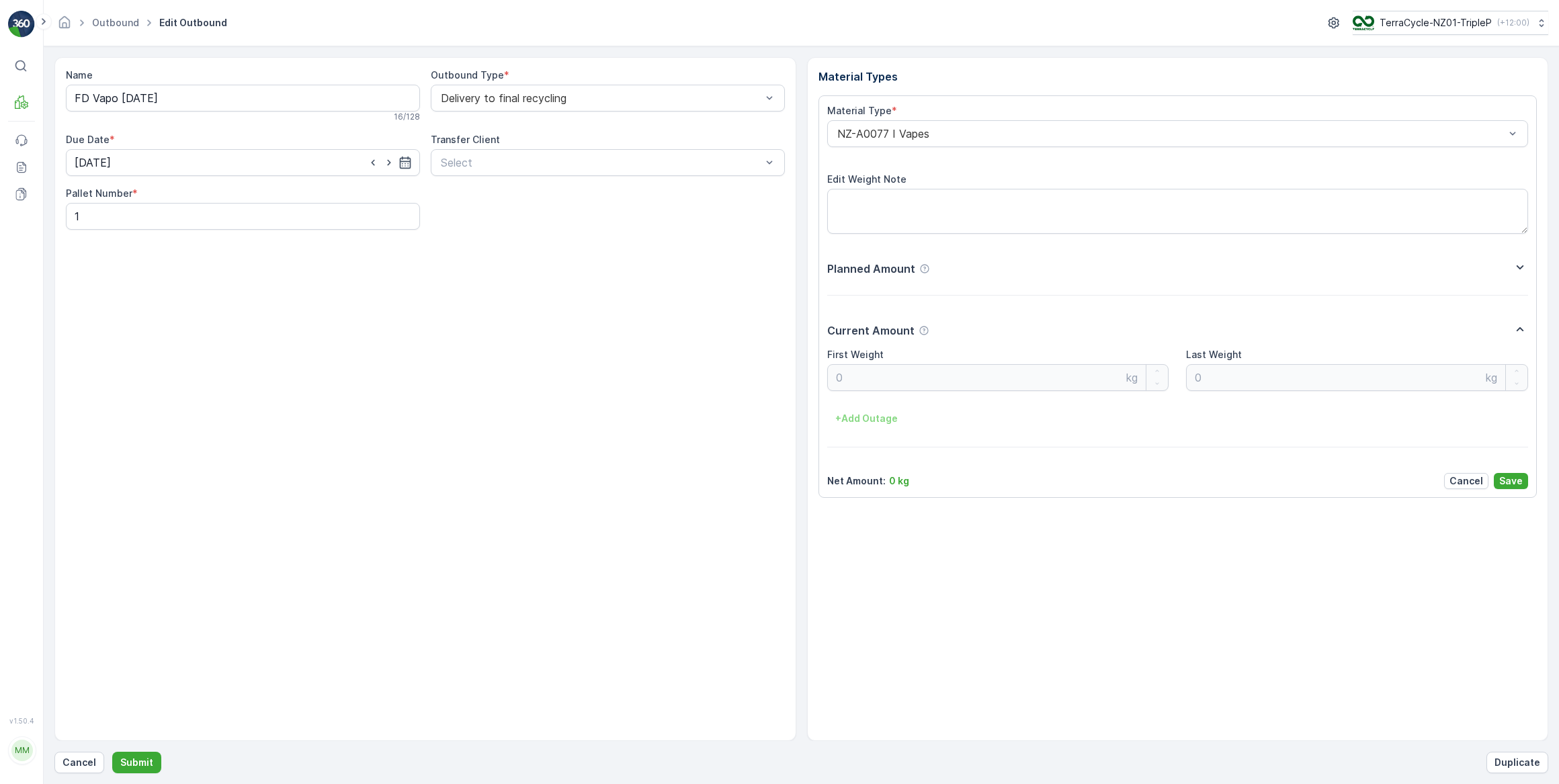
click at [1517, 267] on icon "button" at bounding box center [1520, 267] width 16 height 16
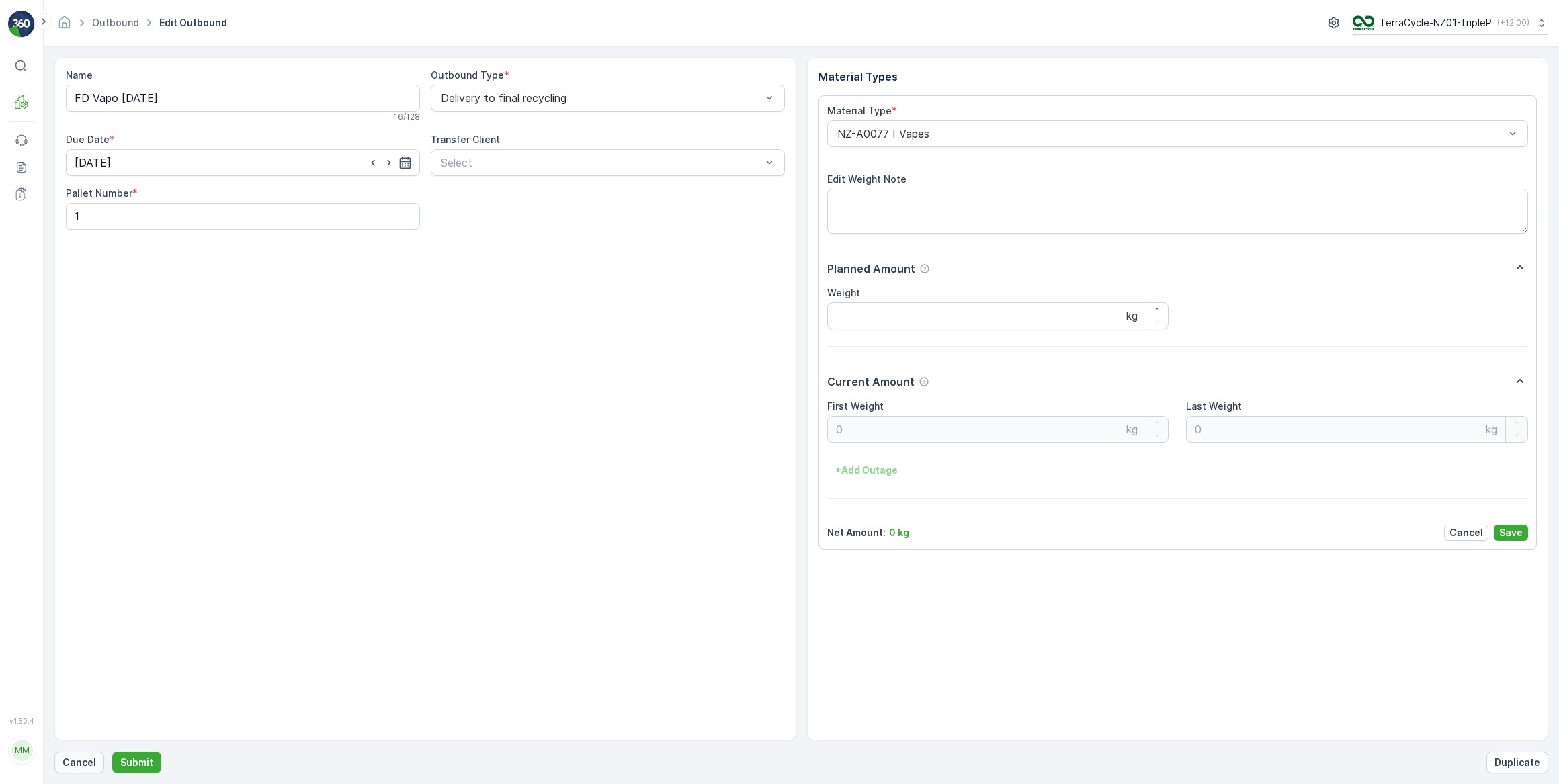
click at [83, 761] on p "Cancel" at bounding box center [78, 762] width 33 height 14
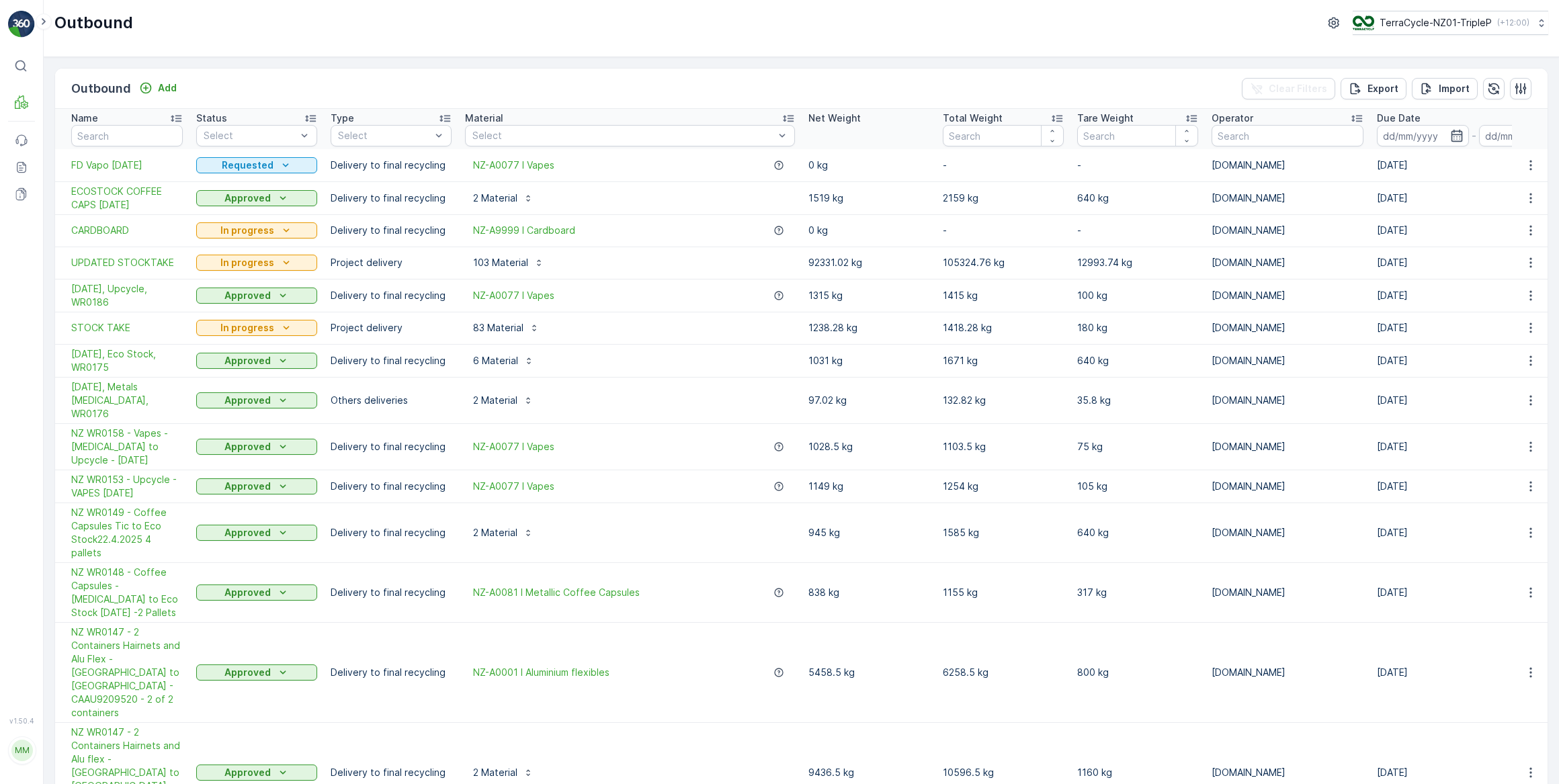
drag, startPoint x: 1444, startPoint y: 209, endPoint x: 1419, endPoint y: 220, distance: 27.3
click at [1418, 220] on tbody "FD Vapo 19.08.25 Requested Delivery to final recycling NZ-A0077 I Vapes 0 kg - …" at bounding box center [1108, 638] width 2107 height 978
click at [1526, 162] on icon "button" at bounding box center [1530, 165] width 14 height 14
click at [1509, 264] on span "Delete Outbound" at bounding box center [1498, 265] width 79 height 14
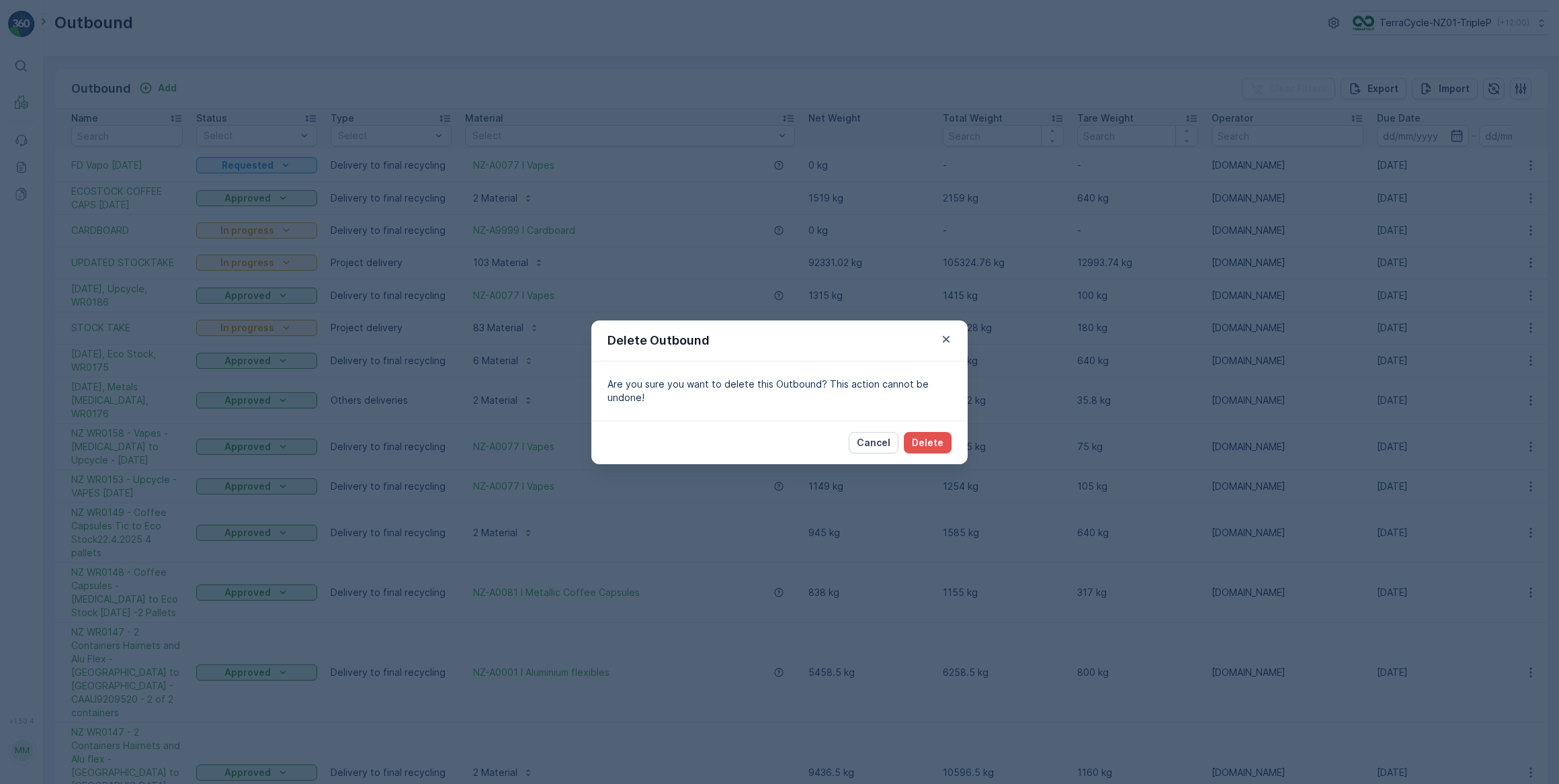
click at [870, 437] on p "Cancel" at bounding box center [873, 442] width 33 height 14
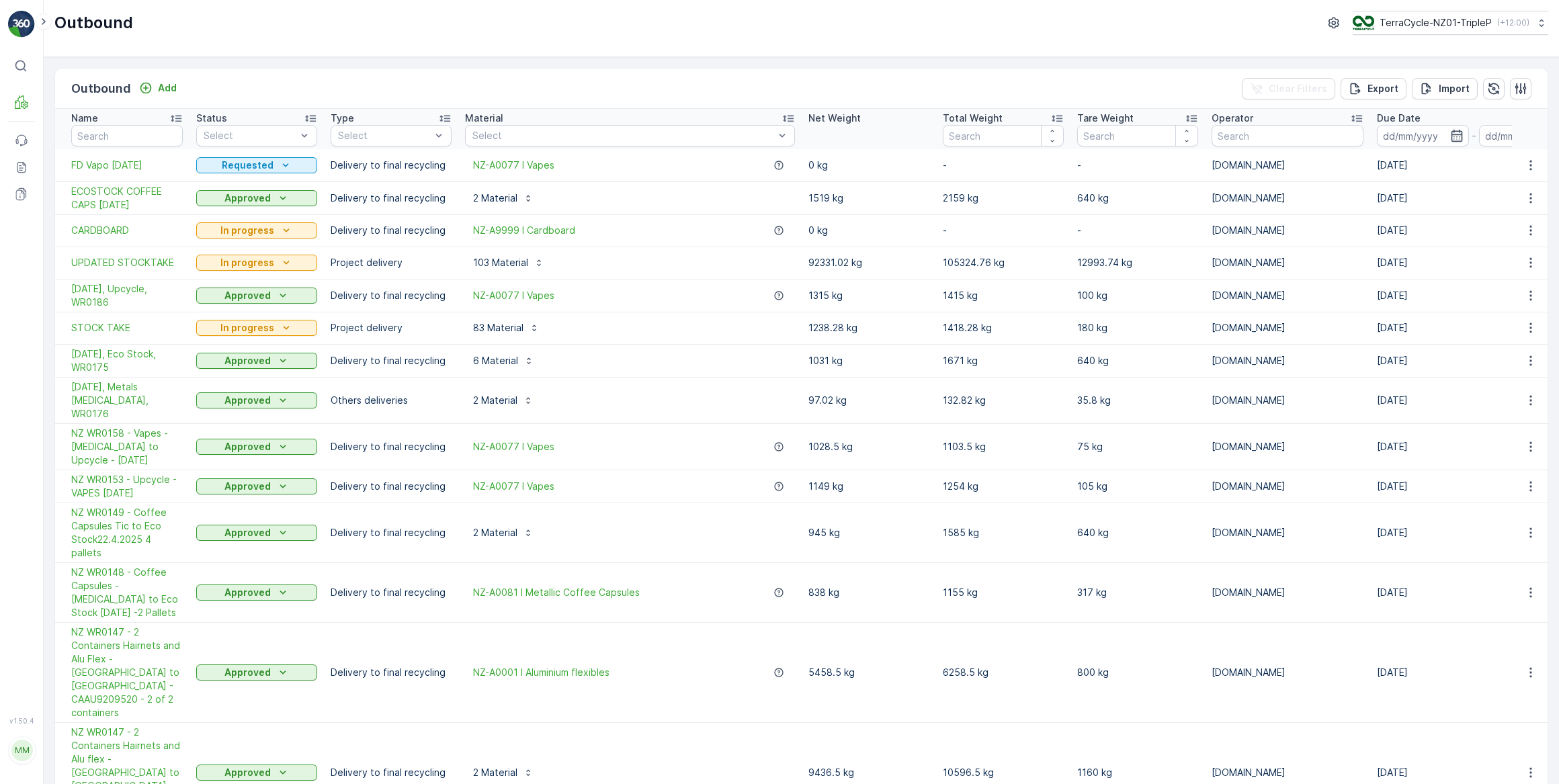
click at [808, 159] on p "0 kg" at bounding box center [869, 165] width 121 height 14
click at [1529, 166] on icon "button" at bounding box center [1530, 165] width 14 height 14
click at [957, 174] on td "-" at bounding box center [1003, 165] width 134 height 32
click at [947, 137] on input "number" at bounding box center [1003, 136] width 121 height 22
type input "FD Vapo 19/09/25 Pallet"
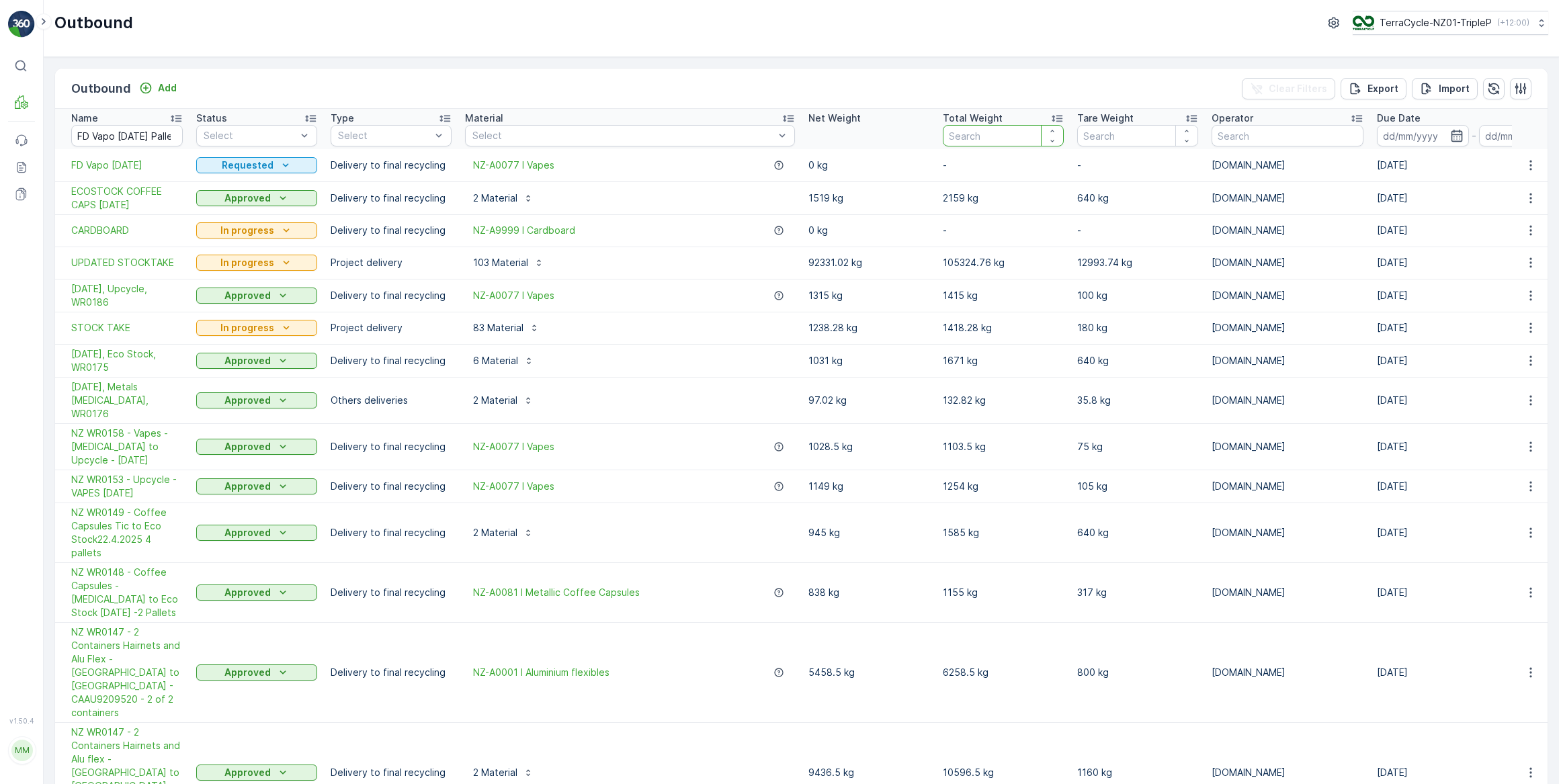
type input "FD Vapo 19/09/25 Pallet"
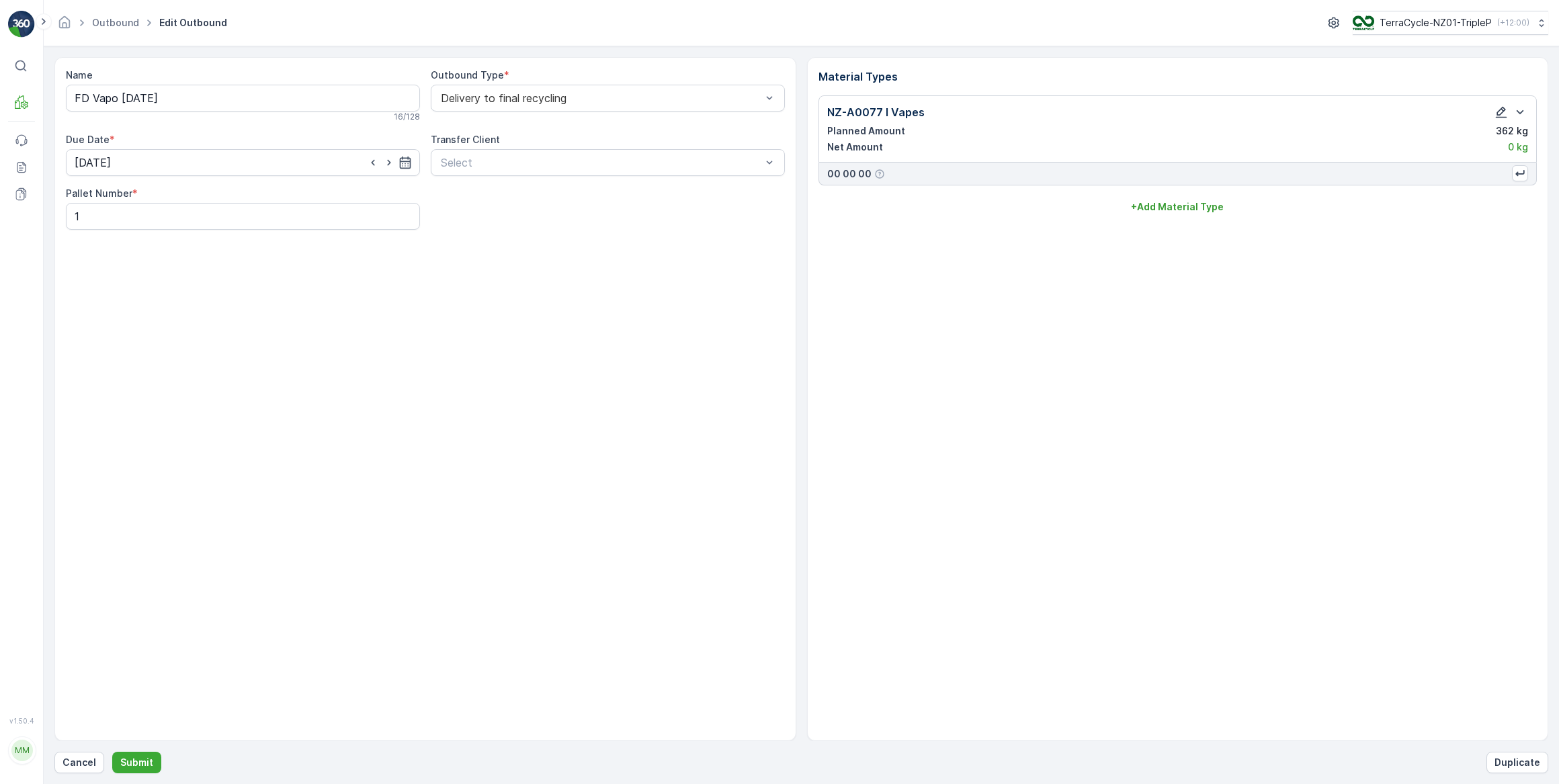
click at [1500, 109] on icon "button" at bounding box center [1500, 112] width 14 height 14
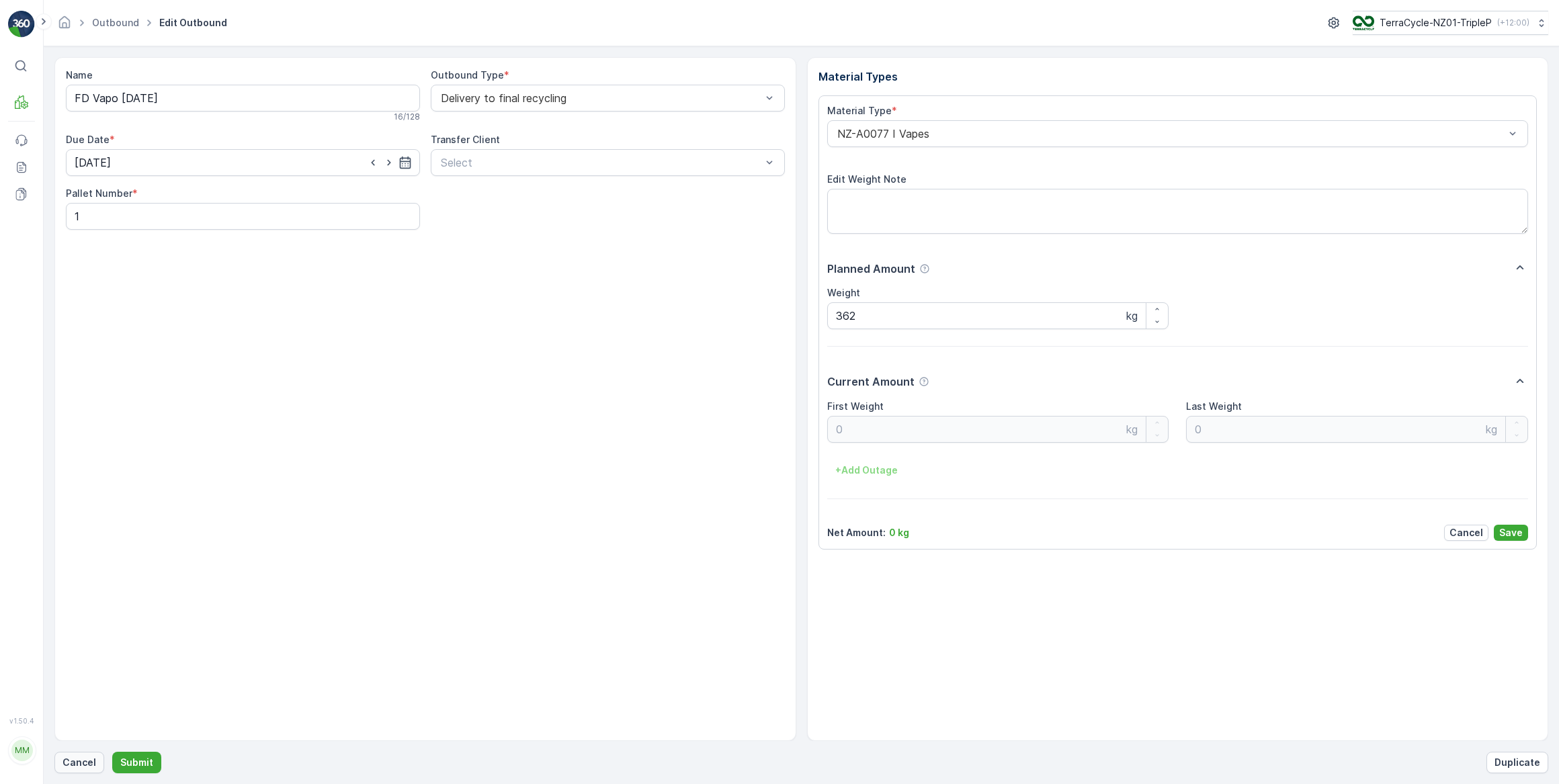
click at [87, 765] on p "Cancel" at bounding box center [78, 762] width 33 height 14
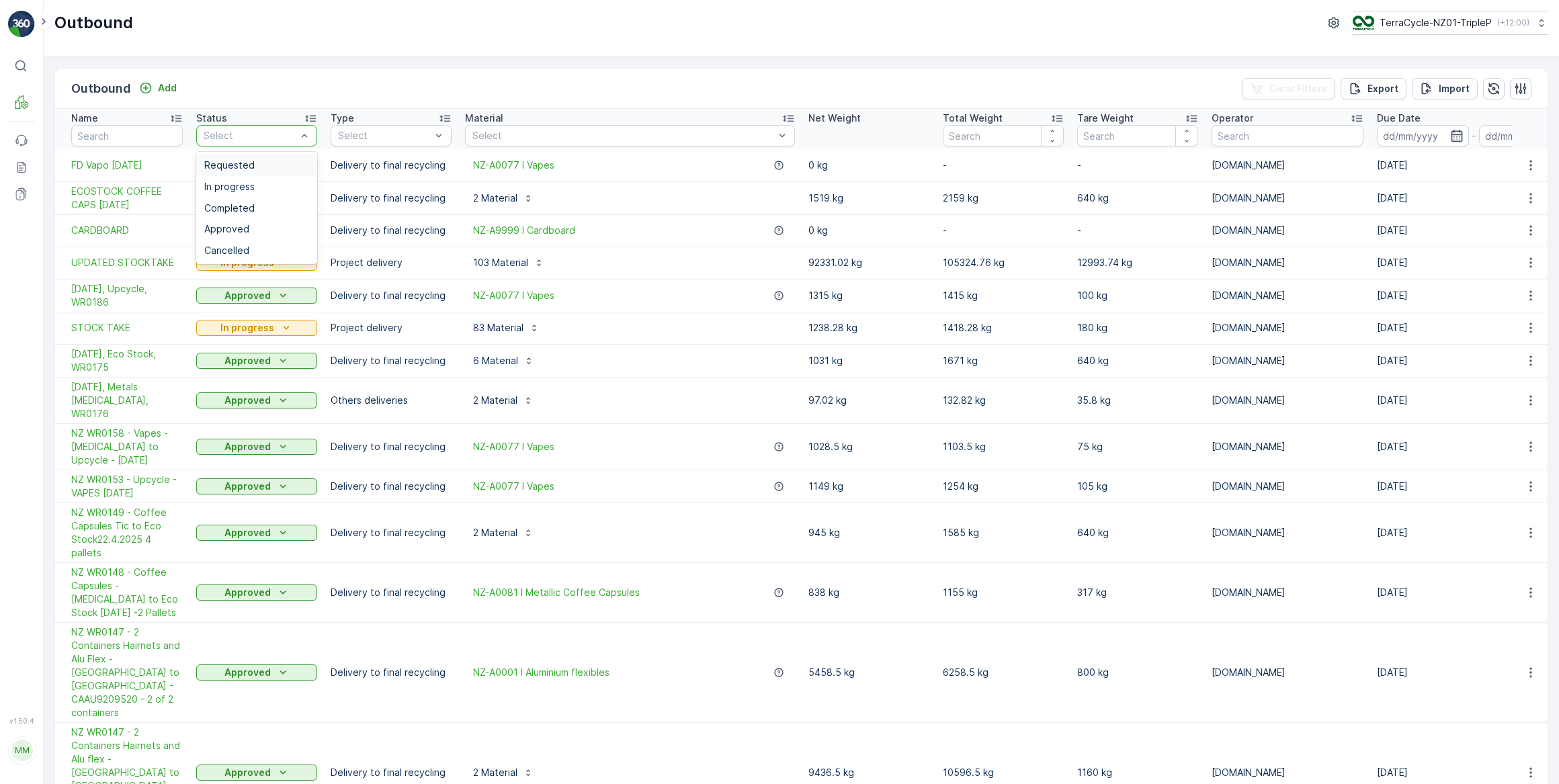
click at [379, 40] on div "Outbound TerraCycle-NZ01-TripleP ( +12:00 )" at bounding box center [801, 28] width 1516 height 57
drag, startPoint x: 1527, startPoint y: 164, endPoint x: 1528, endPoint y: 172, distance: 8.1
click at [1528, 167] on icon "button" at bounding box center [1530, 165] width 14 height 14
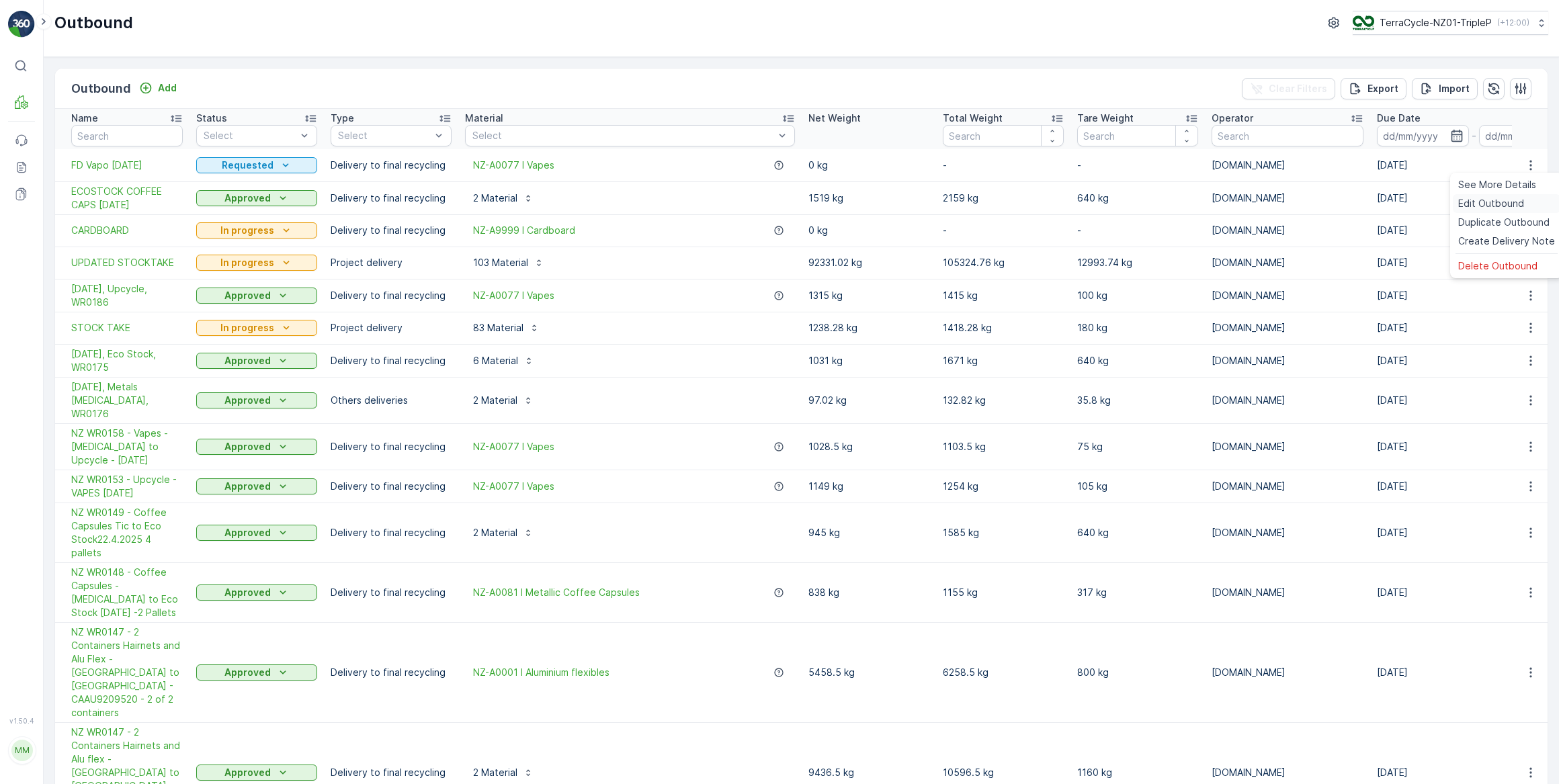
click at [1502, 202] on span "Edit Outbound" at bounding box center [1490, 203] width 66 height 14
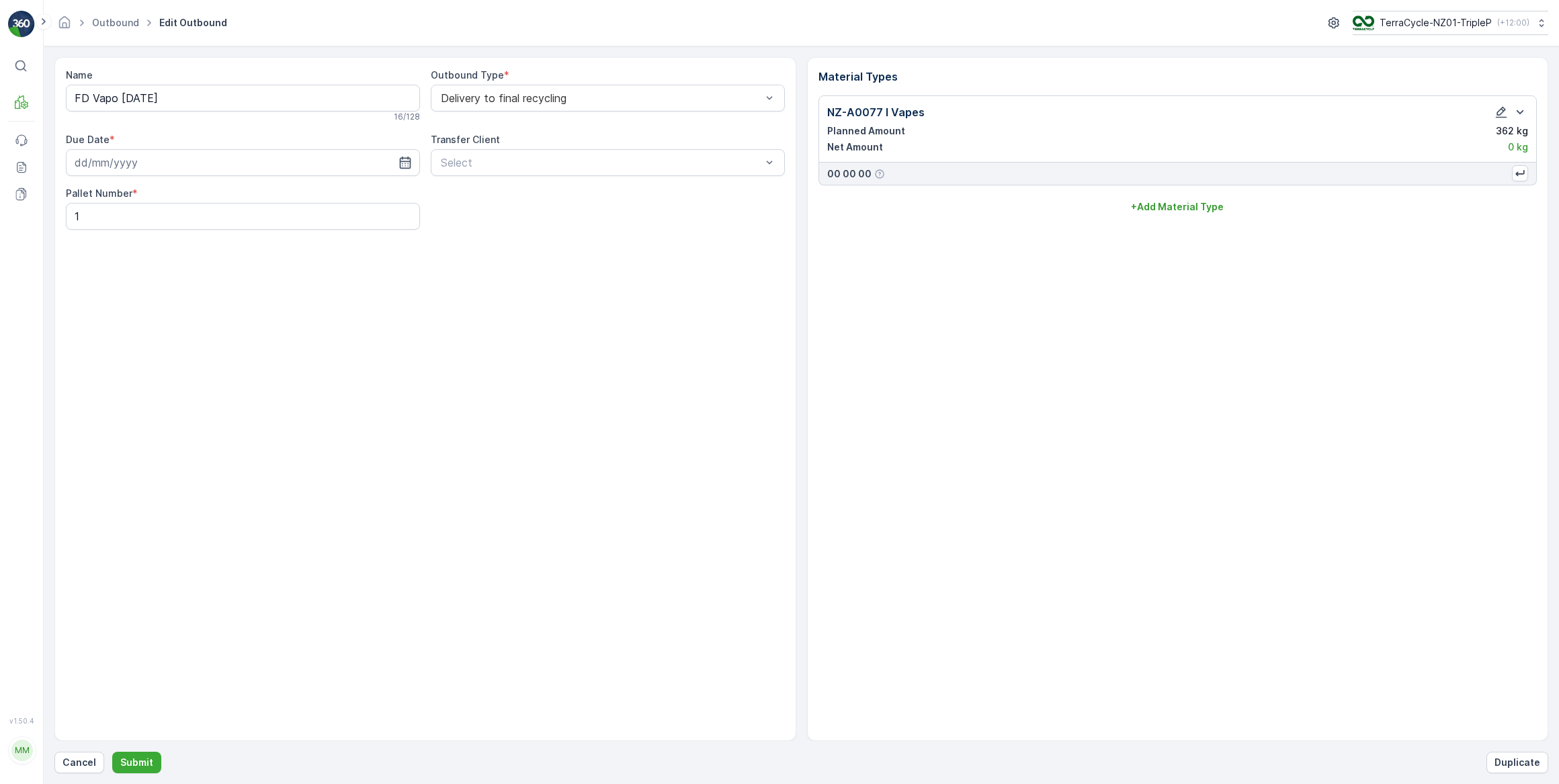
type input "23.09.2025"
click at [223, 97] on input "FD Vapo [DATE]" at bounding box center [243, 98] width 355 height 27
type input "FD Vapo 19.08.25 Pallet 1"
click at [1505, 117] on icon "button" at bounding box center [1500, 112] width 14 height 14
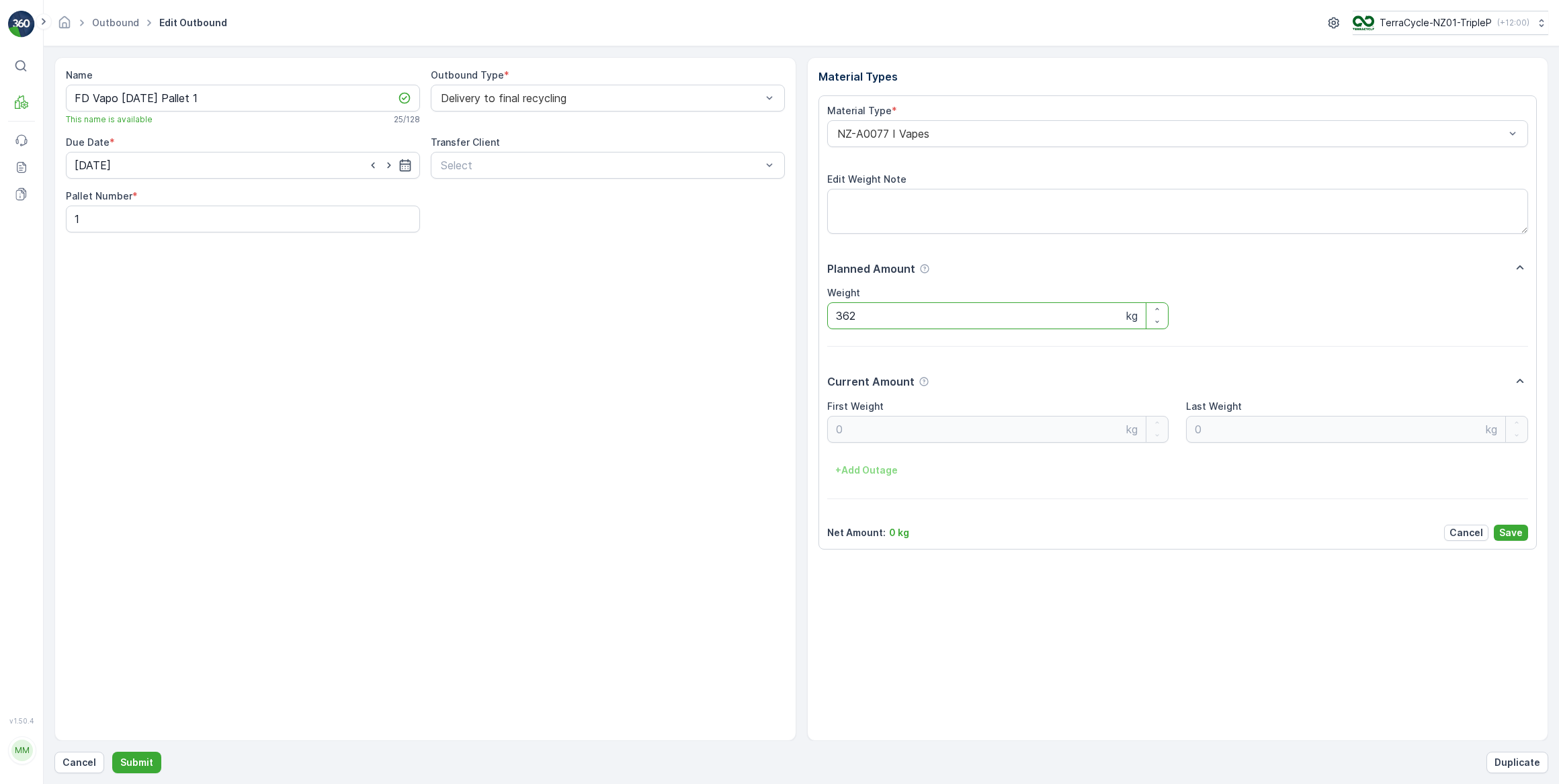
drag, startPoint x: 870, startPoint y: 320, endPoint x: 879, endPoint y: 303, distance: 19.2
click at [874, 309] on input "362" at bounding box center [998, 316] width 342 height 27
type input "3"
click at [957, 532] on div "Net Amount : 0 kg Cancel Save" at bounding box center [1178, 533] width 702 height 16
drag, startPoint x: 934, startPoint y: 536, endPoint x: 934, endPoint y: 524, distance: 12.0
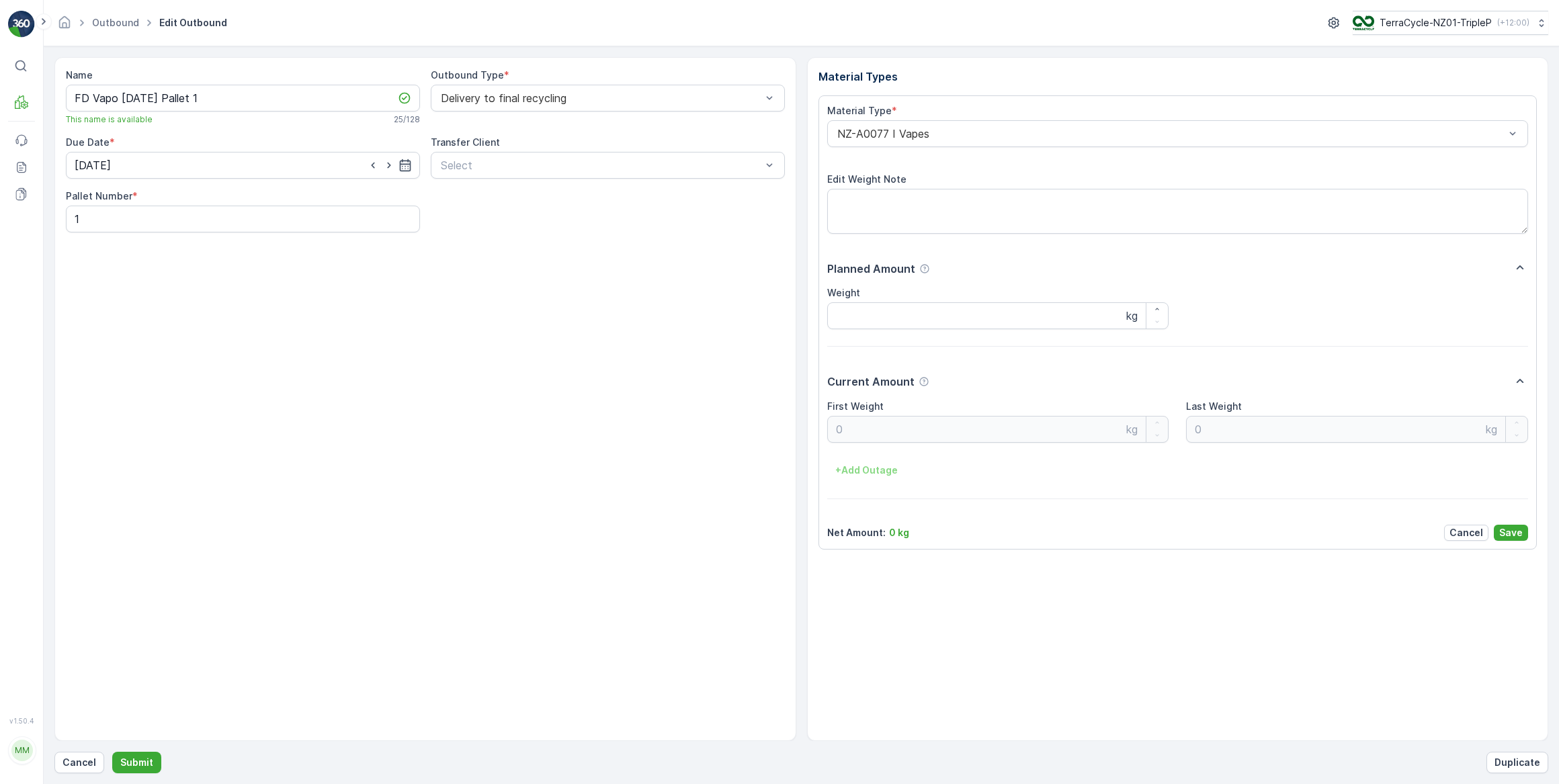
click at [934, 530] on div "Net Amount : 0 kg Cancel Save" at bounding box center [1178, 533] width 702 height 16
drag, startPoint x: 1038, startPoint y: 212, endPoint x: 1047, endPoint y: 216, distance: 9.8
click at [1047, 215] on textarea "Edit Weight Note" at bounding box center [1178, 210] width 702 height 44
click at [975, 309] on input "Weight" at bounding box center [998, 316] width 342 height 27
drag, startPoint x: 1006, startPoint y: 299, endPoint x: 710, endPoint y: 345, distance: 299.6
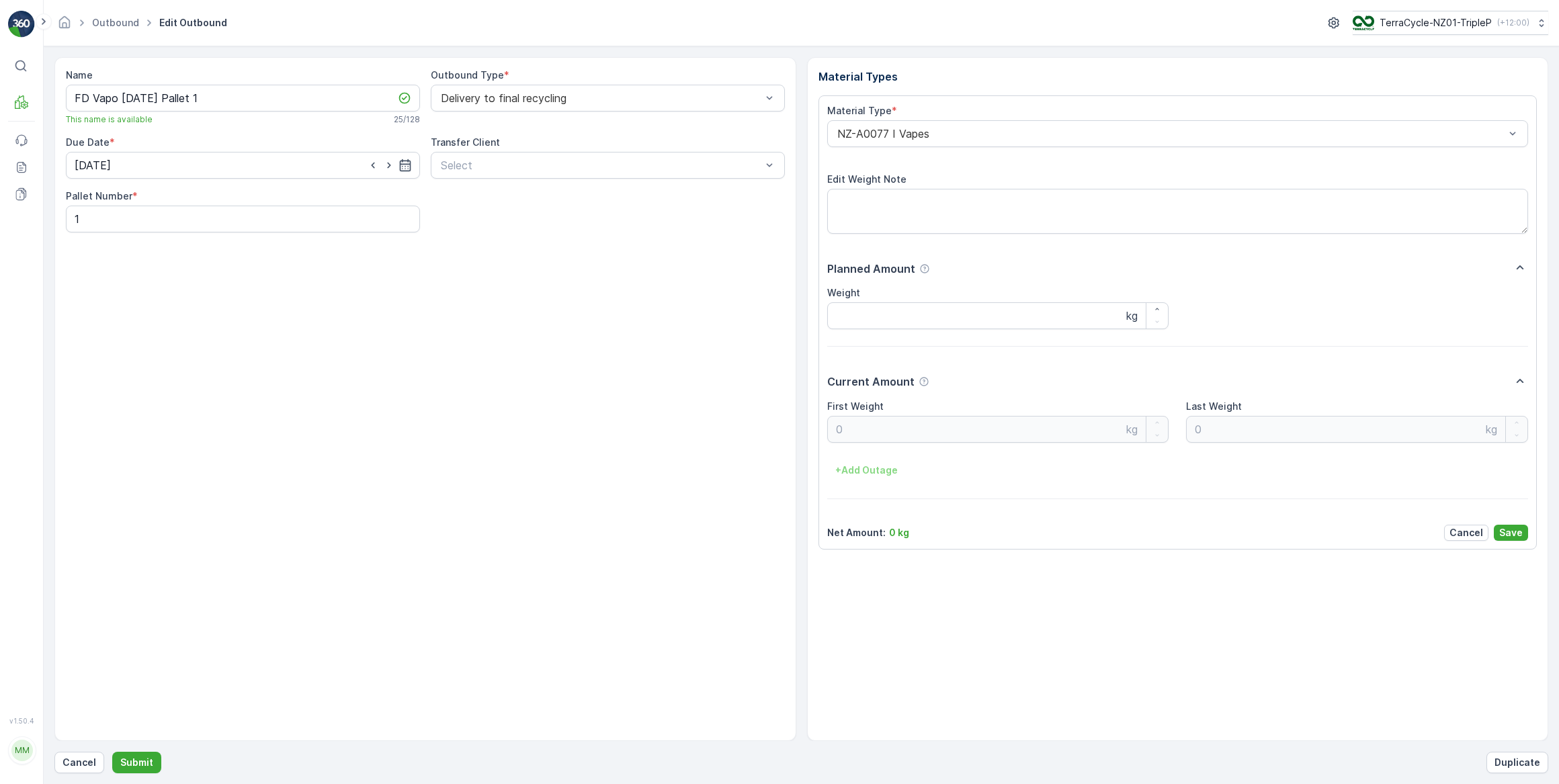
click at [710, 345] on div "Name FD Vapo 19.08.25 Pallet 1 This name is available 25 / 128 Outbound Type * …" at bounding box center [425, 399] width 742 height 684
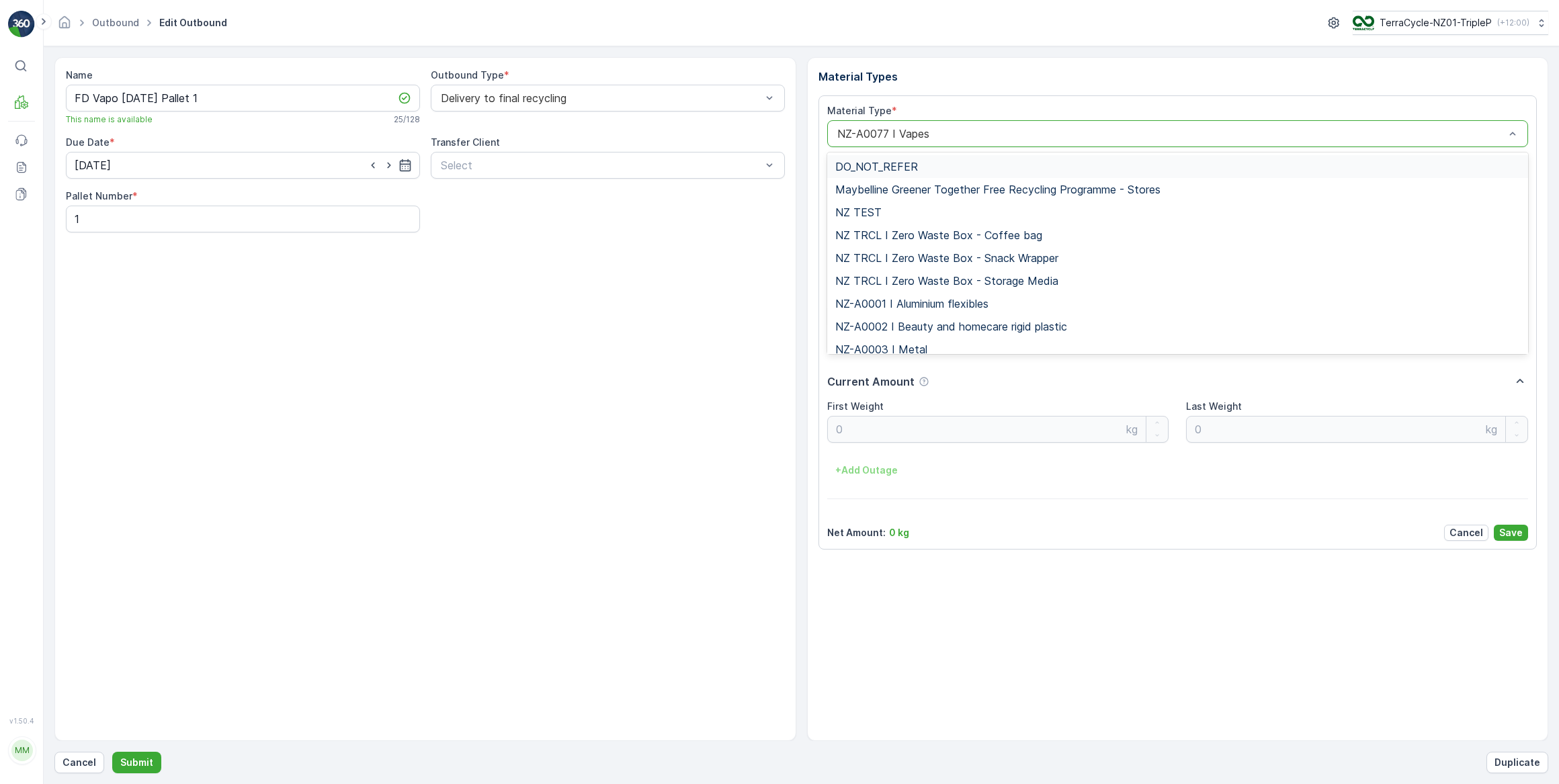
click at [972, 91] on div "Material Types Material Type * 212 results available. Use Up and Down to choose…" at bounding box center [1178, 399] width 742 height 684
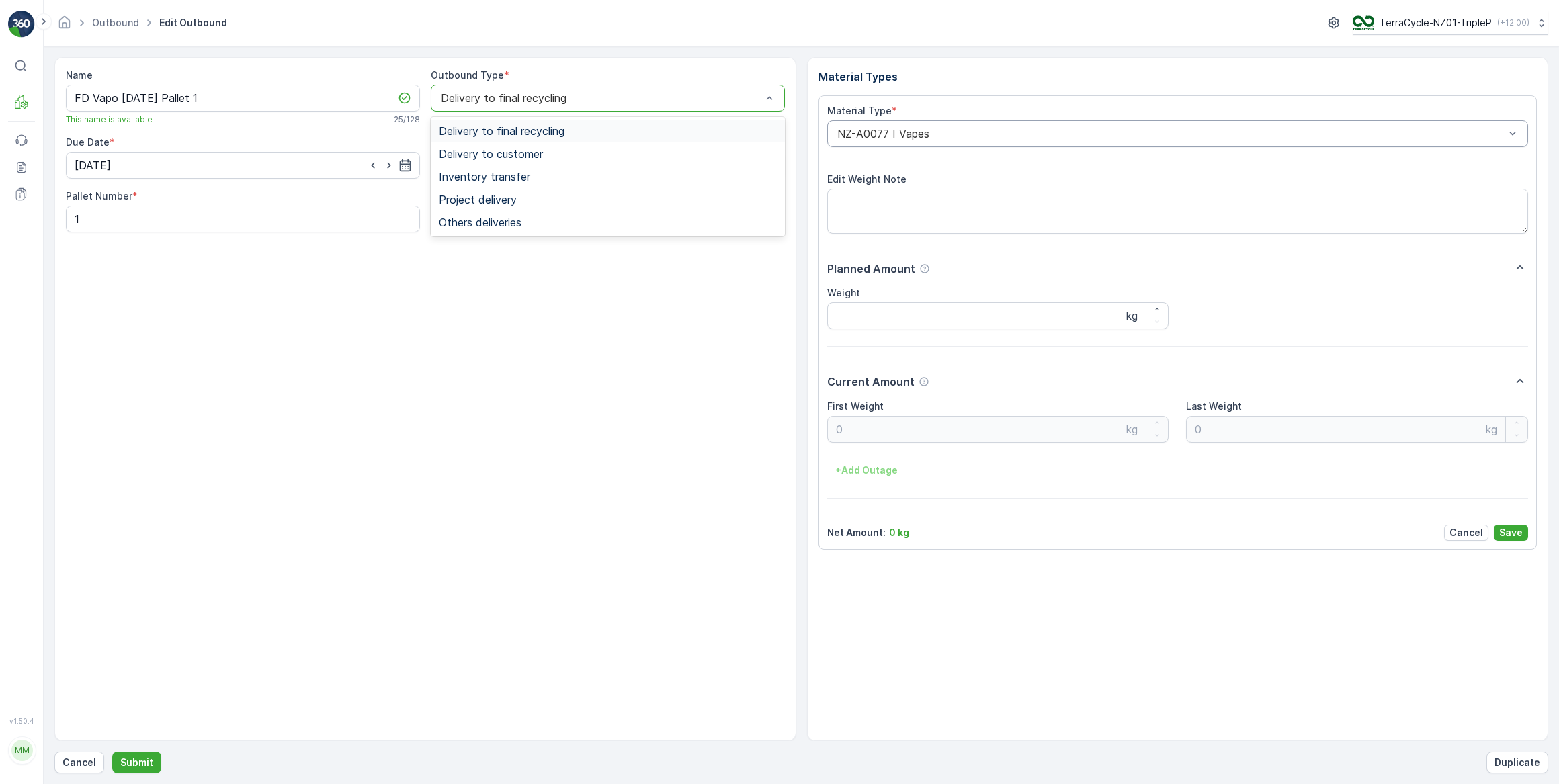
click at [758, 98] on div at bounding box center [601, 97] width 323 height 12
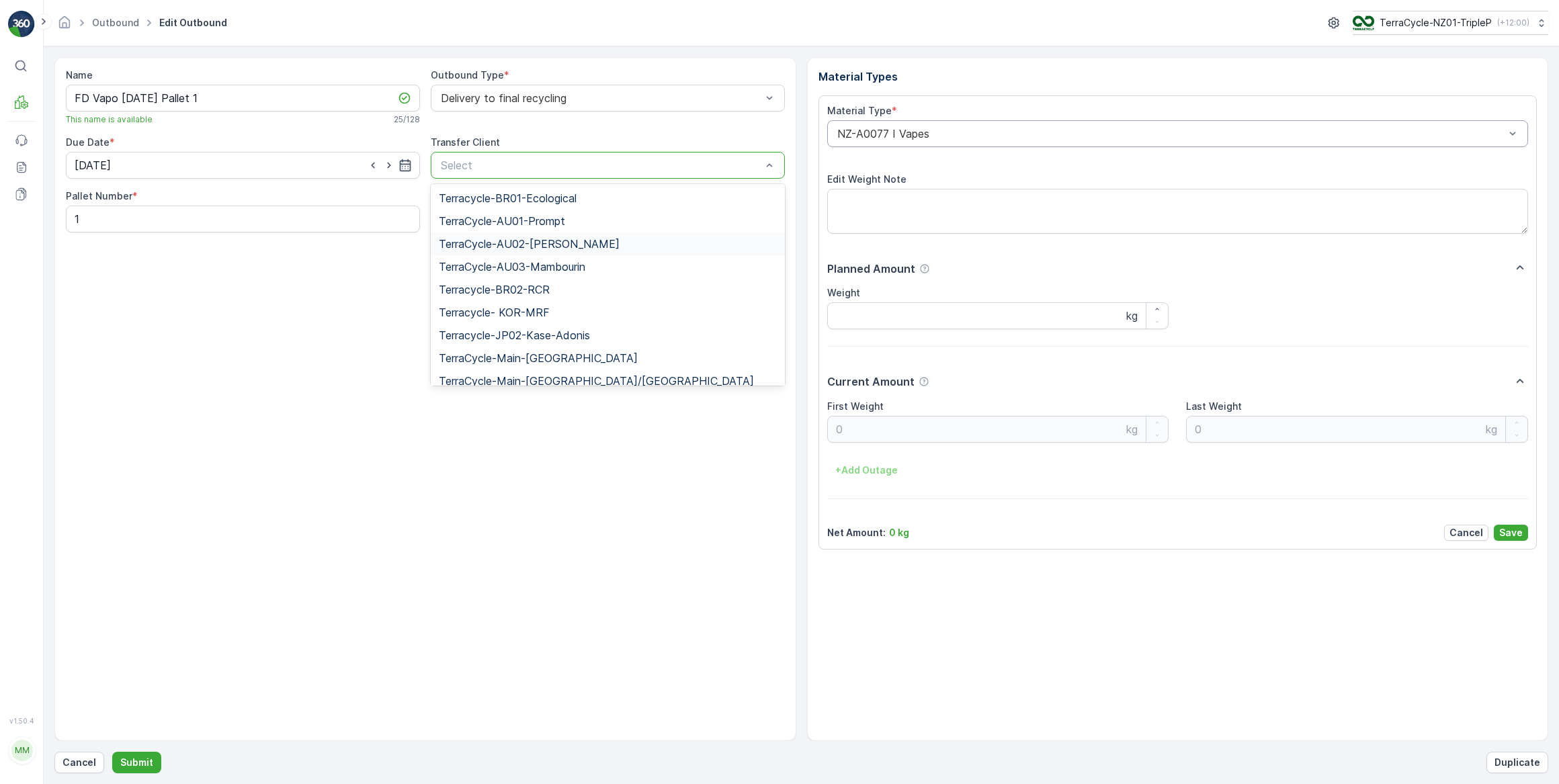
click at [318, 320] on div "Name FD Vapo 19.08.25 Pallet 1 This name is available 25 / 128 Outbound Type * …" at bounding box center [425, 399] width 742 height 684
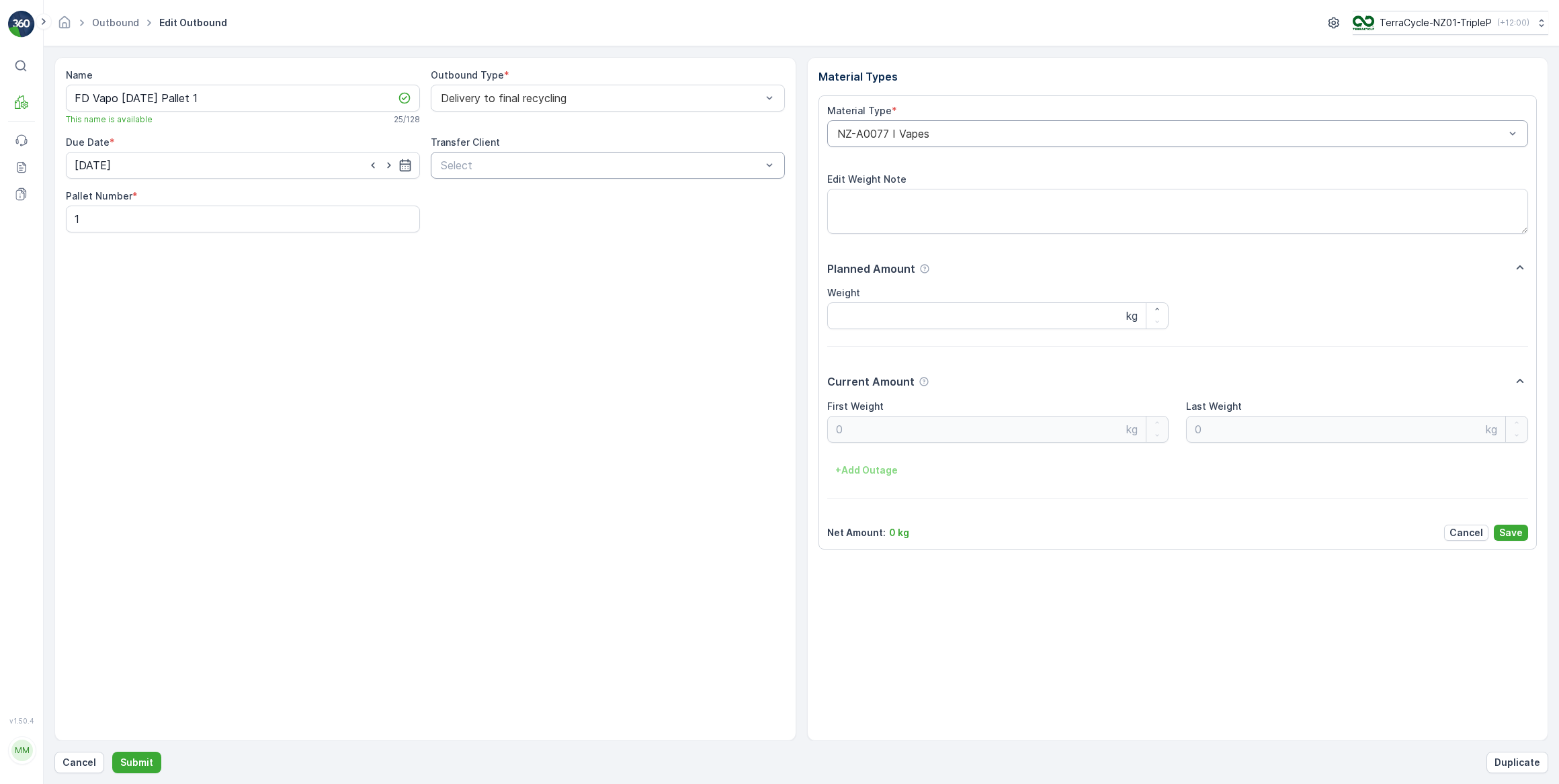
click at [917, 530] on div "Net Amount : 0 kg Cancel Save" at bounding box center [1178, 533] width 702 height 16
click at [862, 315] on input "Weight" at bounding box center [998, 316] width 342 height 27
type input "362.00"
click at [909, 539] on div "Net Amount : 0 kg Cancel Save" at bounding box center [1178, 533] width 702 height 16
click at [118, 27] on link "Outbound" at bounding box center [115, 23] width 47 height 12
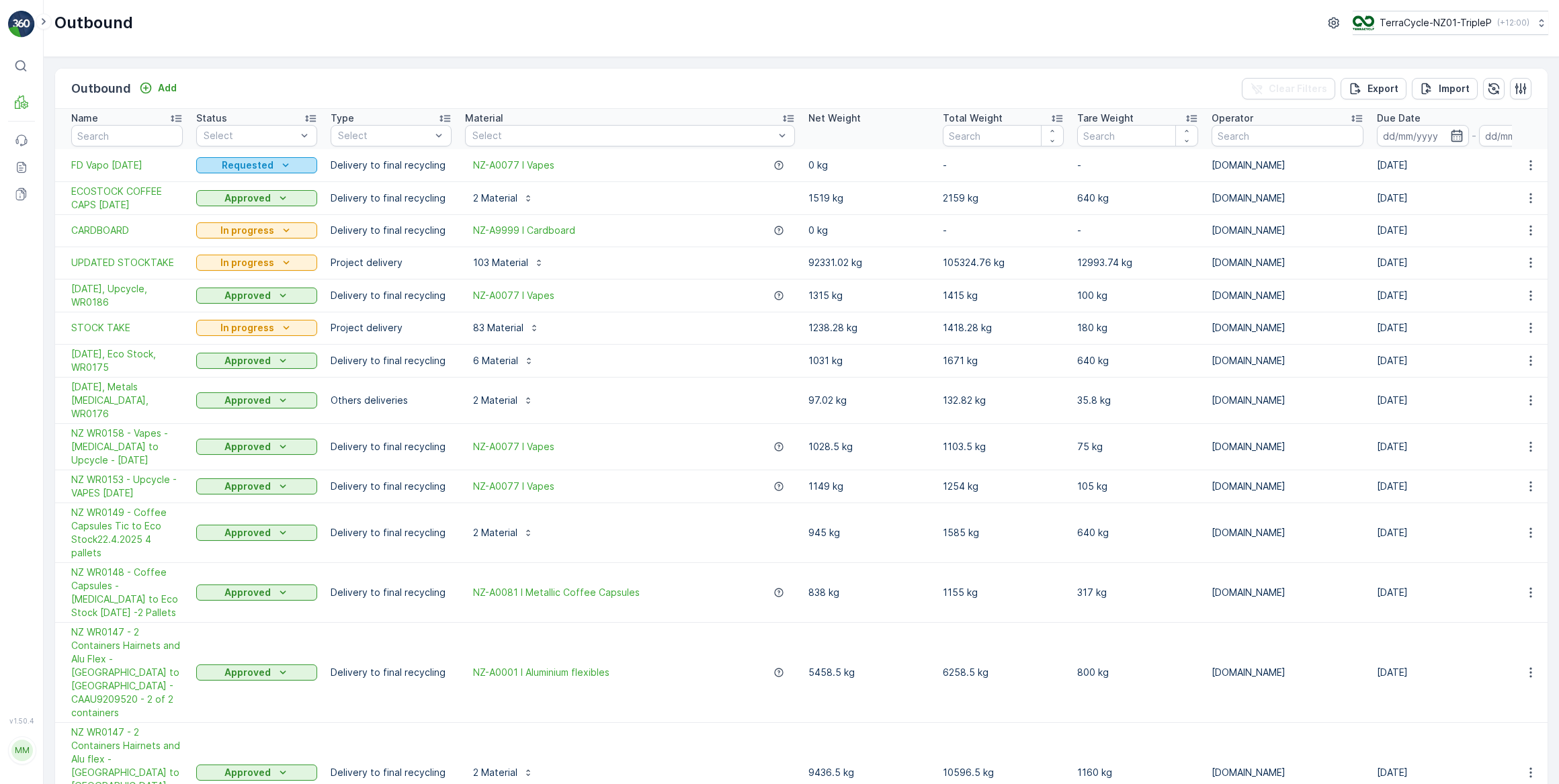
click at [285, 167] on icon "Requested" at bounding box center [285, 165] width 14 height 14
click at [228, 203] on span "In progress" at bounding box center [229, 203] width 51 height 14
click at [808, 166] on p "0 kg" at bounding box center [869, 165] width 121 height 14
click at [1526, 164] on icon "button" at bounding box center [1530, 165] width 14 height 14
click at [1505, 204] on span "Edit Outbound" at bounding box center [1490, 203] width 66 height 14
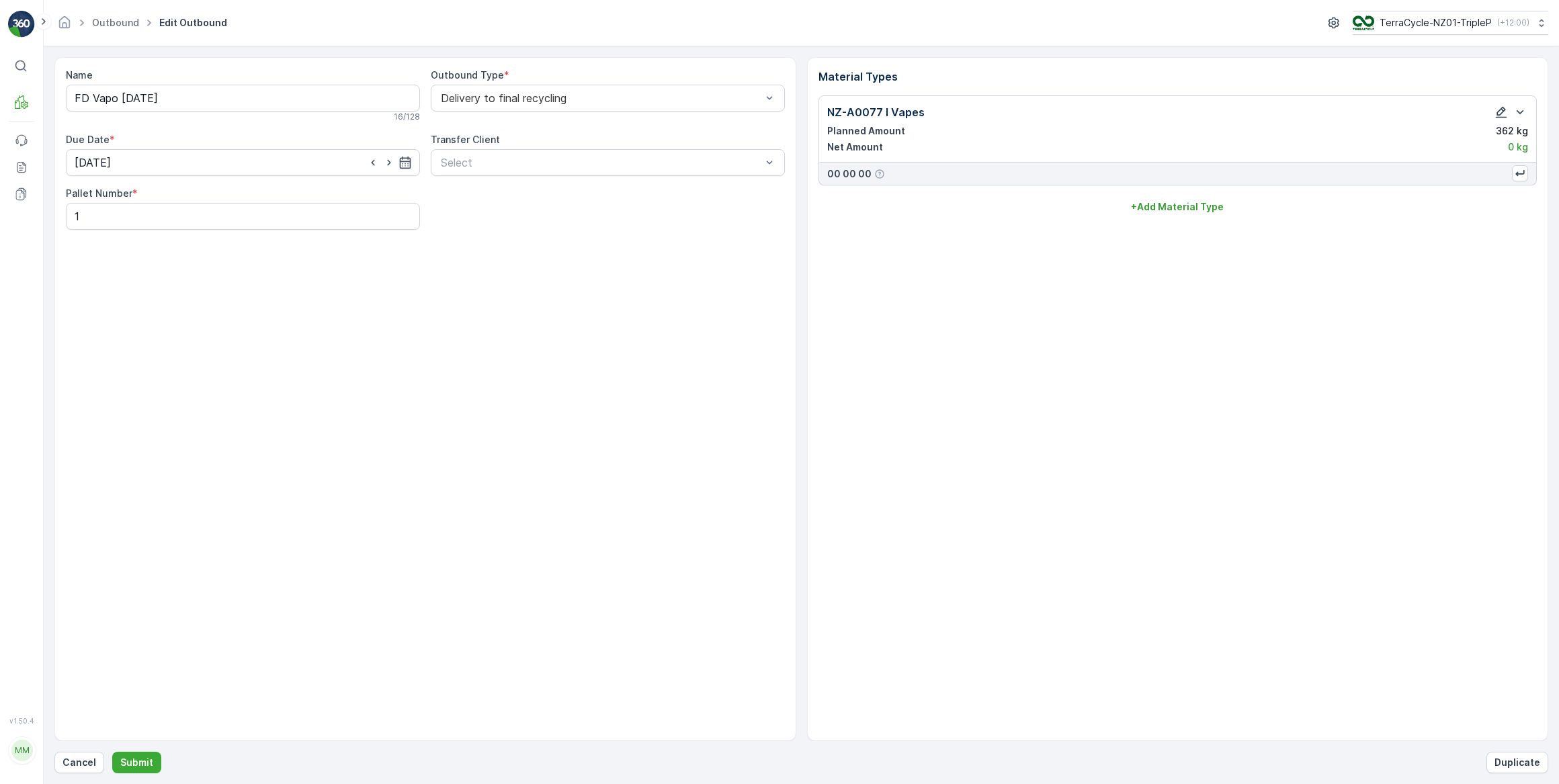
click at [1499, 112] on icon "button" at bounding box center [1500, 112] width 14 height 14
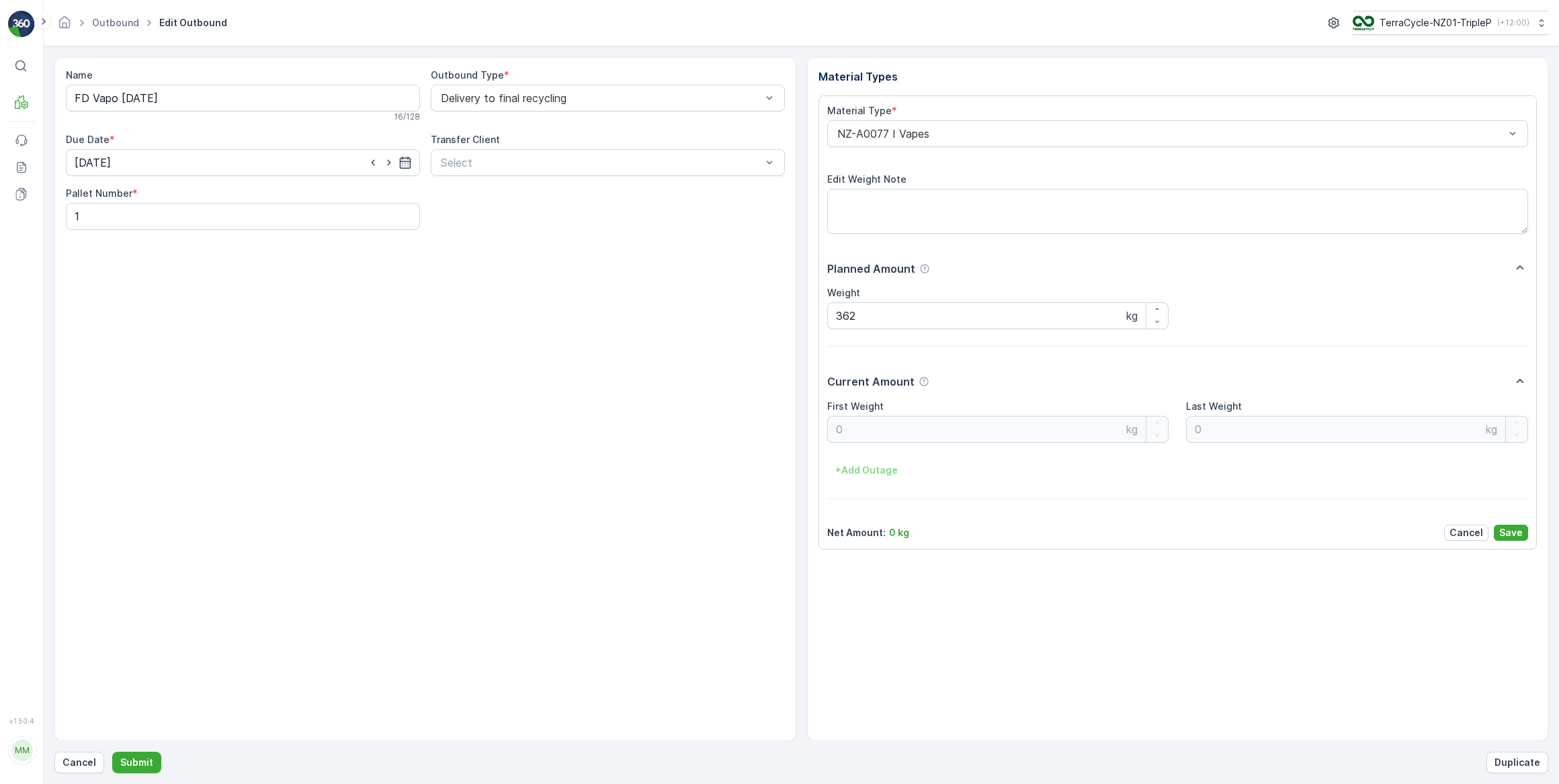
click at [920, 533] on div "Net Amount : 0 kg Cancel Save" at bounding box center [1178, 533] width 702 height 16
click at [1522, 540] on button "Save" at bounding box center [1511, 533] width 34 height 16
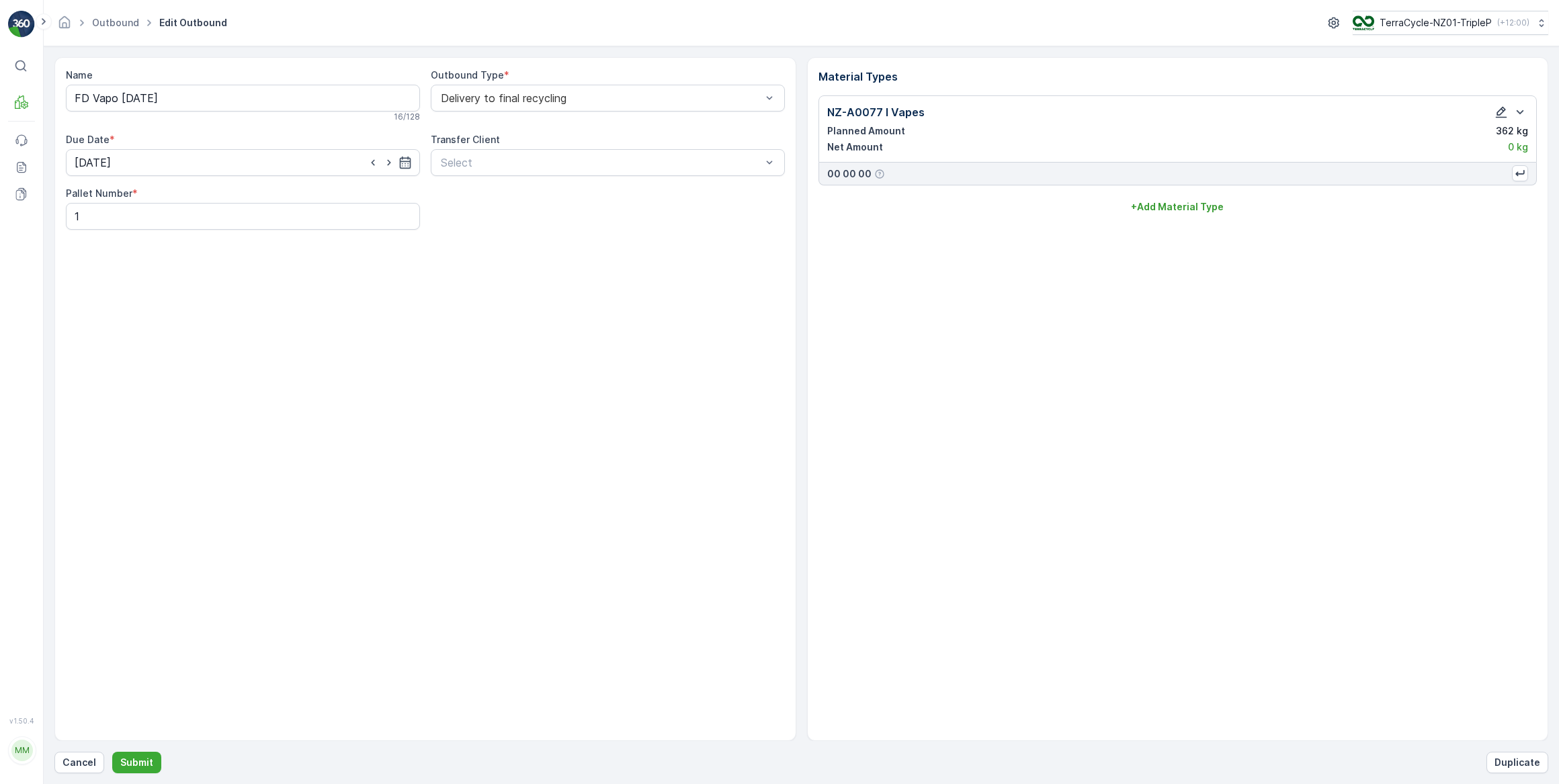
click at [1499, 117] on icon "button" at bounding box center [1500, 112] width 14 height 14
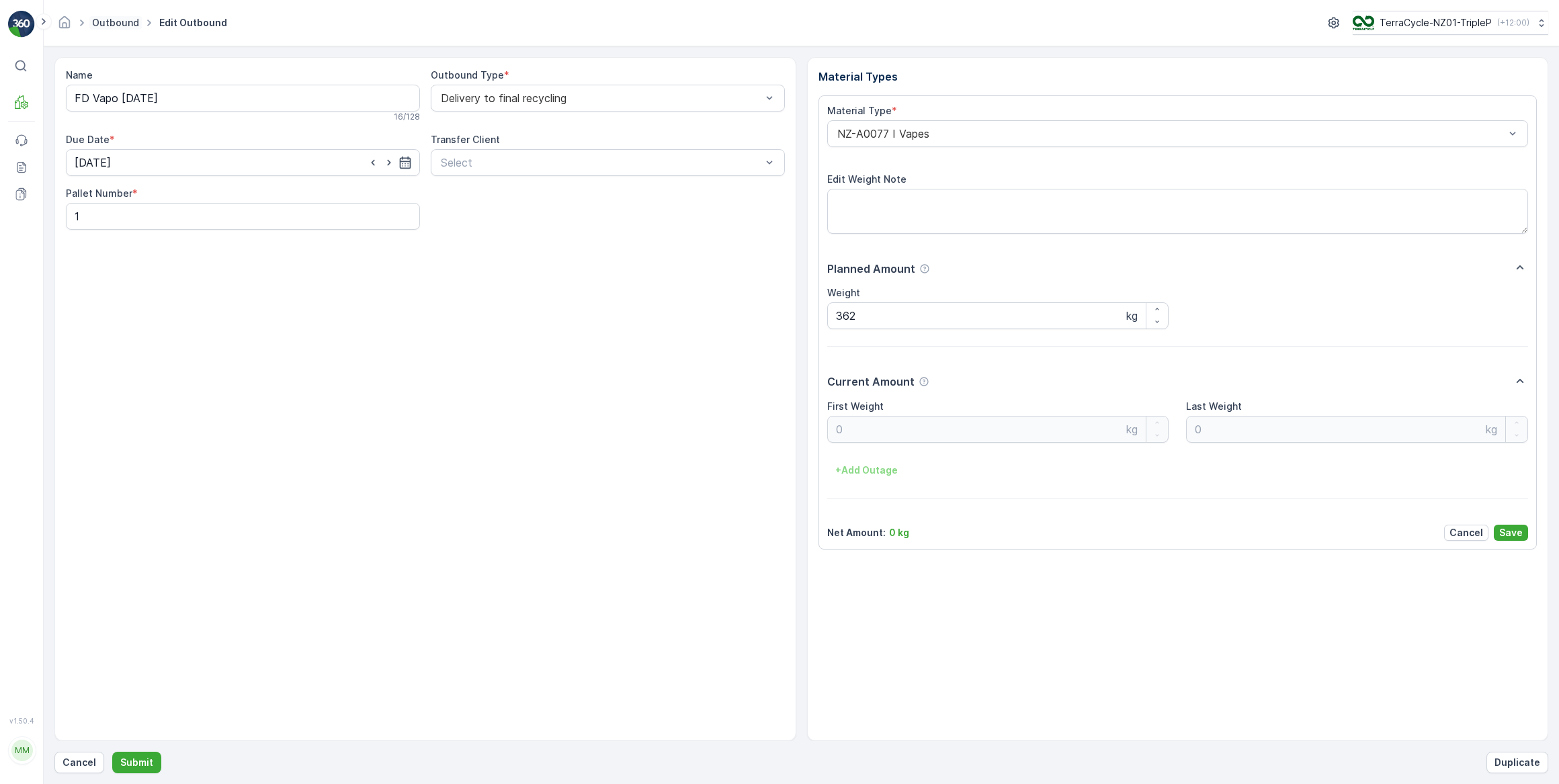
click at [120, 24] on link "Outbound" at bounding box center [115, 23] width 47 height 12
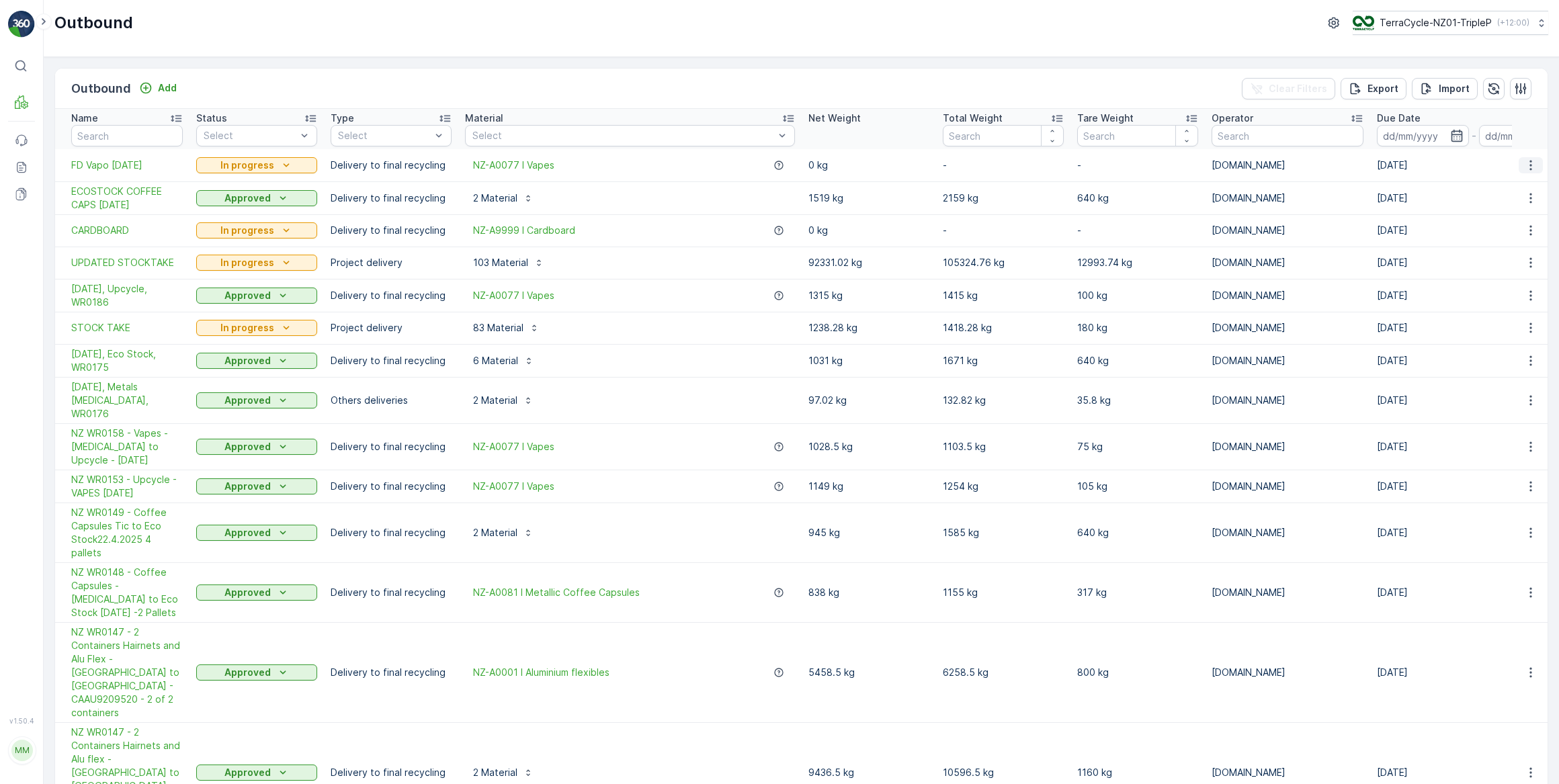
click at [1525, 162] on icon "button" at bounding box center [1530, 165] width 14 height 14
click at [1519, 186] on span "See More Details" at bounding box center [1497, 184] width 78 height 14
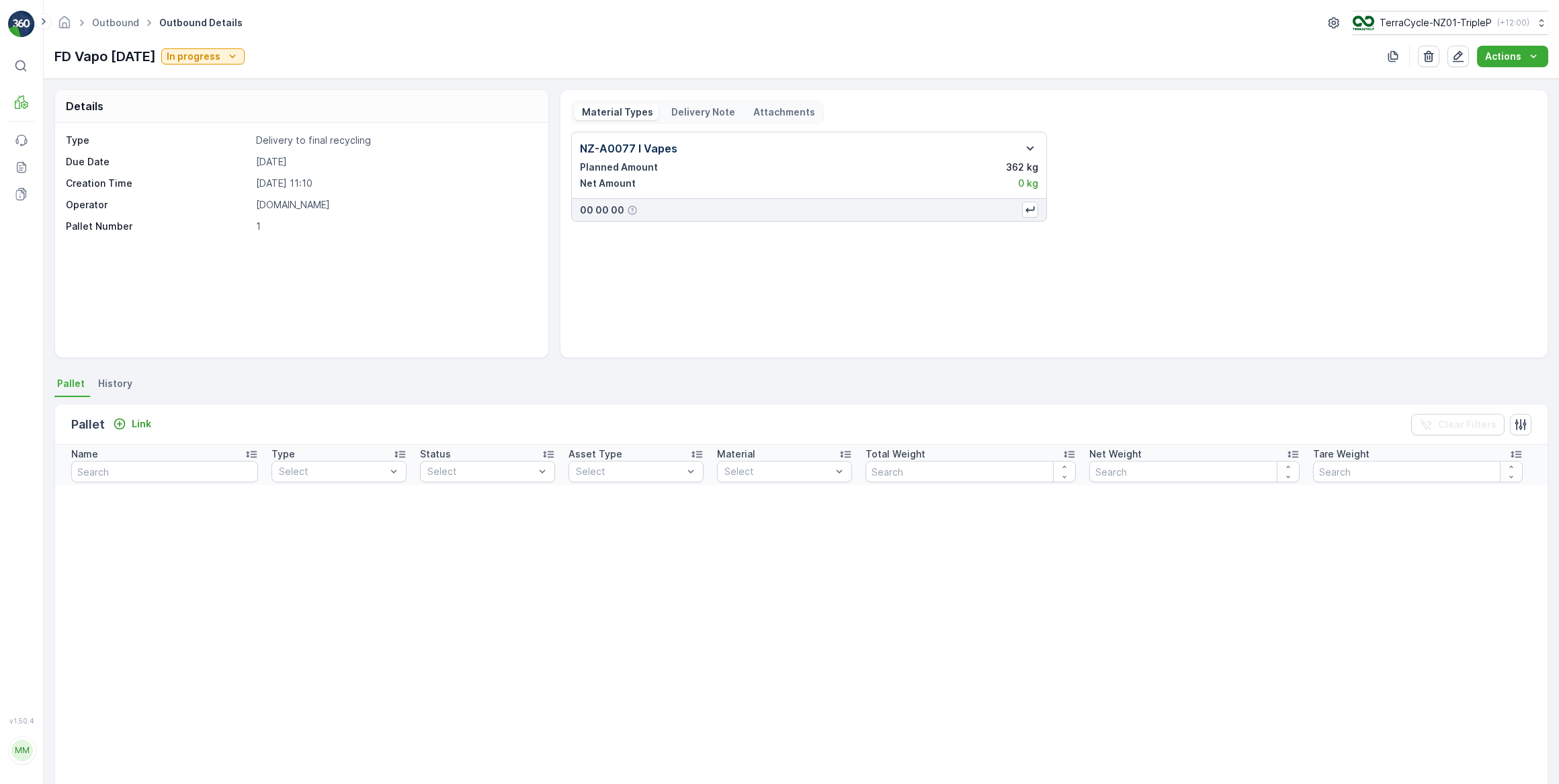
click at [1028, 149] on icon "button" at bounding box center [1030, 148] width 7 height 4
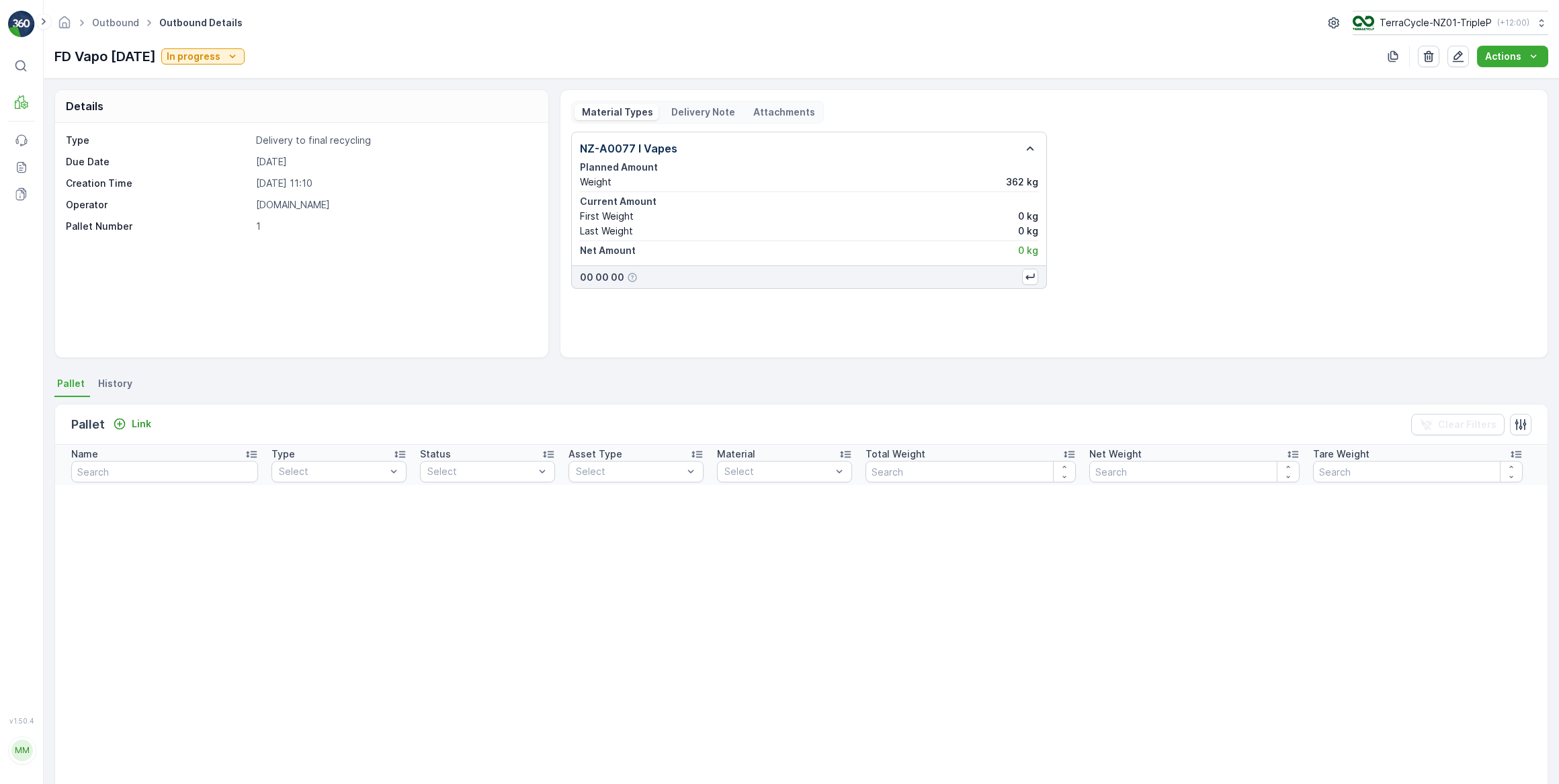
click at [1022, 212] on p "0 kg" at bounding box center [1028, 216] width 20 height 14
click at [1018, 228] on p "0 kg" at bounding box center [1028, 231] width 20 height 14
click at [1021, 249] on p "0 kg" at bounding box center [1028, 250] width 20 height 14
click at [1020, 246] on p "0 kg" at bounding box center [1028, 250] width 20 height 14
click at [113, 26] on link "Outbound" at bounding box center [115, 23] width 47 height 12
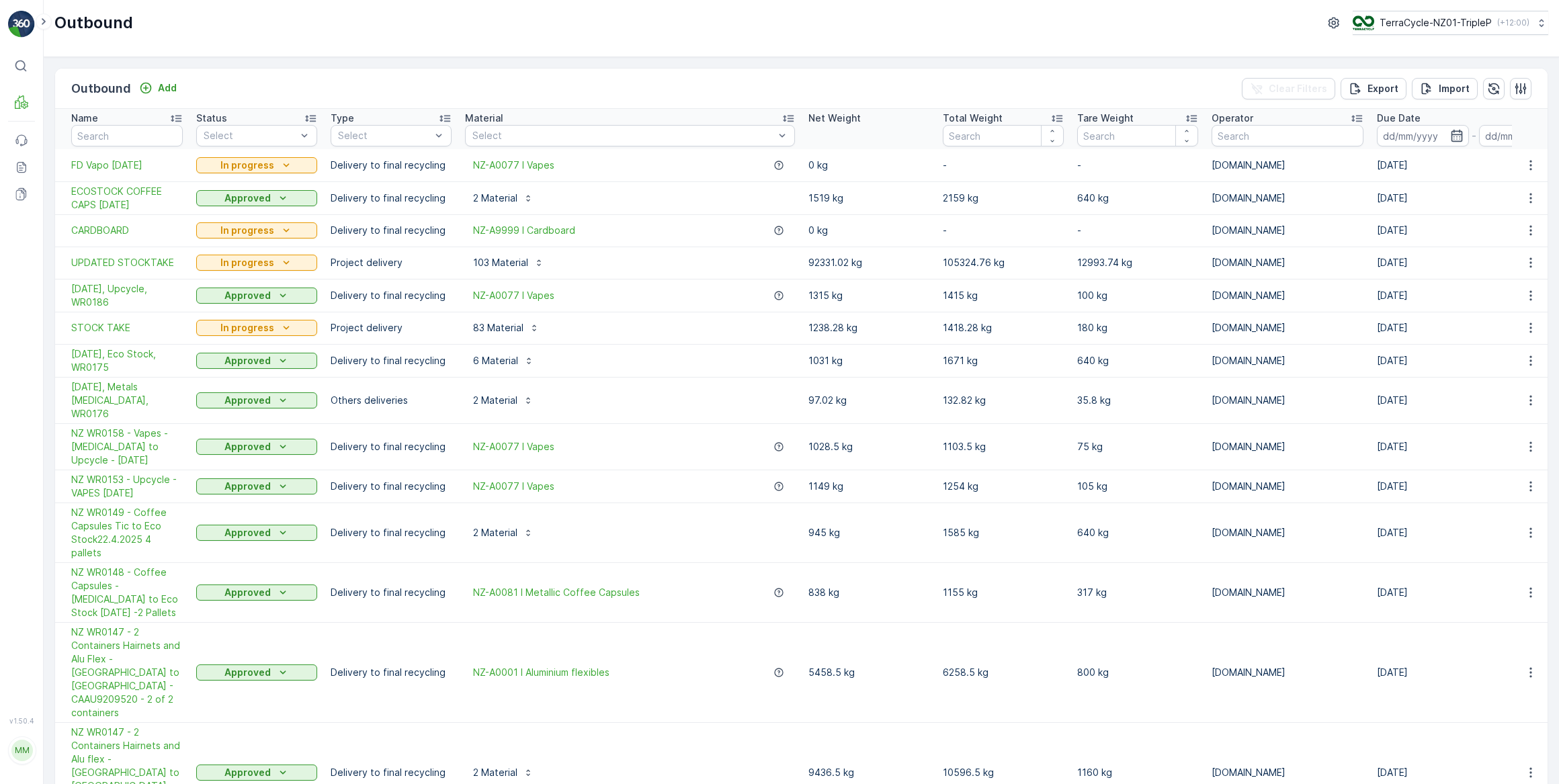
drag, startPoint x: 863, startPoint y: 164, endPoint x: 817, endPoint y: 164, distance: 46.0
click at [808, 164] on p "0 kg" at bounding box center [869, 165] width 121 height 14
click at [1529, 164] on icon "button" at bounding box center [1530, 164] width 2 height 10
click at [1514, 187] on span "See More Details" at bounding box center [1497, 184] width 78 height 14
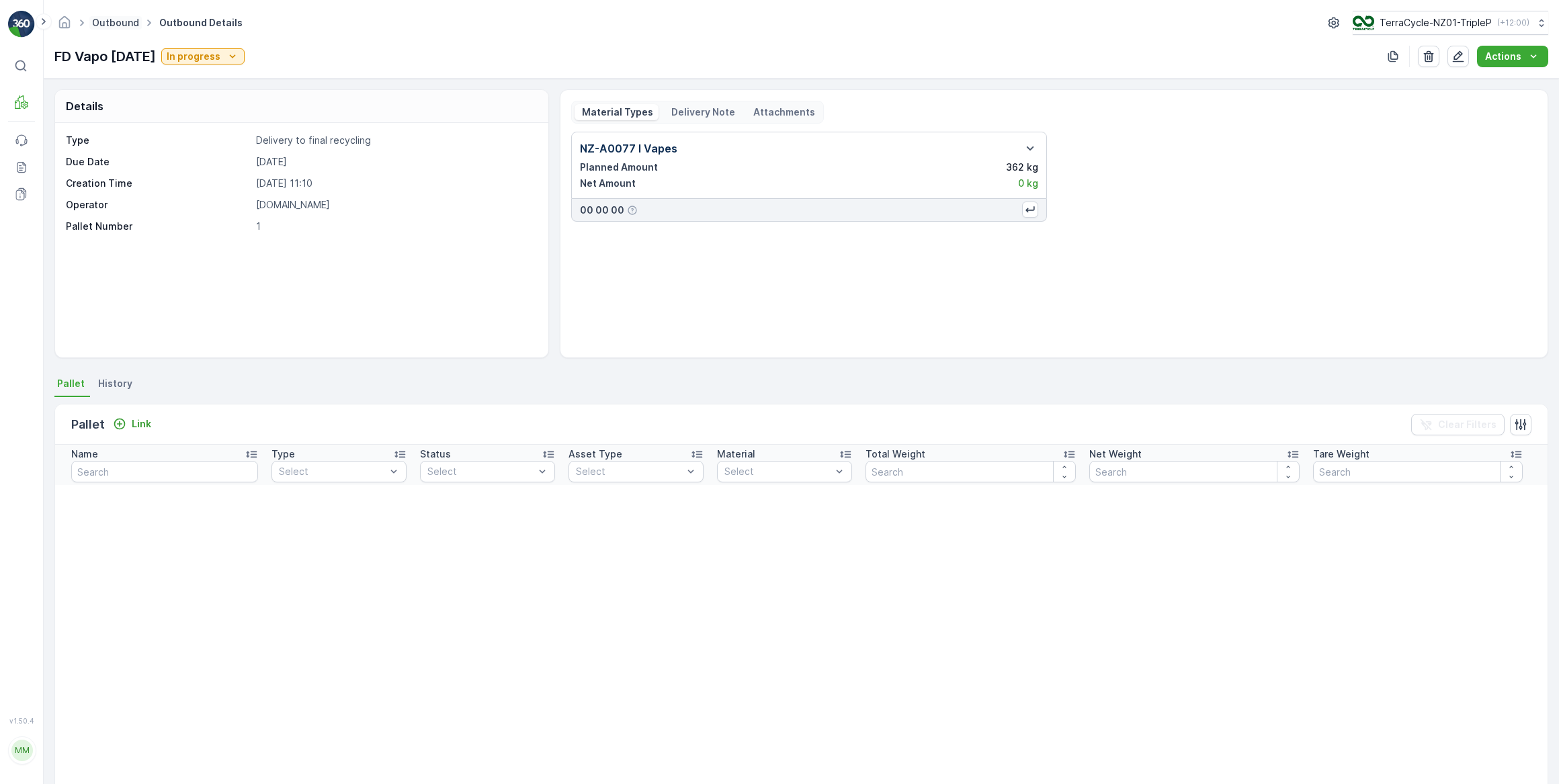
click at [117, 22] on link "Outbound" at bounding box center [115, 23] width 47 height 12
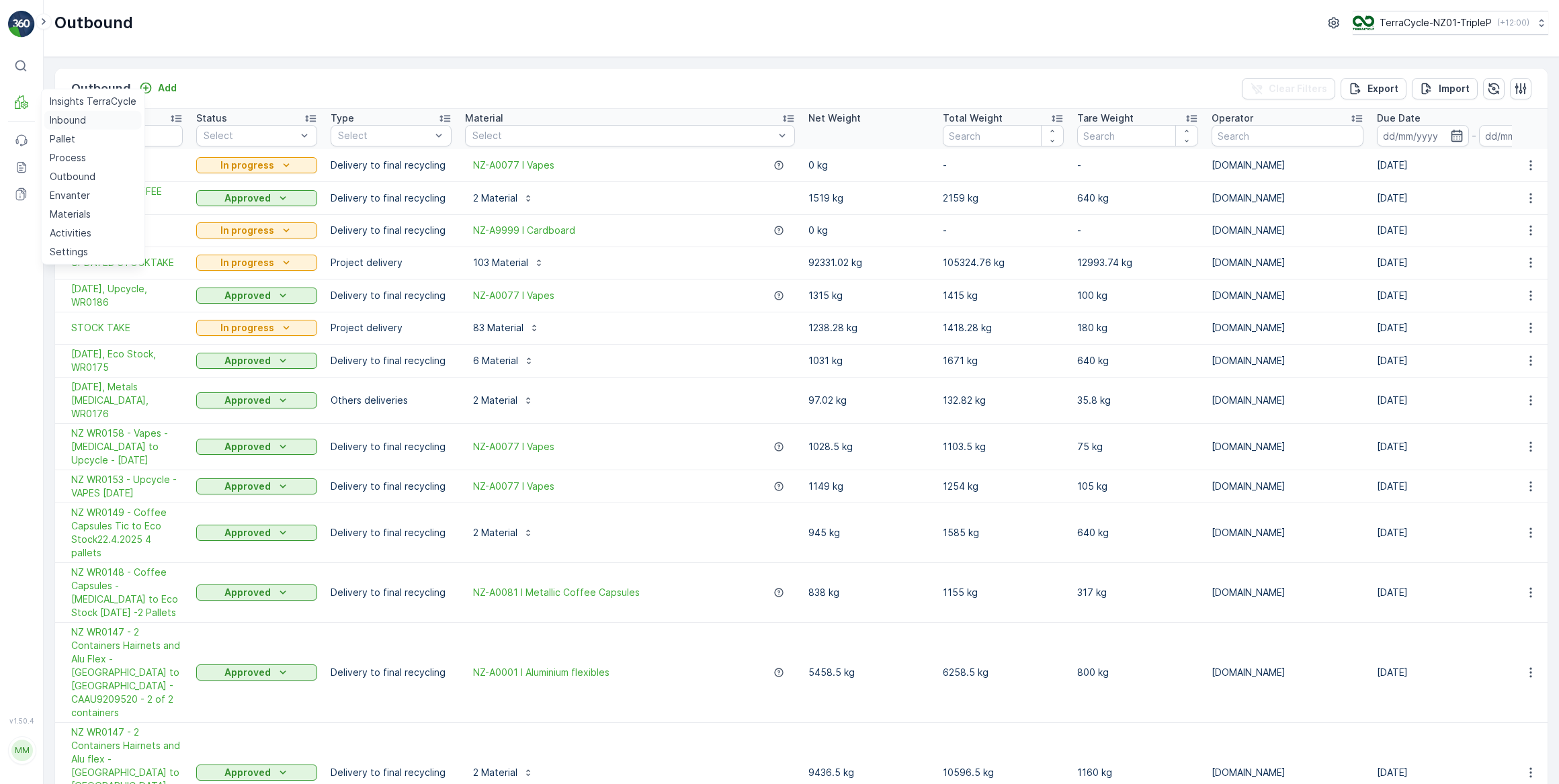
click at [72, 121] on p "Inbound" at bounding box center [68, 120] width 36 height 14
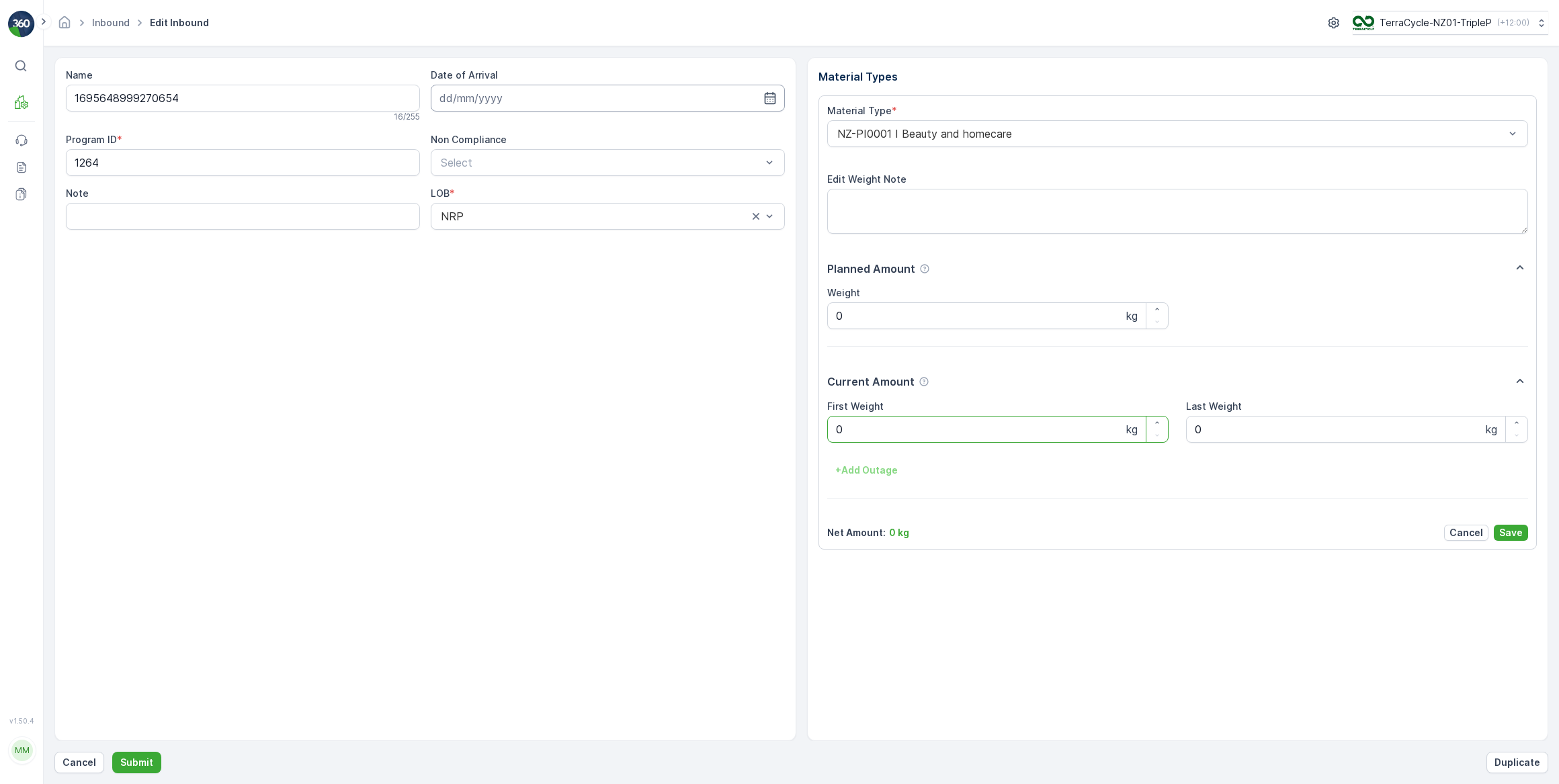
click at [497, 101] on input at bounding box center [607, 98] width 355 height 27
click at [505, 267] on div "23" at bounding box center [502, 263] width 22 height 22
type input "23.09.2025"
click at [924, 433] on Weight "0" at bounding box center [998, 429] width 342 height 27
click at [112, 752] on button "Submit" at bounding box center [136, 762] width 49 height 22
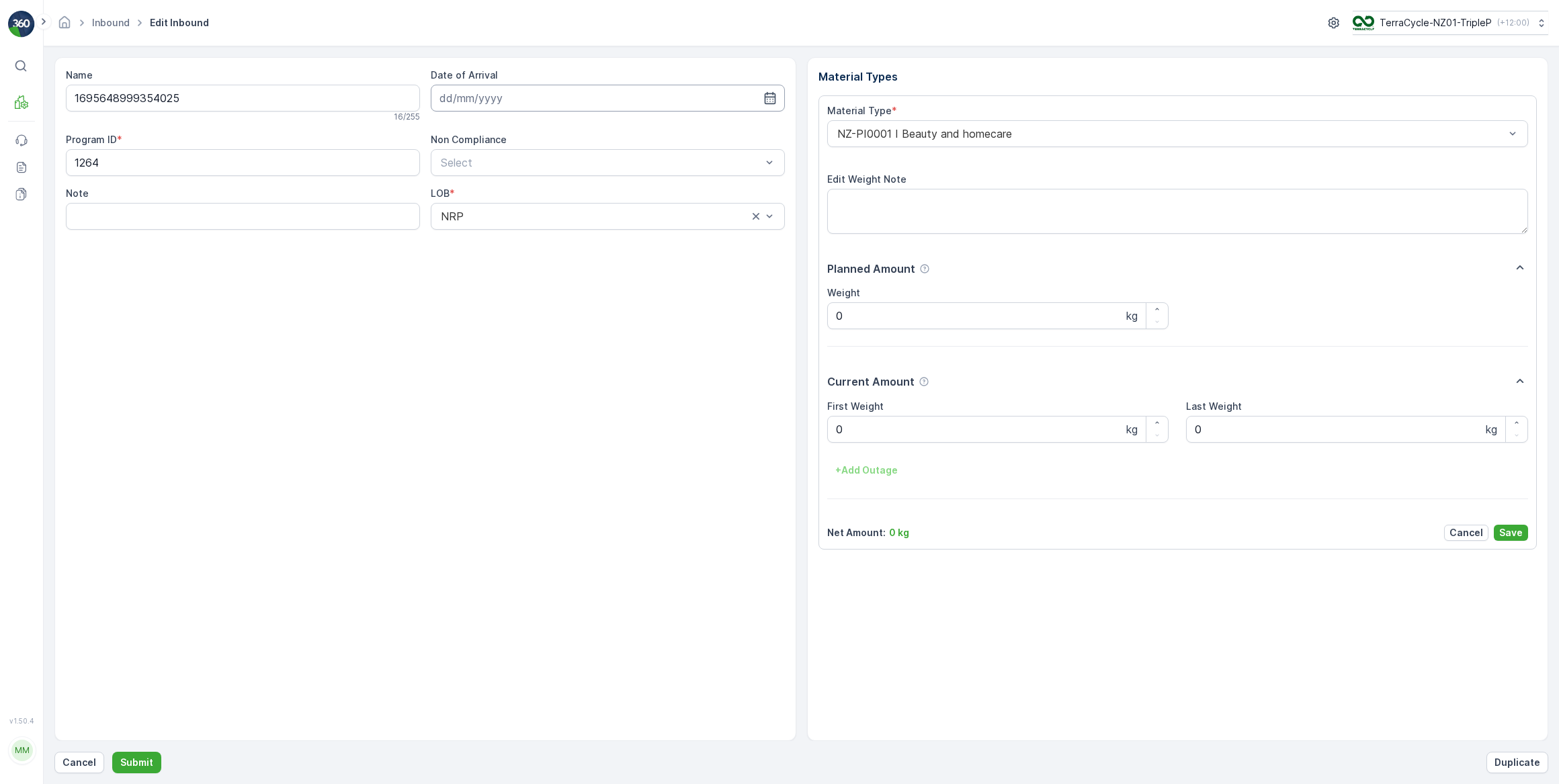
click at [499, 98] on input at bounding box center [607, 98] width 355 height 27
click at [504, 268] on div "23" at bounding box center [502, 263] width 22 height 22
type input "23.09.2025"
drag, startPoint x: 846, startPoint y: 435, endPoint x: 728, endPoint y: 422, distance: 118.7
click at [816, 435] on div "Material Types Material Type * NZ-PI0001 I Beauty and homecare Edit Weight Note…" at bounding box center [1178, 399] width 742 height 684
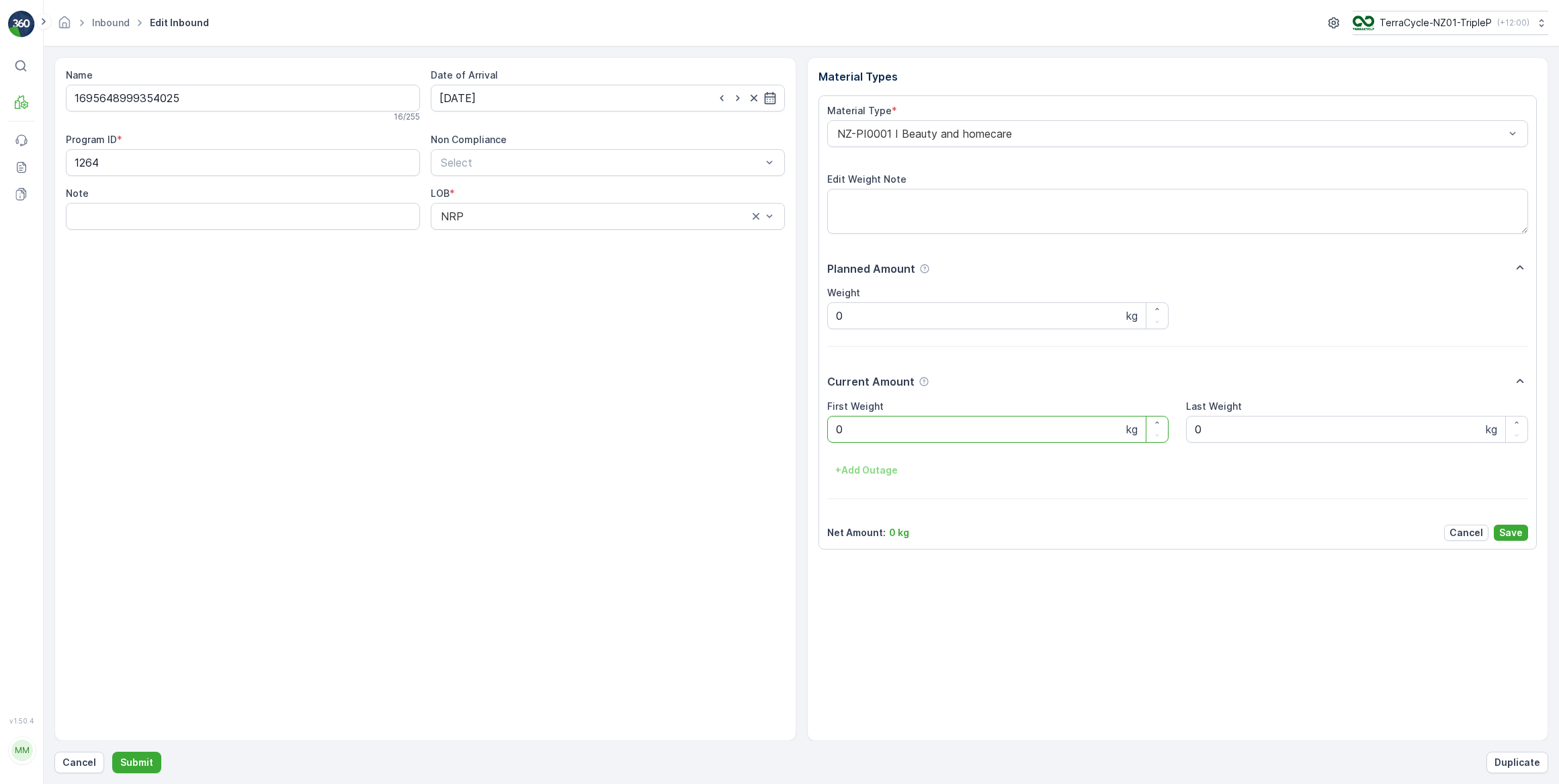
click at [851, 430] on Weight "0" at bounding box center [998, 429] width 342 height 27
click at [845, 431] on Weight "0" at bounding box center [998, 429] width 342 height 27
click at [112, 752] on button "Submit" at bounding box center [136, 762] width 49 height 22
click at [520, 102] on input at bounding box center [607, 98] width 355 height 27
click at [503, 263] on div "23" at bounding box center [502, 263] width 22 height 22
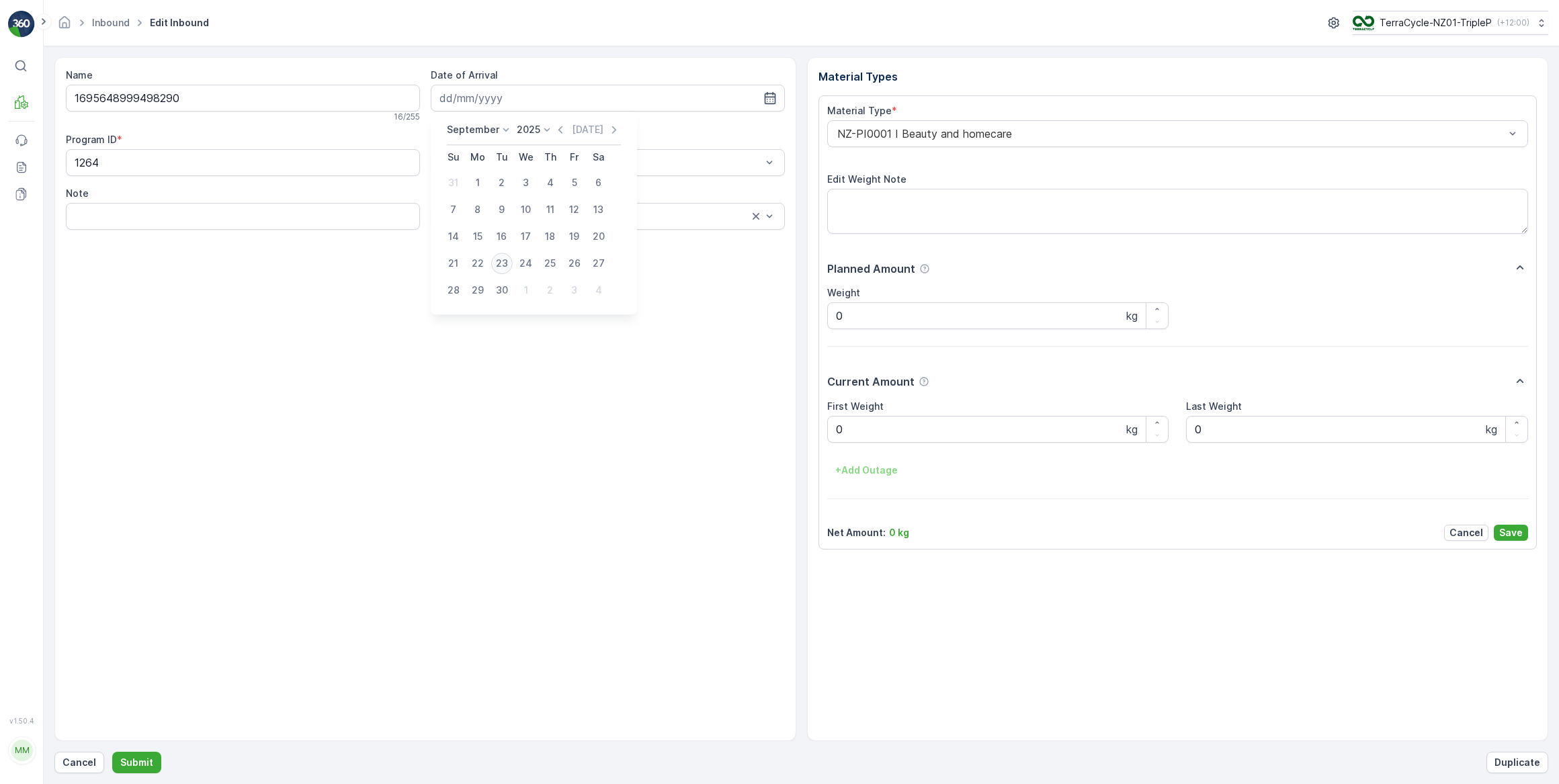
type input "23.09.2025"
drag, startPoint x: 886, startPoint y: 433, endPoint x: 875, endPoint y: 436, distance: 11.4
click at [881, 434] on Weight "0" at bounding box center [998, 429] width 342 height 27
click at [112, 752] on button "Submit" at bounding box center [136, 762] width 49 height 22
click at [553, 101] on input at bounding box center [607, 98] width 355 height 27
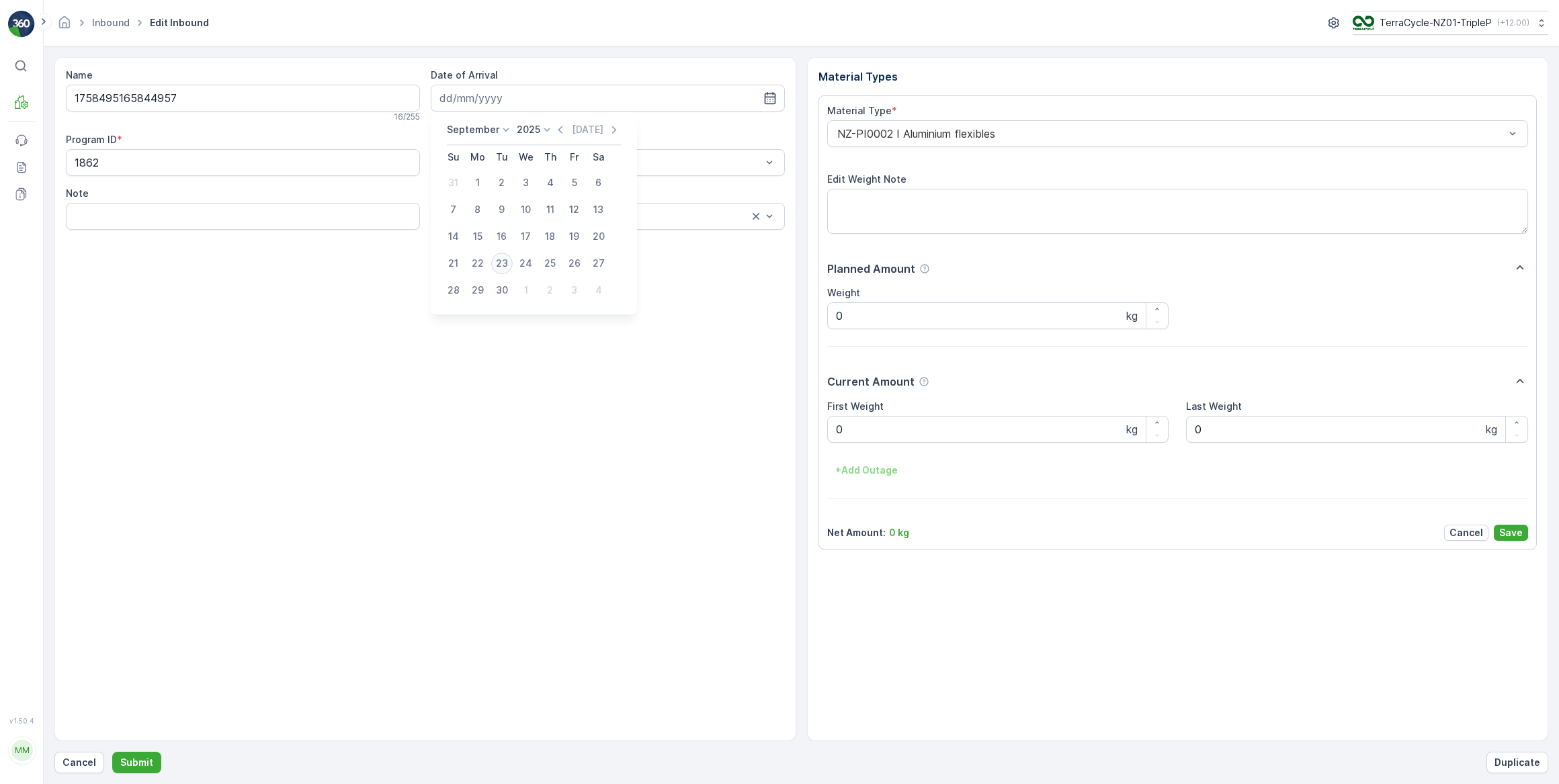
drag, startPoint x: 503, startPoint y: 263, endPoint x: 501, endPoint y: 244, distance: 19.1
click at [503, 262] on div "23" at bounding box center [502, 263] width 22 height 22
type input "23.09.2025"
click at [881, 429] on Weight "0" at bounding box center [998, 429] width 342 height 27
click at [112, 752] on button "Submit" at bounding box center [136, 762] width 49 height 22
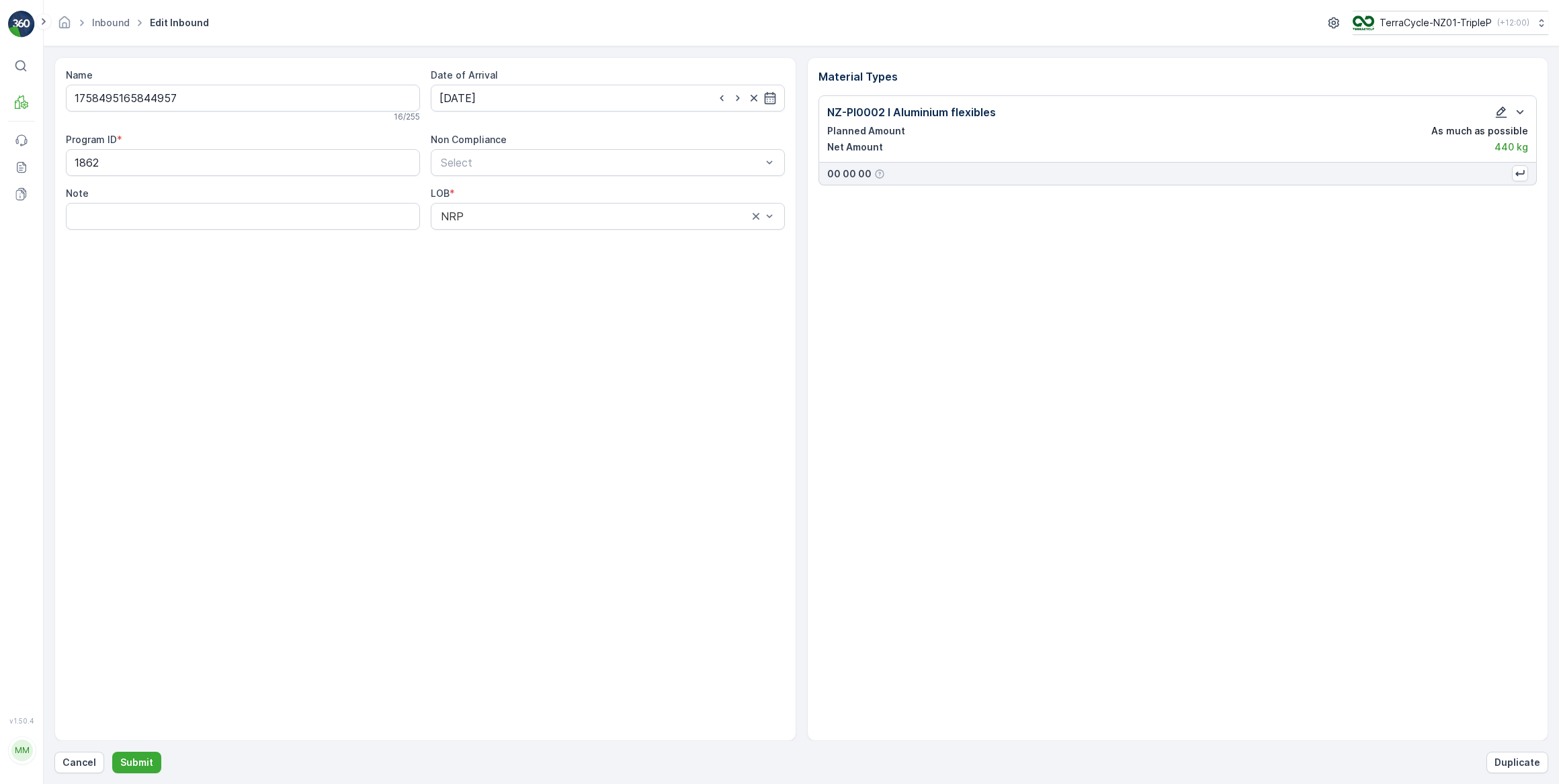
drag, startPoint x: 1497, startPoint y: 109, endPoint x: 1499, endPoint y: 116, distance: 7.3
click at [1499, 116] on icon "button" at bounding box center [1500, 112] width 14 height 14
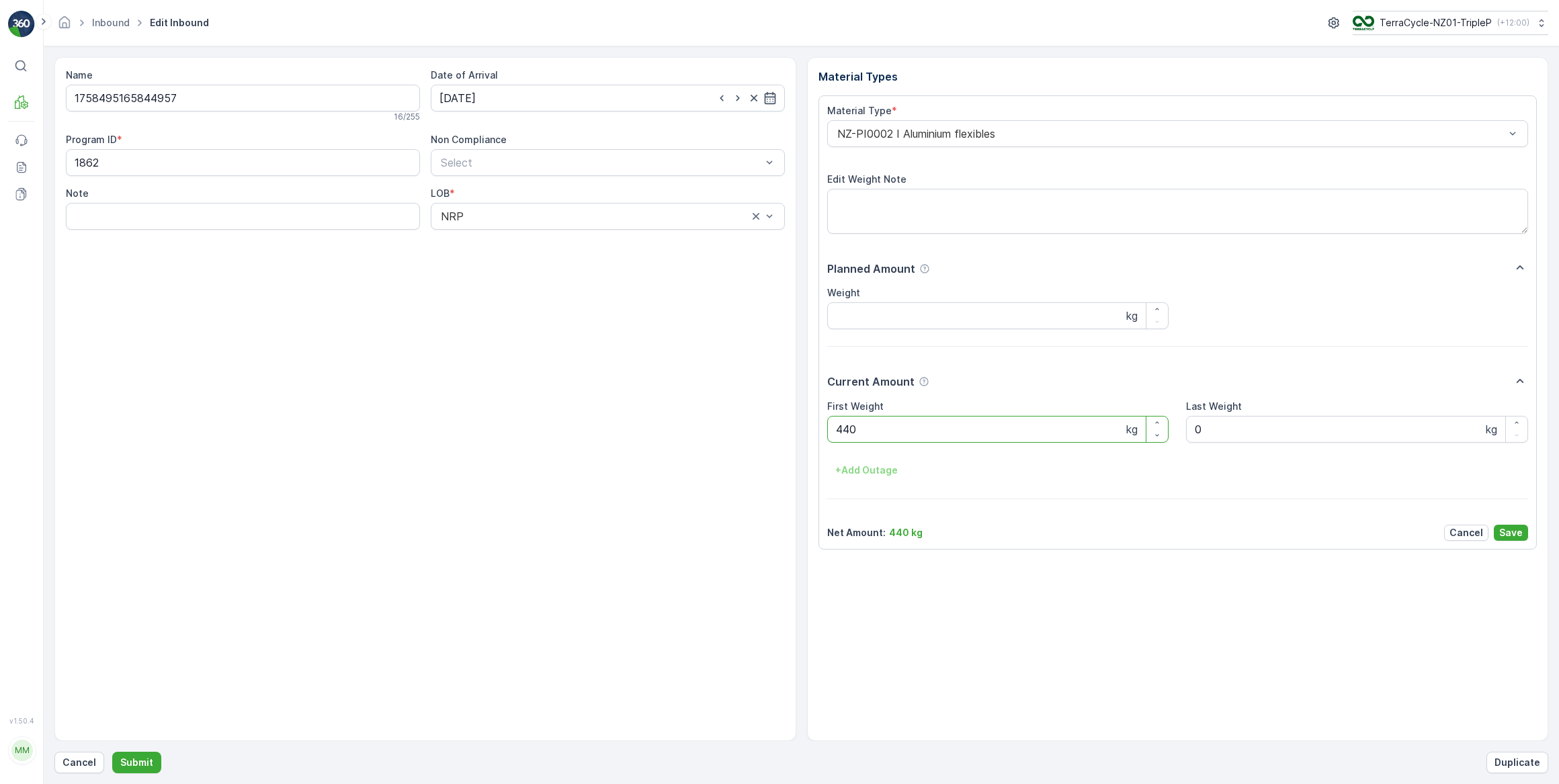
click at [897, 424] on Weight "440" at bounding box center [998, 429] width 342 height 27
type Weight "4"
click at [112, 752] on button "Submit" at bounding box center [136, 762] width 49 height 22
click at [484, 97] on input at bounding box center [607, 98] width 355 height 27
click at [499, 264] on div "23" at bounding box center [502, 263] width 22 height 22
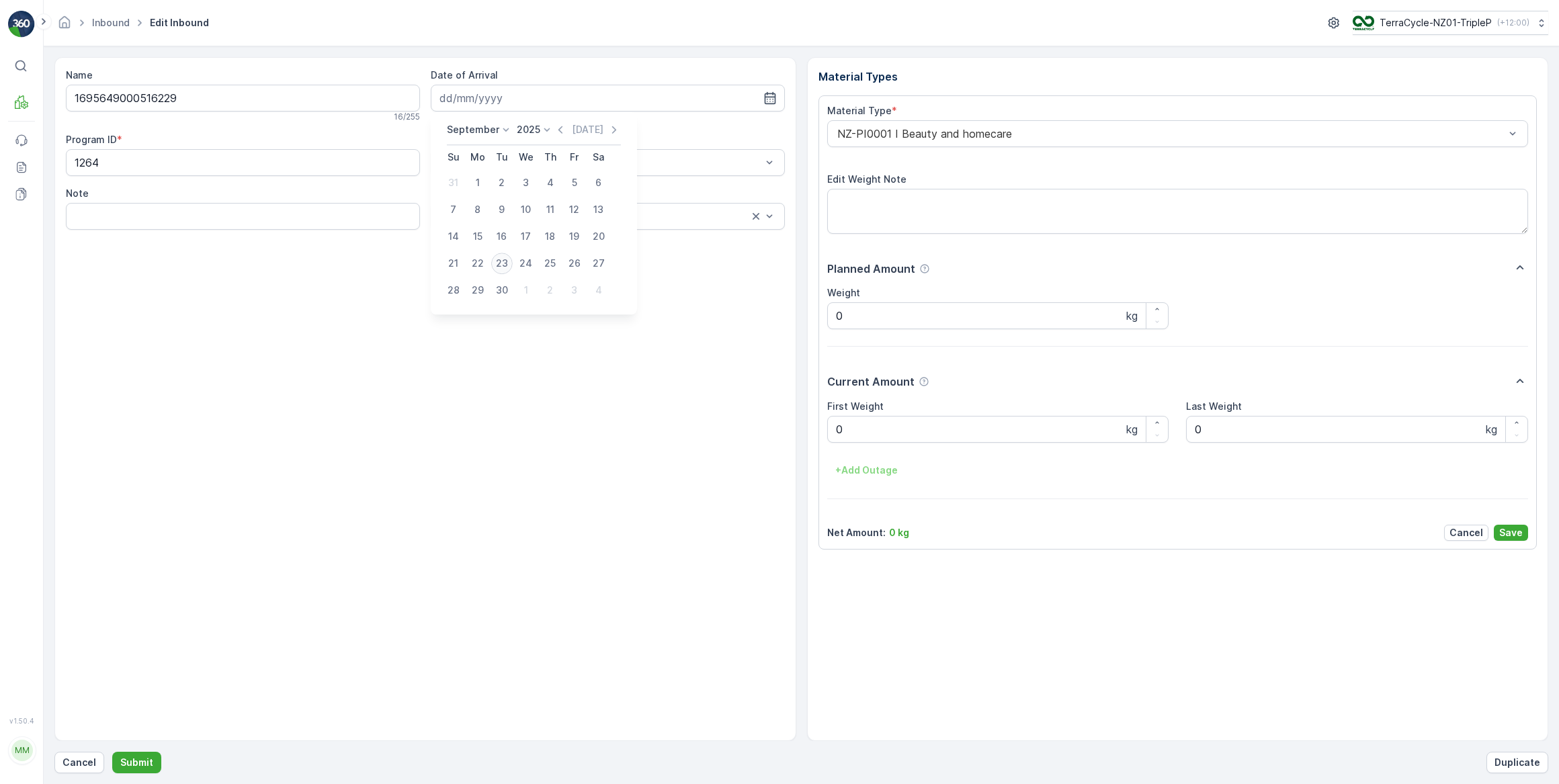
type input "23.09.2025"
click at [867, 433] on Weight "0" at bounding box center [998, 429] width 342 height 27
click at [112, 752] on button "Submit" at bounding box center [136, 762] width 49 height 22
click at [530, 103] on input at bounding box center [607, 98] width 355 height 27
click at [503, 267] on div "23" at bounding box center [502, 263] width 22 height 22
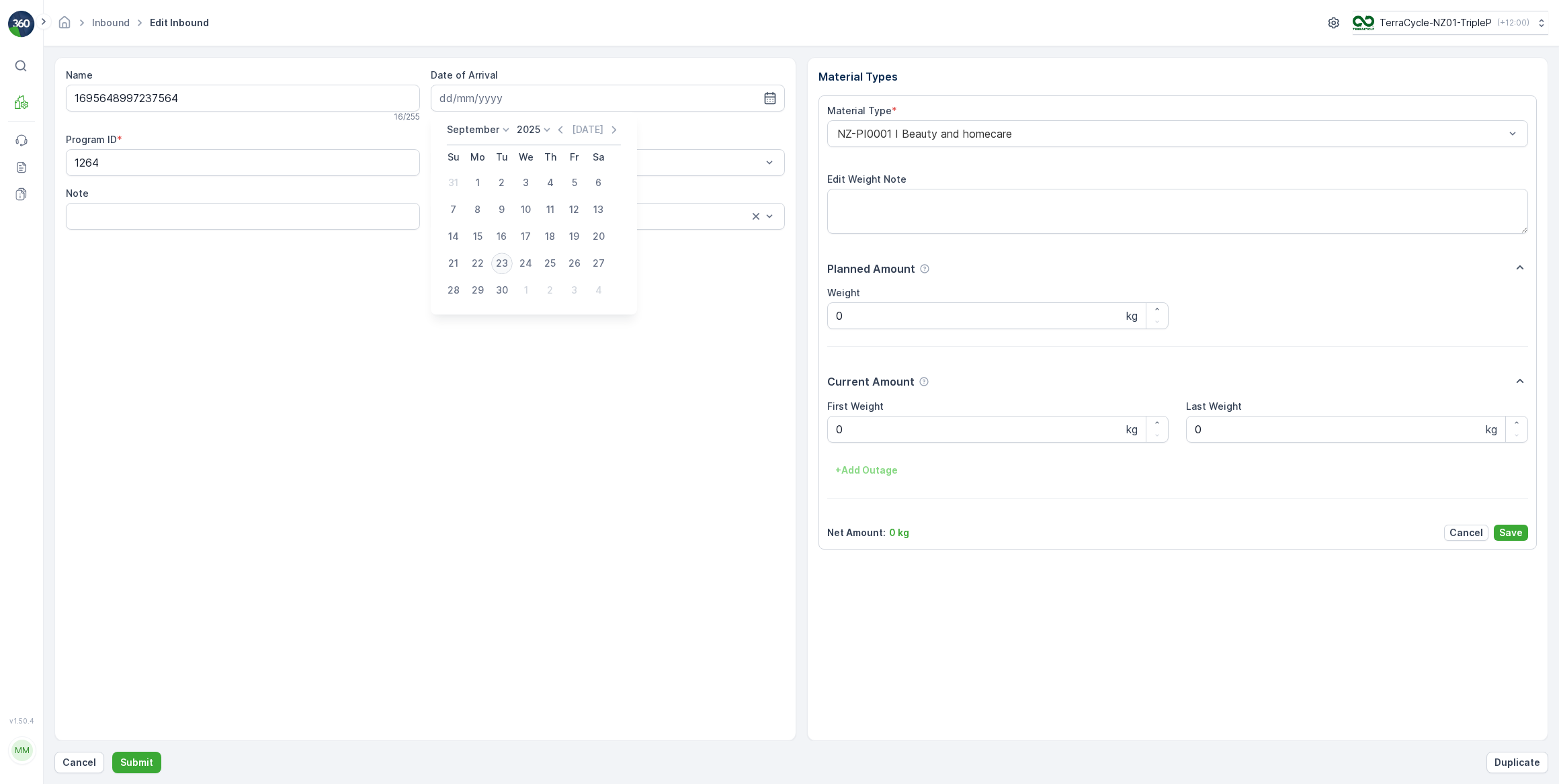
type input "23.09.2025"
drag, startPoint x: 872, startPoint y: 428, endPoint x: 725, endPoint y: 427, distance: 147.0
click at [868, 430] on Weight "0" at bounding box center [998, 429] width 342 height 27
click at [112, 752] on button "Submit" at bounding box center [136, 762] width 49 height 22
click at [495, 99] on input at bounding box center [607, 98] width 355 height 27
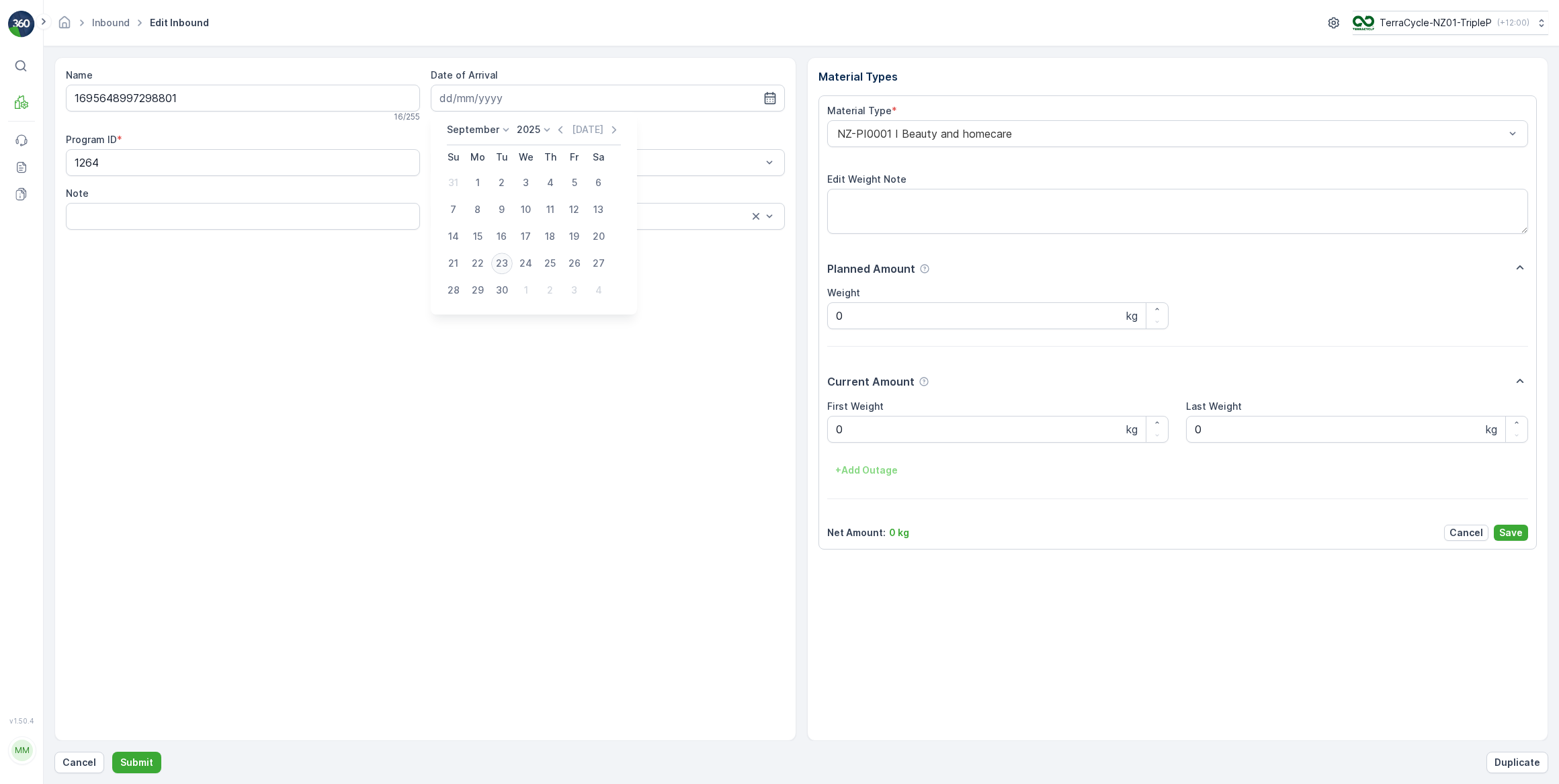
click at [504, 267] on div "23" at bounding box center [502, 263] width 22 height 22
type input "23.09.2025"
drag, startPoint x: 853, startPoint y: 434, endPoint x: 638, endPoint y: 422, distance: 215.3
click at [812, 435] on div "Material Types Material Type * NZ-PI0001 I Beauty and homecare Edit Weight Note…" at bounding box center [1178, 399] width 742 height 684
drag, startPoint x: 851, startPoint y: 429, endPoint x: 834, endPoint y: 438, distance: 19.2
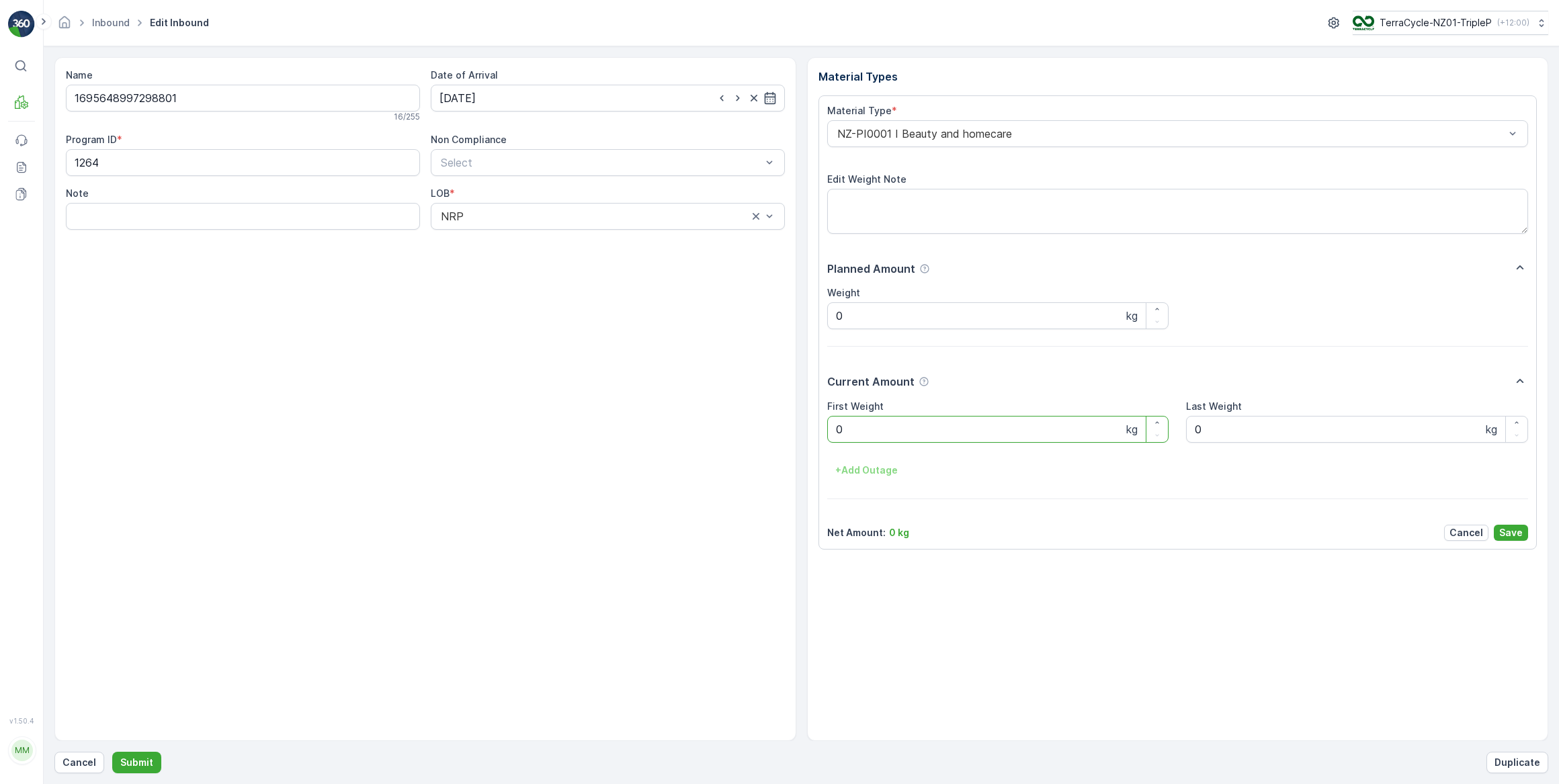
click at [849, 429] on Weight "0" at bounding box center [998, 429] width 342 height 27
click at [842, 431] on Weight "0" at bounding box center [998, 429] width 342 height 27
click at [842, 429] on Weight "0" at bounding box center [998, 429] width 342 height 27
click at [112, 752] on button "Submit" at bounding box center [136, 762] width 49 height 22
click at [512, 104] on input at bounding box center [607, 98] width 355 height 27
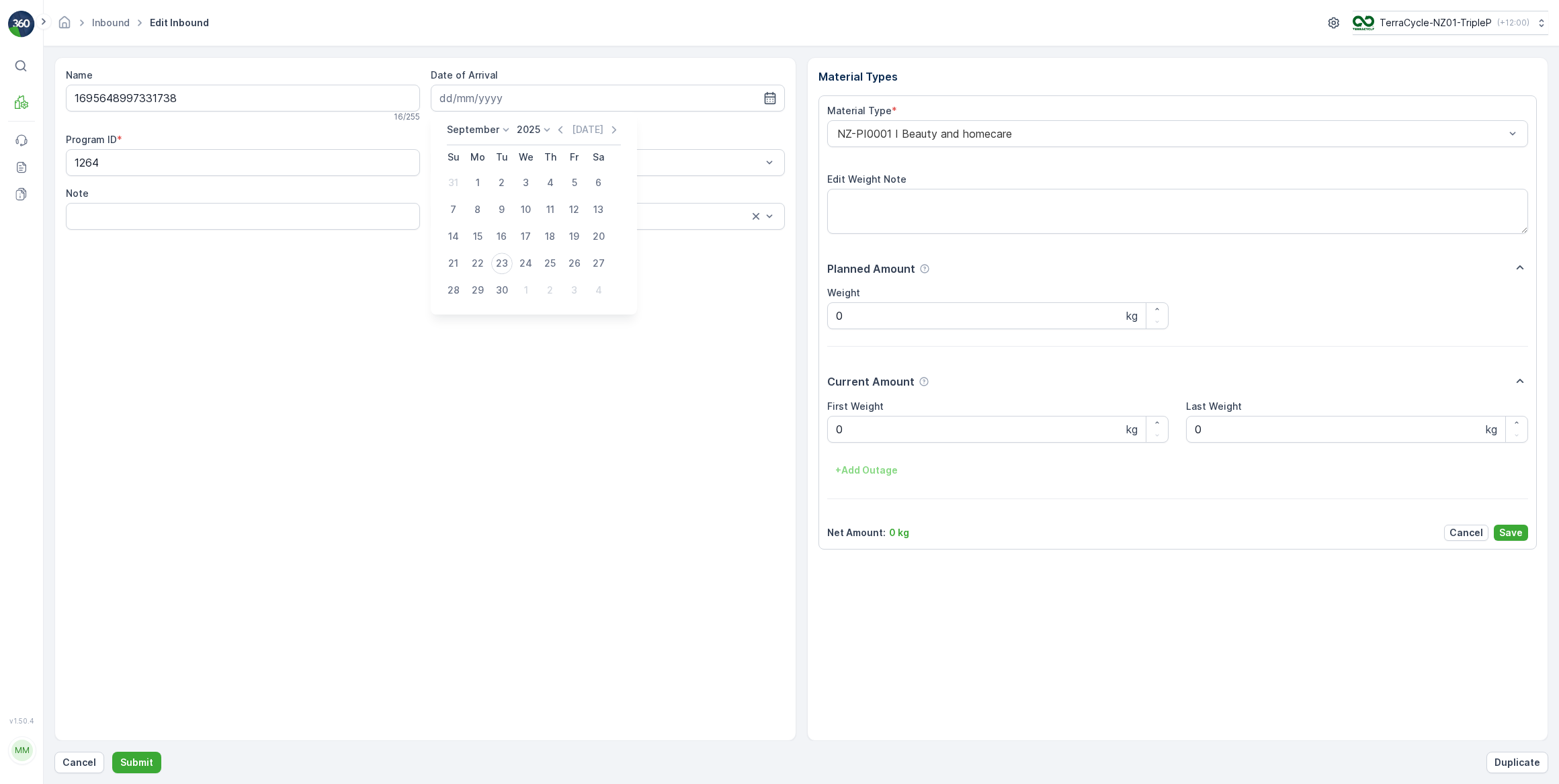
drag, startPoint x: 501, startPoint y: 263, endPoint x: 502, endPoint y: 255, distance: 8.1
click at [502, 262] on div "23" at bounding box center [502, 263] width 22 height 22
type input "23.09.2025"
drag, startPoint x: 862, startPoint y: 436, endPoint x: 860, endPoint y: 427, distance: 9.2
click at [861, 435] on Weight "0" at bounding box center [998, 429] width 342 height 27
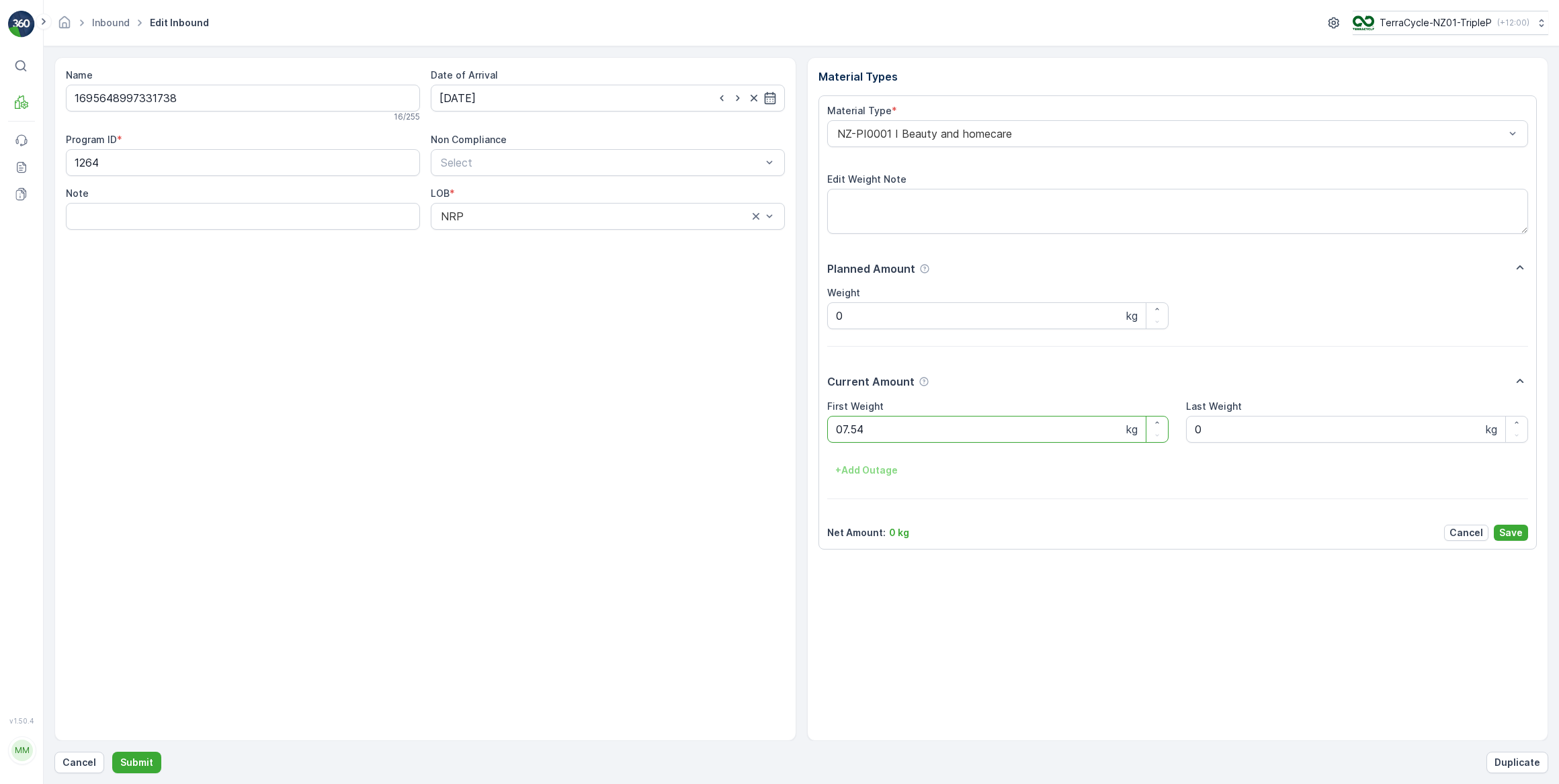
click at [112, 752] on button "Submit" at bounding box center [136, 762] width 49 height 22
click at [538, 94] on input at bounding box center [607, 98] width 355 height 27
click at [499, 263] on div "23" at bounding box center [502, 263] width 22 height 22
type input "23.09.2025"
drag, startPoint x: 910, startPoint y: 429, endPoint x: 813, endPoint y: 430, distance: 97.0
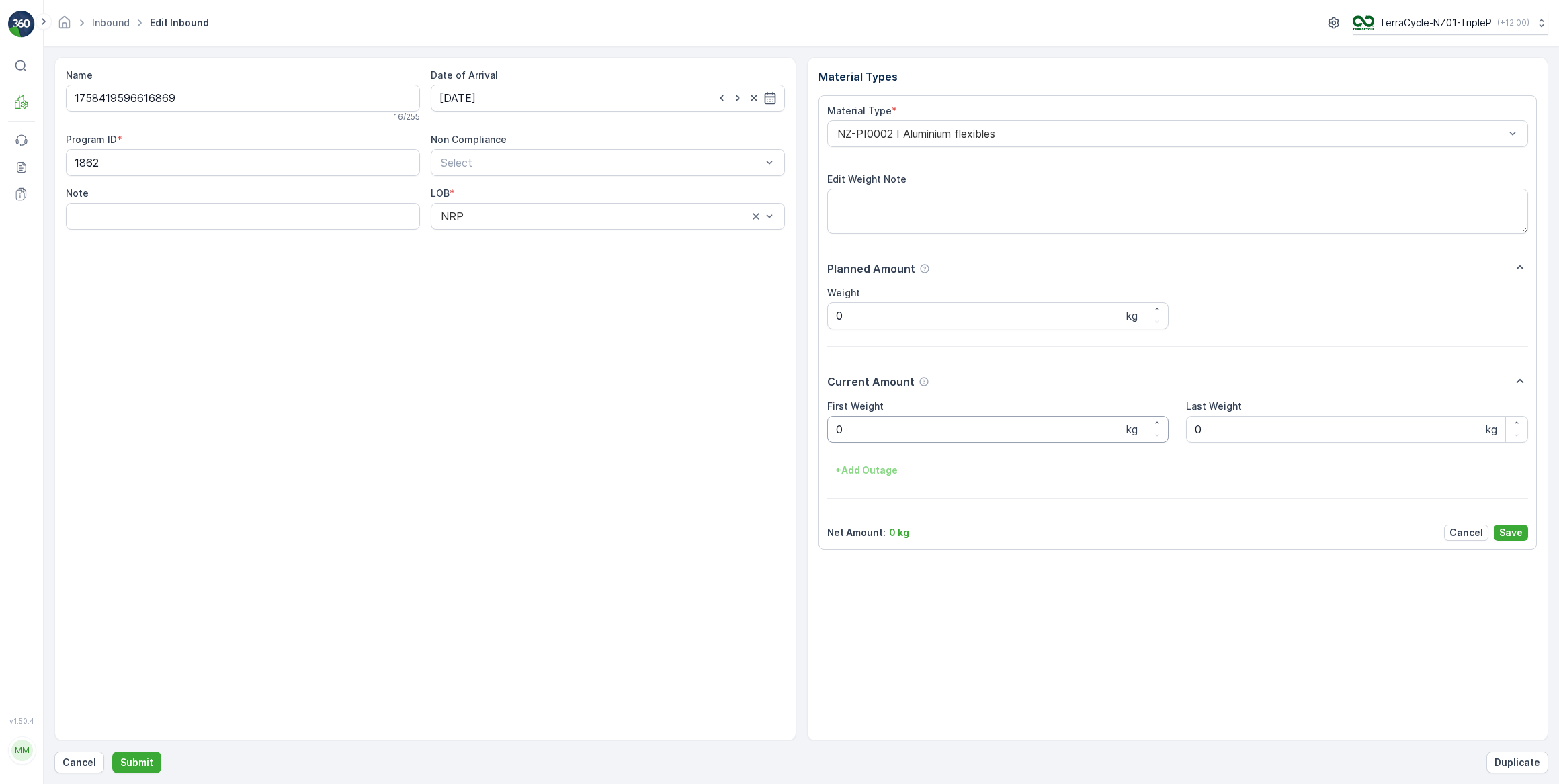
click at [853, 430] on Weight "0" at bounding box center [998, 429] width 342 height 27
click at [112, 752] on button "Submit" at bounding box center [136, 762] width 49 height 22
